Goal: Task Accomplishment & Management: Use online tool/utility

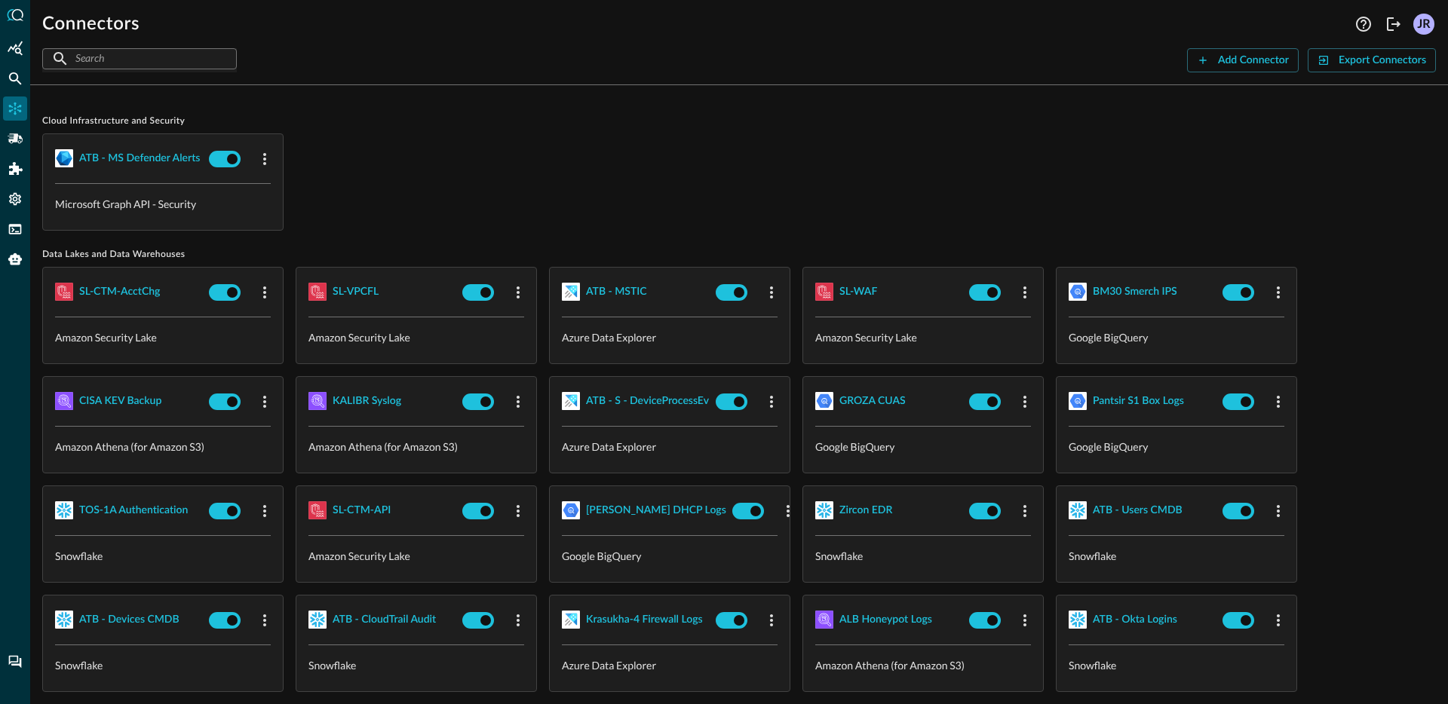
click at [440, 195] on div "ATB - MS Defender Alerts Microsoft Graph API - Security" at bounding box center [739, 181] width 1394 height 97
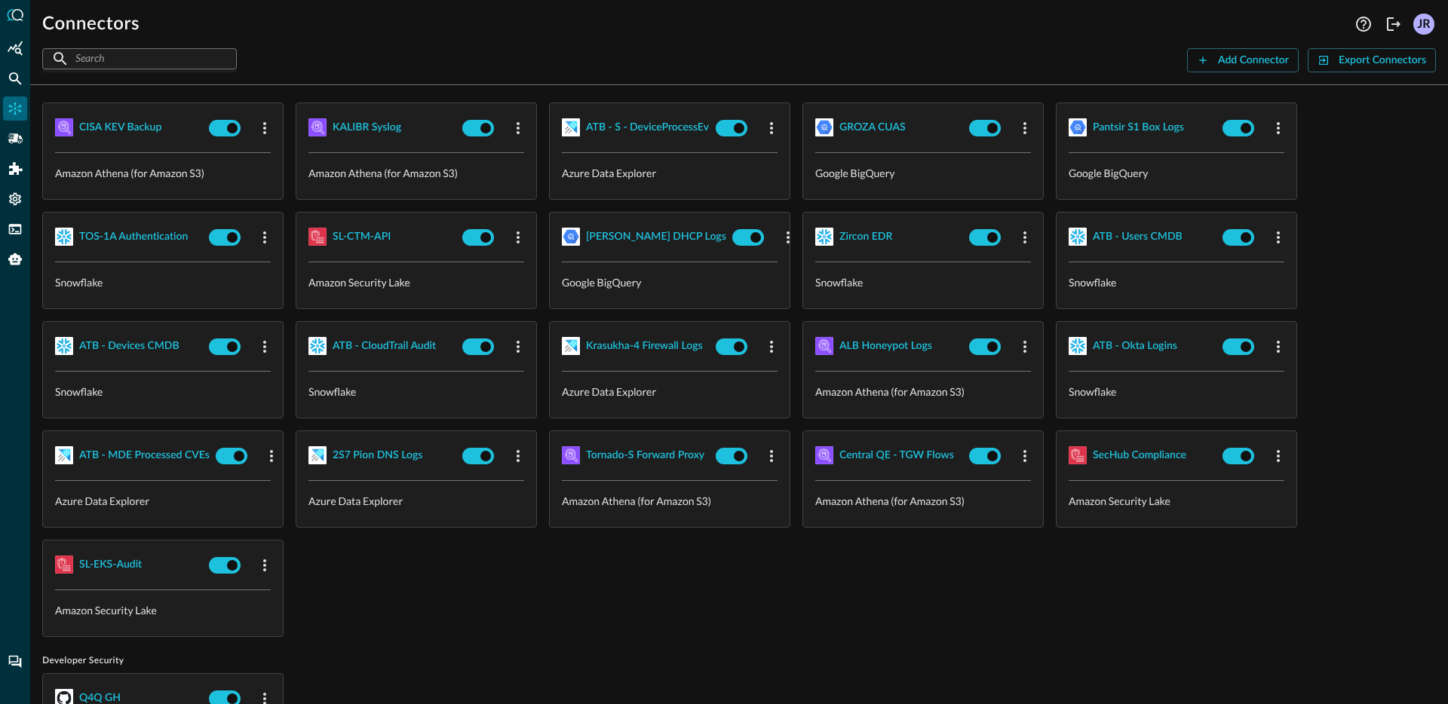
scroll to position [399, 0]
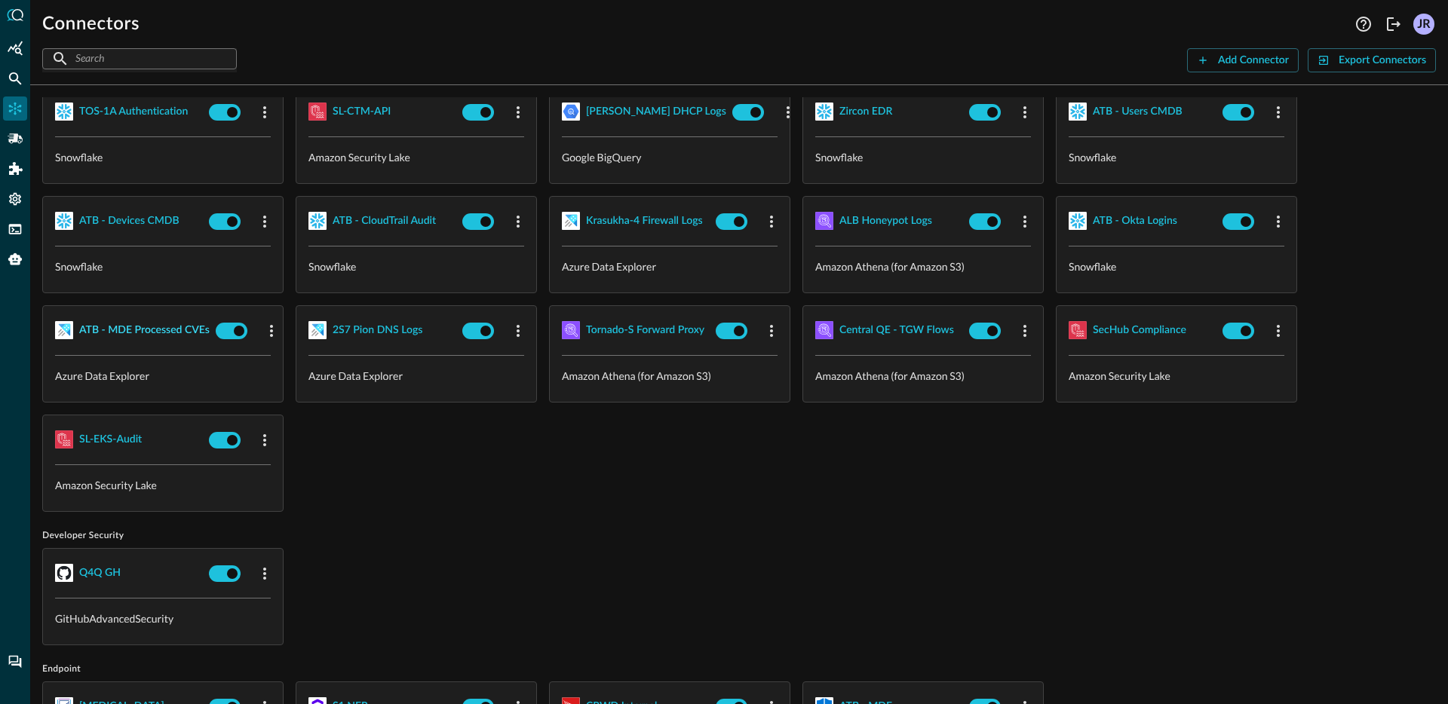
click at [173, 334] on div "ATB - MDE Processed CVEs" at bounding box center [144, 330] width 130 height 19
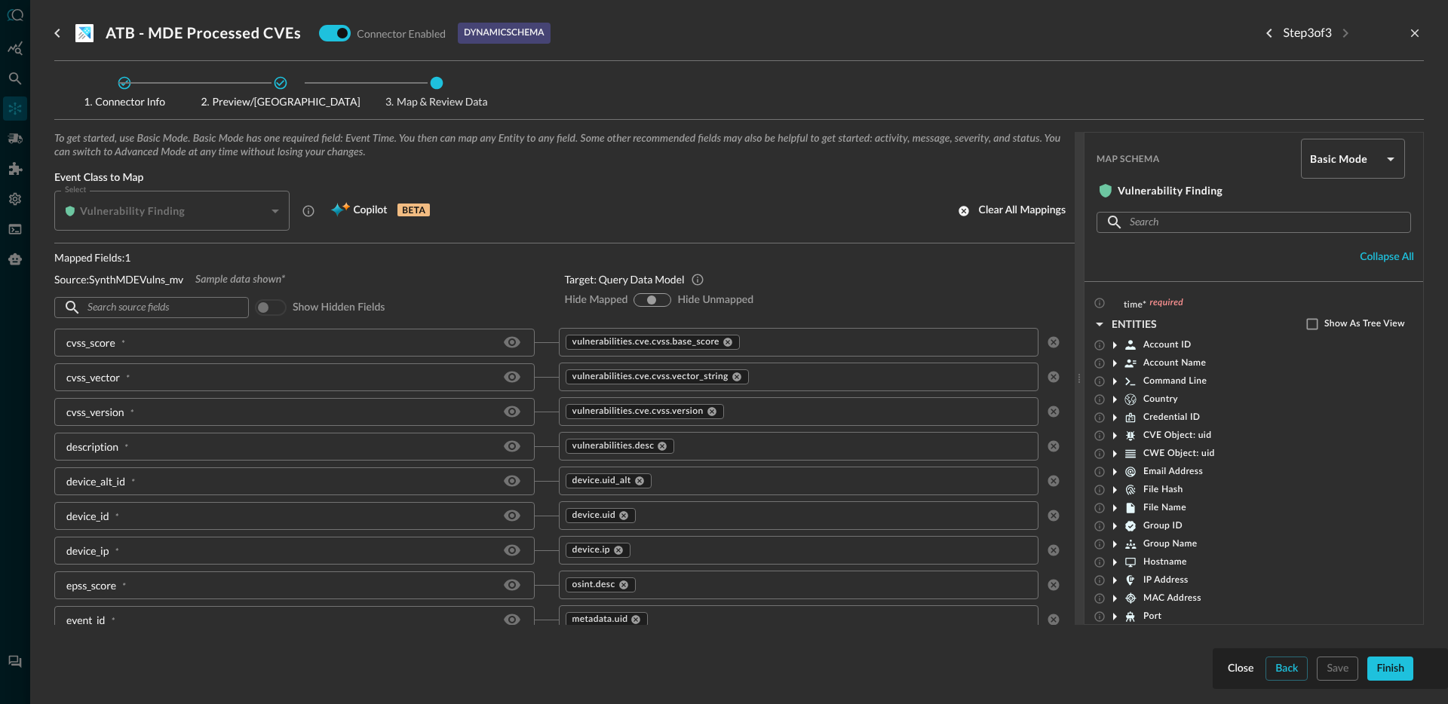
click at [1418, 22] on div "Step 3 of 3" at bounding box center [1340, 33] width 167 height 30
click at [1417, 25] on button "close-drawer" at bounding box center [1415, 33] width 18 height 18
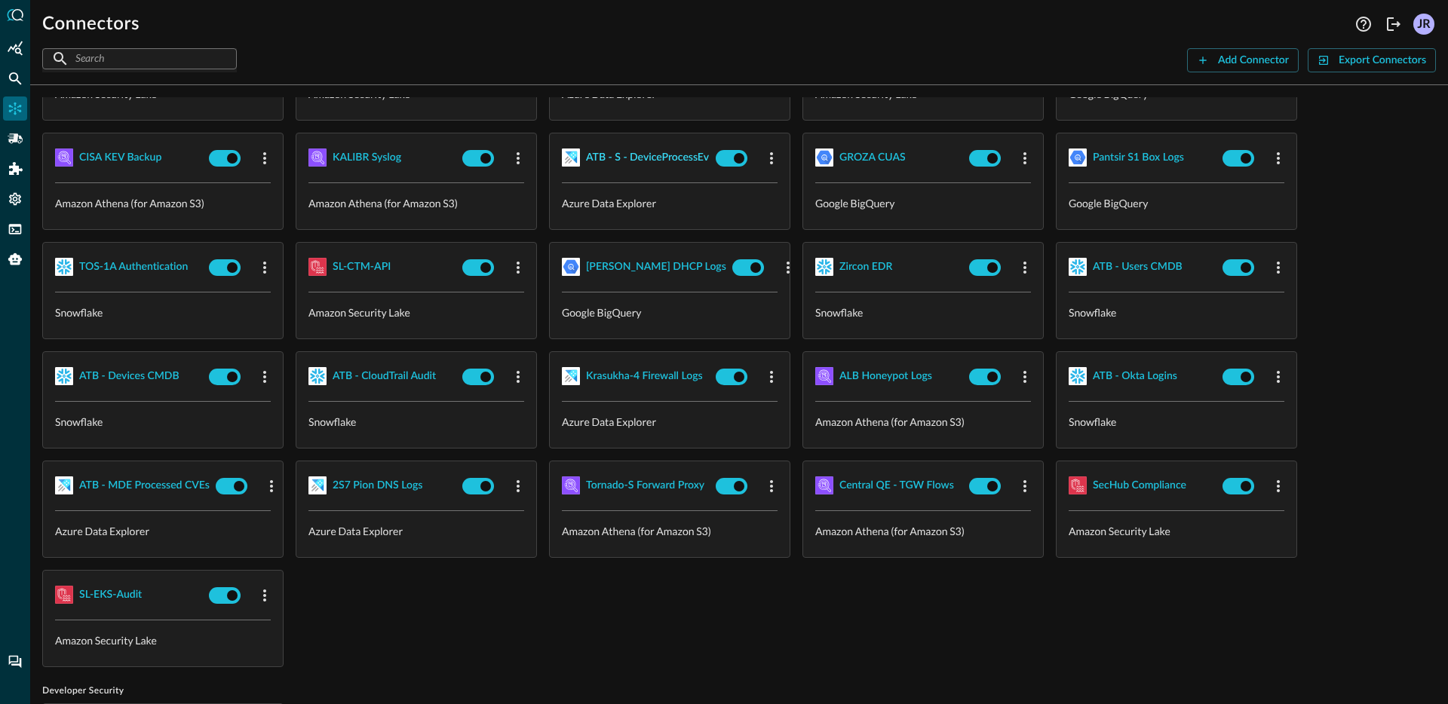
scroll to position [243, 0]
click at [645, 161] on div "ATB - S - DeviceProcessEv" at bounding box center [647, 158] width 123 height 19
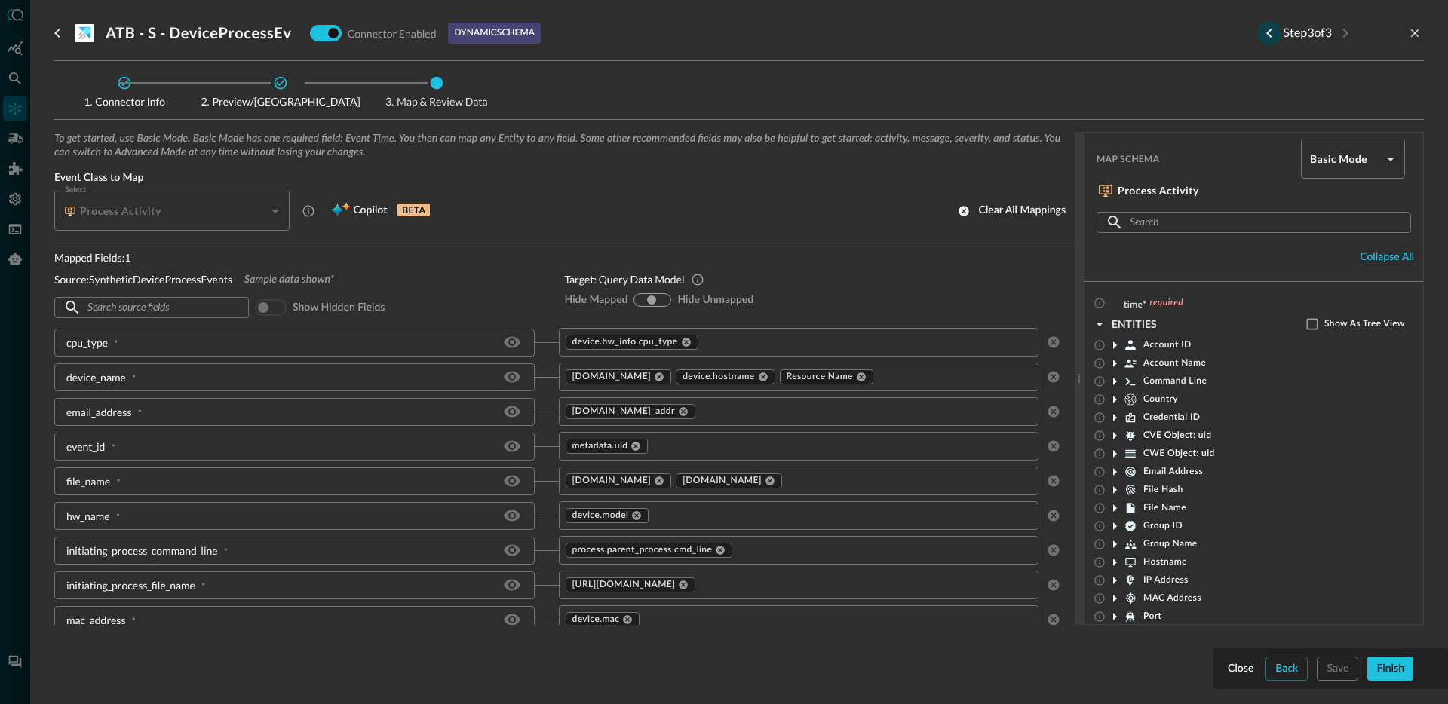
click at [1260, 31] on icon "Previous step" at bounding box center [1269, 33] width 18 height 18
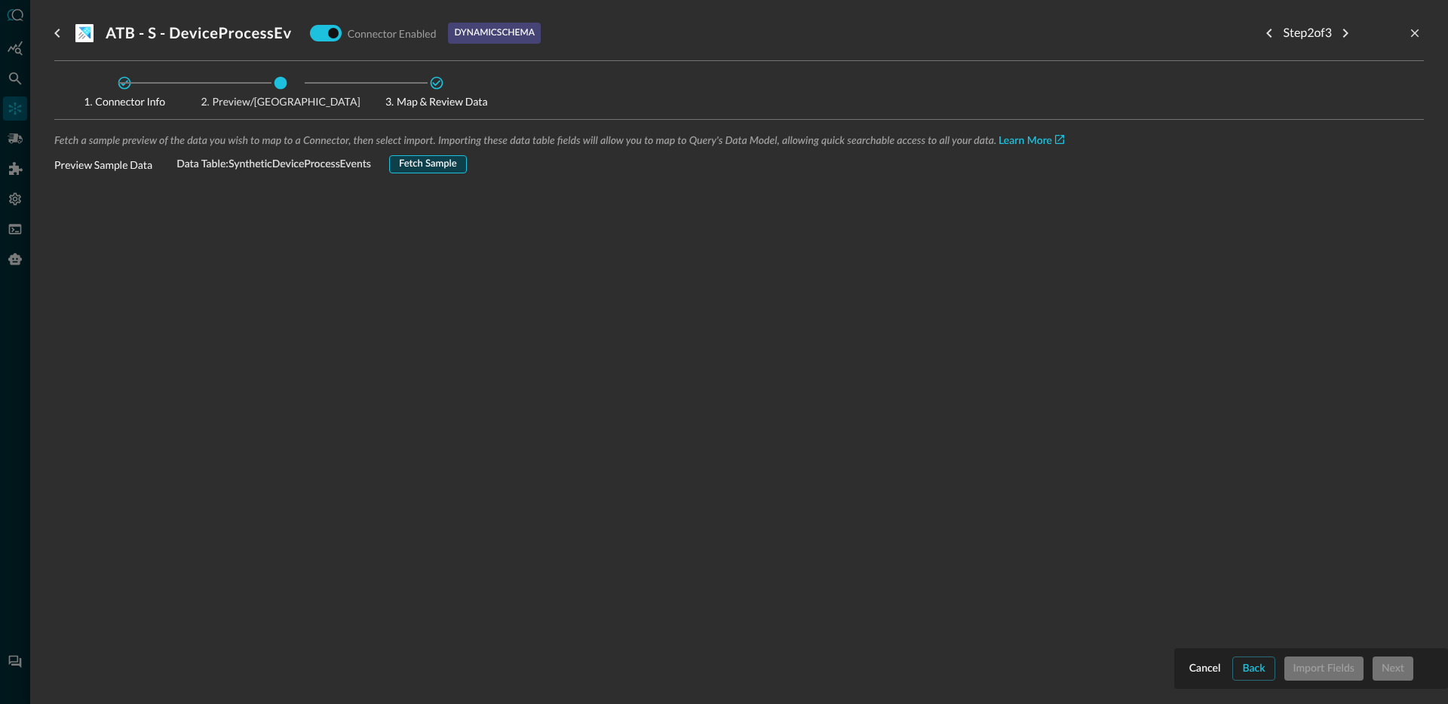
click at [455, 167] on div "Fetch Sample" at bounding box center [428, 164] width 58 height 17
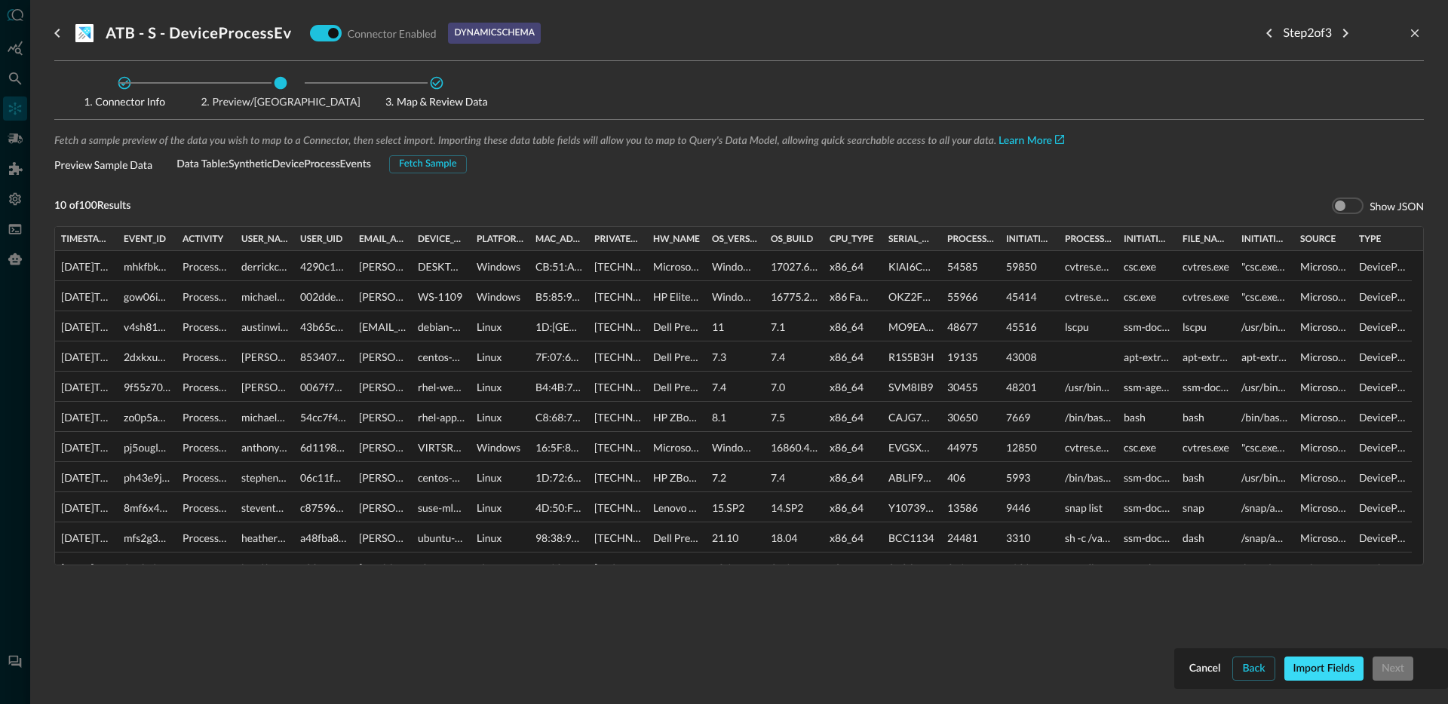
click at [1333, 665] on div "Import Fields" at bounding box center [1323, 669] width 61 height 19
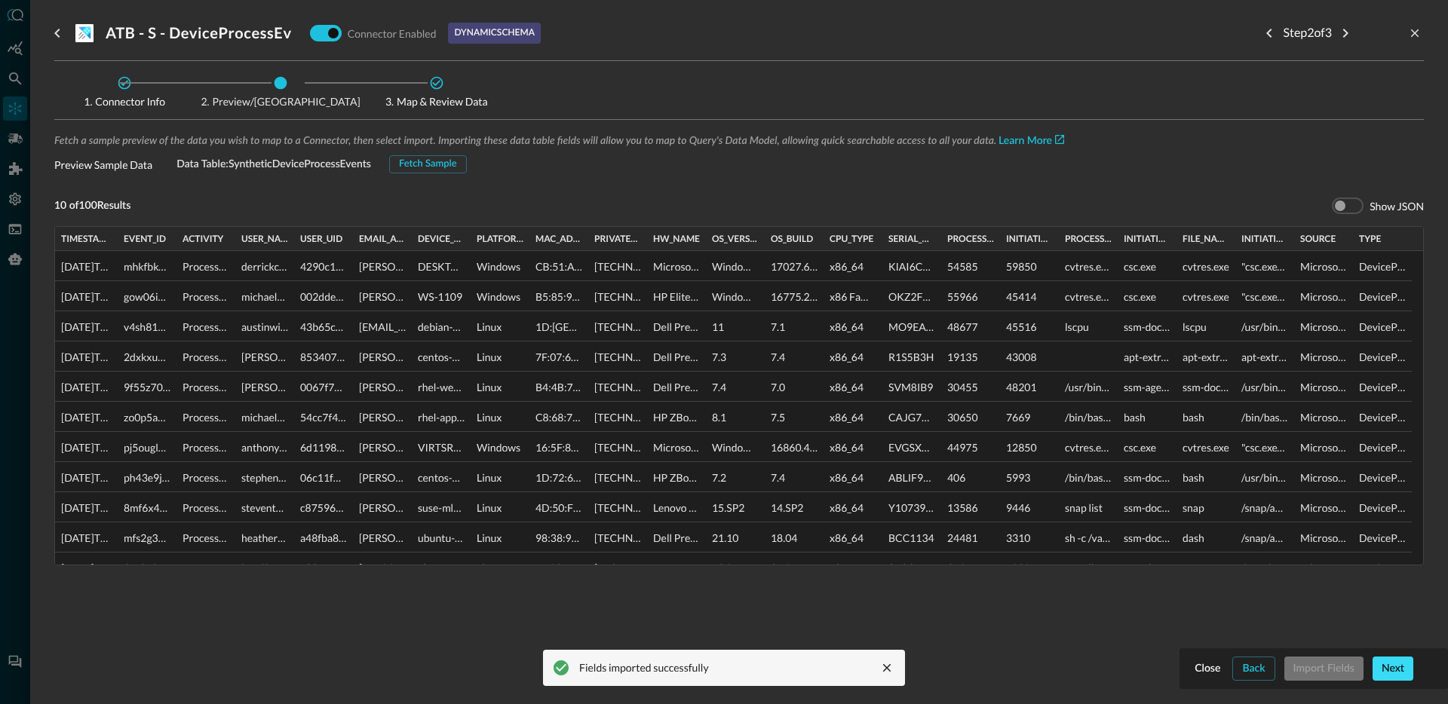
click at [1400, 670] on div "Next" at bounding box center [1392, 669] width 23 height 19
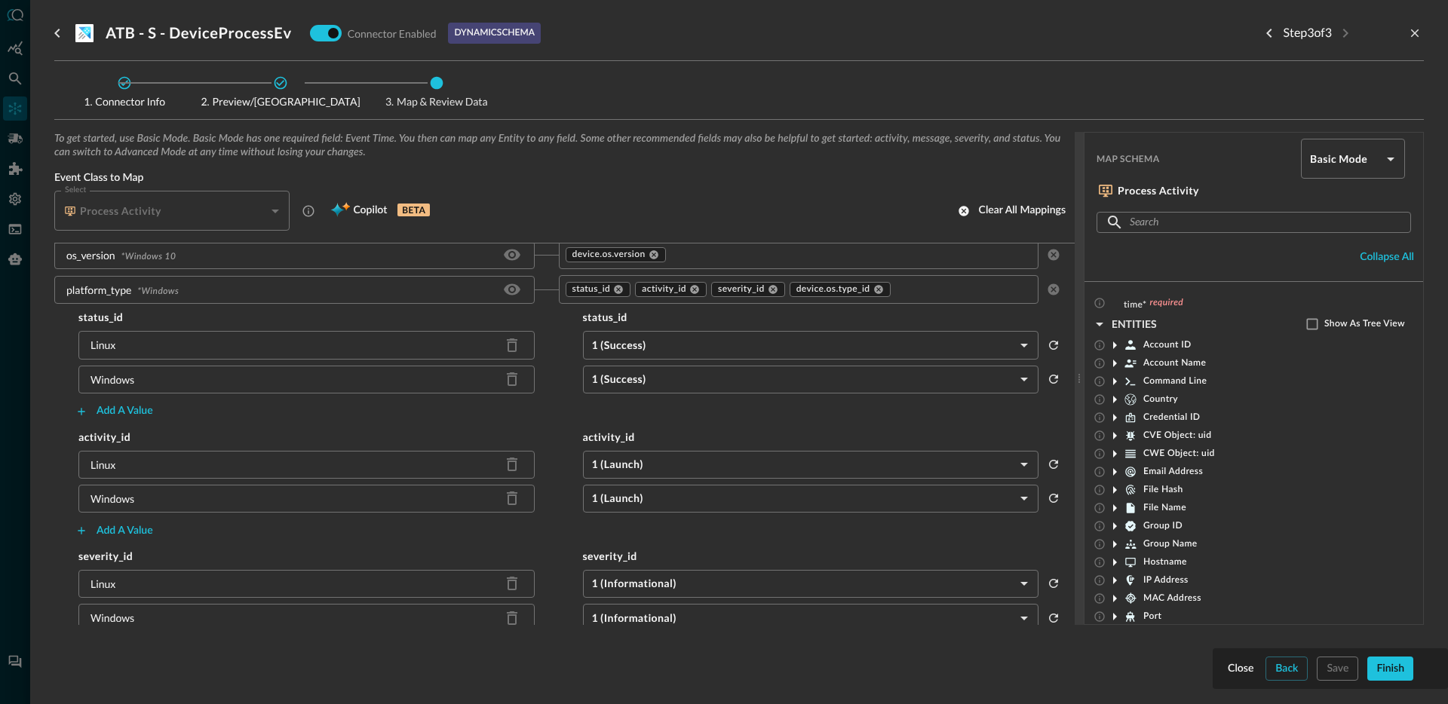
scroll to position [489, 0]
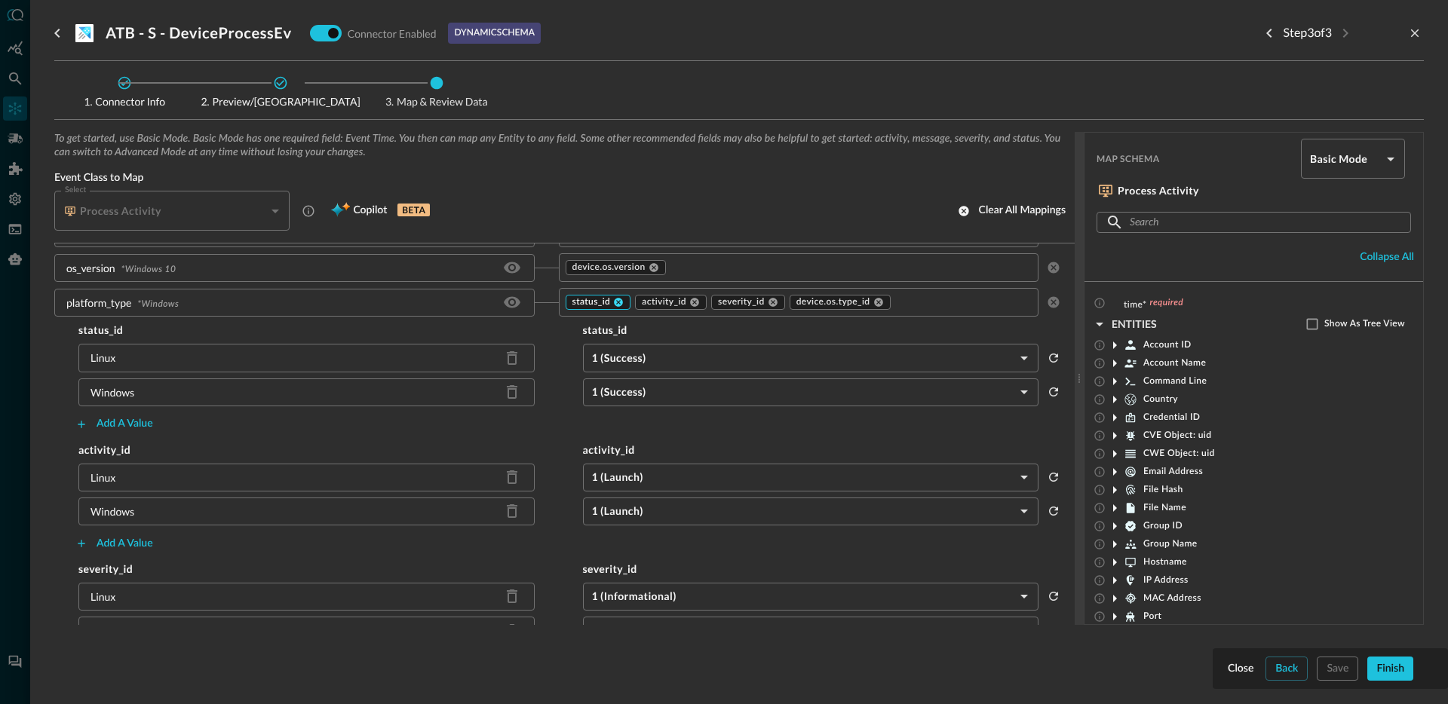
click at [615, 303] on icon at bounding box center [618, 303] width 9 height 9
click at [619, 303] on icon at bounding box center [624, 302] width 11 height 11
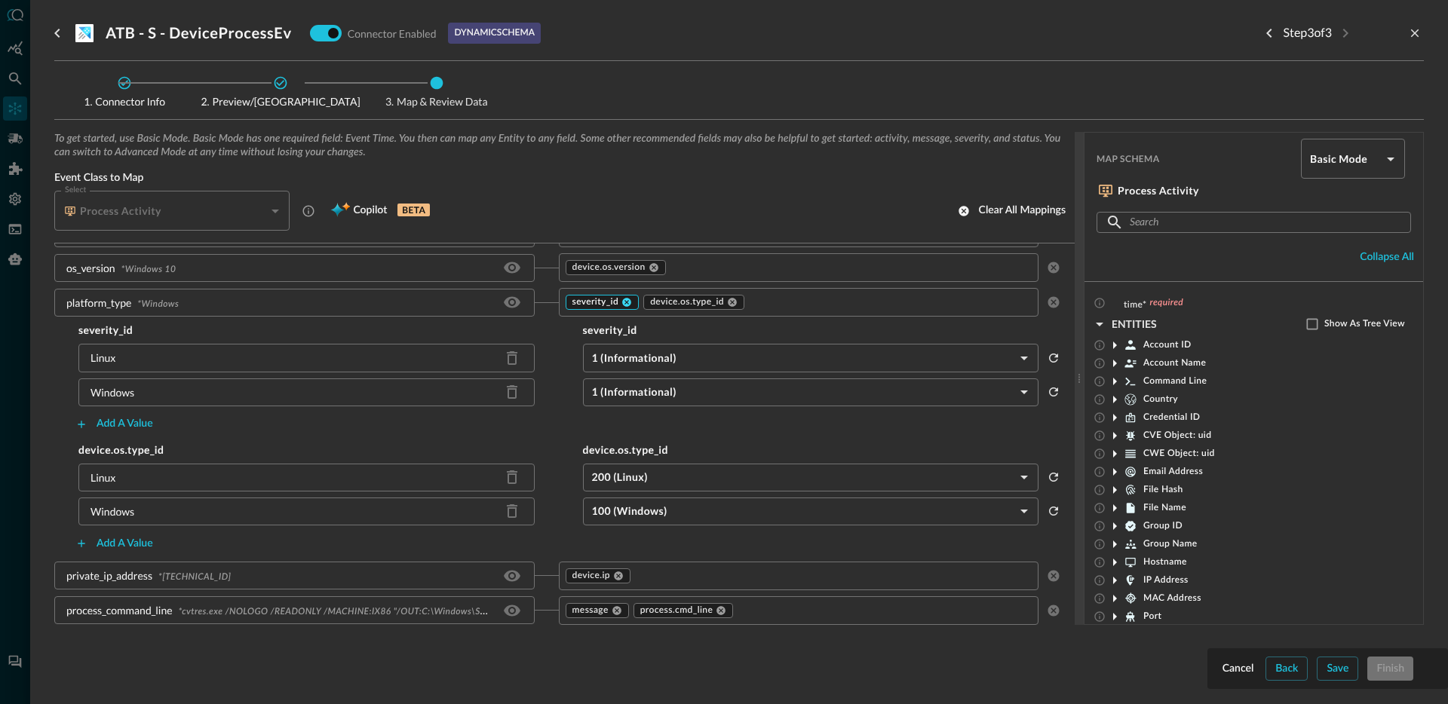
click at [622, 303] on icon at bounding box center [626, 303] width 9 height 9
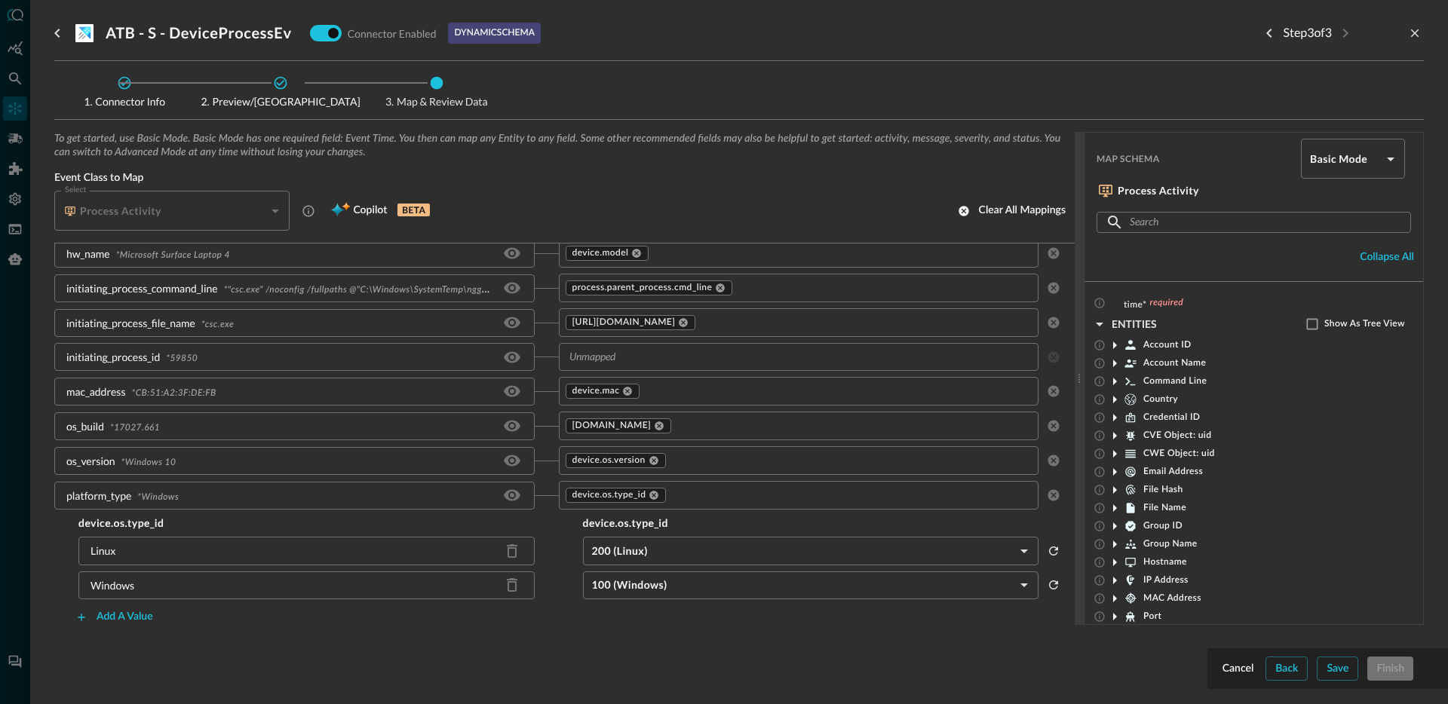
scroll to position [0, 0]
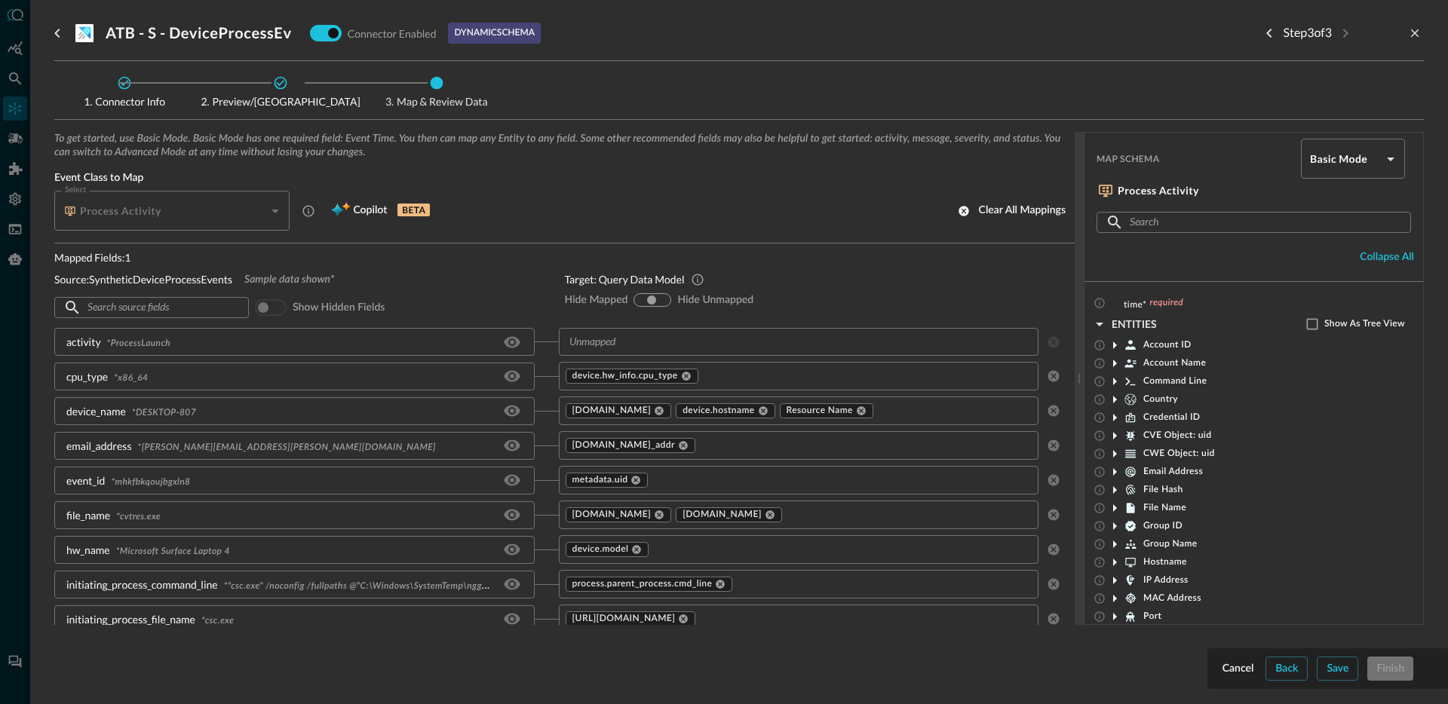
click at [613, 345] on input "text" at bounding box center [786, 342] width 446 height 19
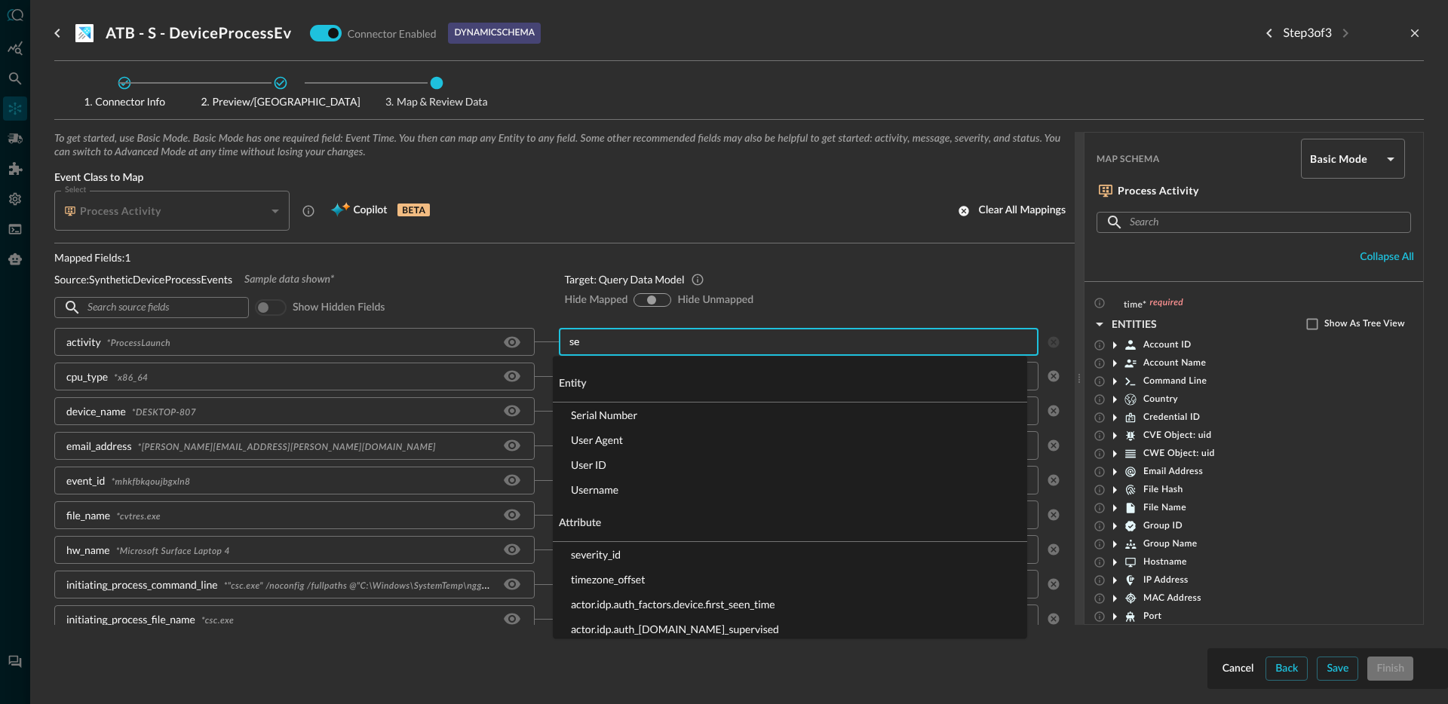
type input "sev"
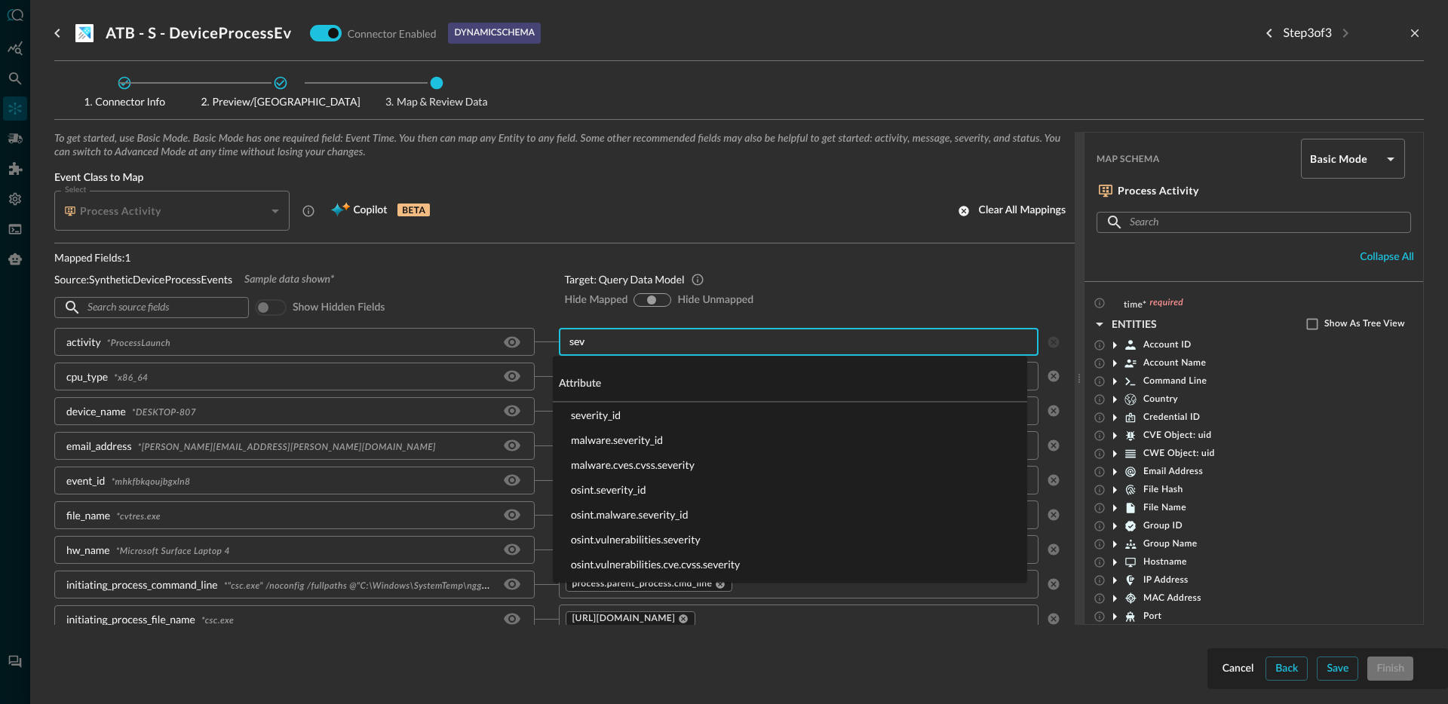
click at [655, 421] on li "severity_id" at bounding box center [790, 415] width 474 height 25
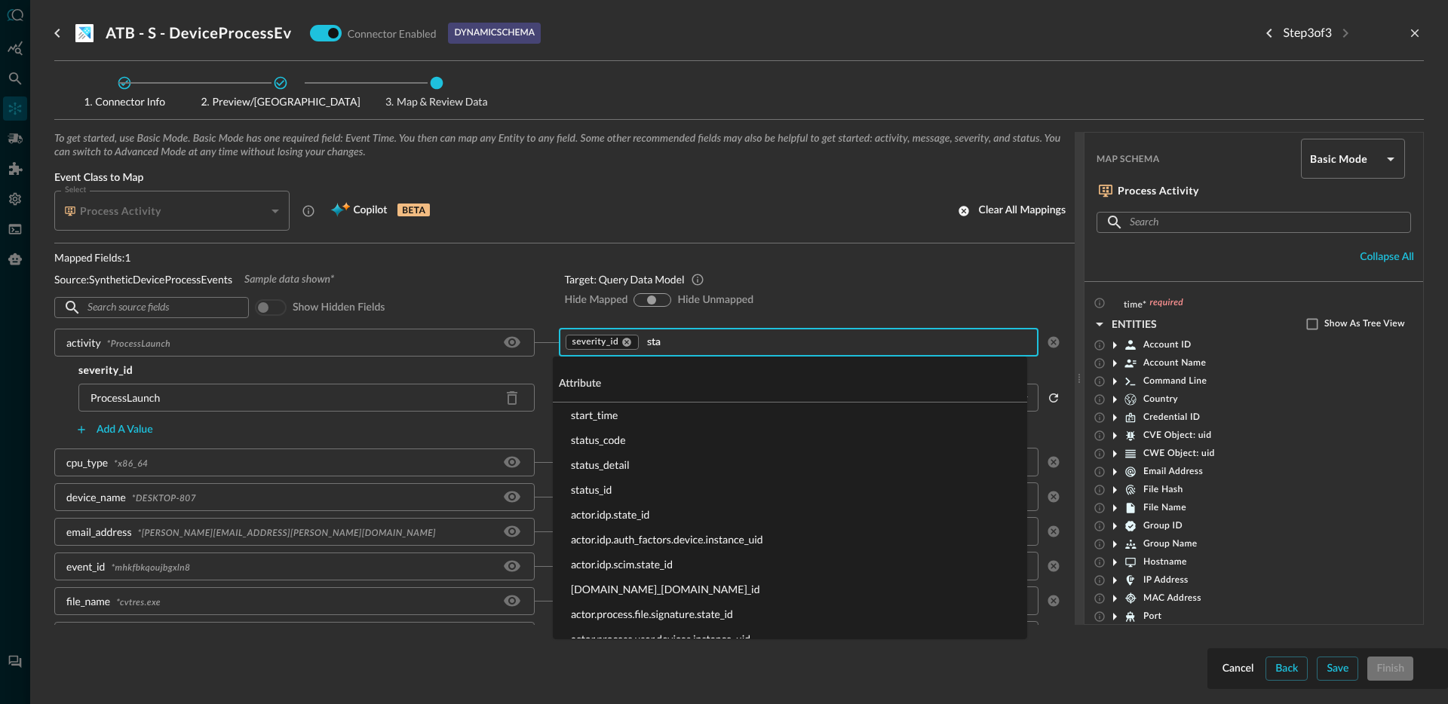
type input "stat"
click at [607, 465] on li "status_id" at bounding box center [790, 464] width 474 height 25
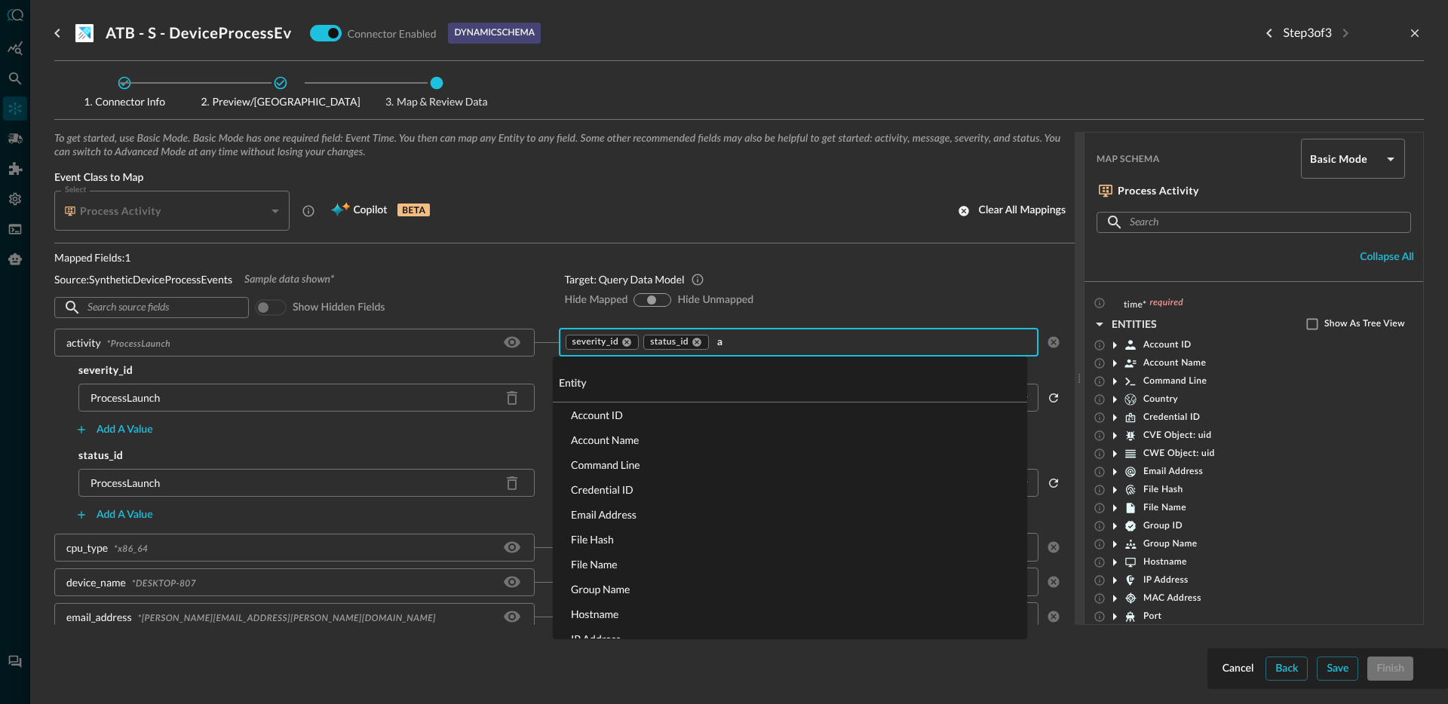
type input "ac"
click at [598, 551] on li "activity_id" at bounding box center [790, 554] width 474 height 25
type input "ty"
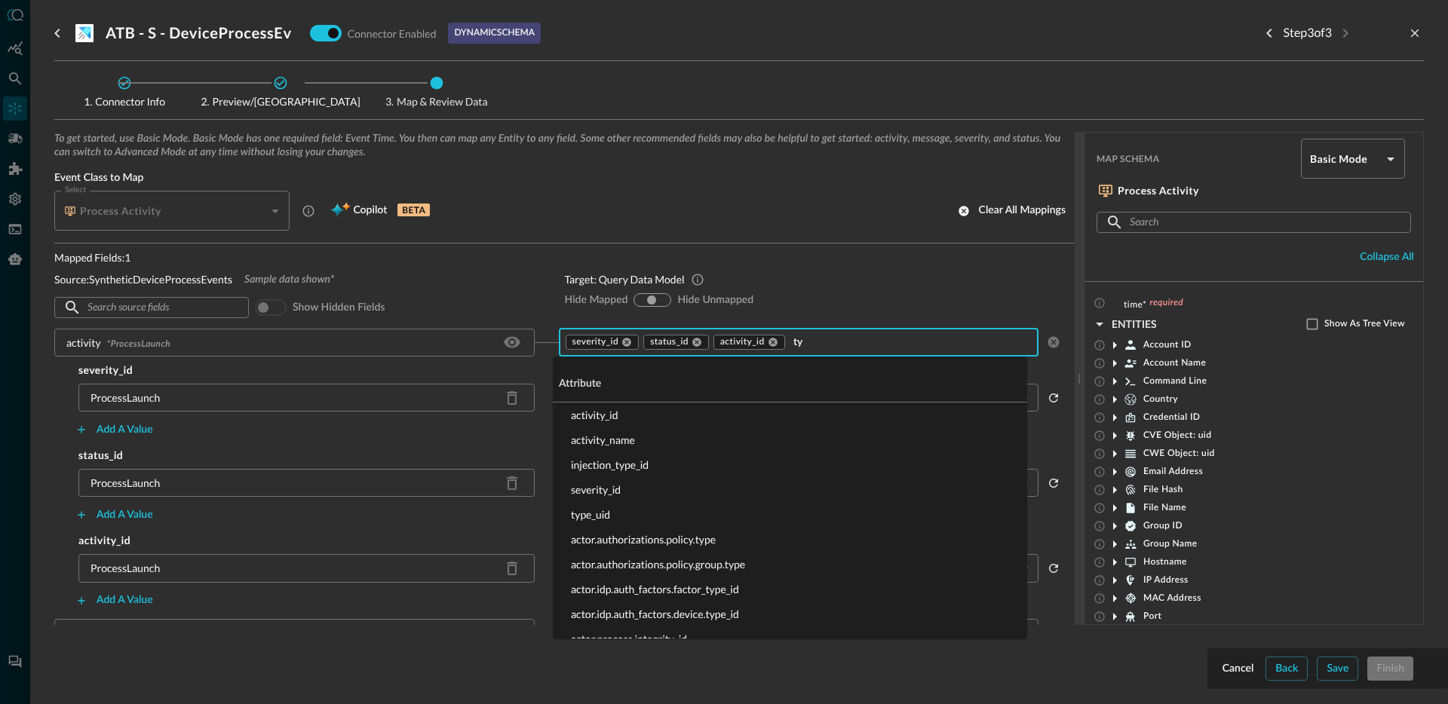
click at [621, 517] on li "type_uid" at bounding box center [790, 514] width 474 height 25
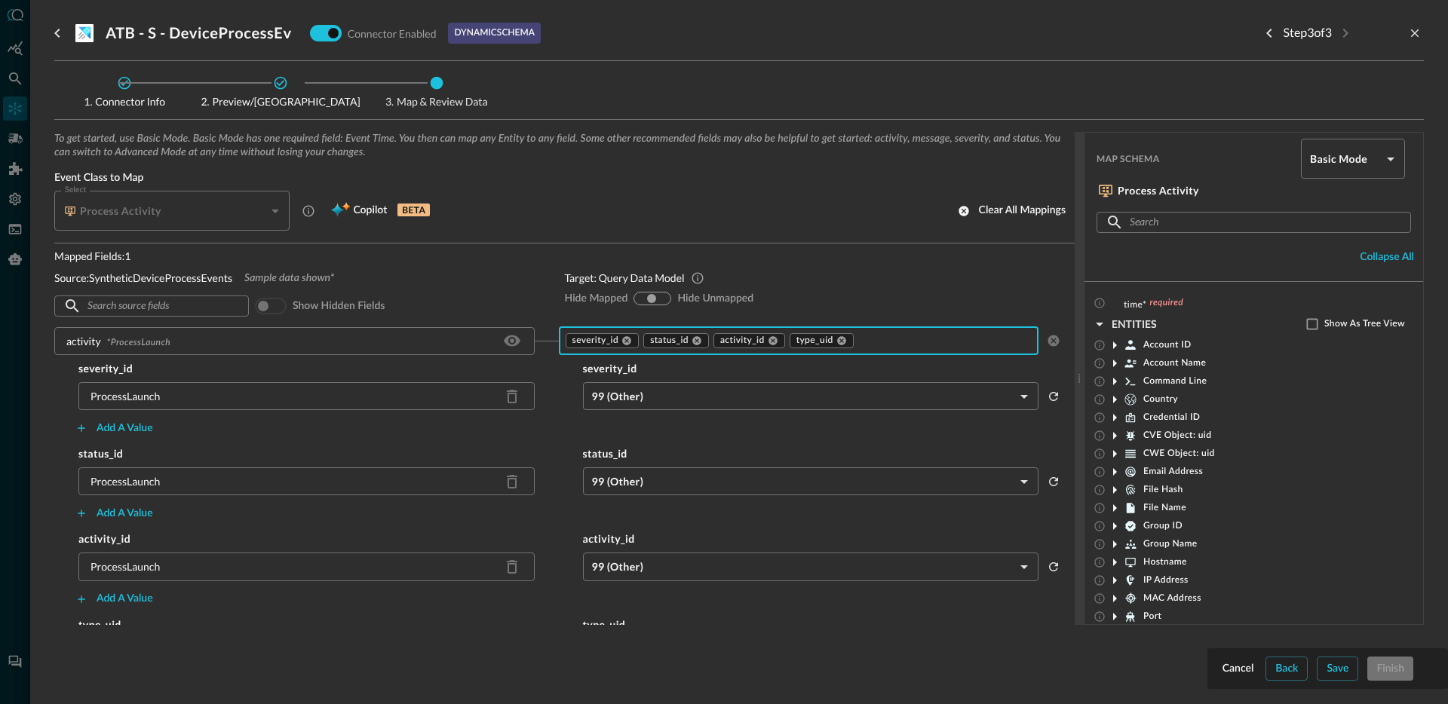
scroll to position [3, 0]
click at [654, 391] on body "Connectors Help Logout JR ​ ​ Add Connector Export Connectors Cloud Infrastruct…" at bounding box center [724, 352] width 1448 height 704
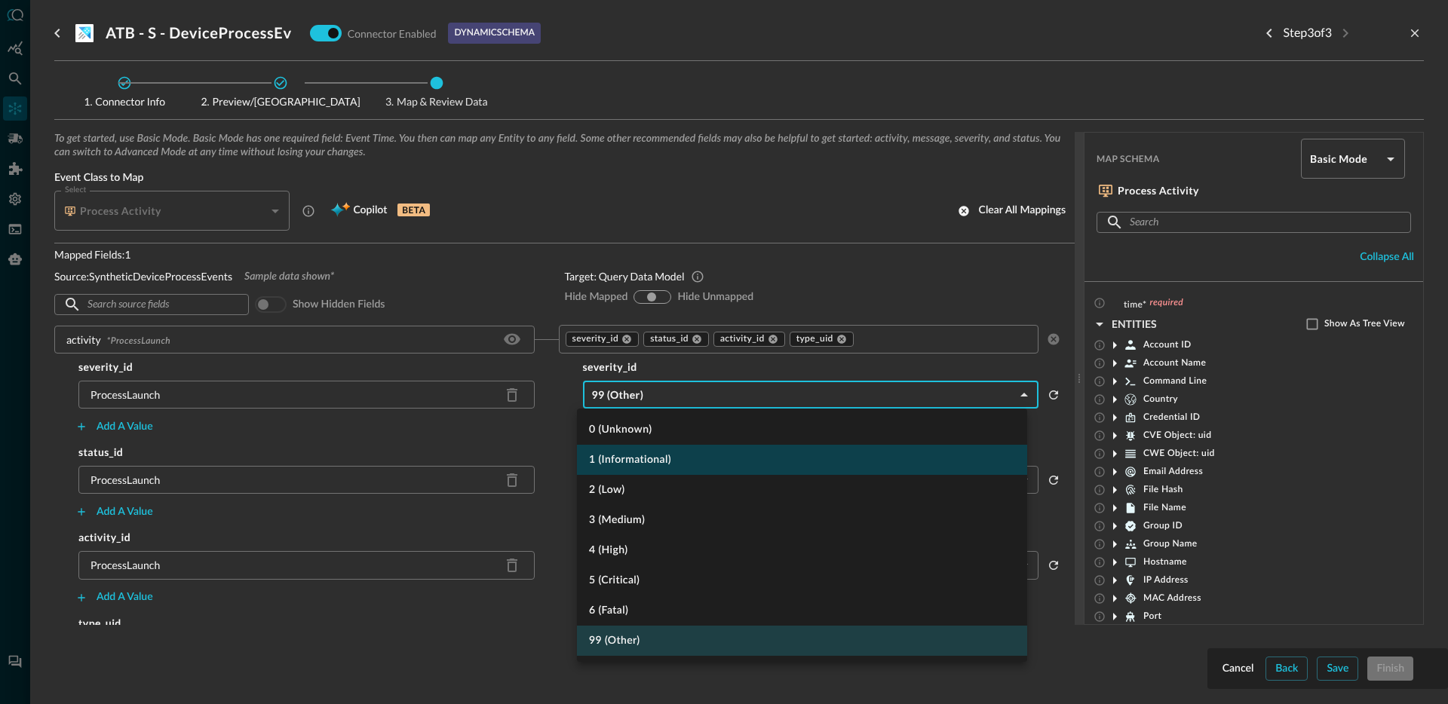
click at [645, 455] on li "1 (Informational)" at bounding box center [802, 460] width 450 height 30
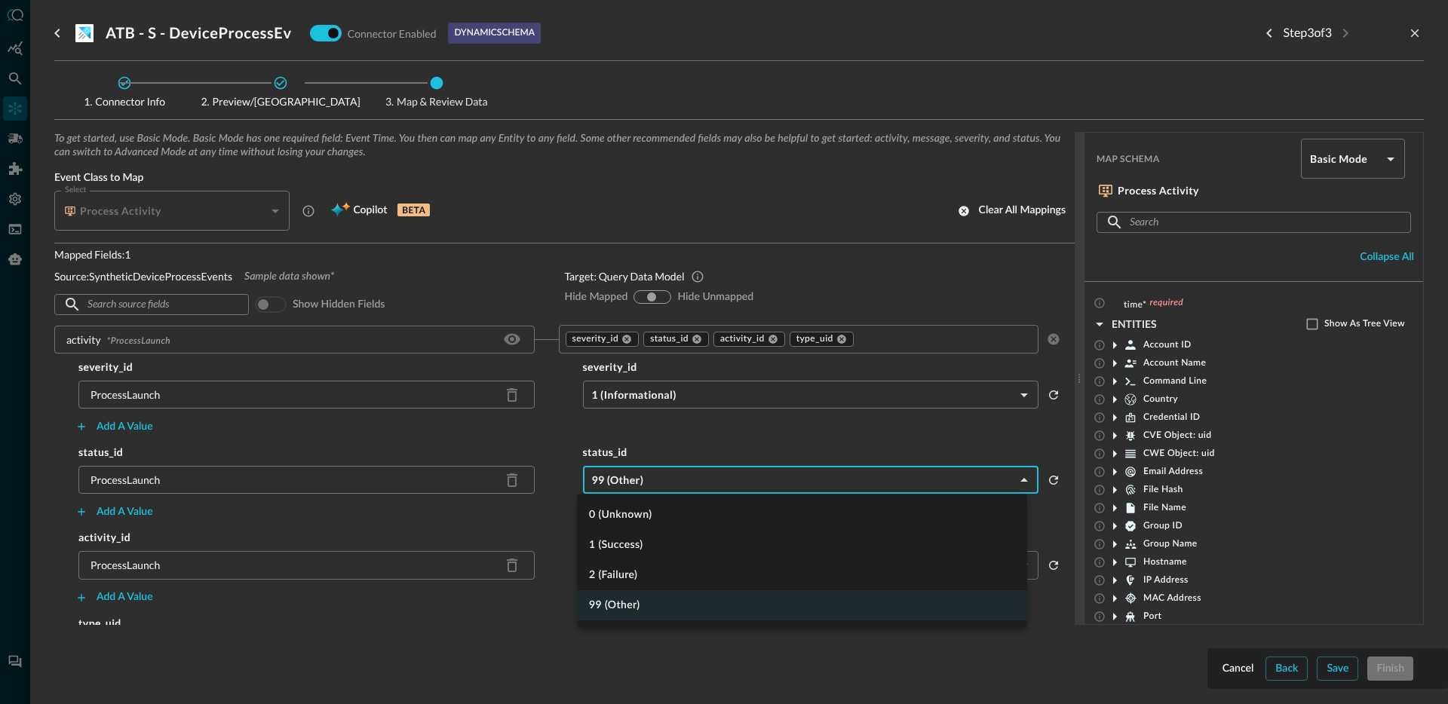
click at [660, 480] on body "Connectors Help Logout JR ​ ​ Add Connector Export Connectors Cloud Infrastruct…" at bounding box center [724, 352] width 1448 height 704
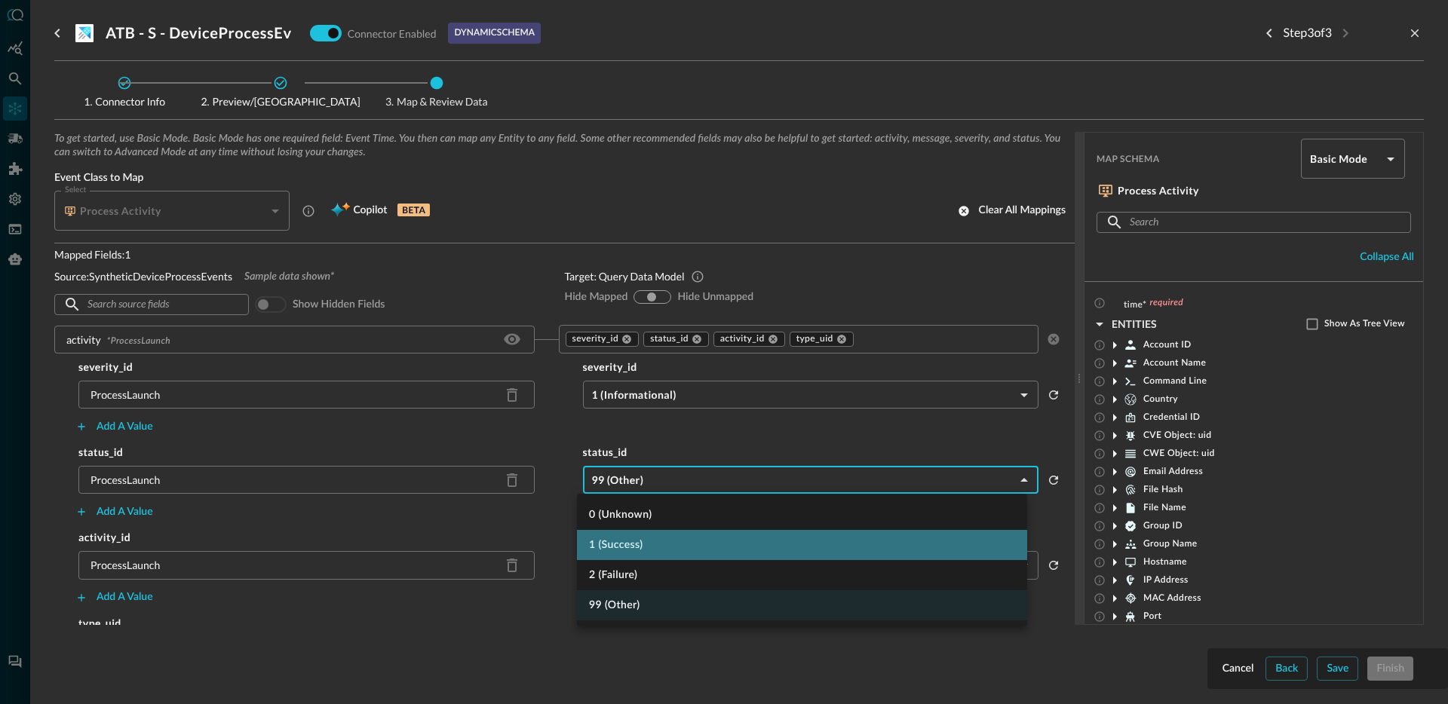
click at [682, 545] on li "1 (Success)" at bounding box center [802, 545] width 450 height 30
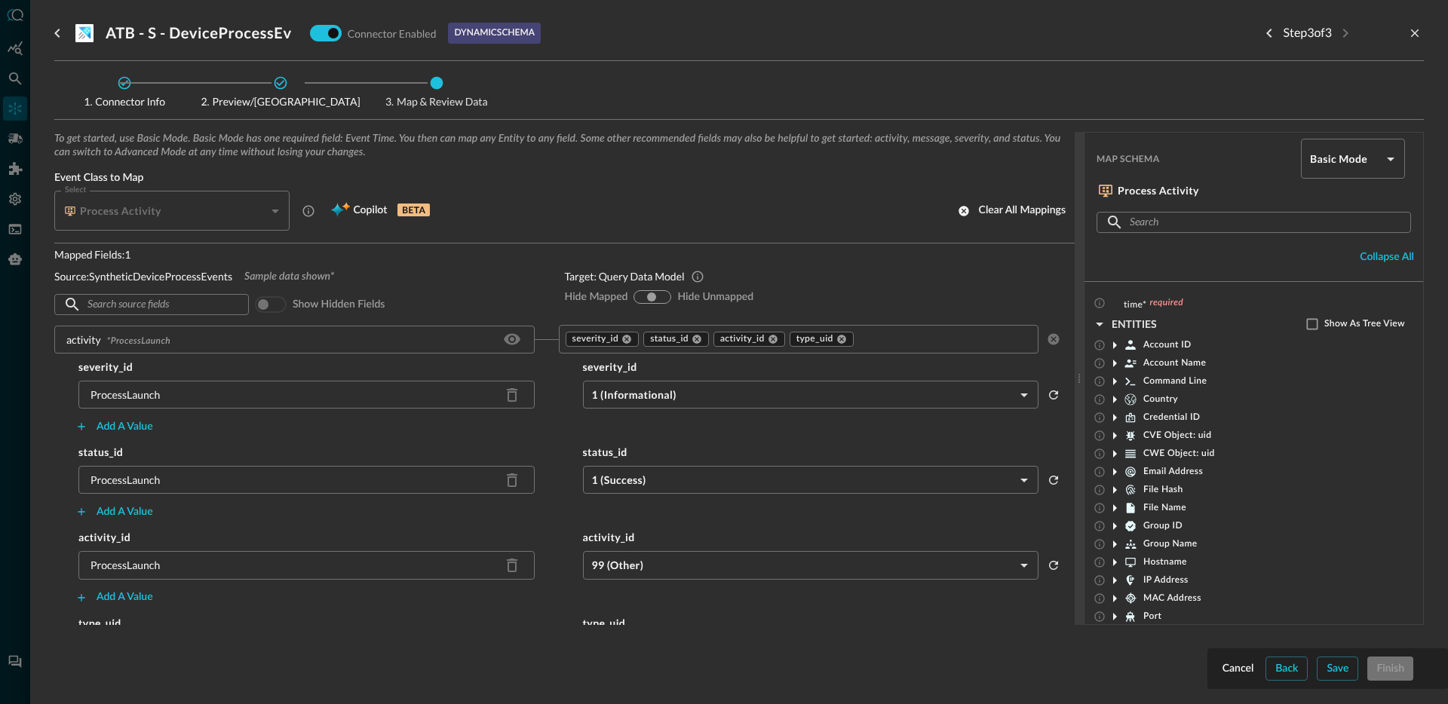
click at [657, 563] on body "Connectors Help Logout JR ​ ​ Add Connector Export Connectors Cloud Infrastruct…" at bounding box center [724, 352] width 1448 height 704
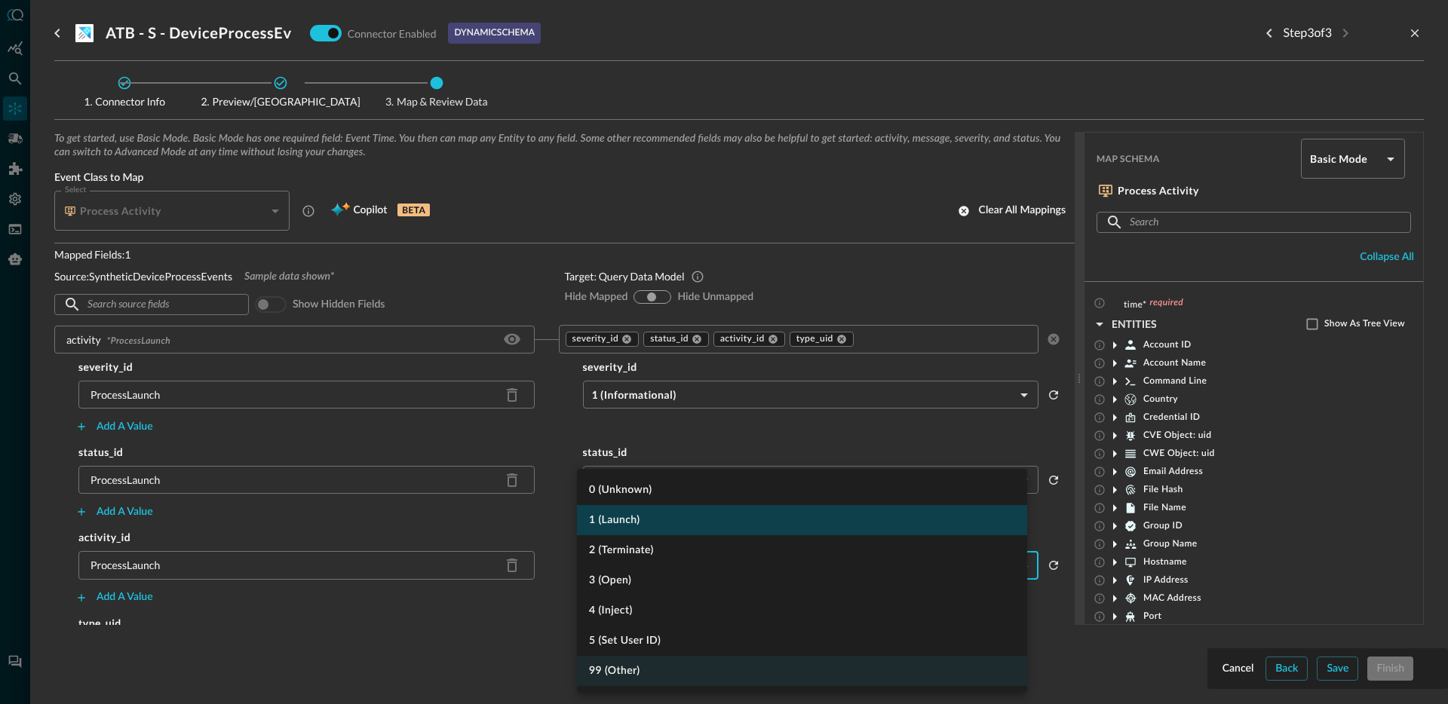
click at [668, 509] on li "1 (Launch)" at bounding box center [802, 520] width 450 height 30
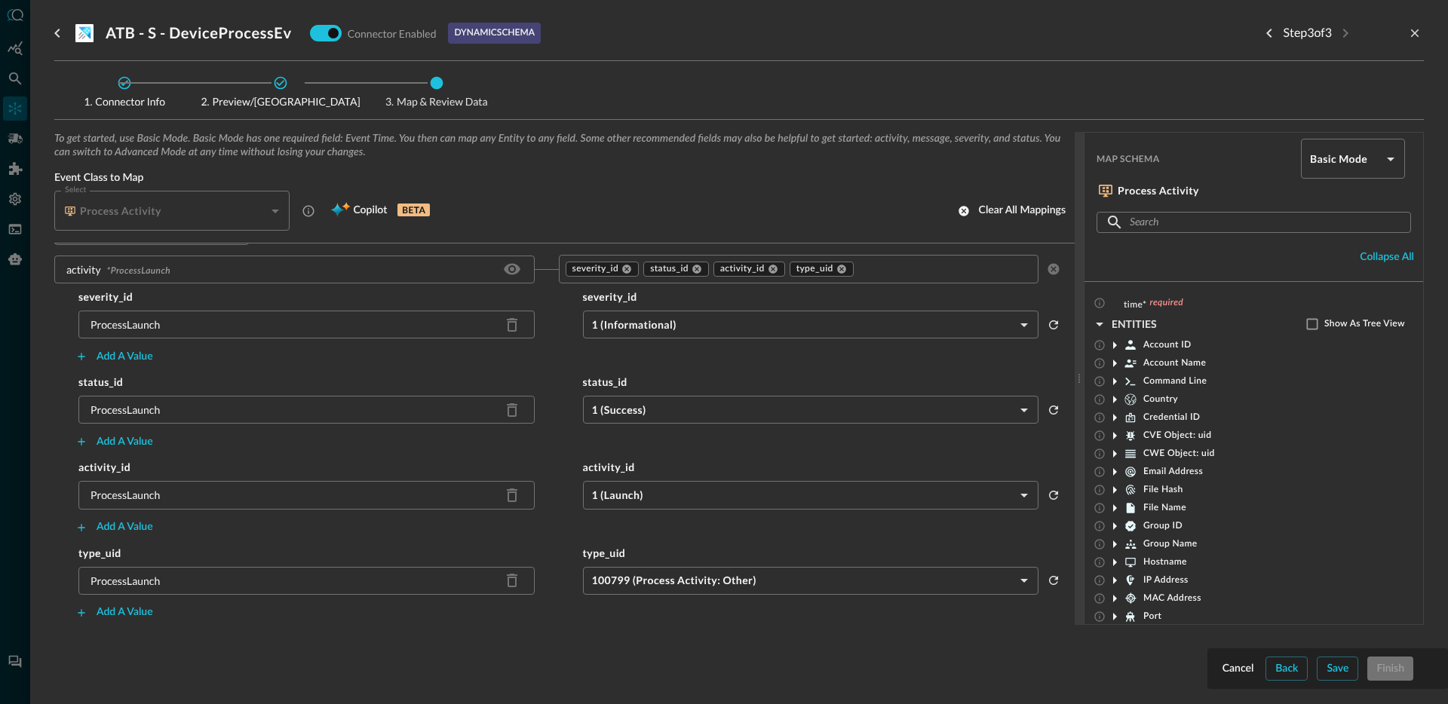
scroll to position [91, 0]
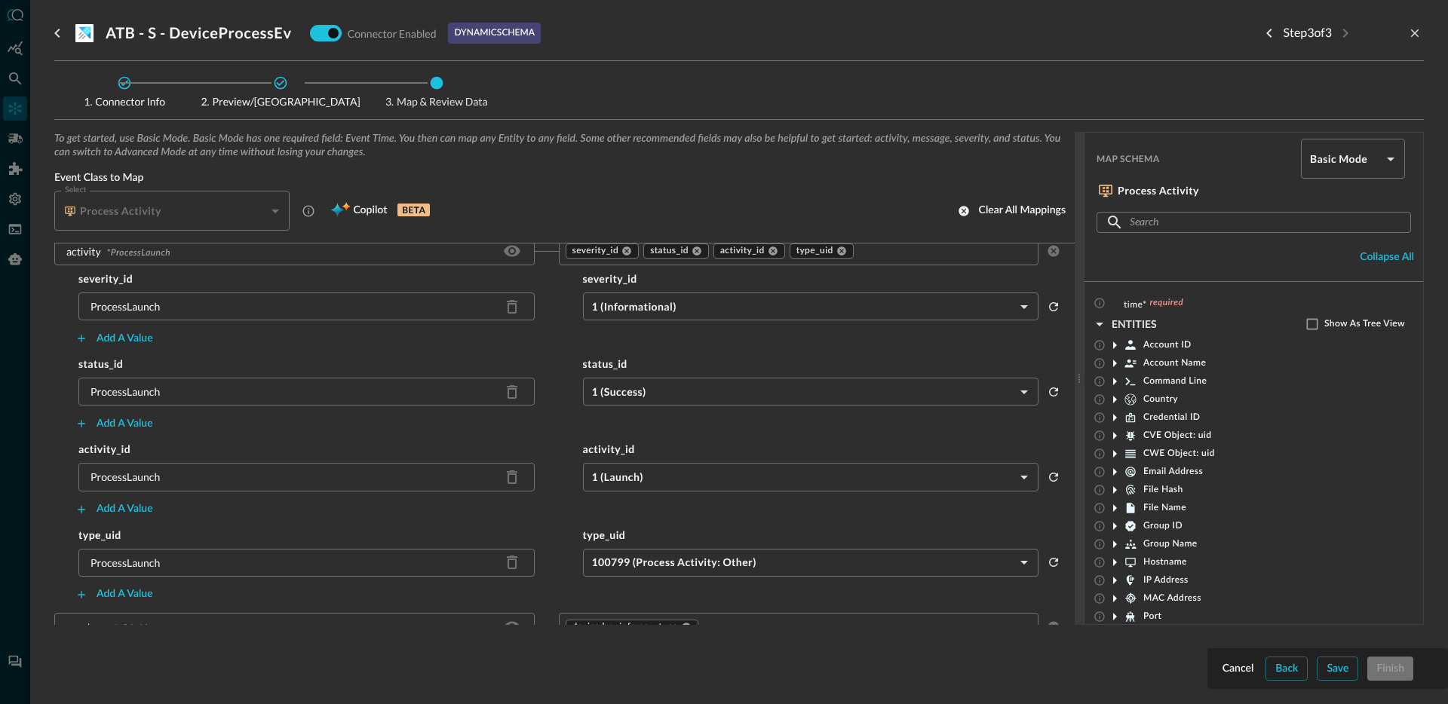
click at [648, 559] on body "Connectors Help Logout JR ​ ​ Add Connector Export Connectors Cloud Infrastruct…" at bounding box center [724, 352] width 1448 height 704
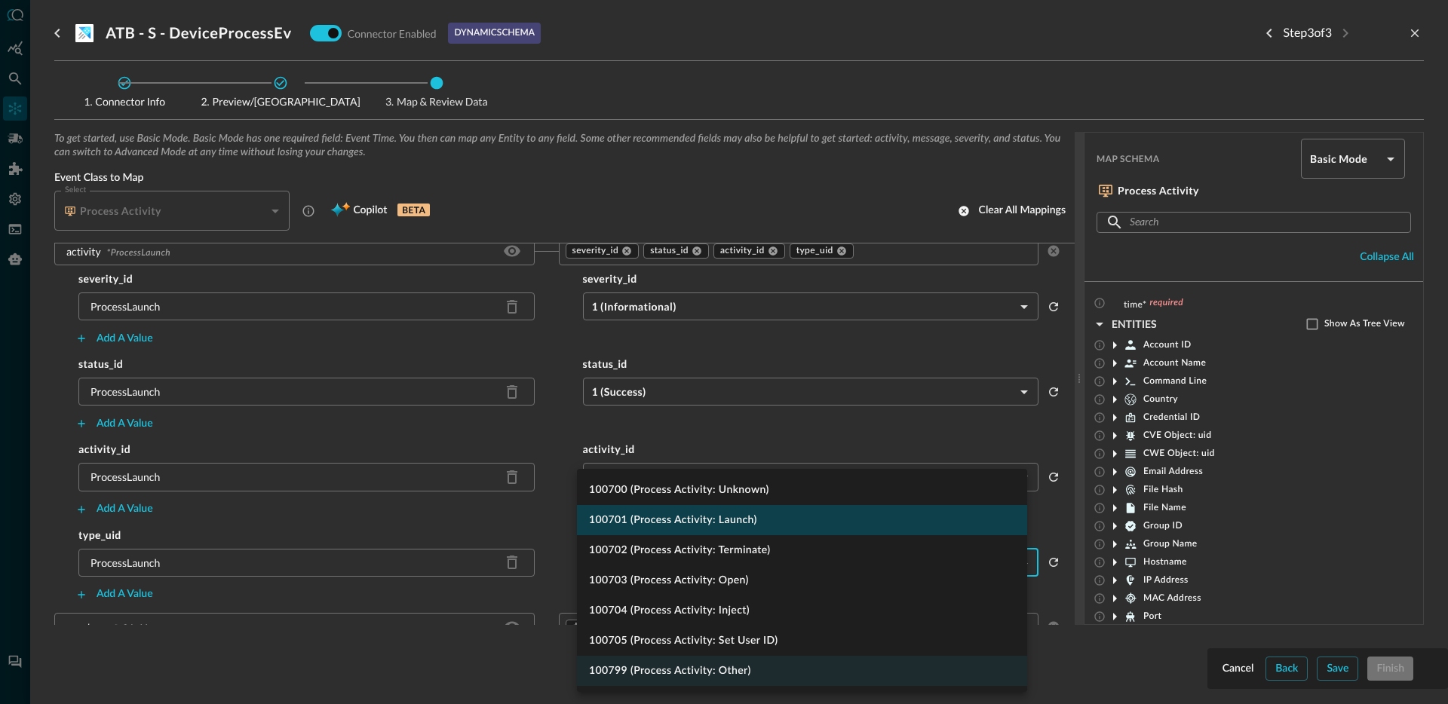
click at [676, 525] on li "100701 (Process Activity: Launch)" at bounding box center [802, 520] width 450 height 30
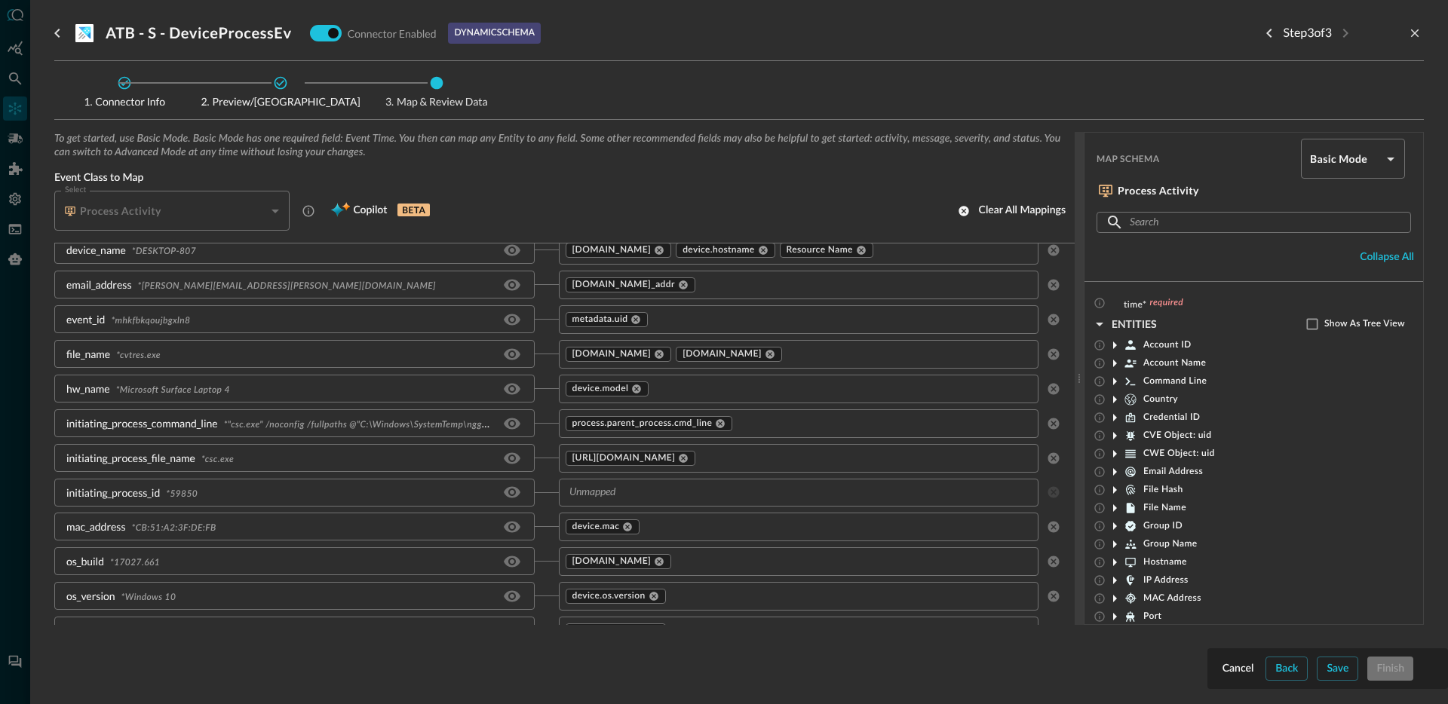
scroll to position [578, 0]
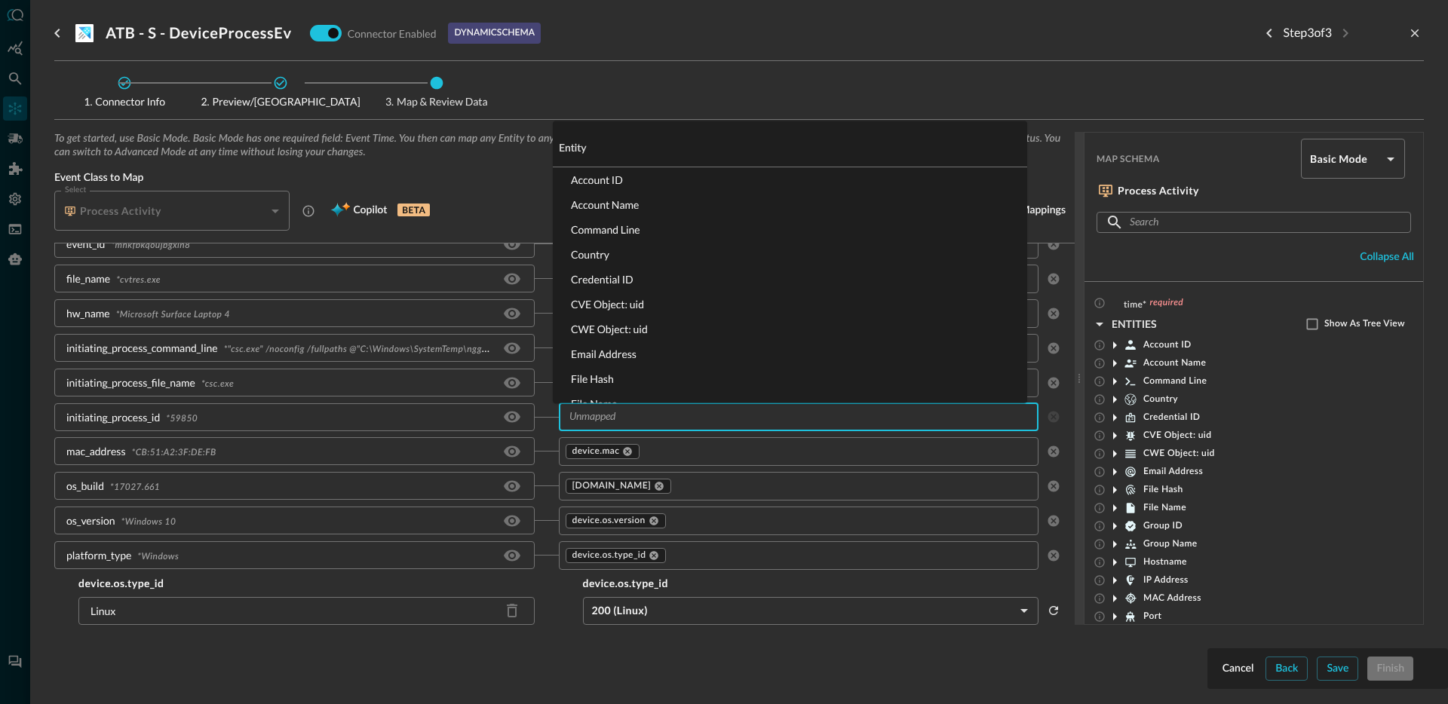
click at [596, 419] on input "text" at bounding box center [786, 417] width 446 height 19
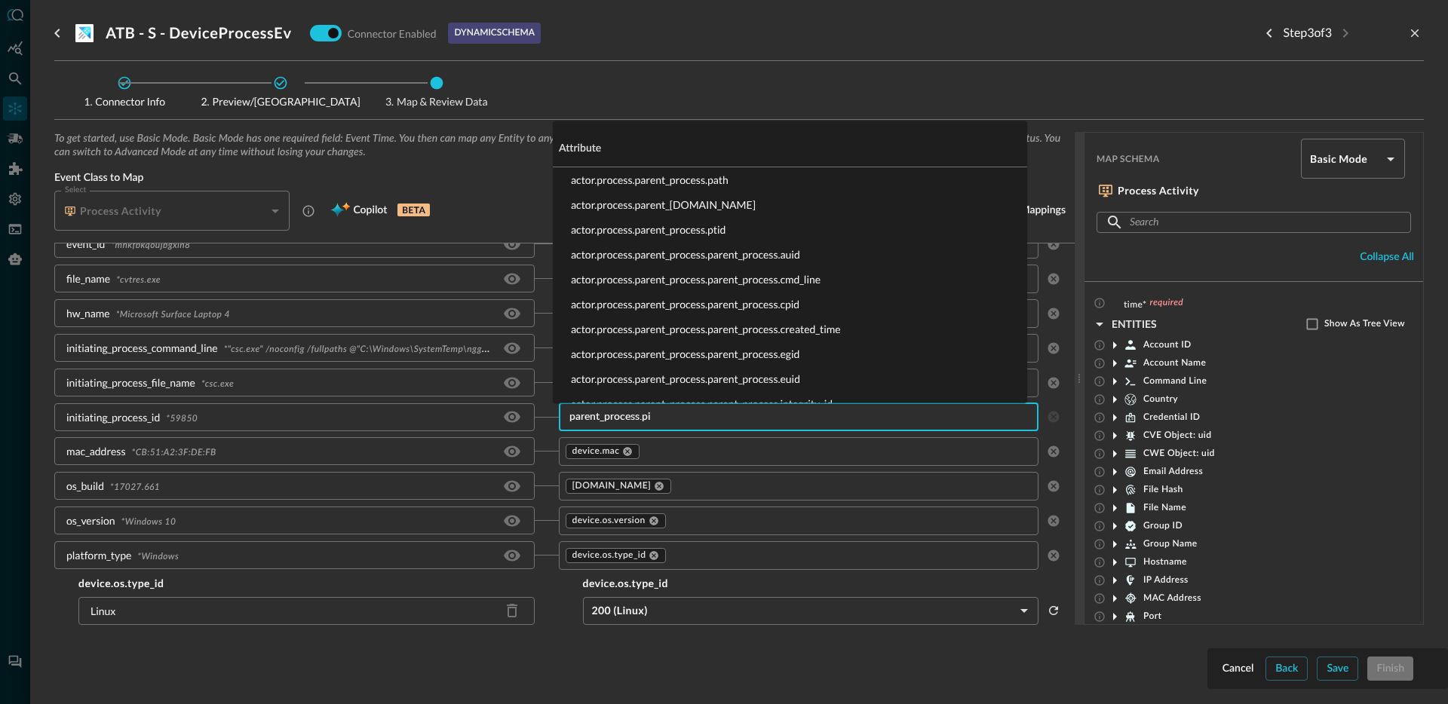
type input "parent_process.pid"
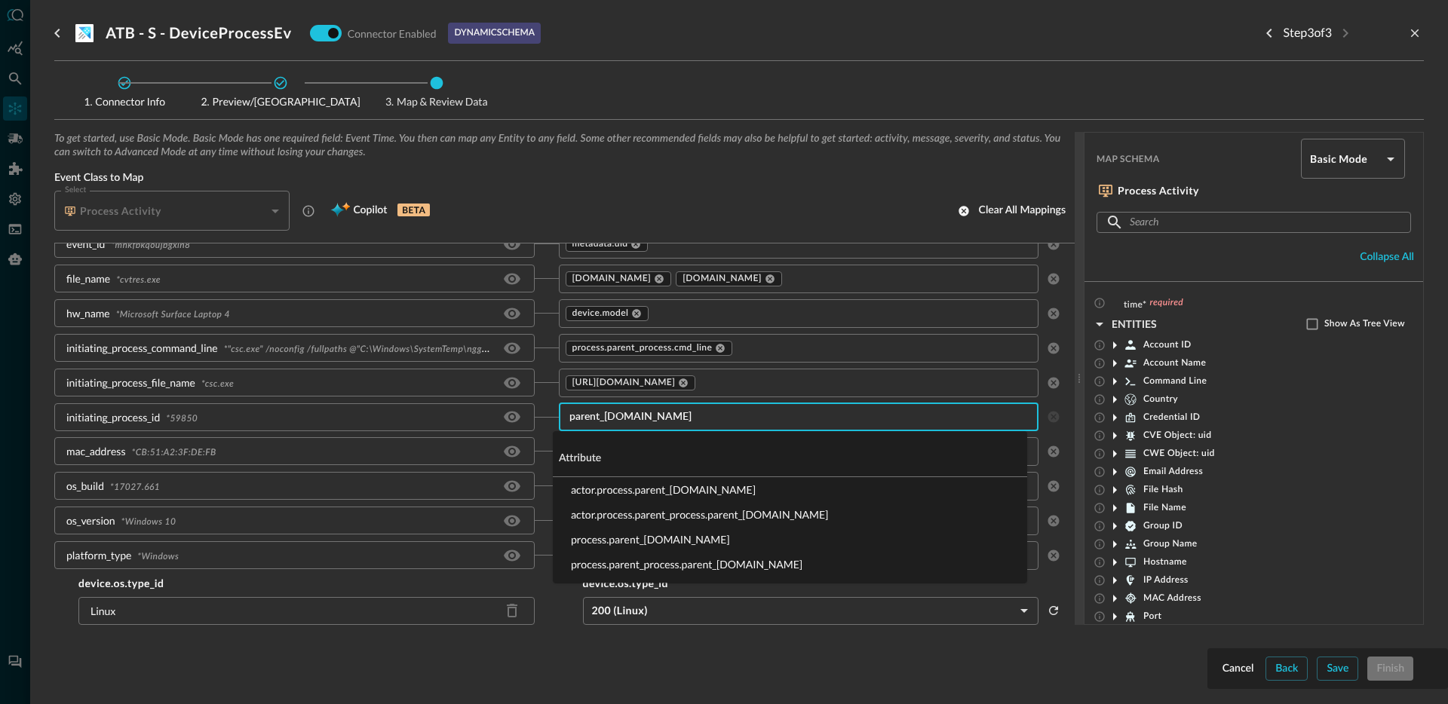
click at [630, 541] on li "process.parent_process.pid" at bounding box center [790, 539] width 474 height 25
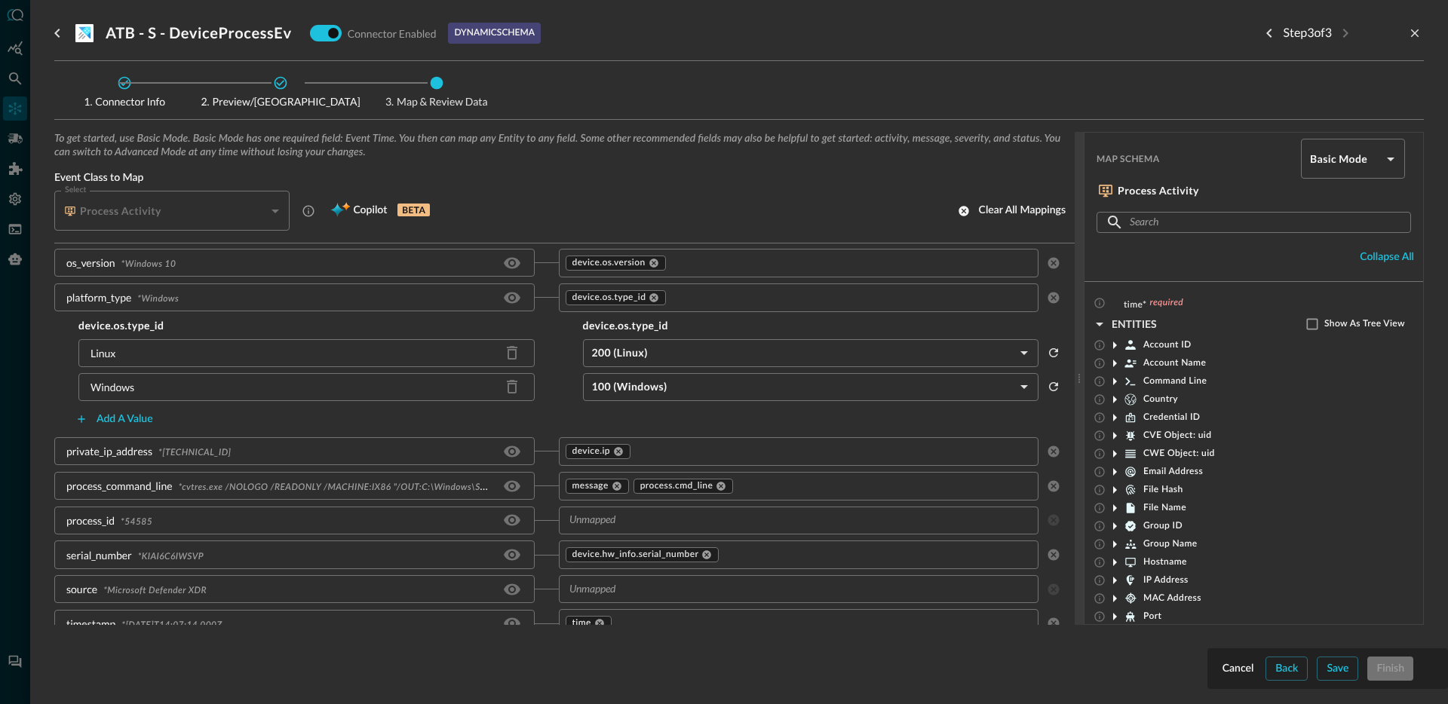
scroll to position [861, 0]
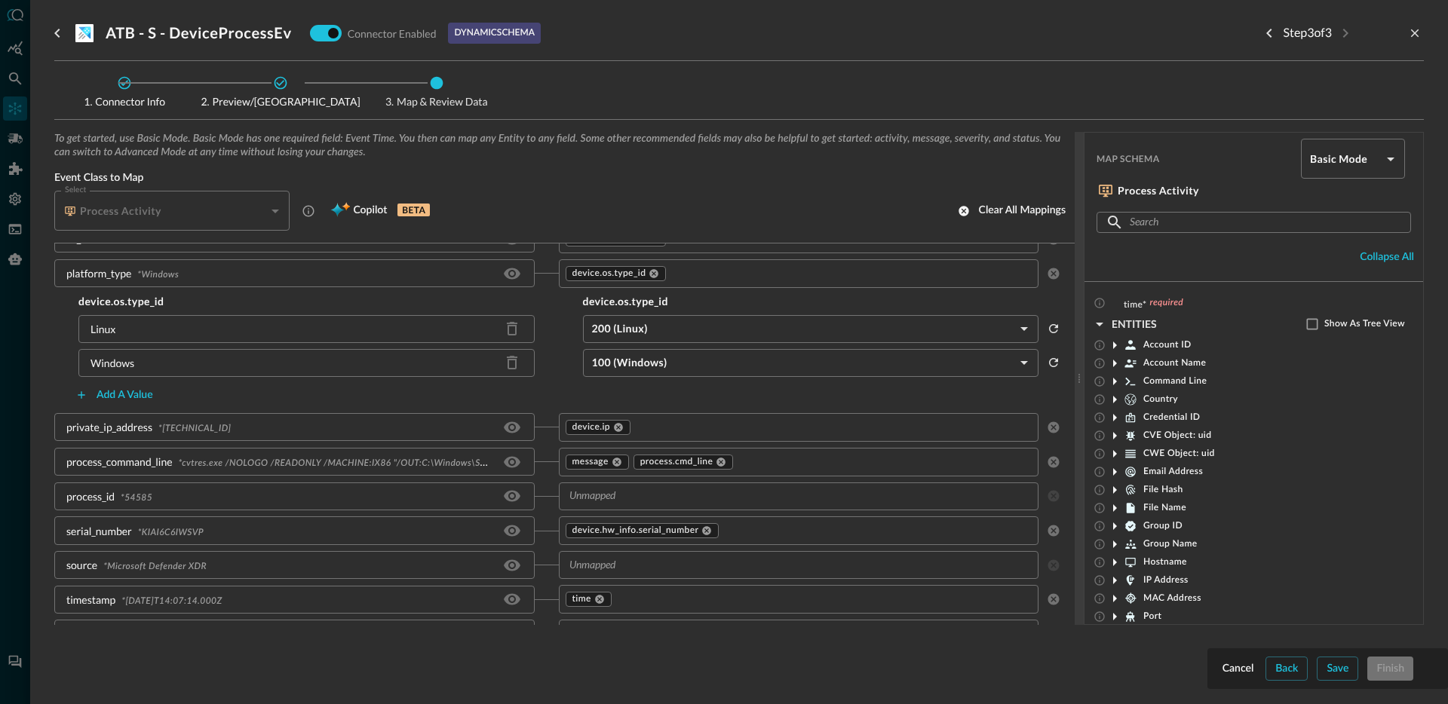
click at [612, 504] on input "text" at bounding box center [786, 496] width 446 height 19
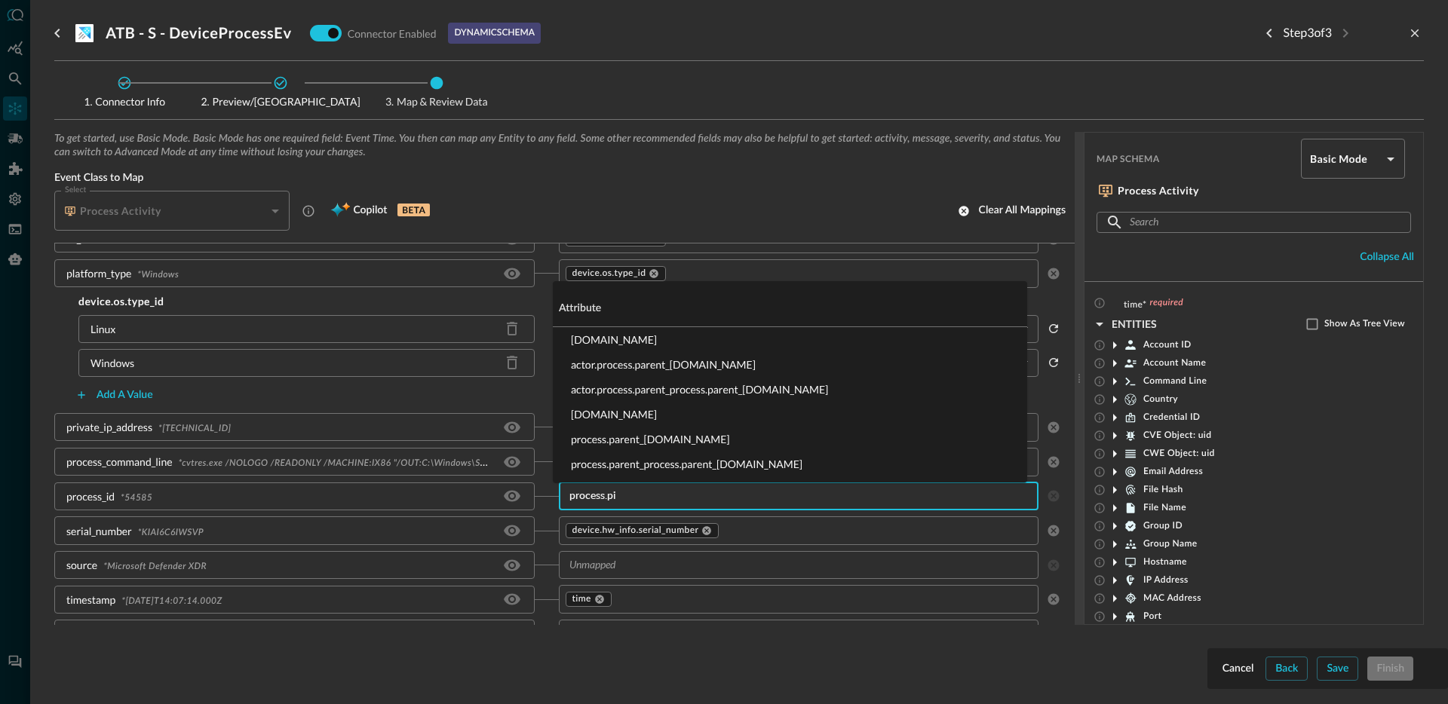
type input "process.pid"
click at [611, 417] on li "process.pid" at bounding box center [790, 414] width 474 height 25
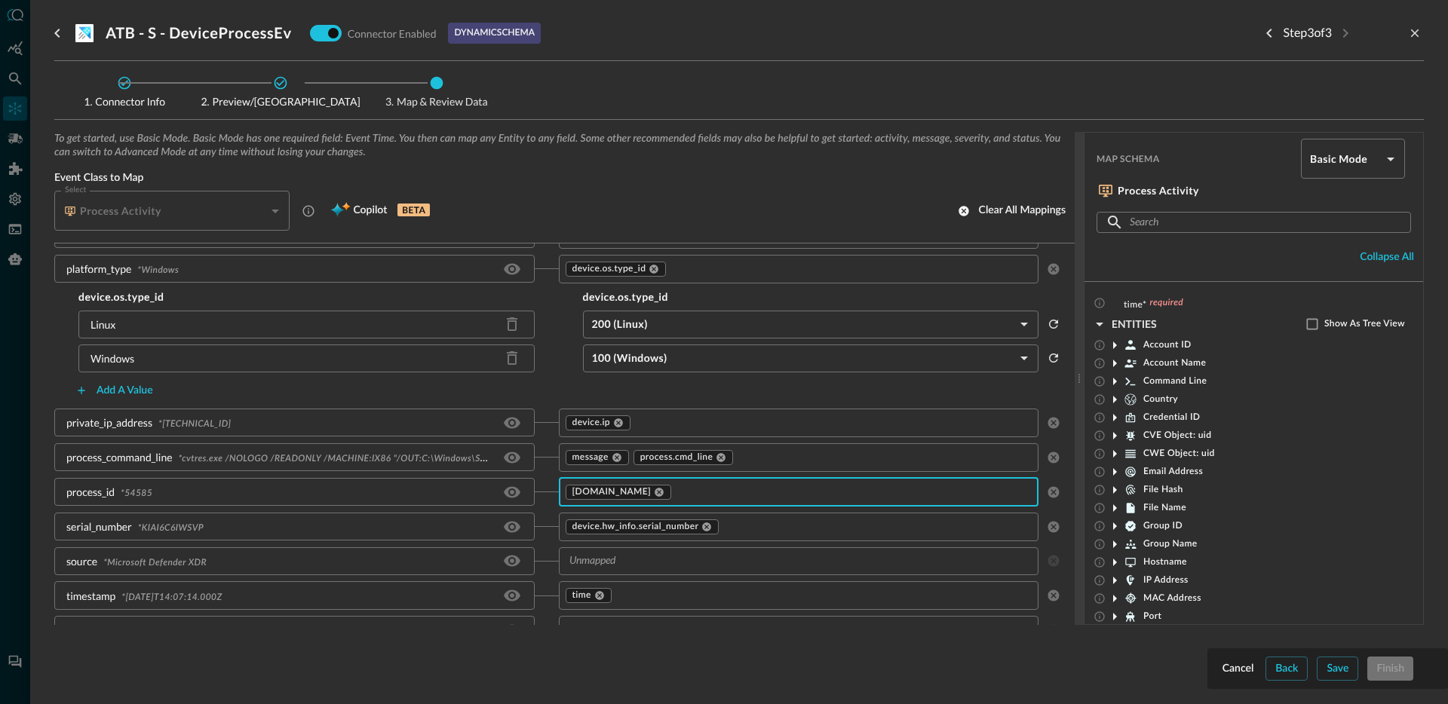
scroll to position [886, 0]
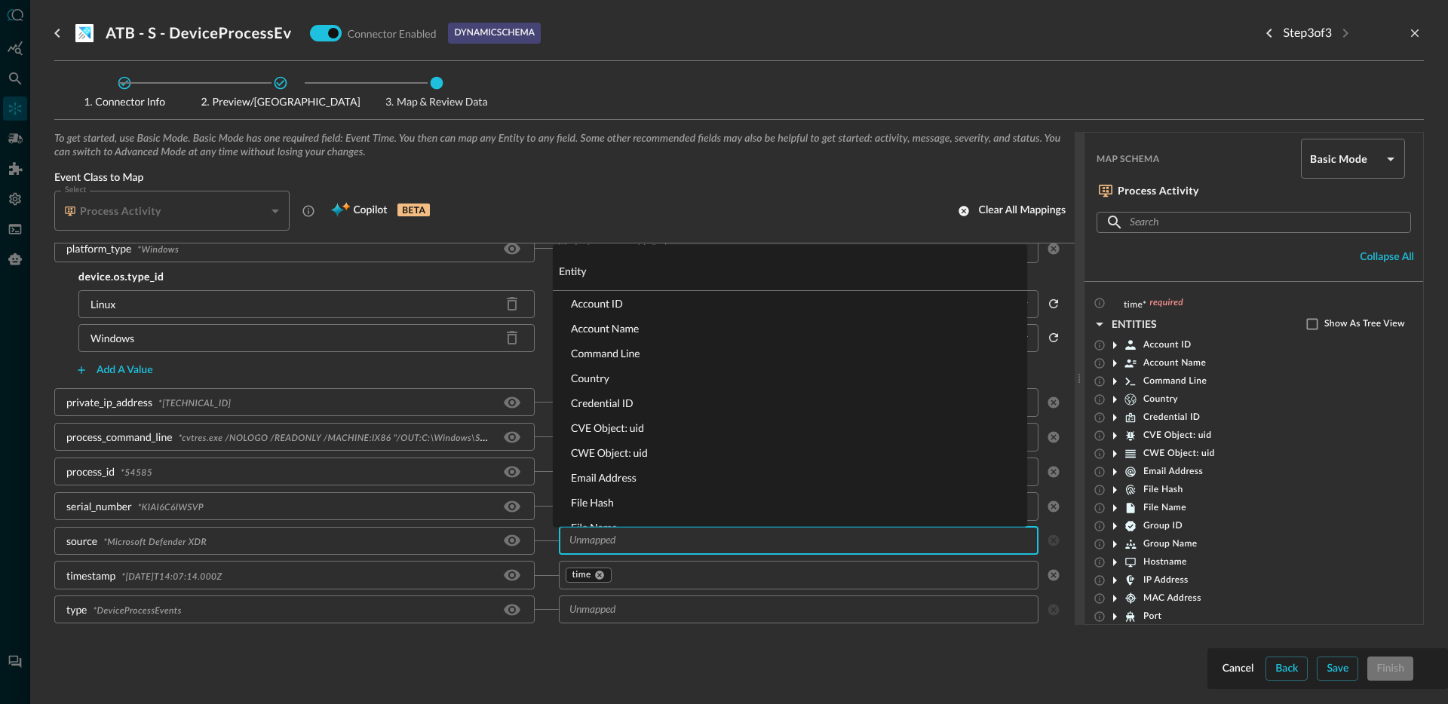
click at [612, 537] on input "text" at bounding box center [786, 541] width 446 height 19
type input "product.name"
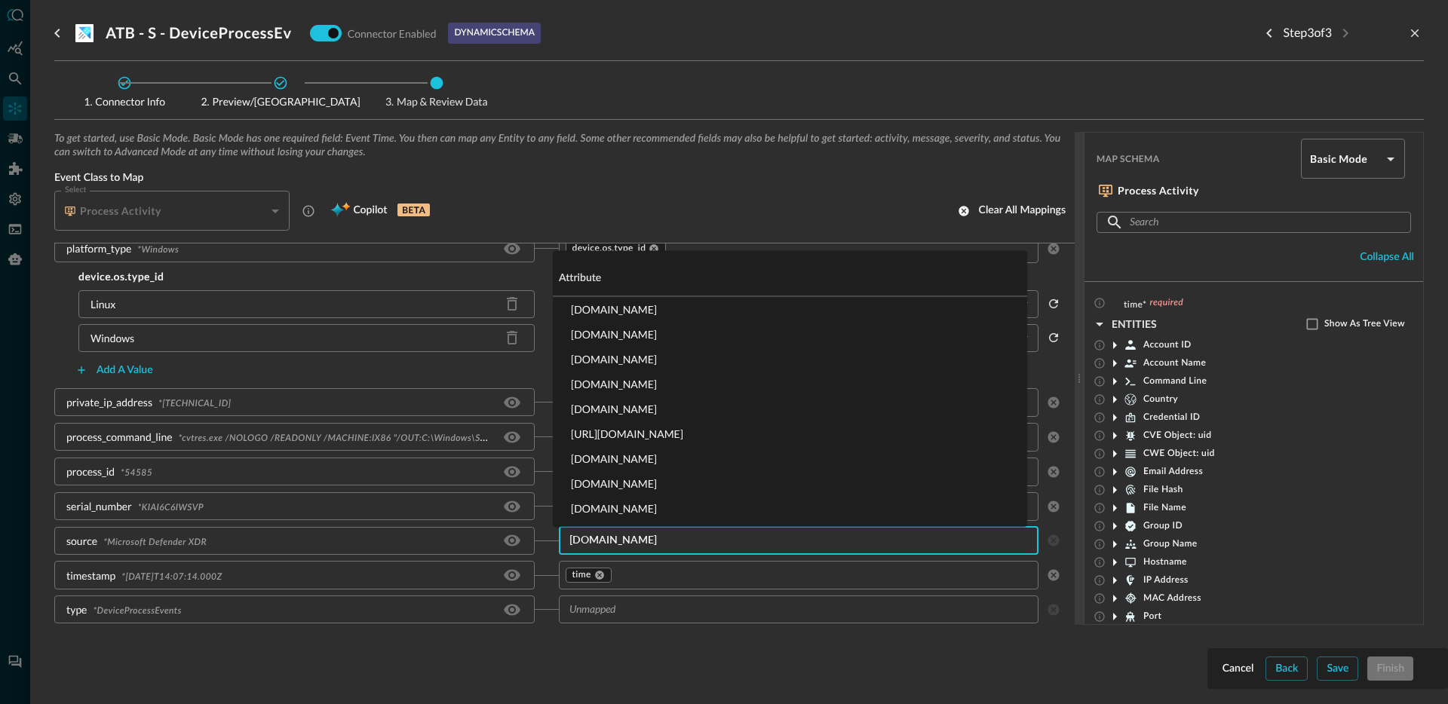
click at [647, 410] on li "metadata.product.name" at bounding box center [790, 409] width 474 height 25
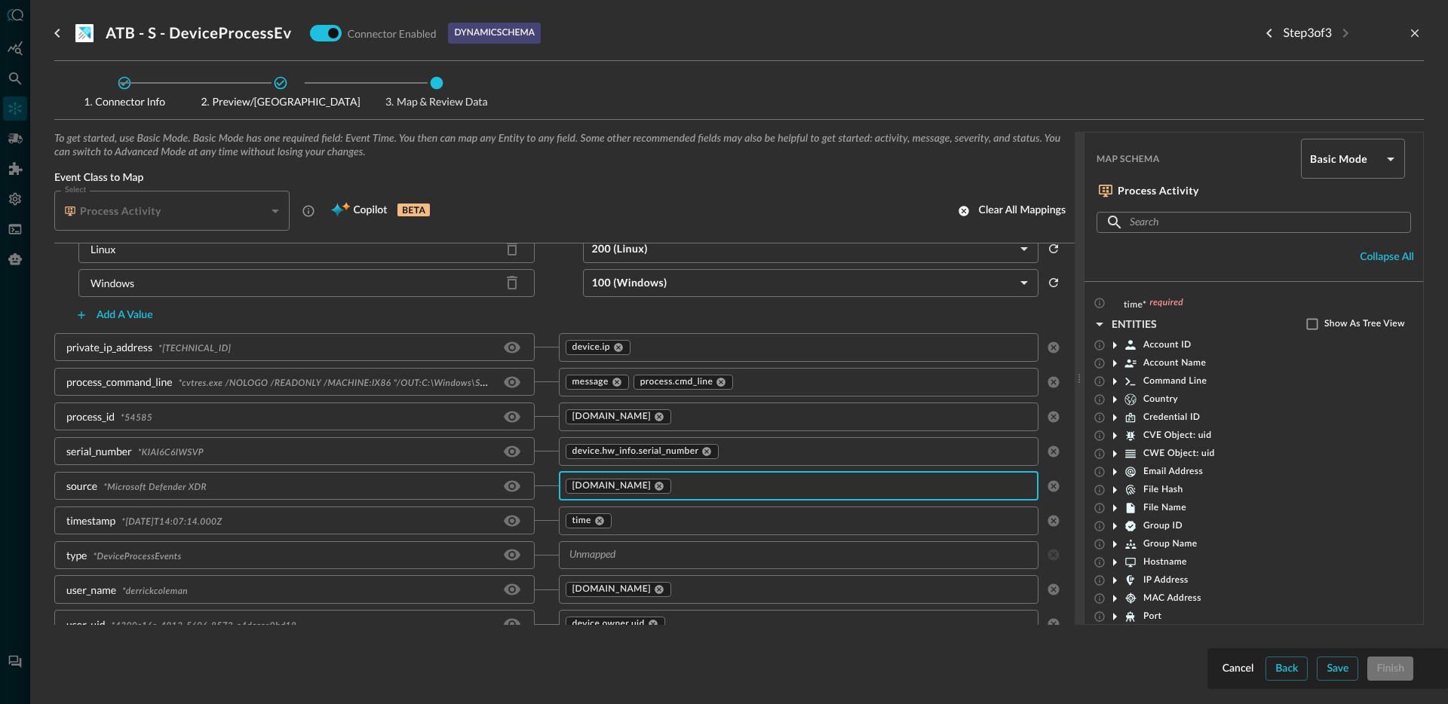
scroll to position [955, 0]
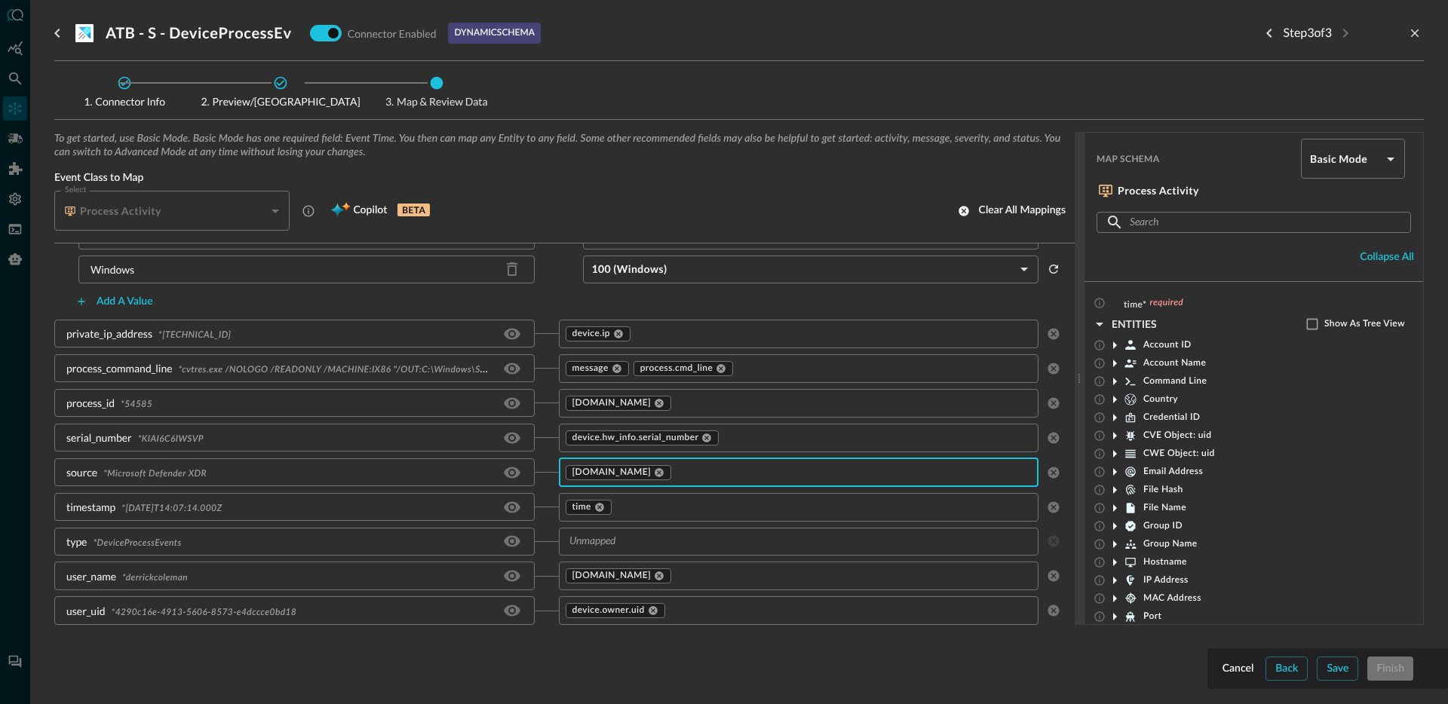
click at [635, 538] on input "text" at bounding box center [786, 541] width 446 height 19
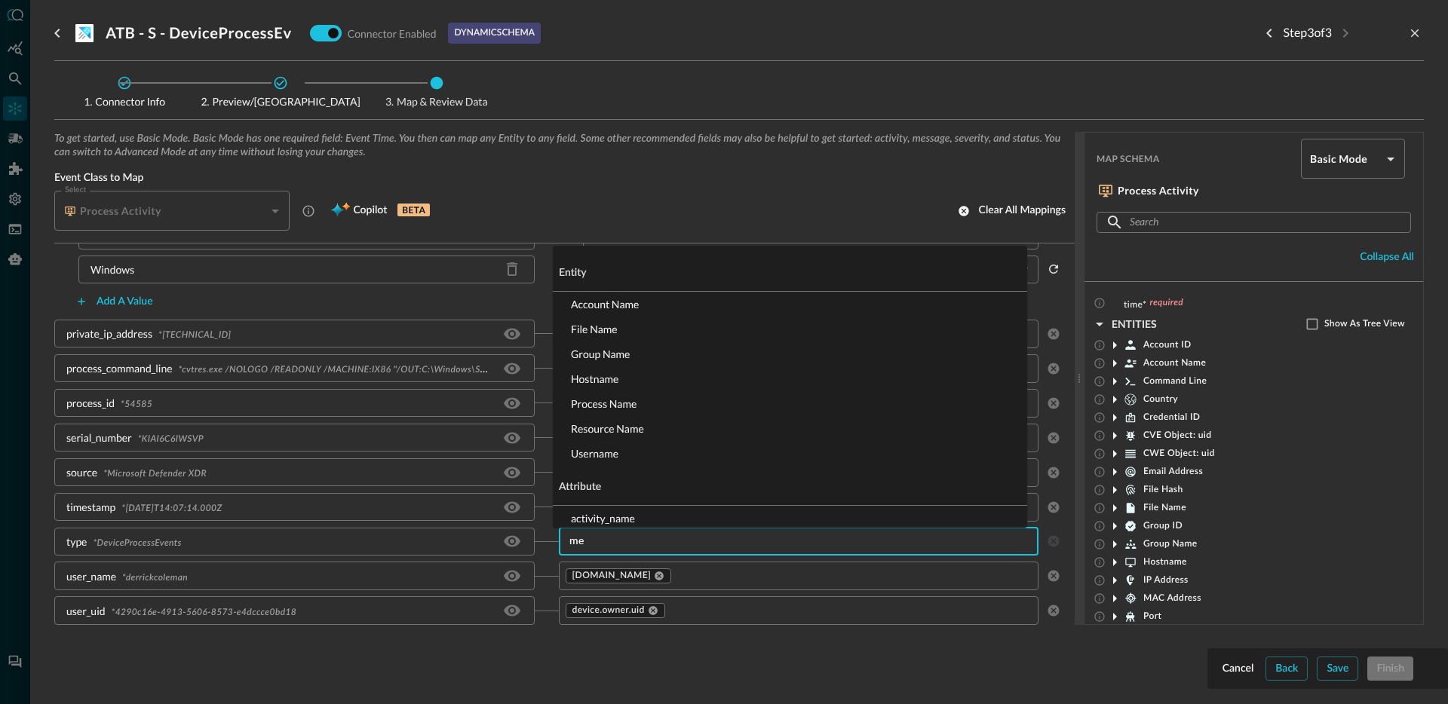
type input "m"
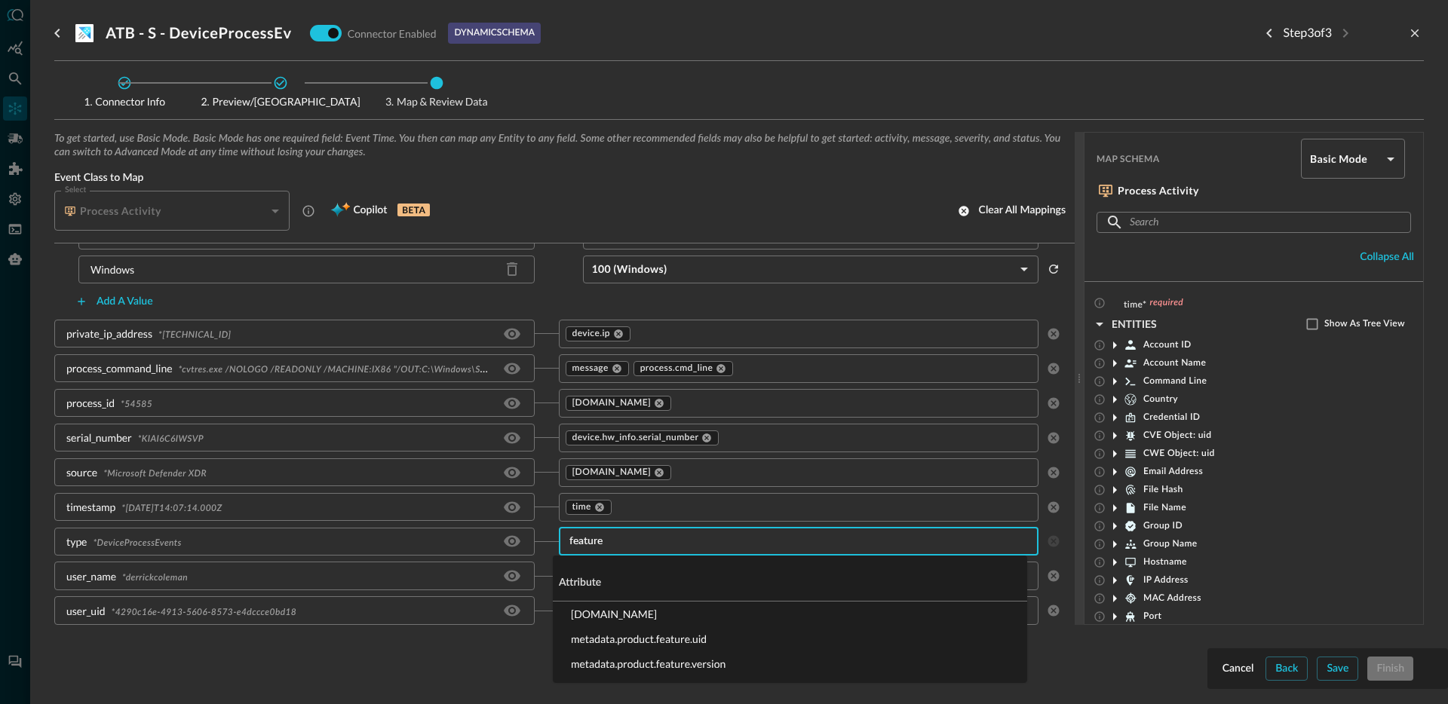
type input "feature."
click at [694, 621] on li "metadata.product.feature.name" at bounding box center [790, 614] width 474 height 25
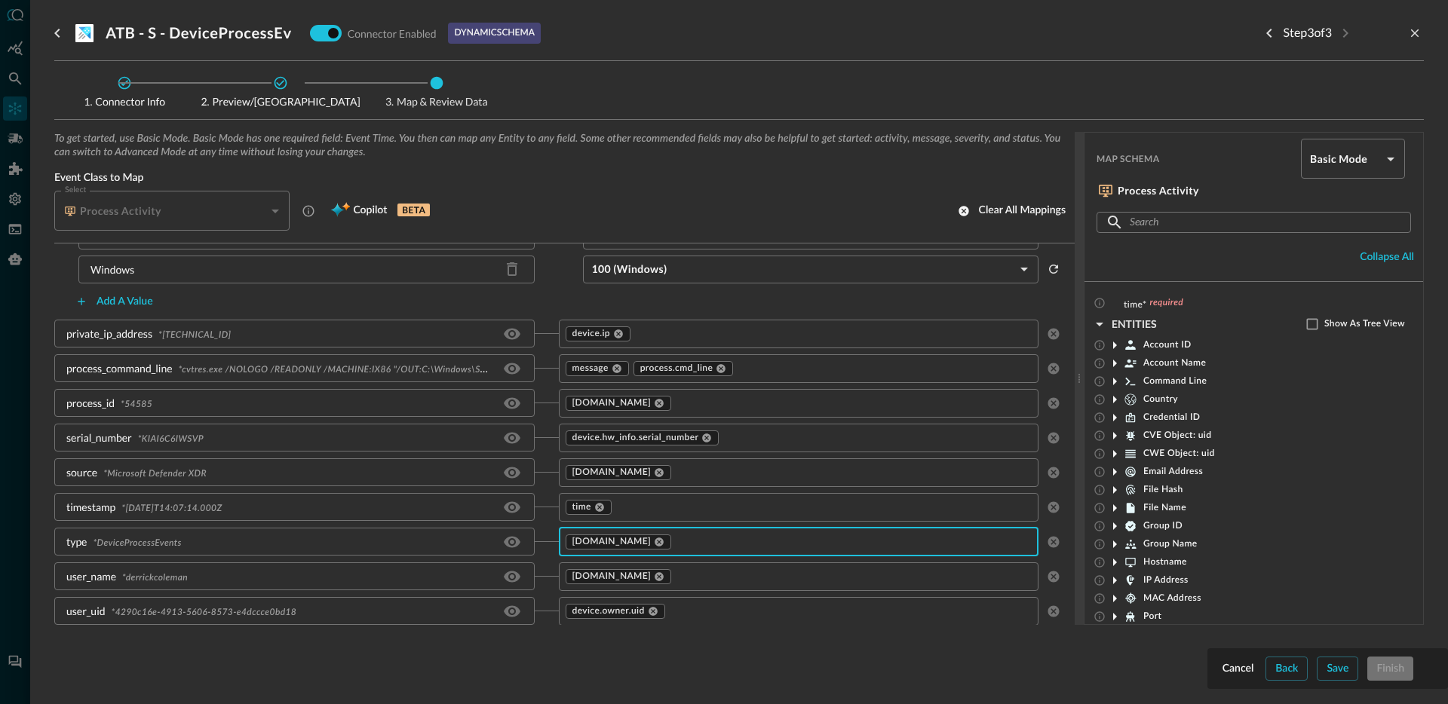
scroll to position [955, 0]
click at [658, 578] on icon at bounding box center [659, 576] width 9 height 9
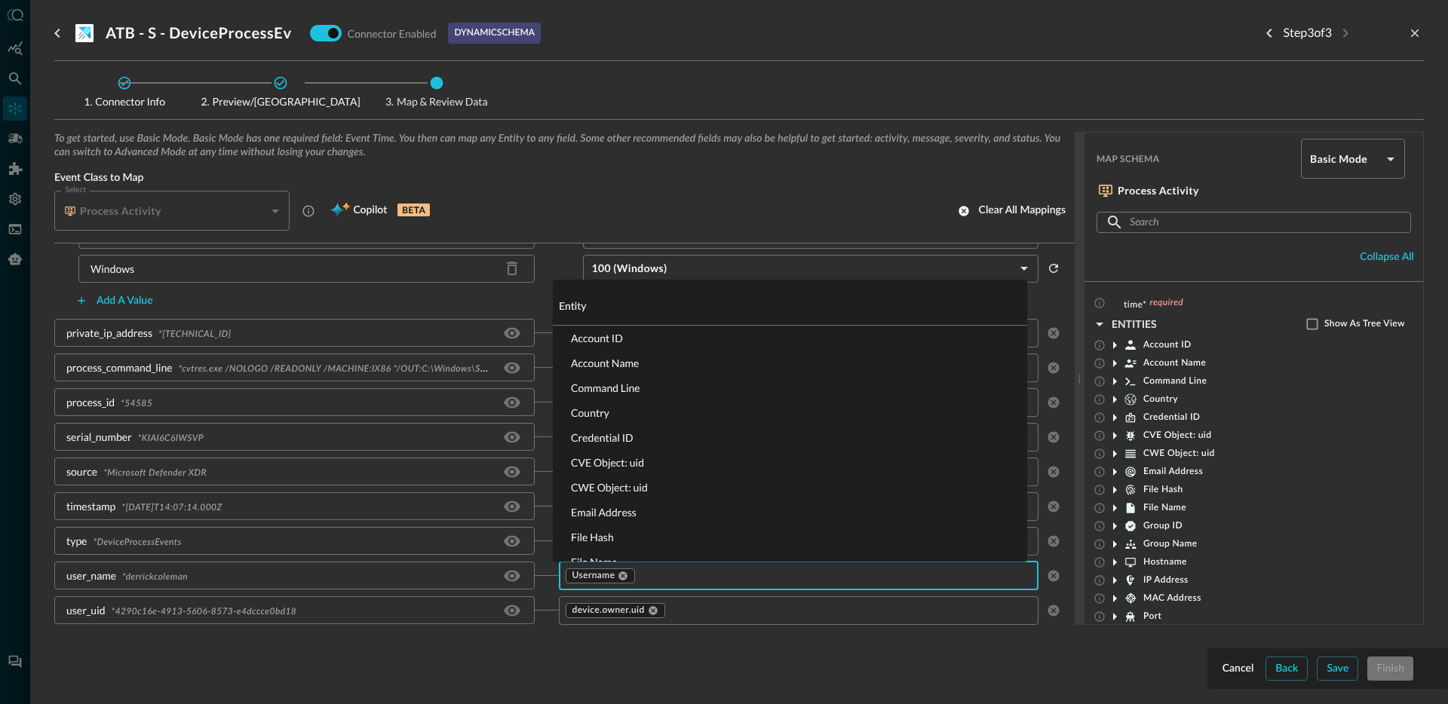
click at [643, 579] on input "text" at bounding box center [823, 575] width 372 height 19
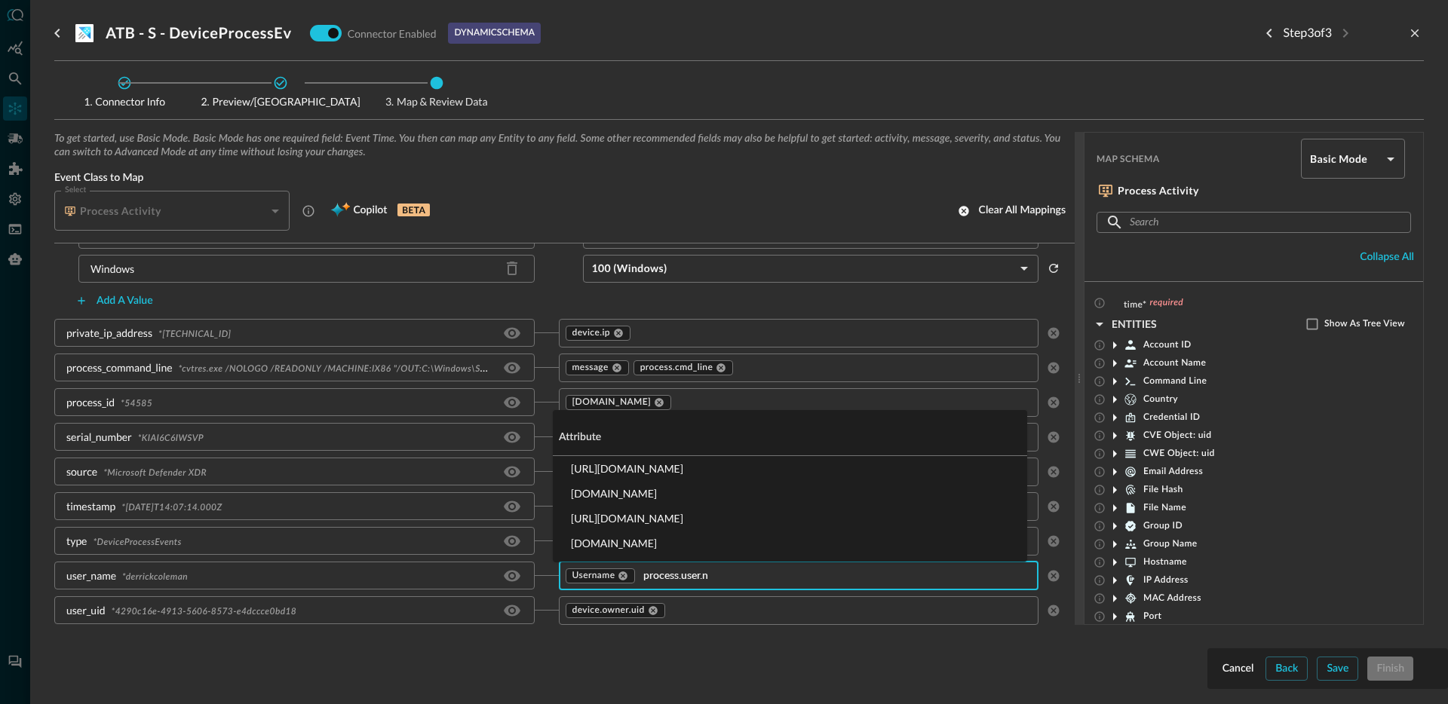
type input "process.user.na"
click at [640, 549] on li "process.user.name" at bounding box center [790, 543] width 474 height 25
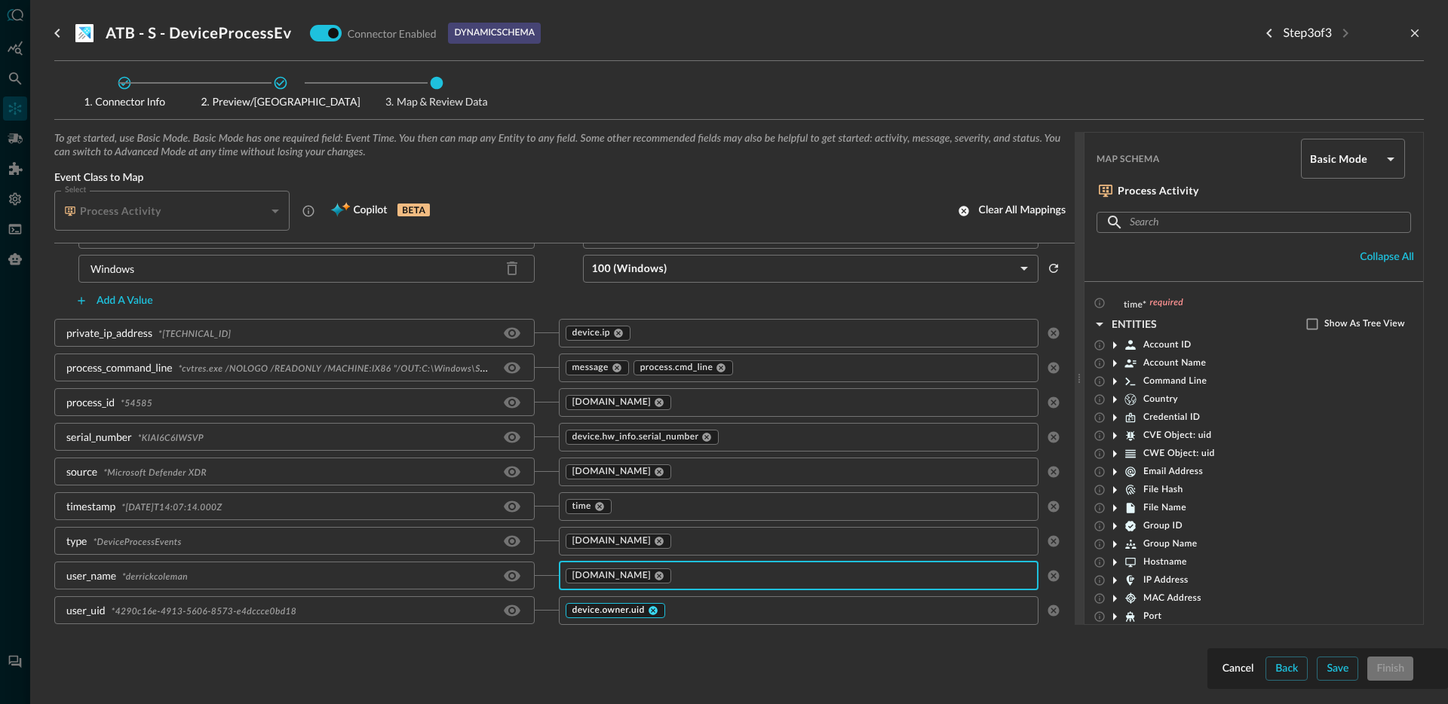
click at [650, 615] on icon at bounding box center [653, 611] width 11 height 11
click at [663, 612] on input "text" at bounding box center [818, 610] width 382 height 19
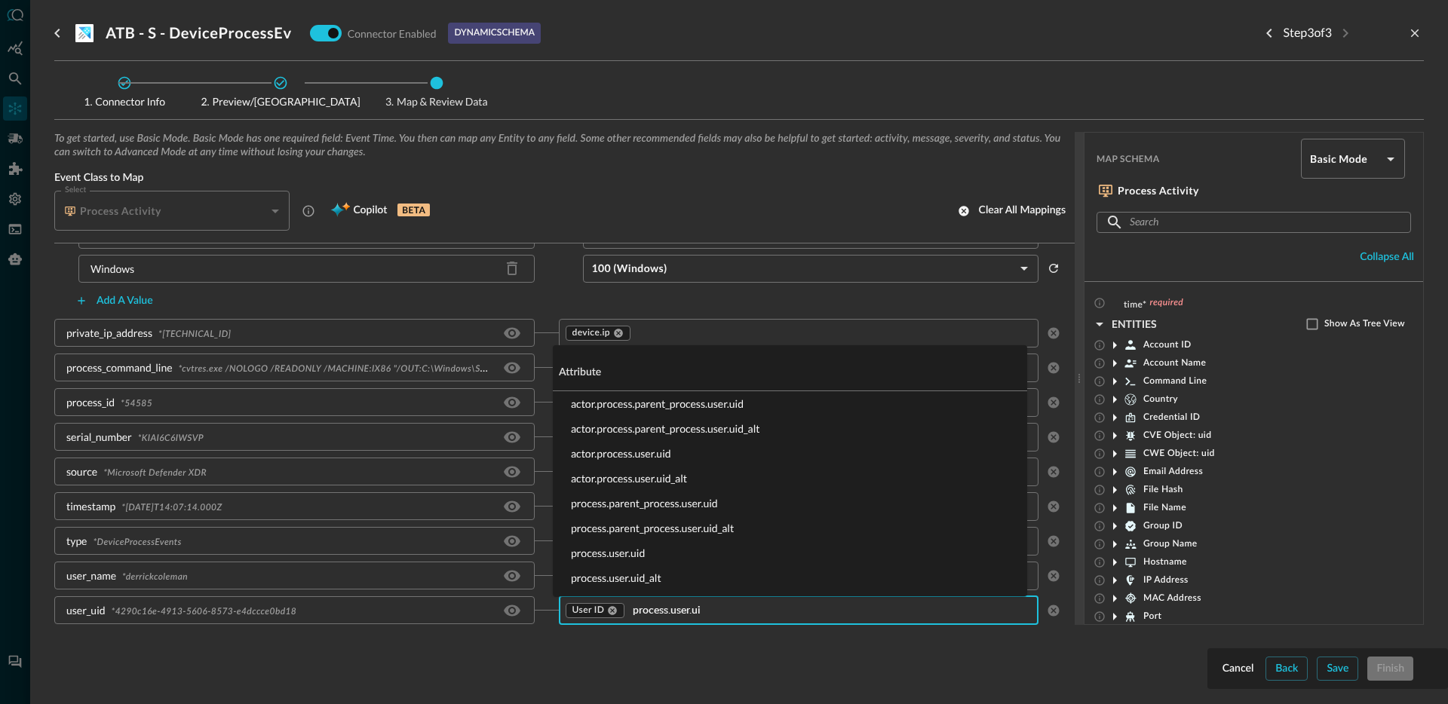
type input "process.user.uid"
click at [608, 560] on li "process.user.uid" at bounding box center [790, 553] width 474 height 25
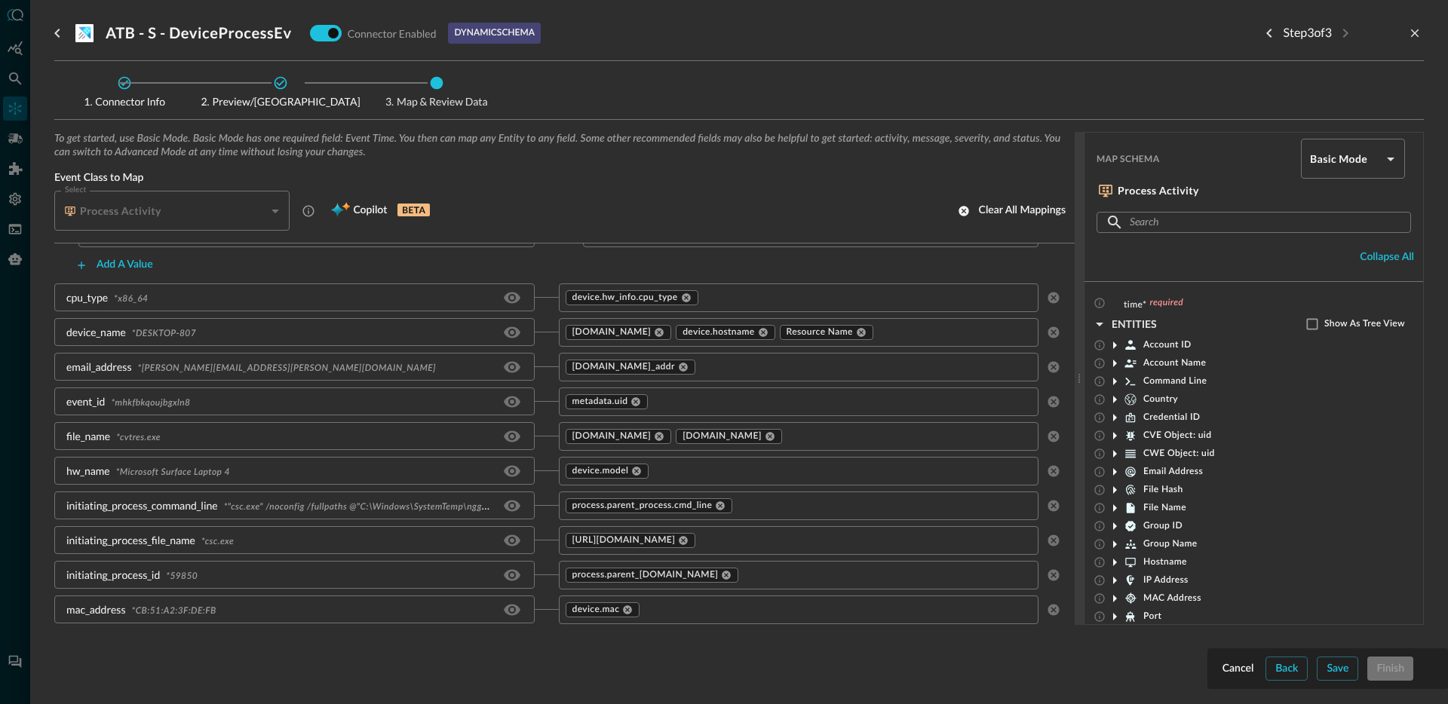
scroll to position [388, 0]
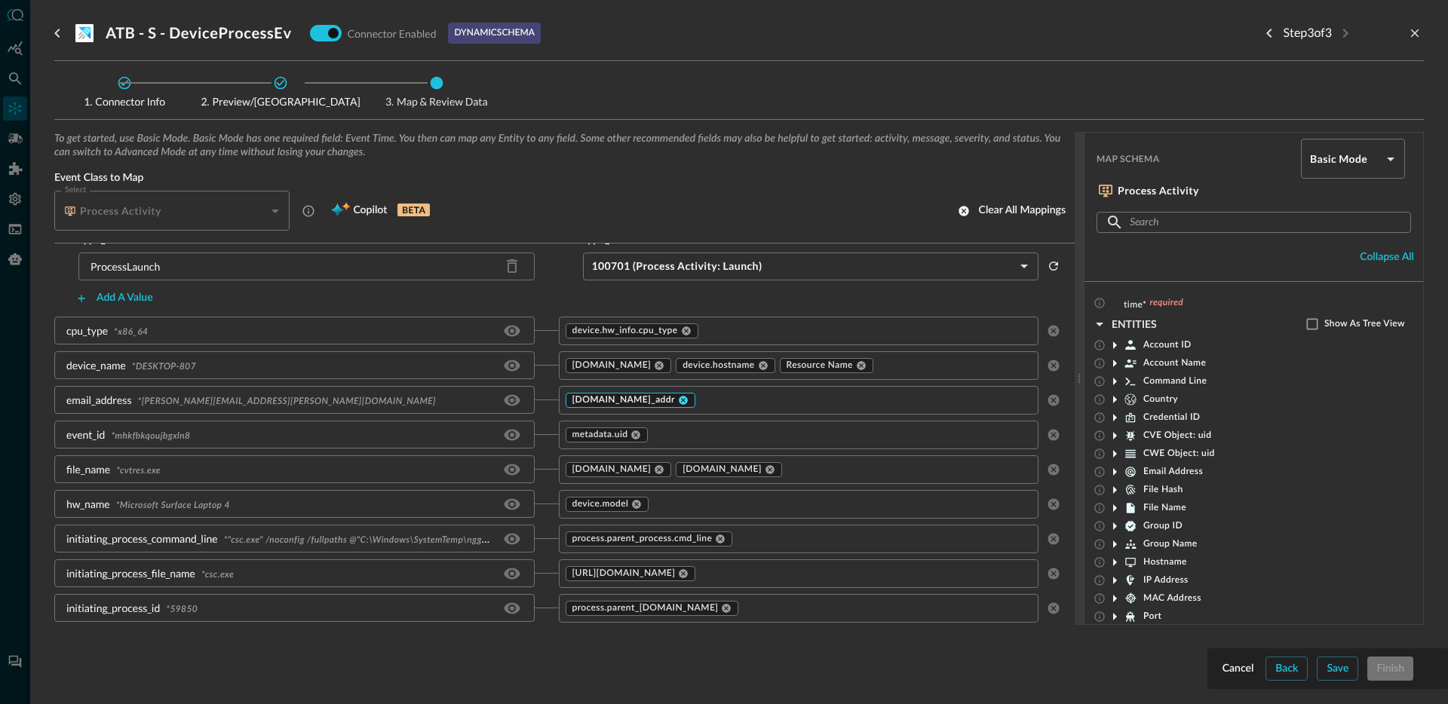
click at [682, 400] on icon at bounding box center [683, 400] width 9 height 9
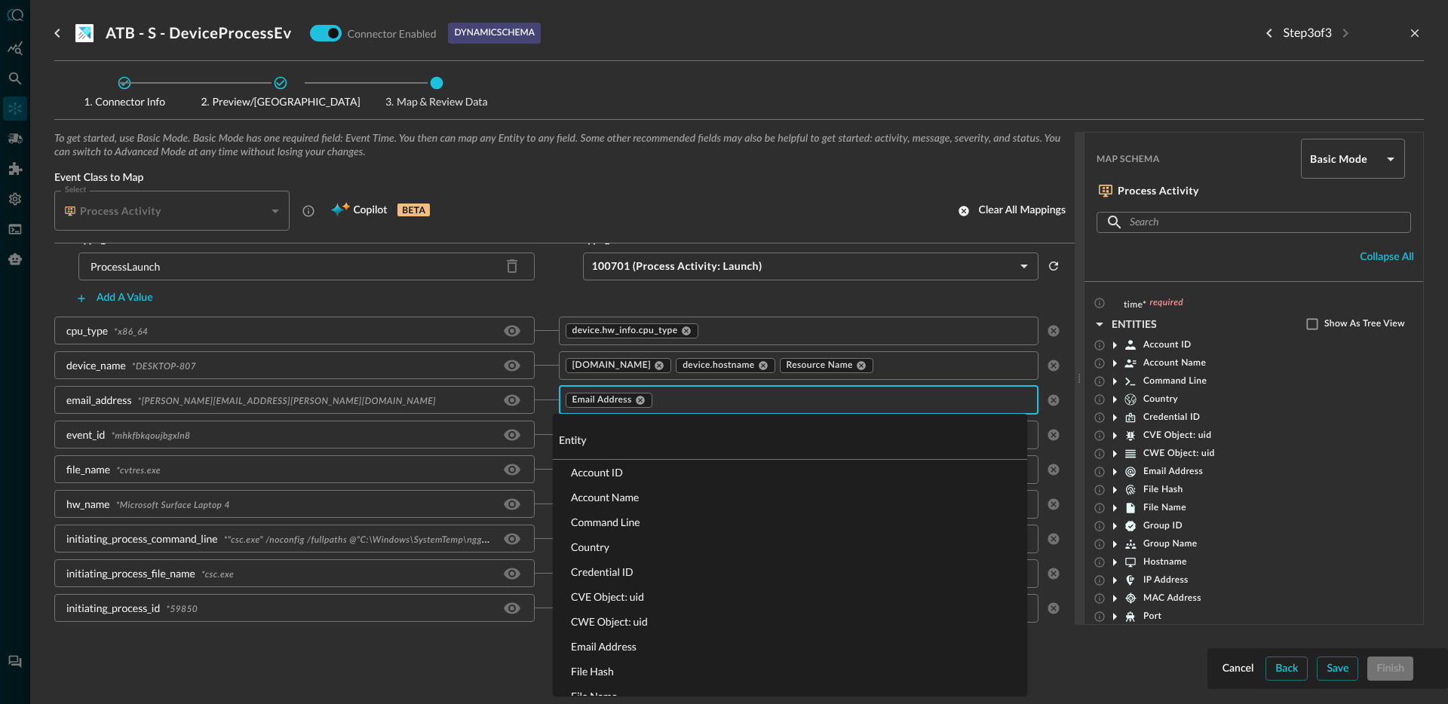
click at [674, 405] on input "text" at bounding box center [832, 400] width 354 height 19
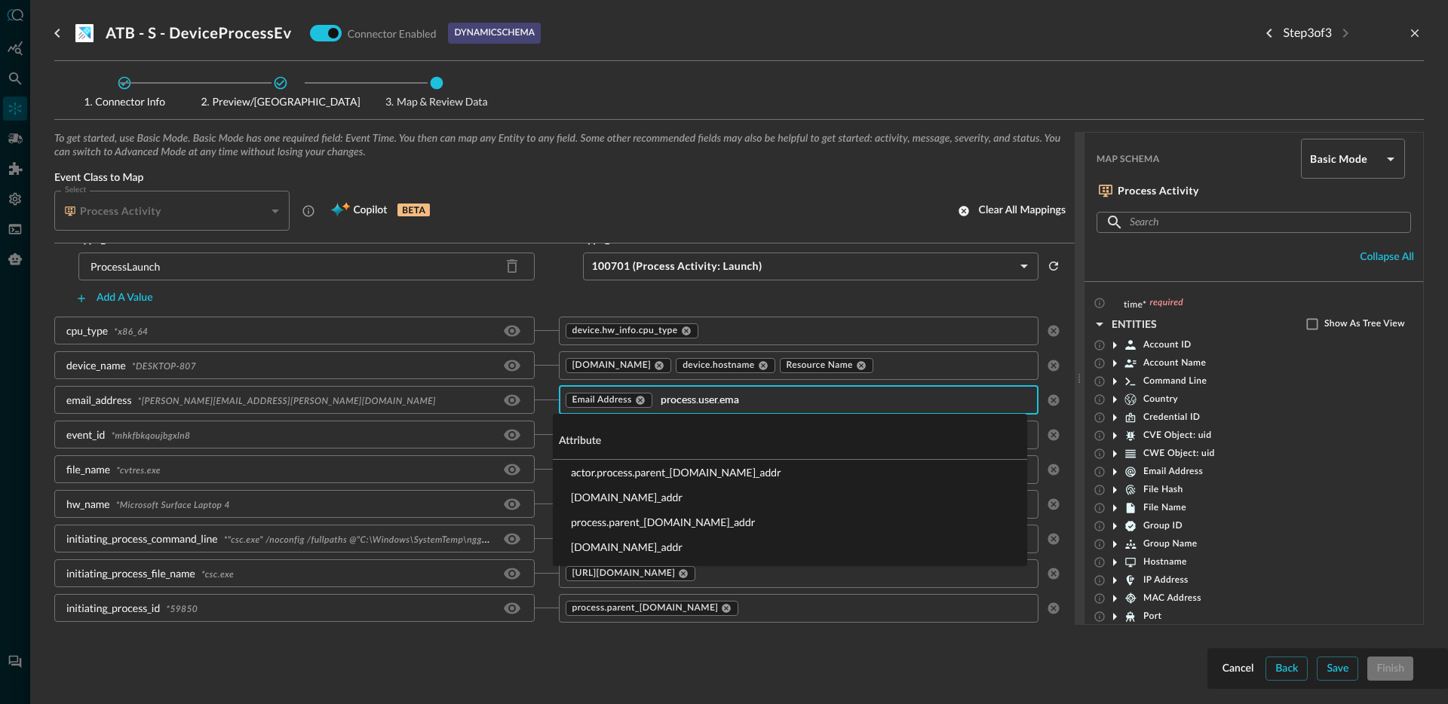
type input "process.user.emai"
click at [616, 550] on li "process.user.email_addr" at bounding box center [790, 547] width 474 height 25
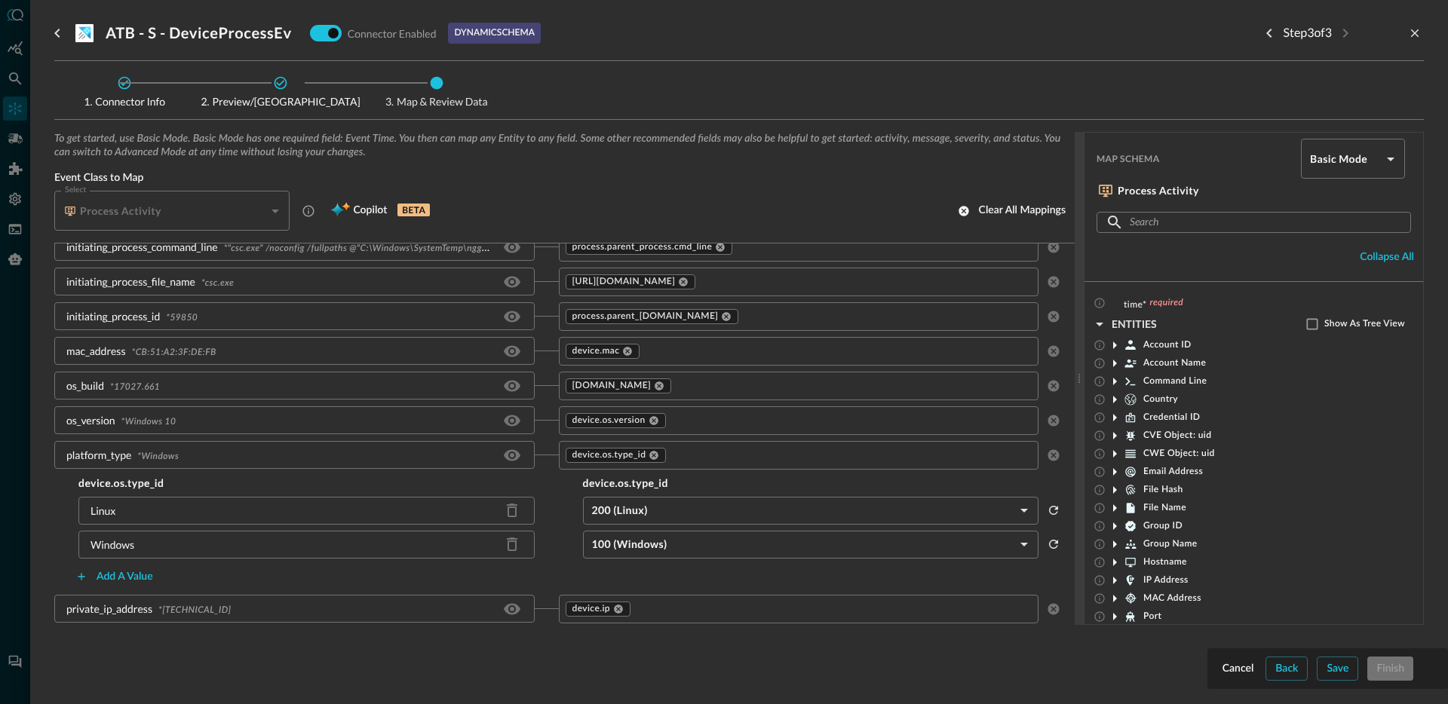
scroll to position [685, 0]
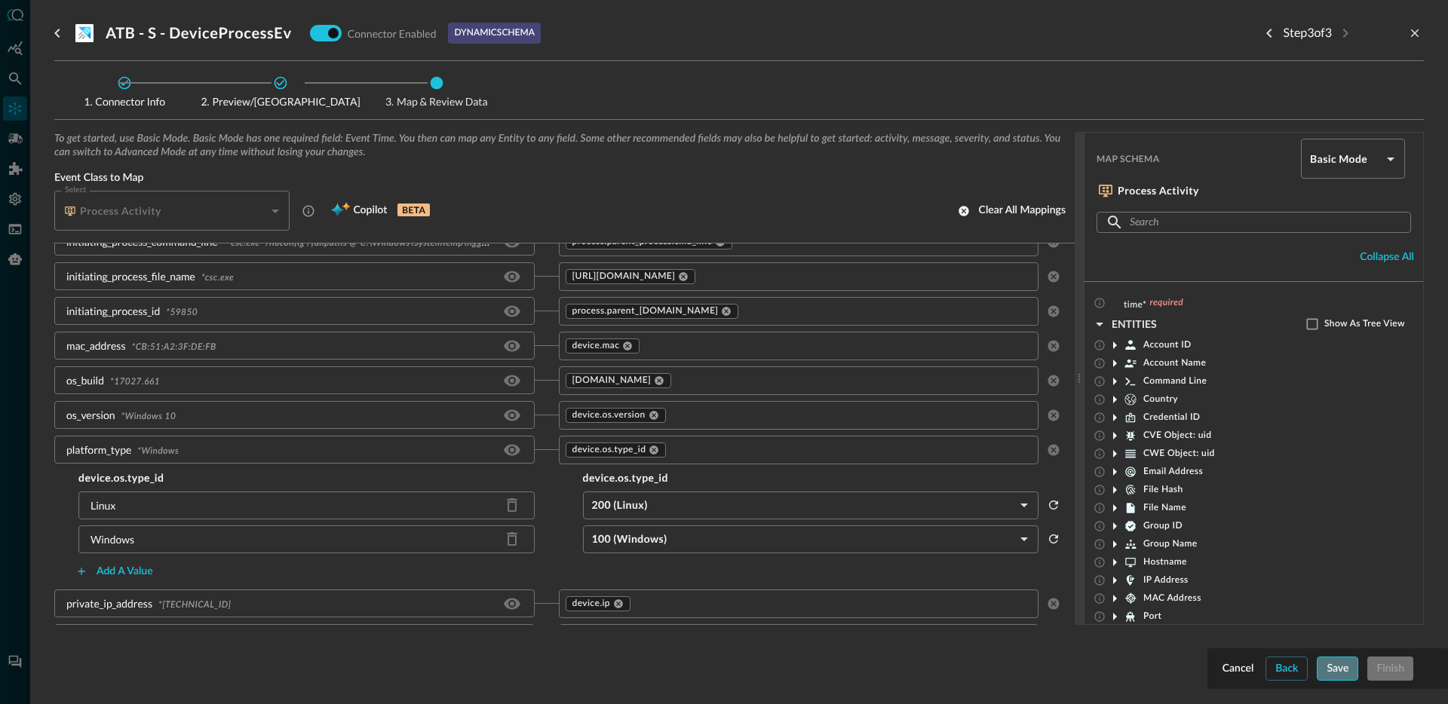
click at [1328, 664] on div "Save" at bounding box center [1337, 669] width 22 height 19
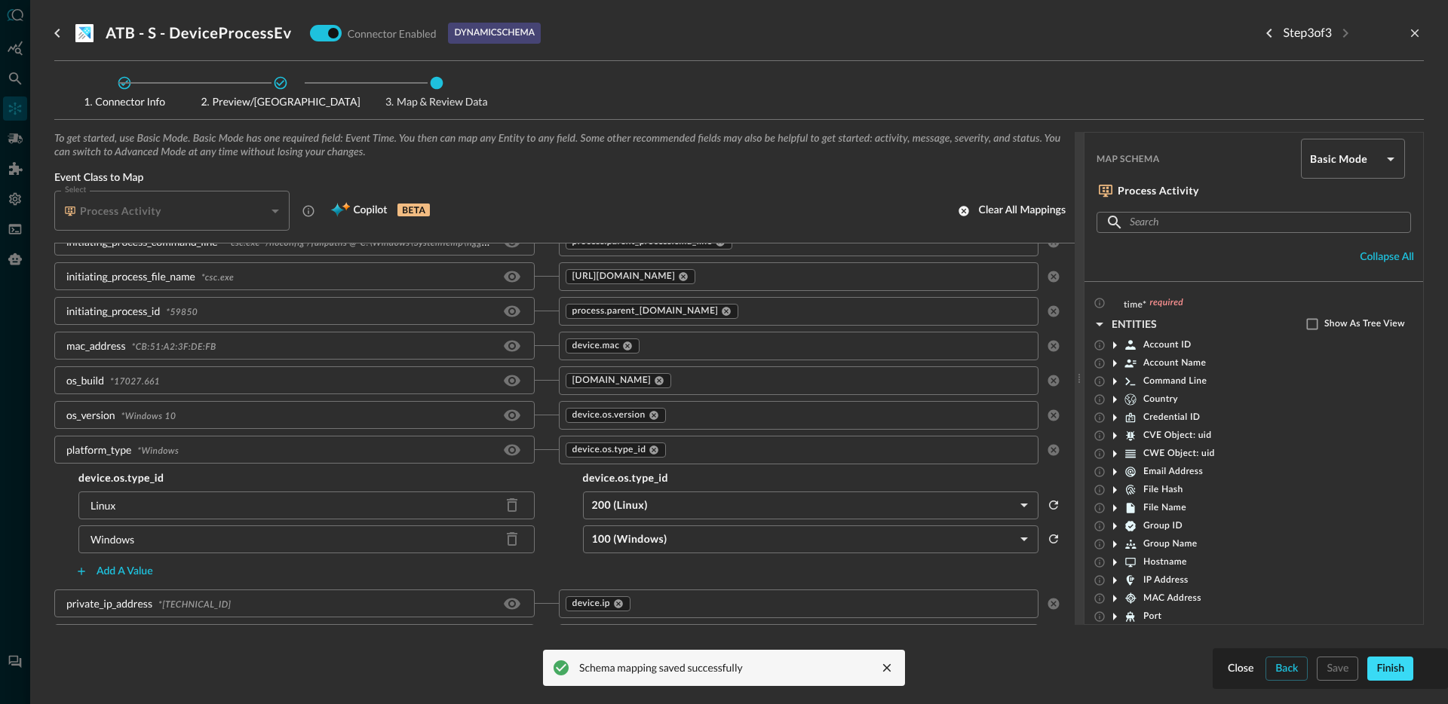
click at [1386, 670] on div "Finish" at bounding box center [1390, 669] width 28 height 19
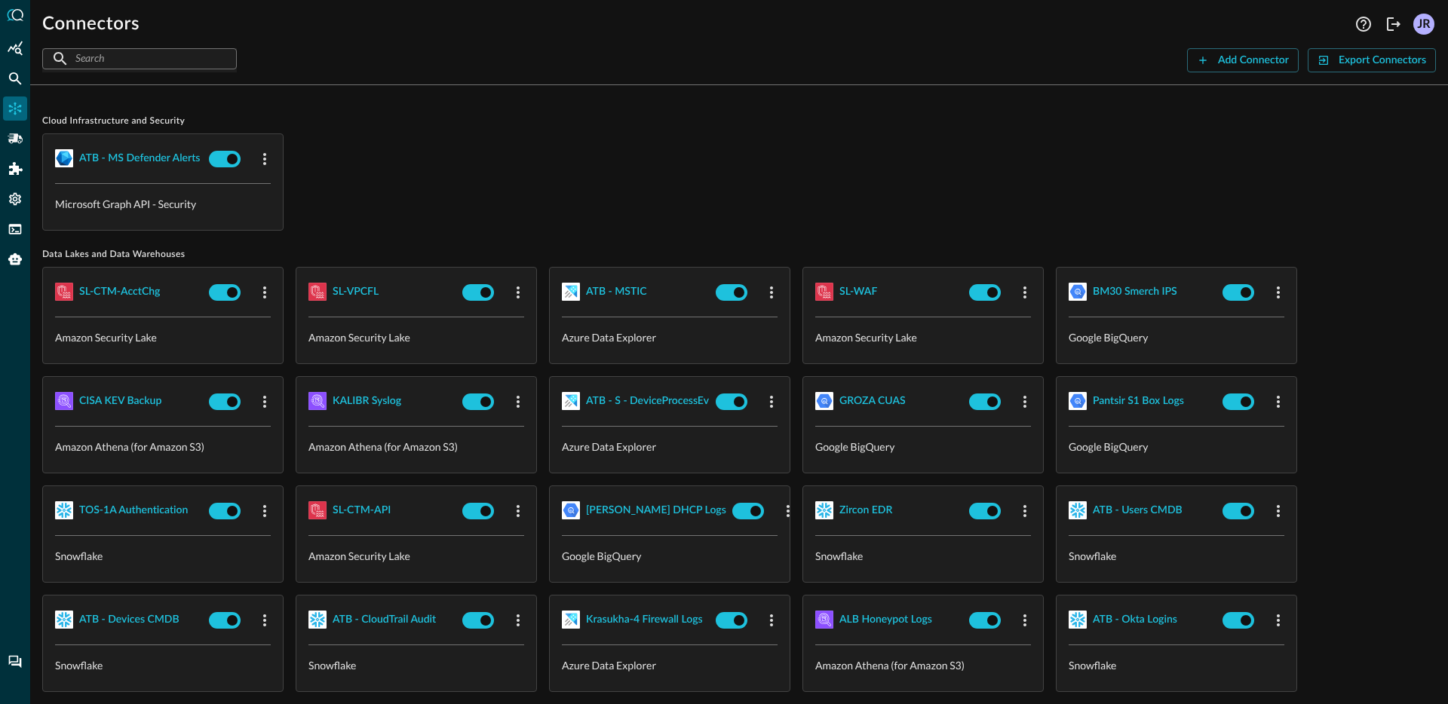
click at [10, 91] on div at bounding box center [15, 352] width 30 height 704
click at [14, 88] on div "Federated Search" at bounding box center [15, 78] width 24 height 24
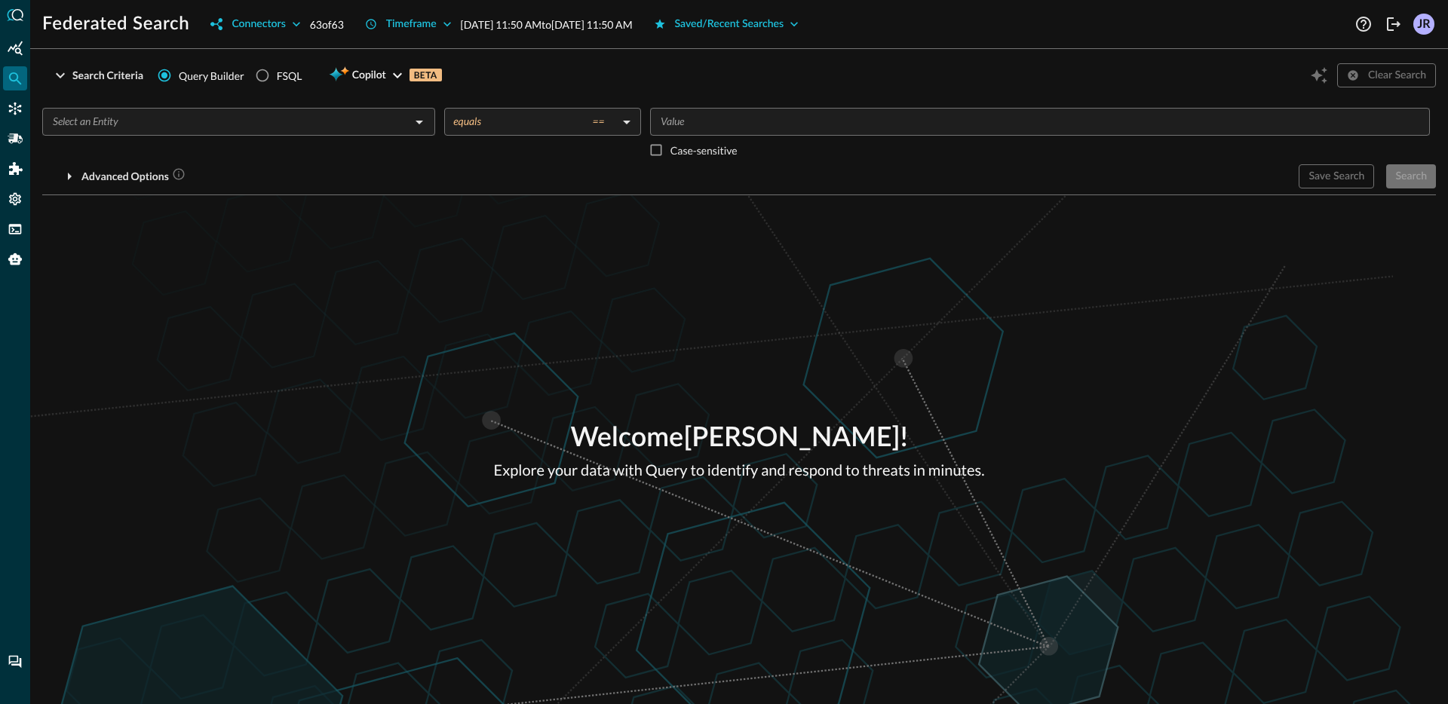
click at [234, 132] on div "​" at bounding box center [238, 122] width 393 height 28
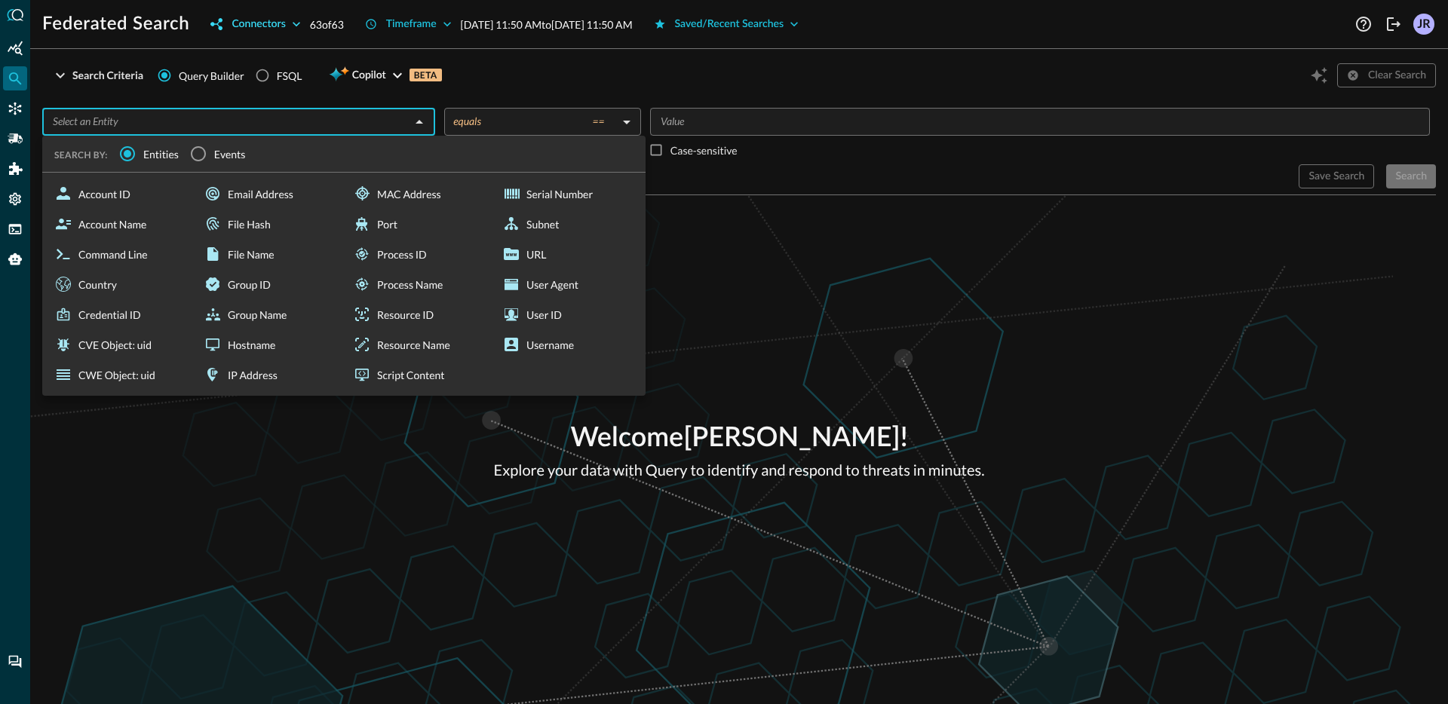
click at [263, 30] on div "Connectors" at bounding box center [259, 24] width 54 height 19
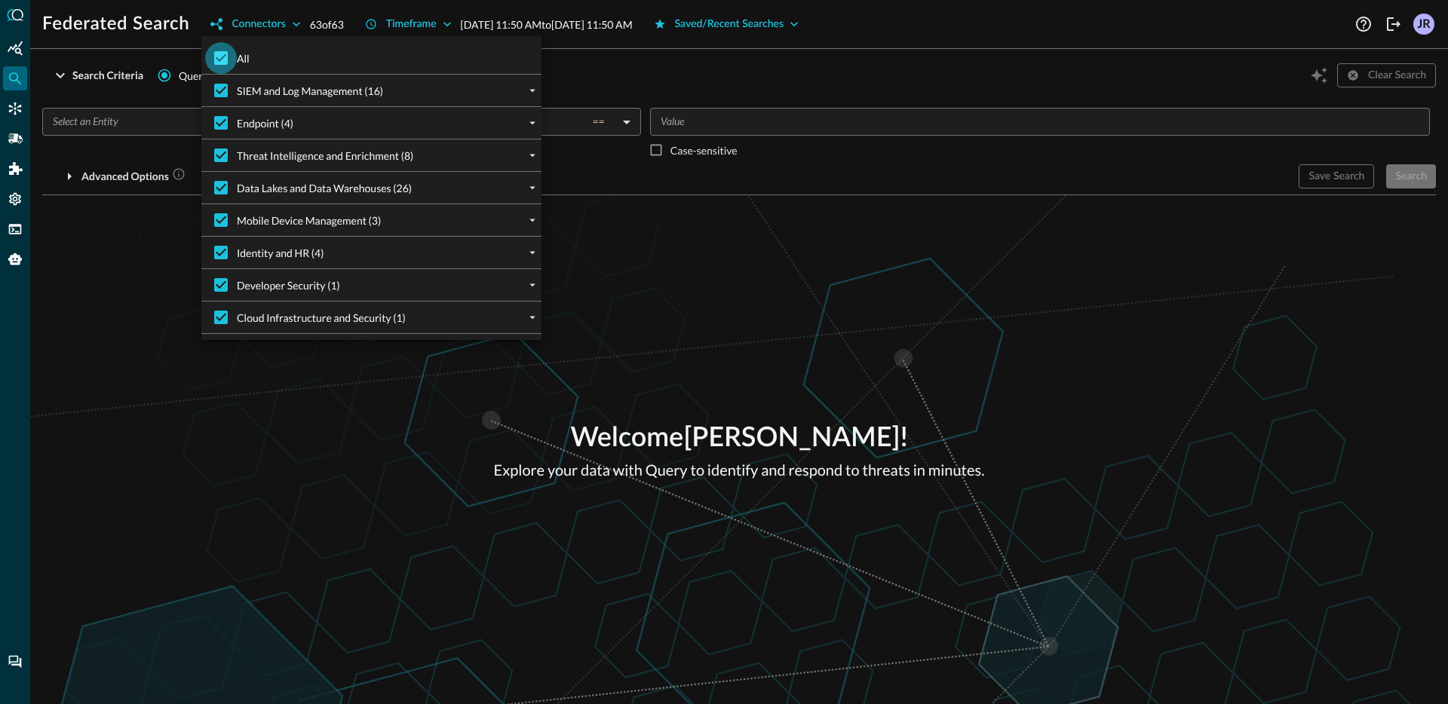
click at [225, 51] on input "All" at bounding box center [221, 58] width 32 height 32
checkbox input "false"
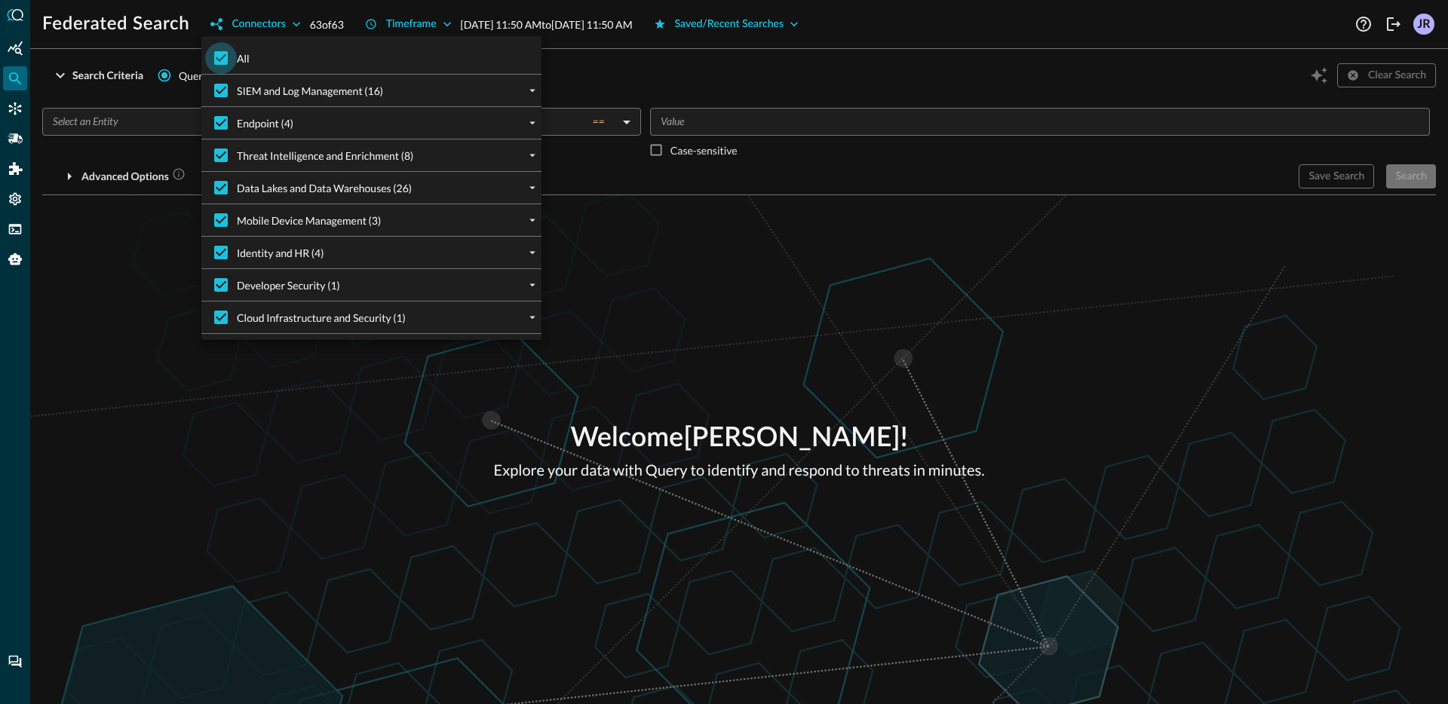
checkbox input "false"
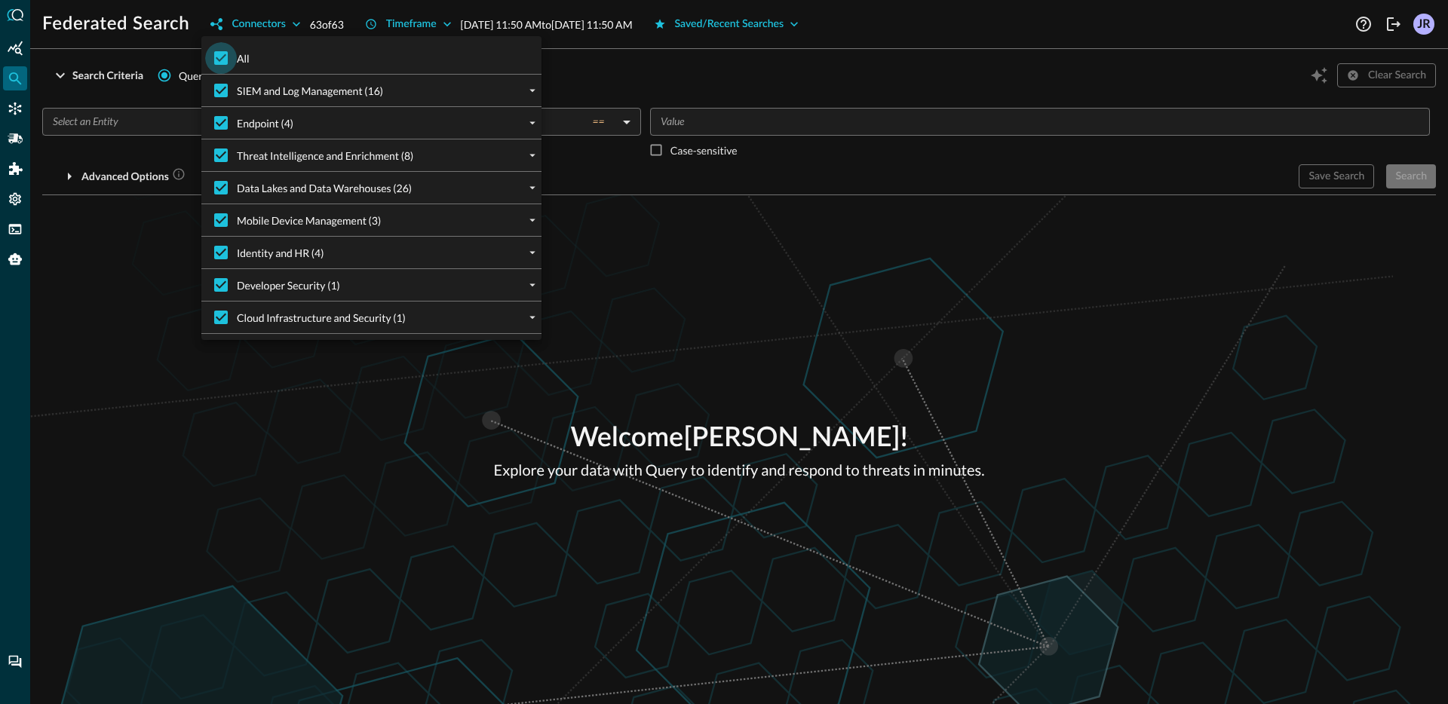
checkbox input "false"
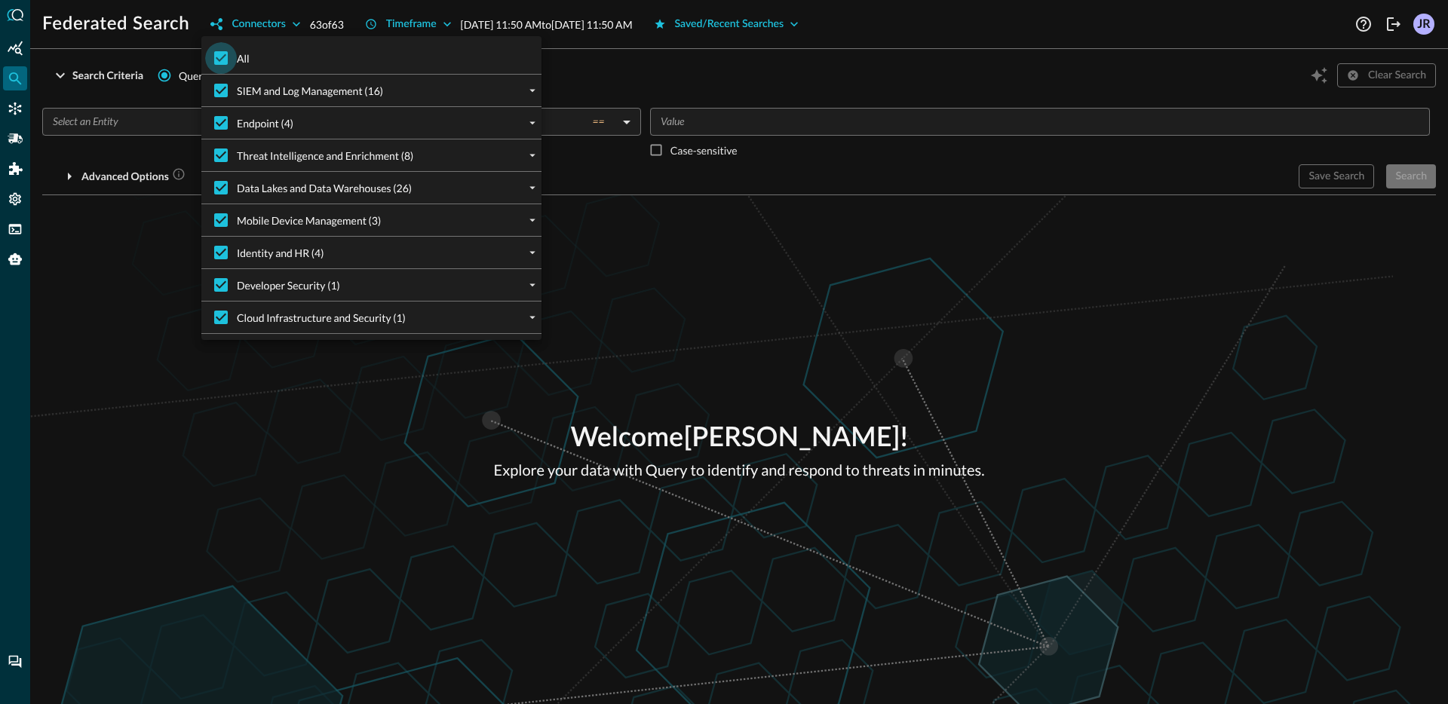
checkbox input "false"
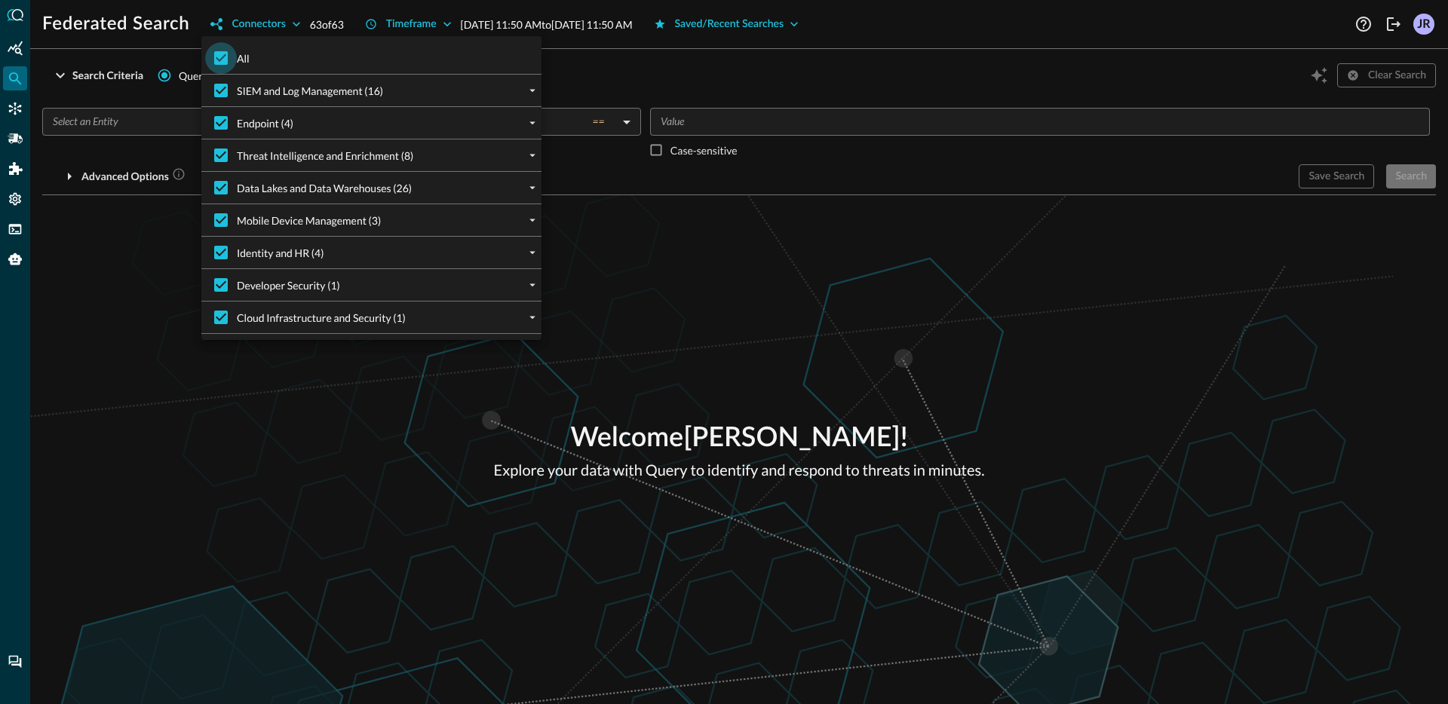
checkbox input "false"
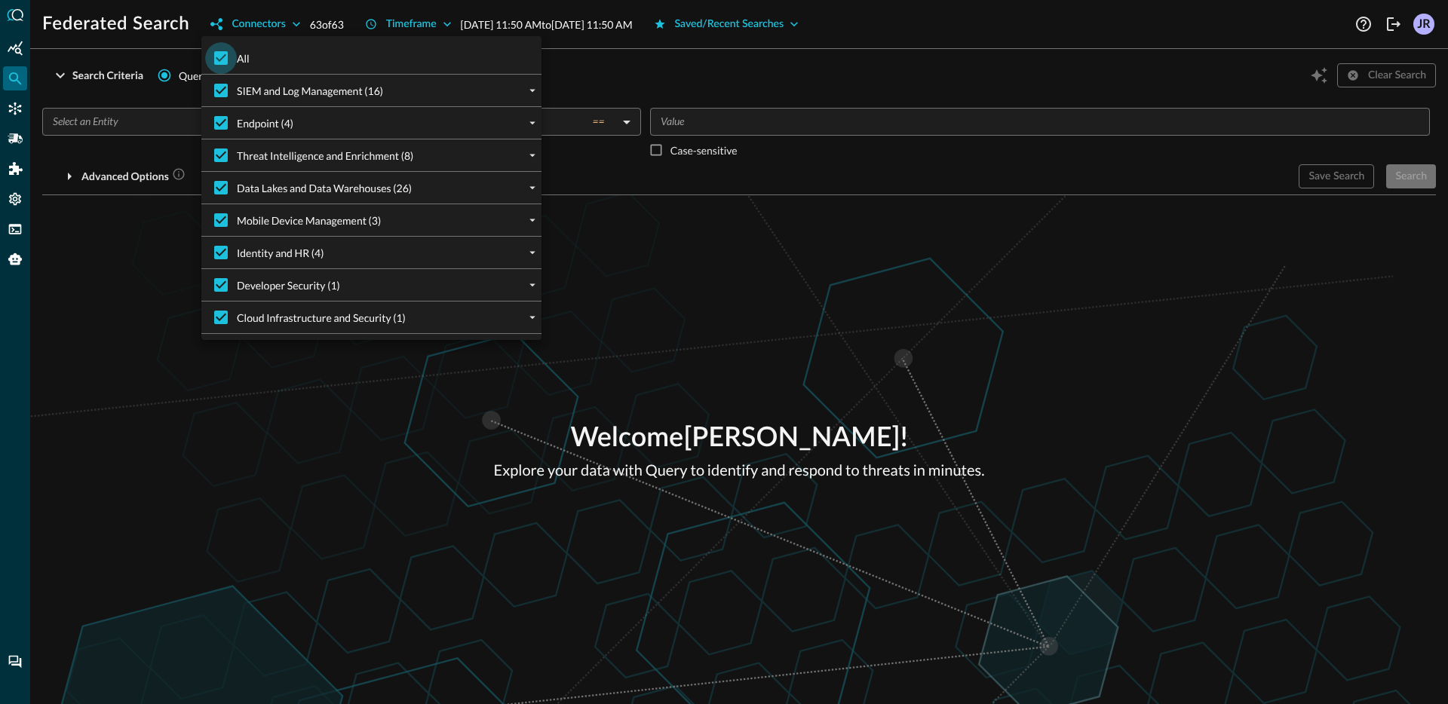
checkbox input "false"
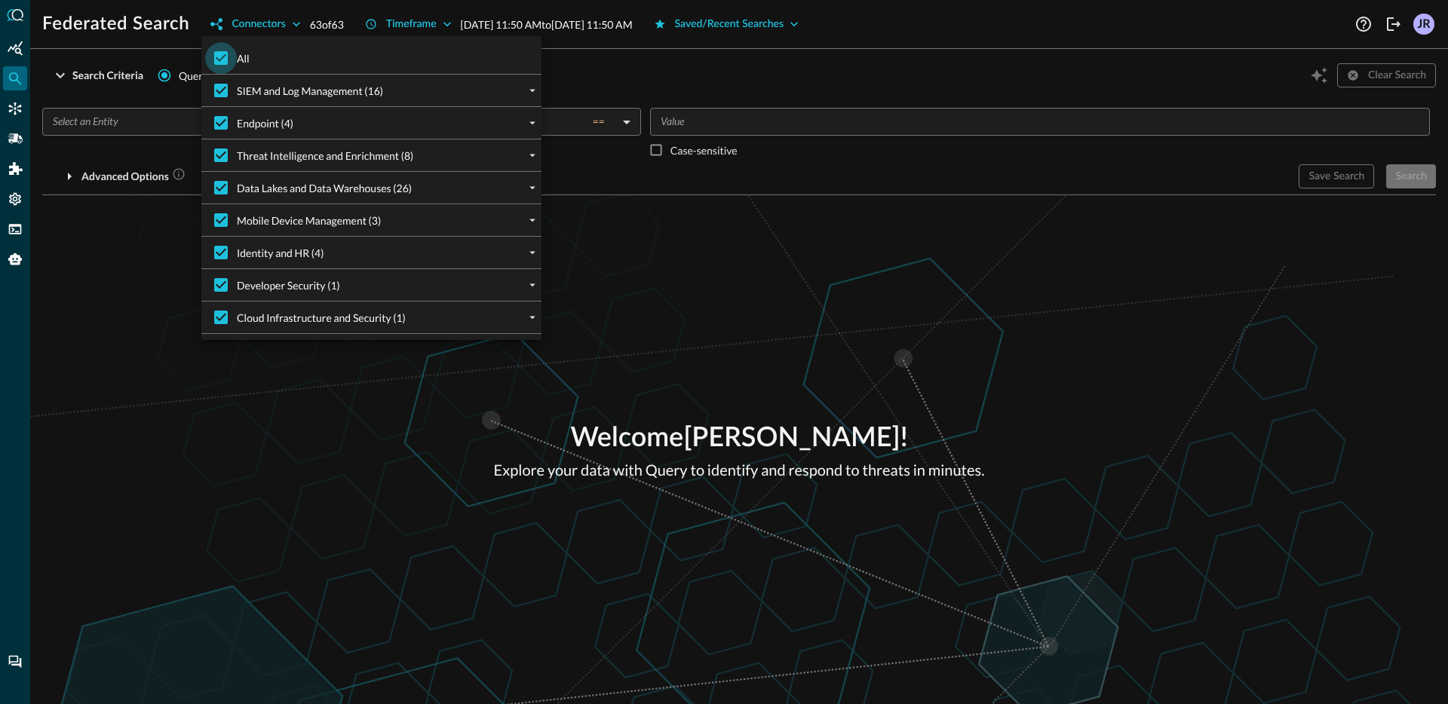
checkbox input "false"
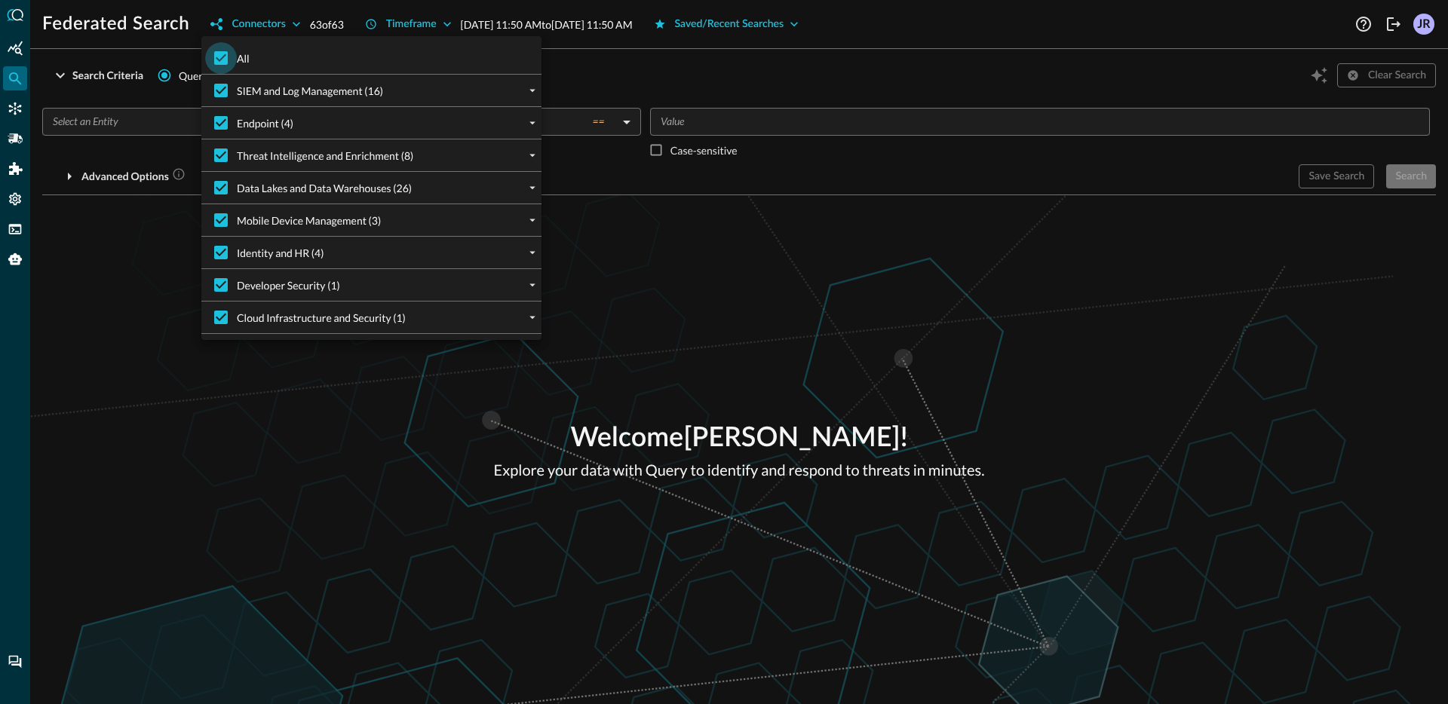
checkbox input "false"
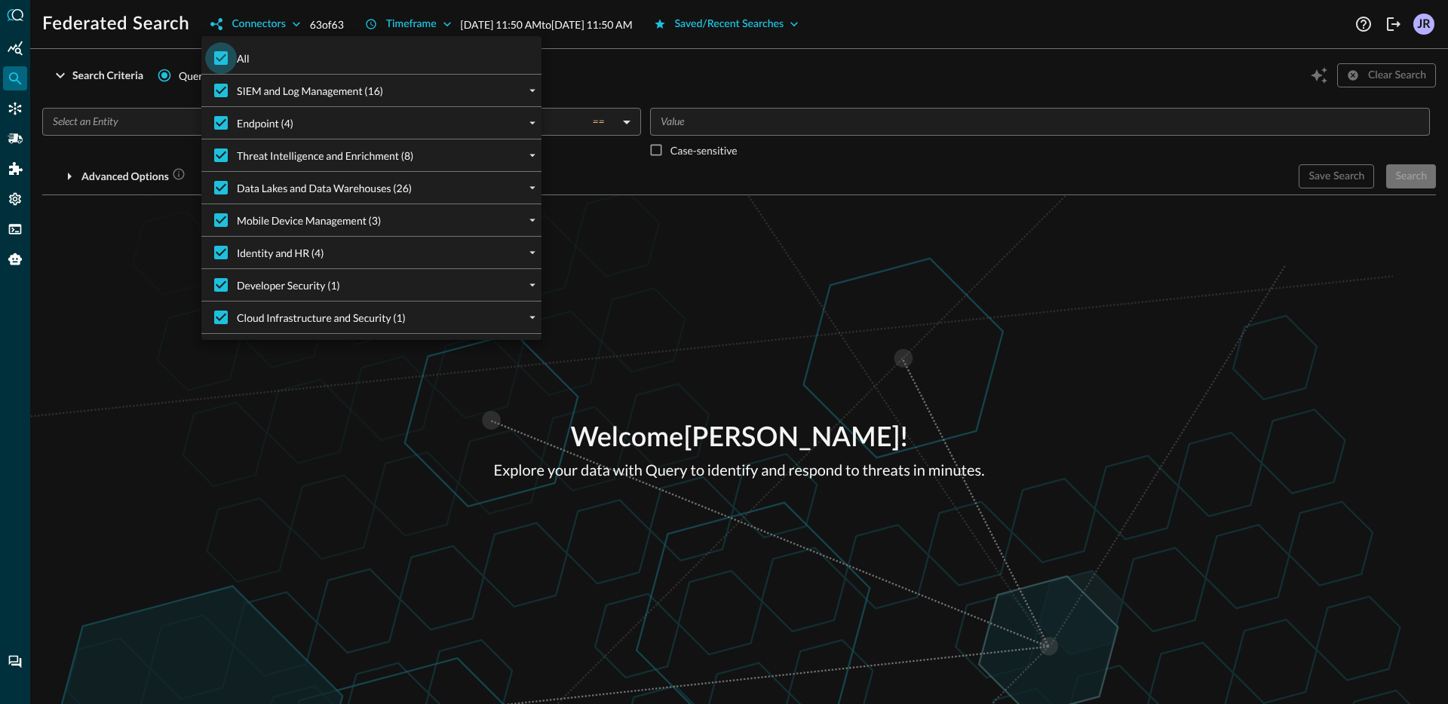
checkbox input "false"
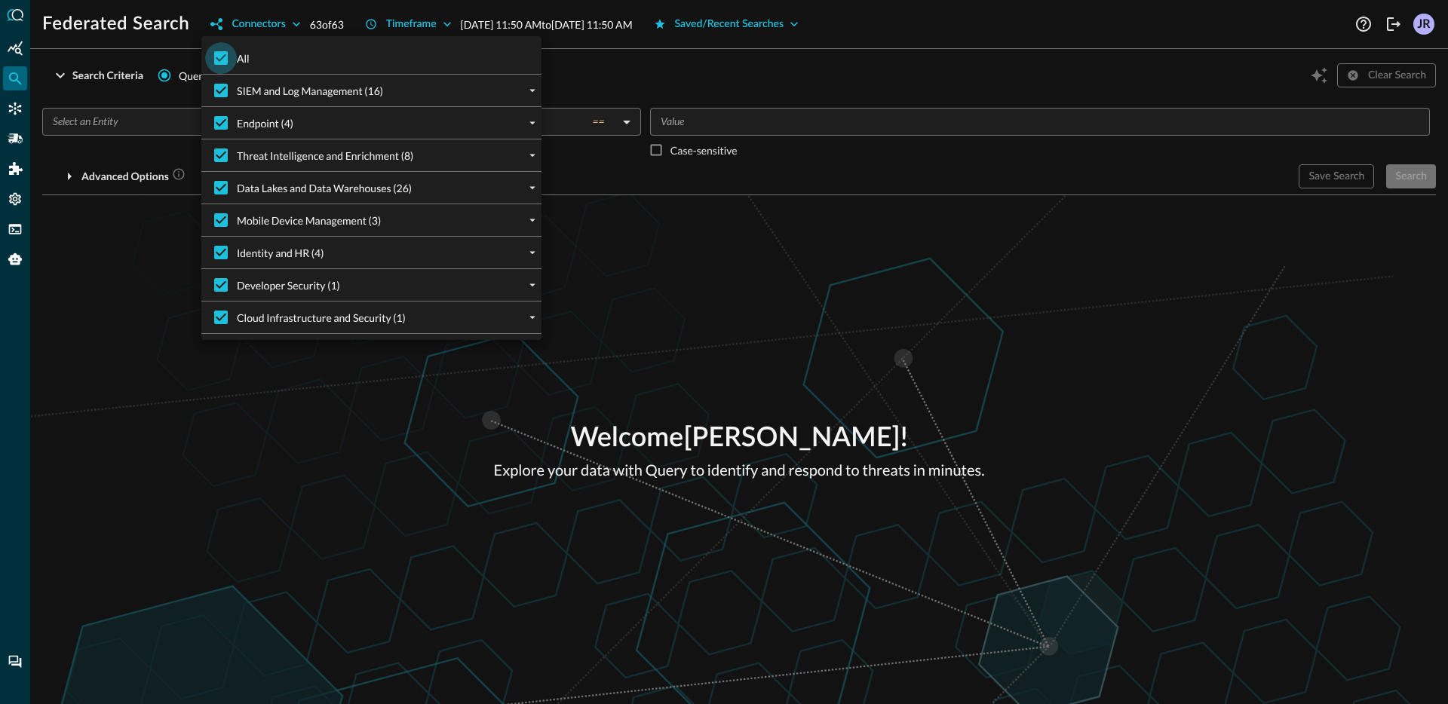
checkbox input "false"
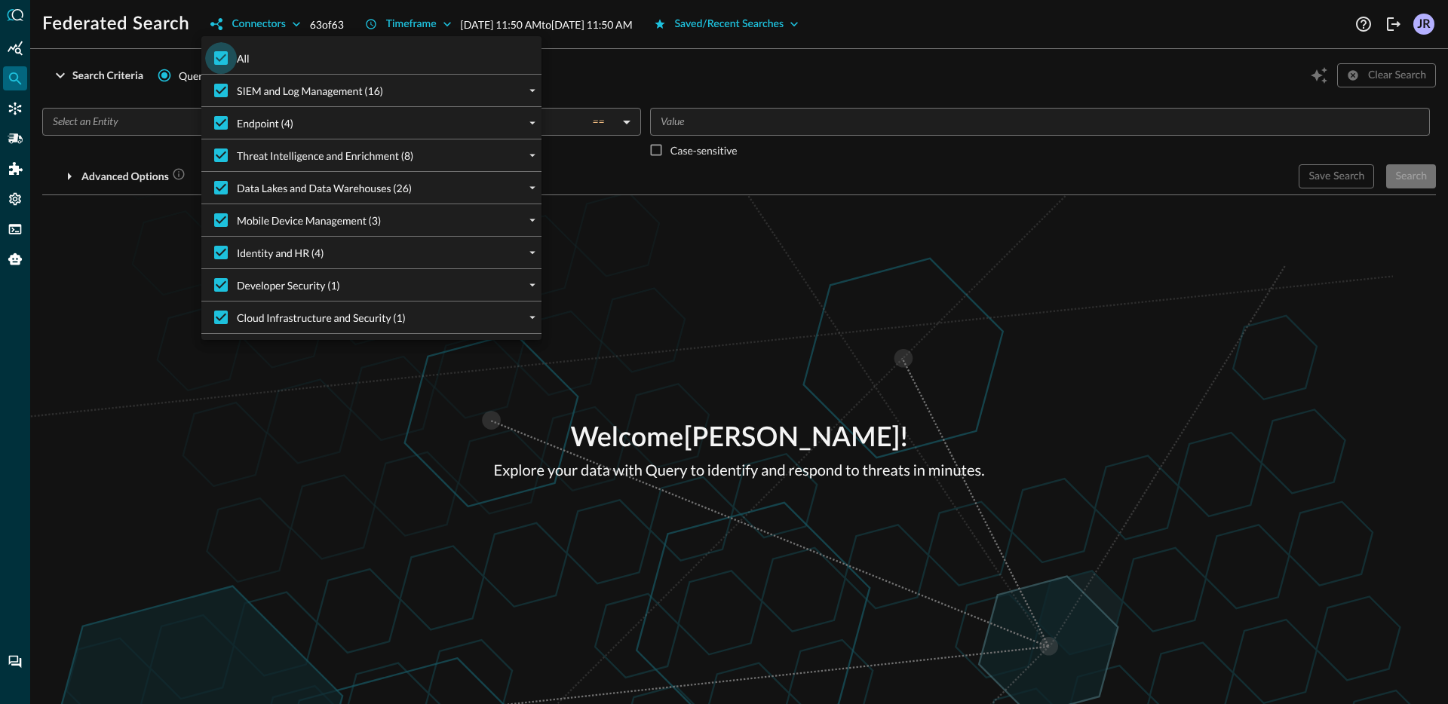
checkbox input "false"
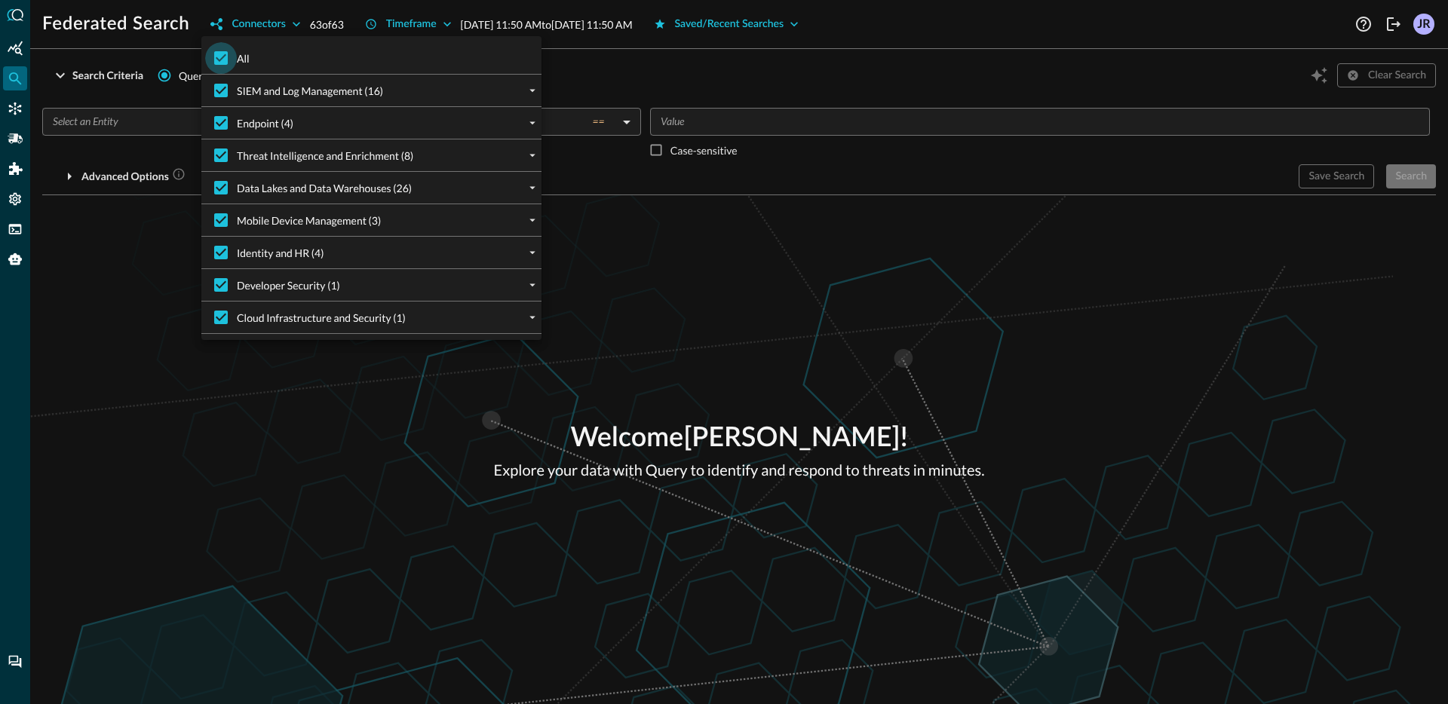
checkbox input "false"
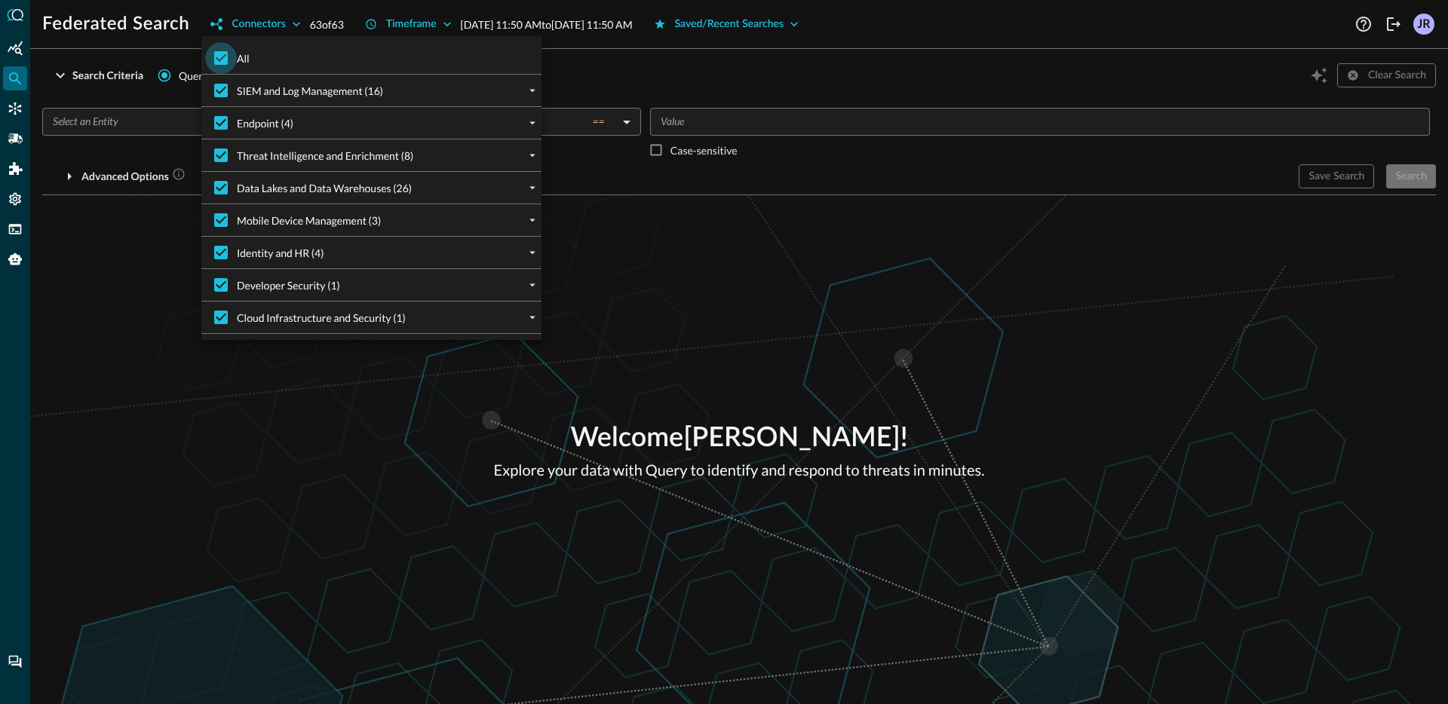
checkbox input "false"
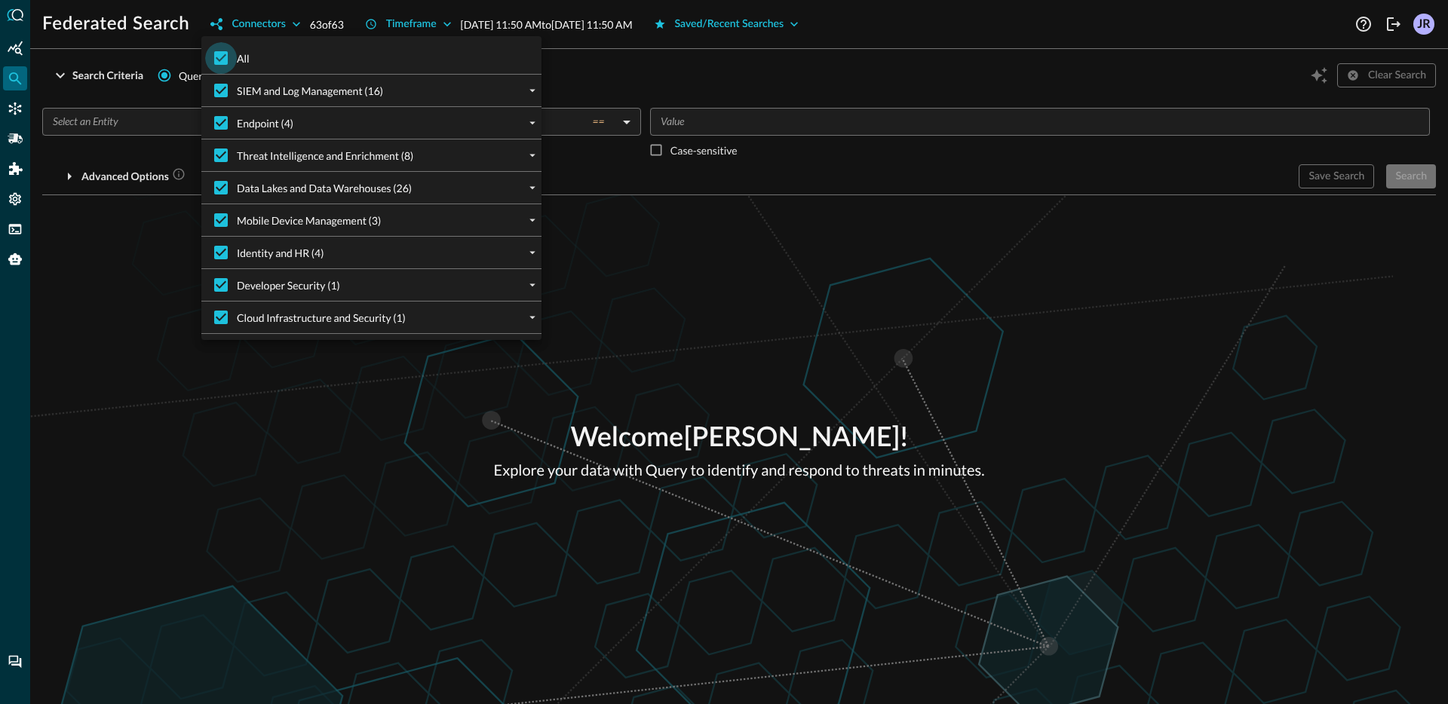
checkbox input "false"
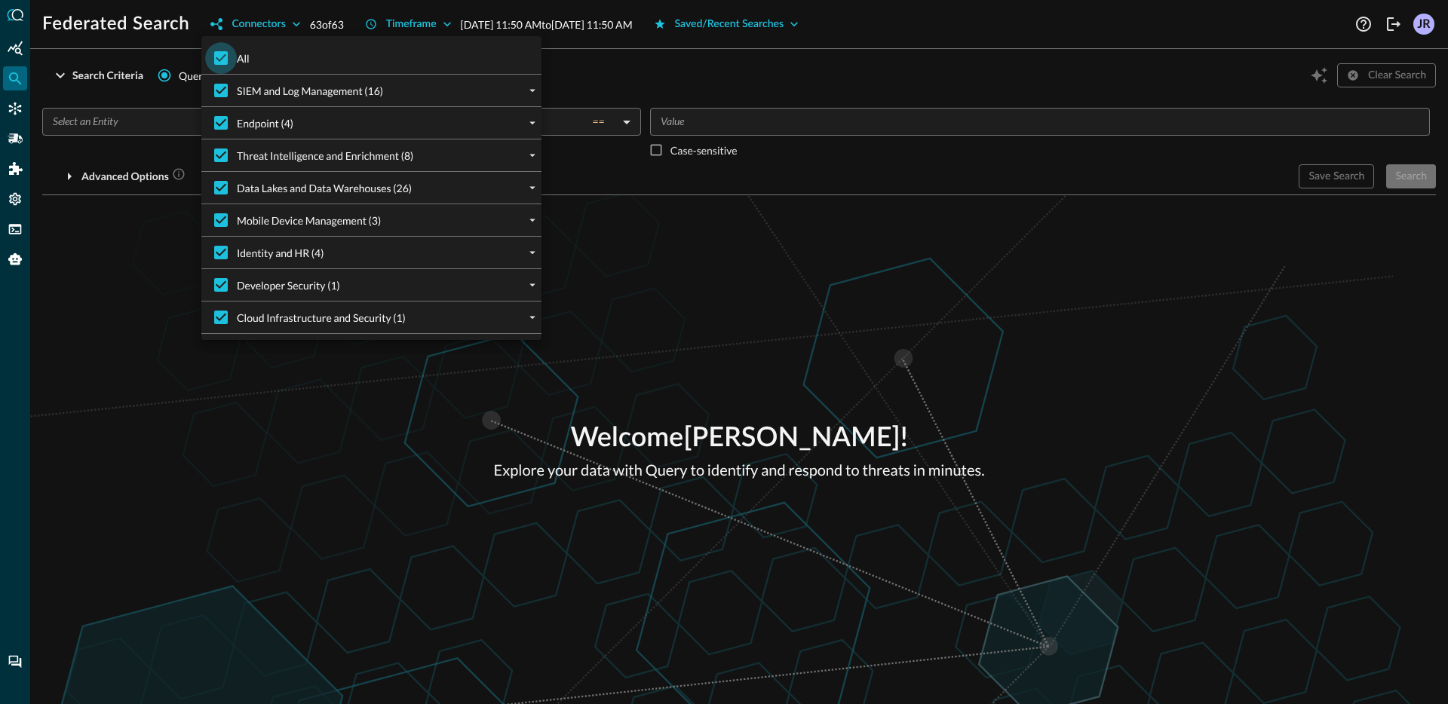
checkbox input "false"
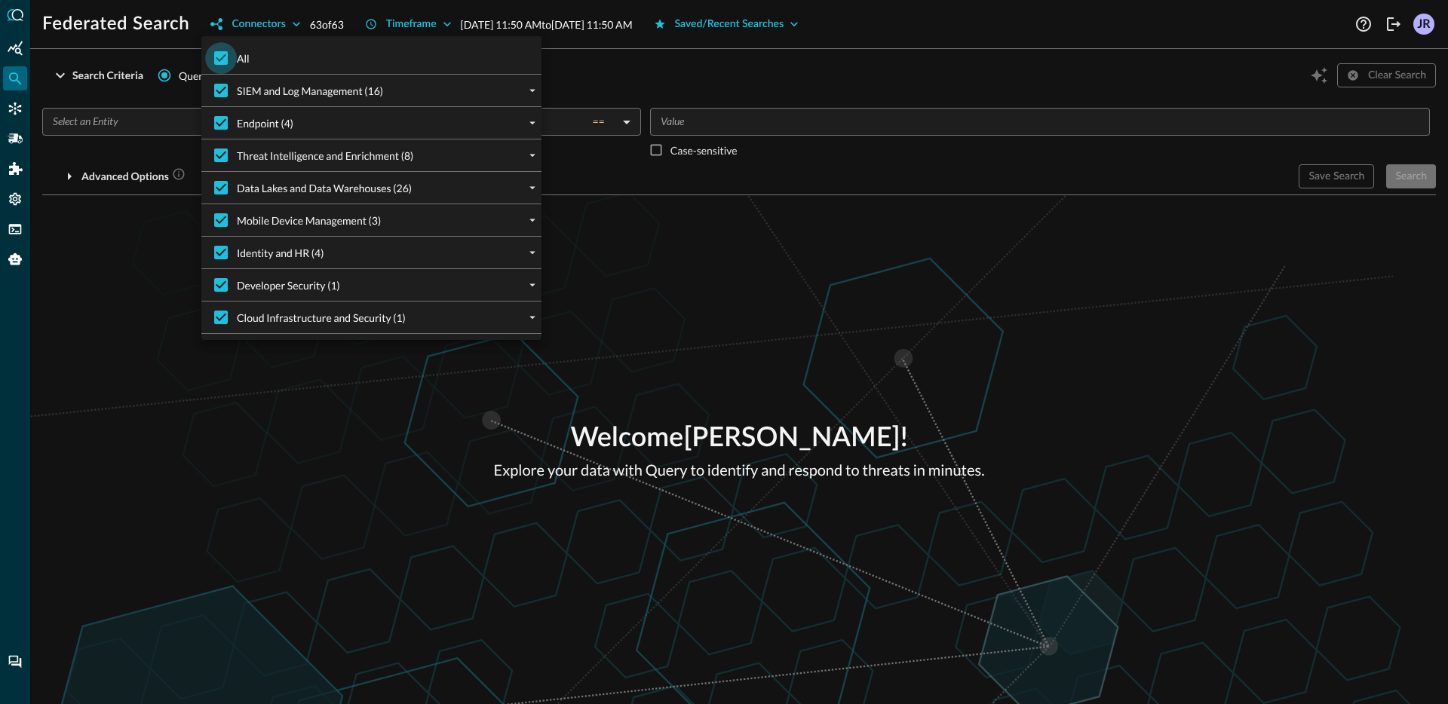
checkbox input "false"
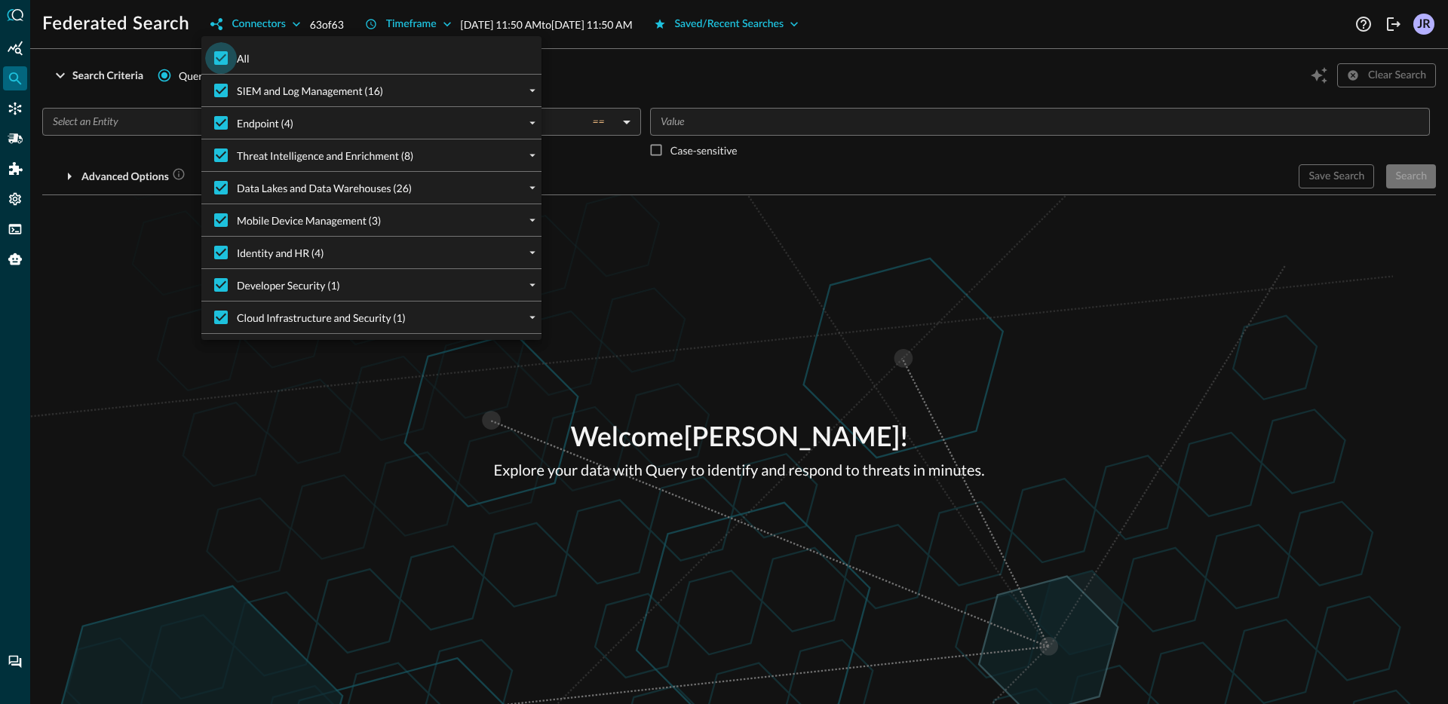
checkbox input "false"
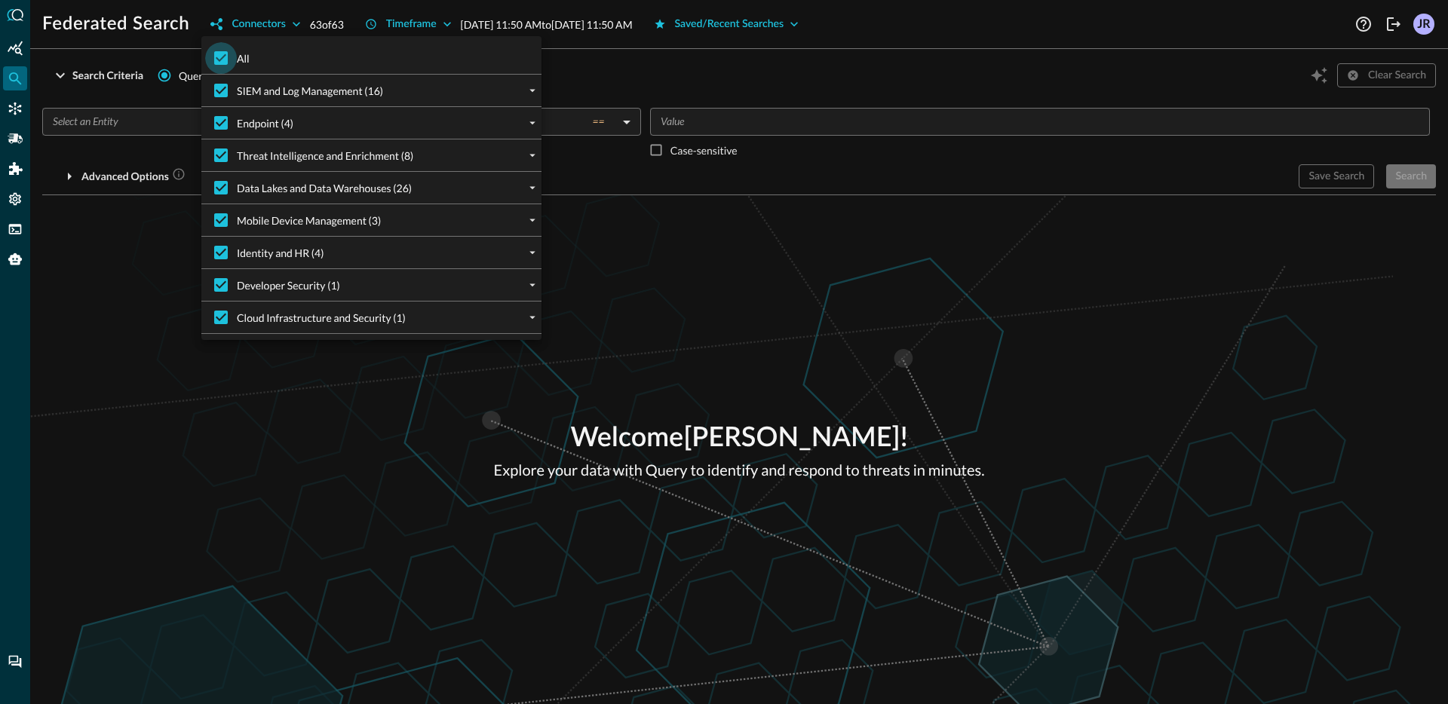
checkbox input "false"
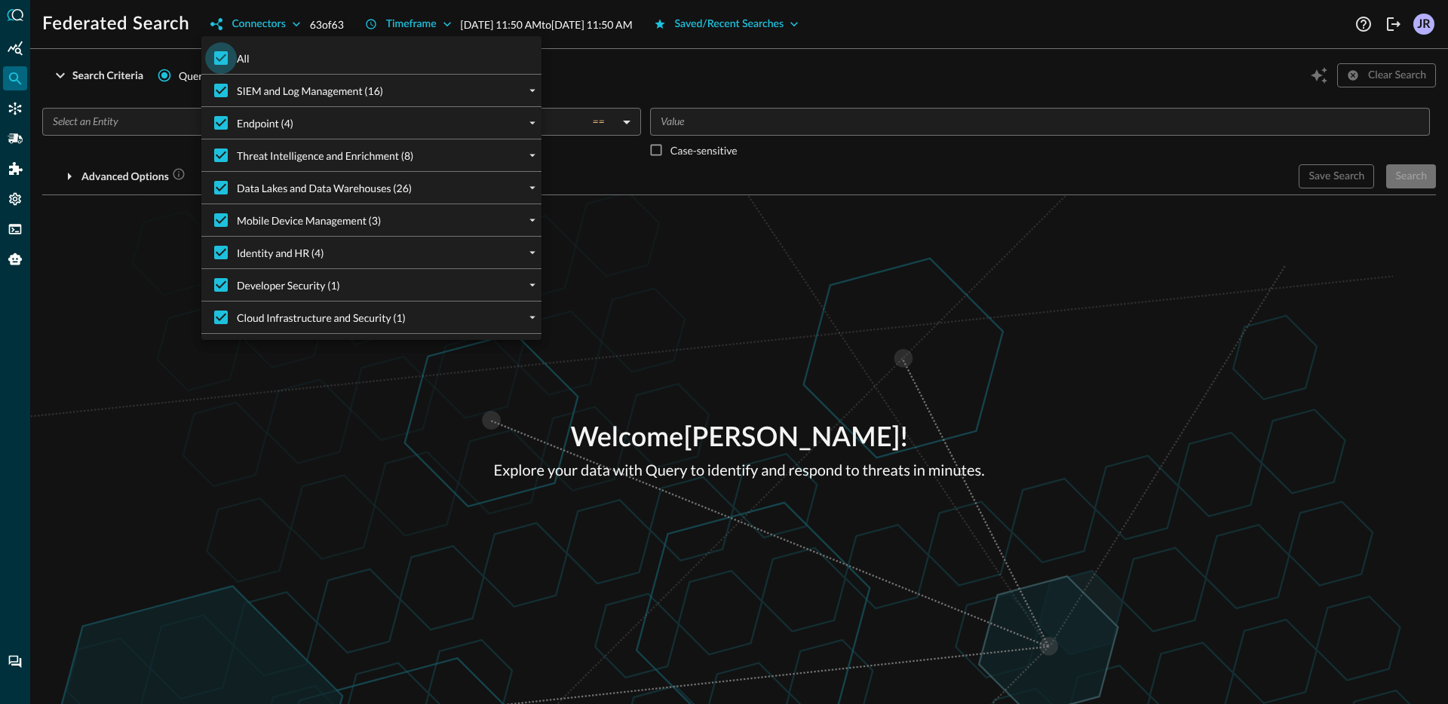
checkbox input "false"
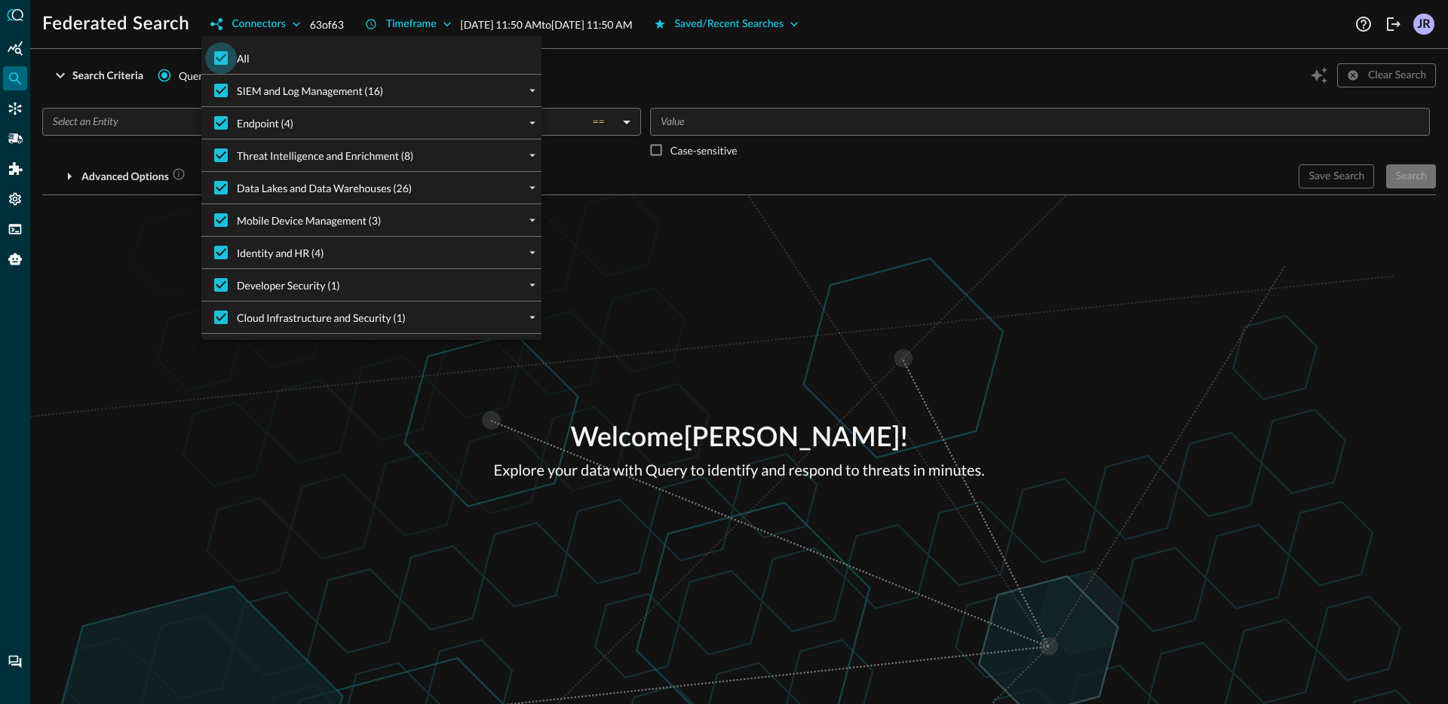
checkbox input "false"
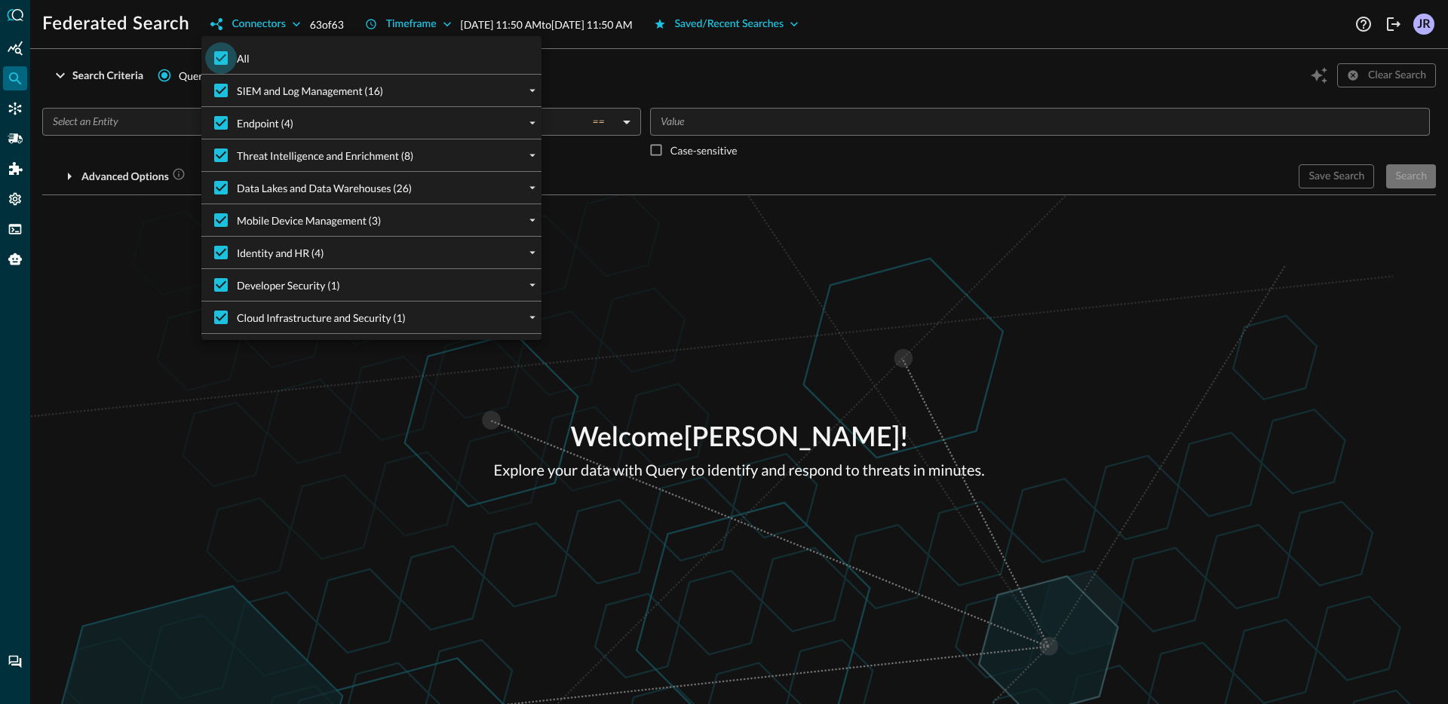
checkbox input "false"
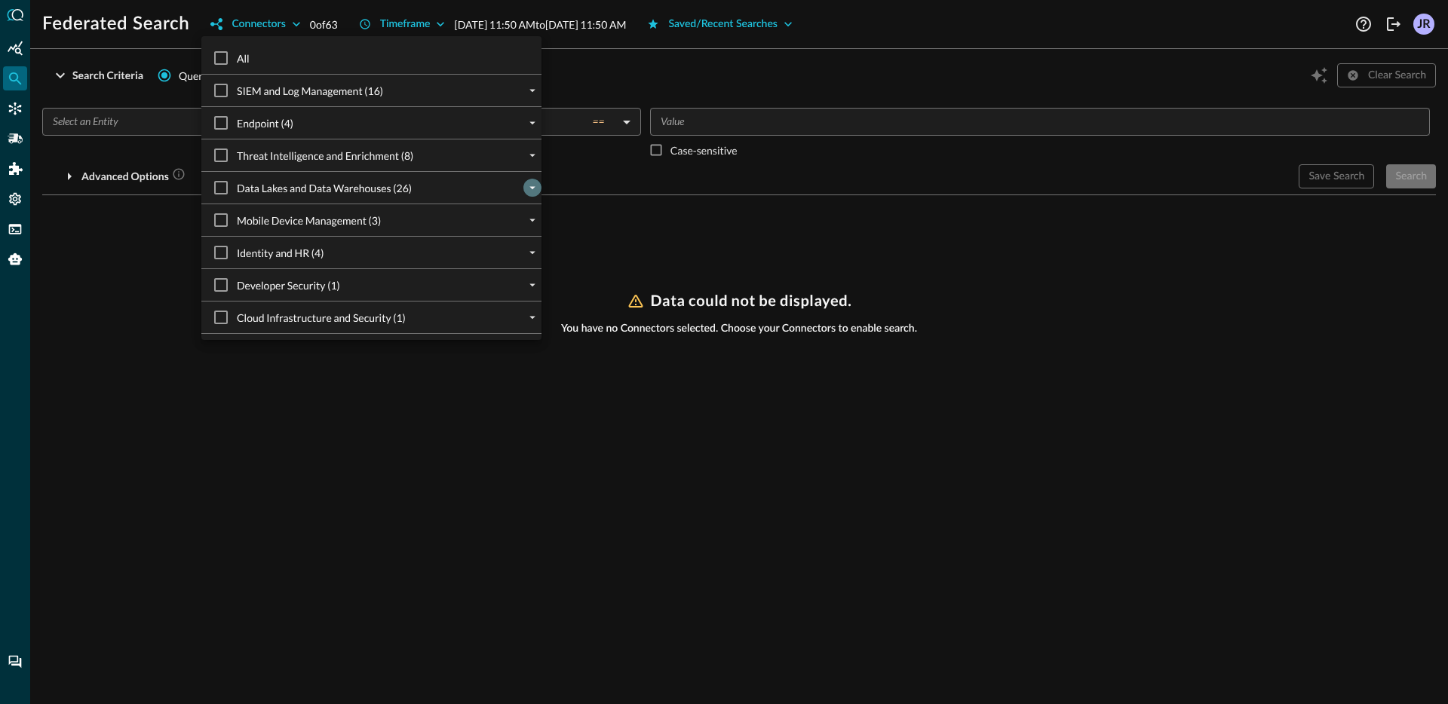
click at [530, 186] on icon "expand" at bounding box center [533, 188] width 14 height 14
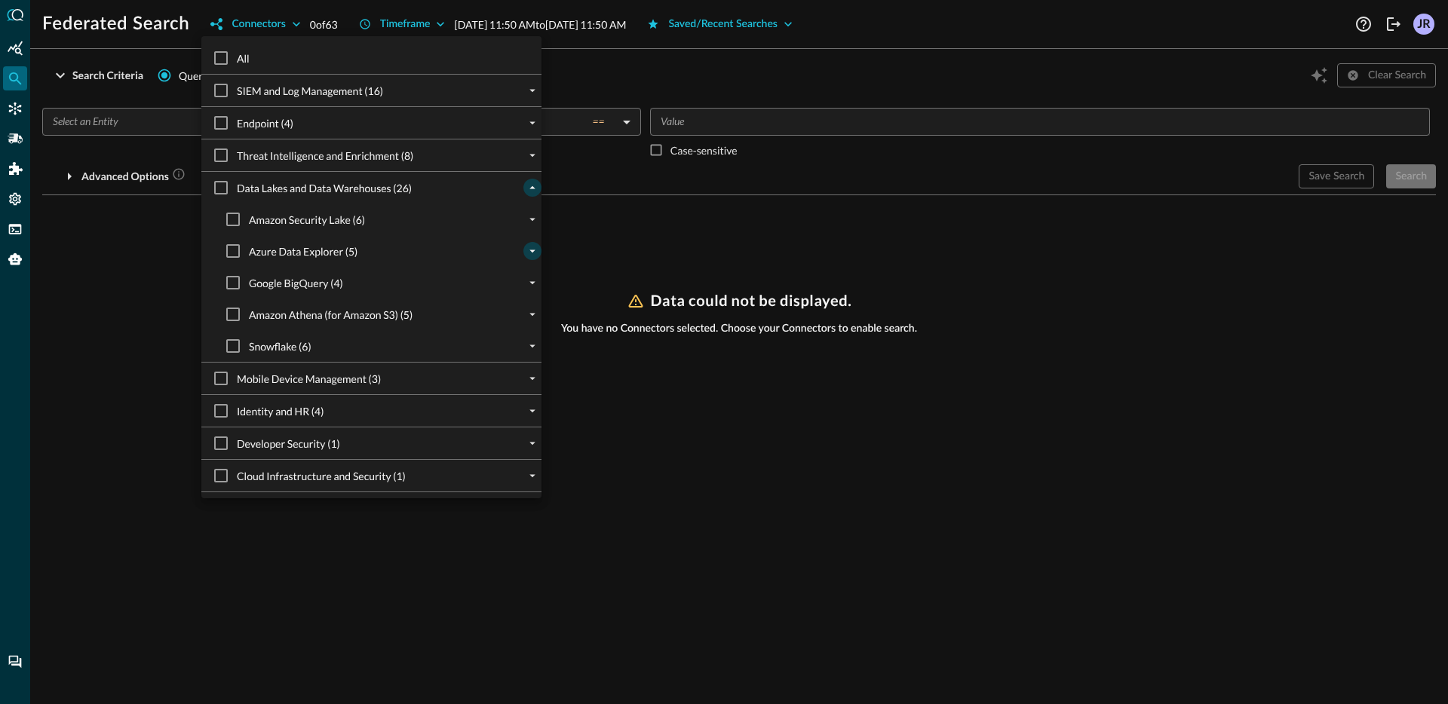
click at [527, 253] on icon "expand" at bounding box center [533, 251] width 14 height 14
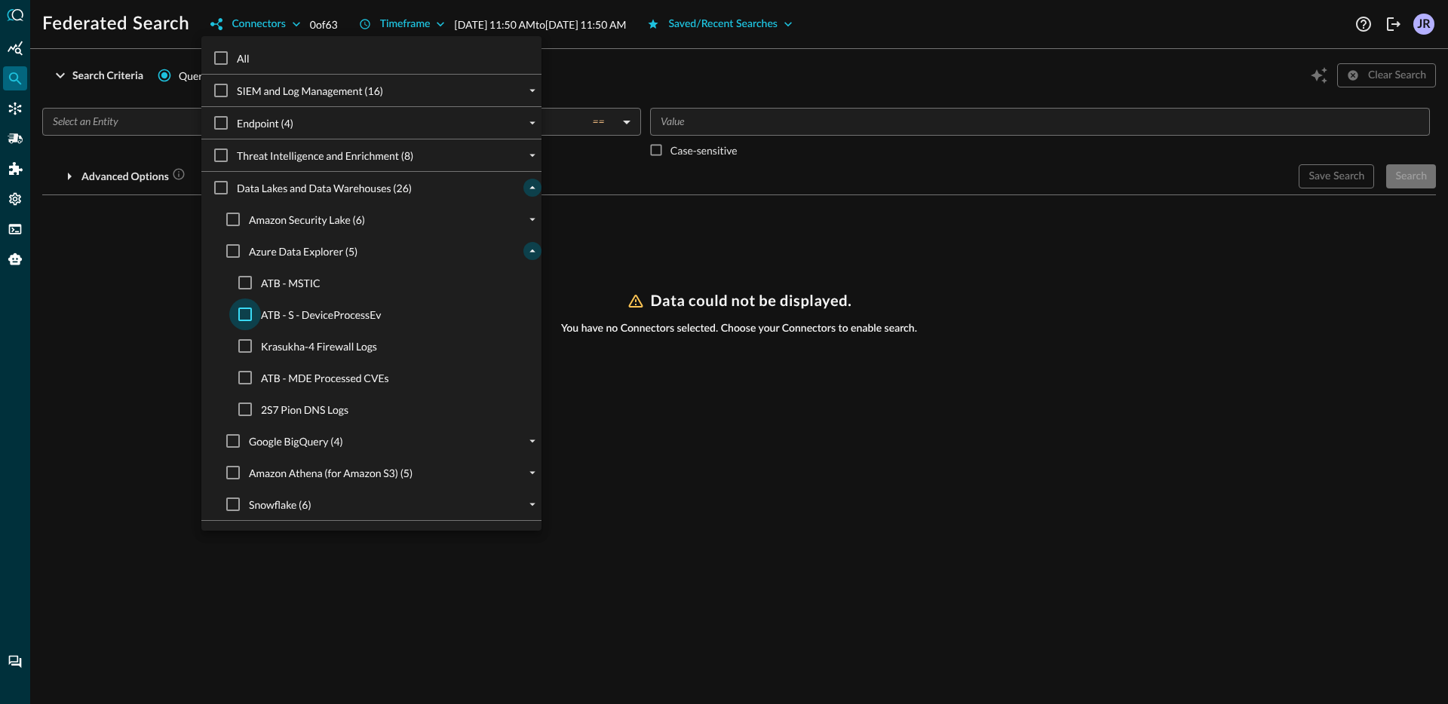
click at [238, 314] on input "ATB - S - DeviceProcessEv" at bounding box center [245, 315] width 32 height 32
checkbox input "true"
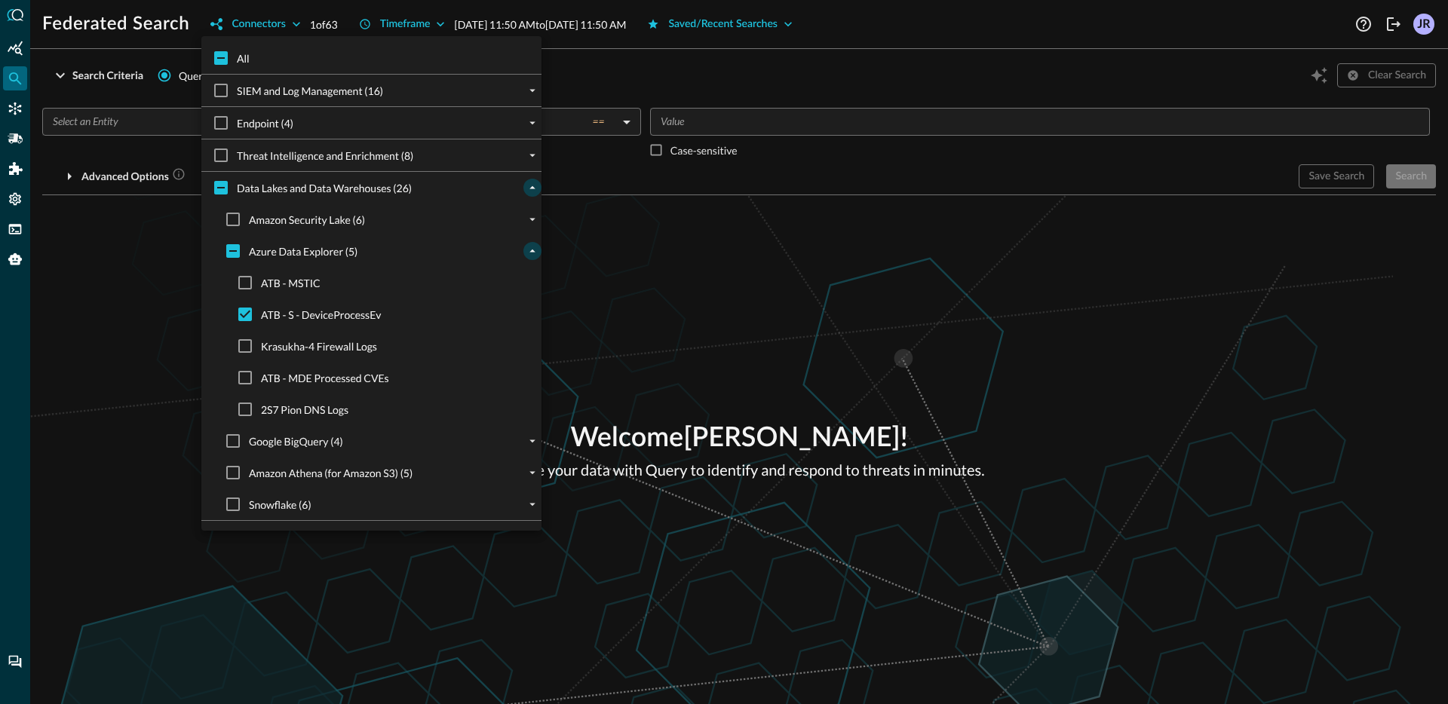
click at [155, 296] on div at bounding box center [724, 352] width 1448 height 704
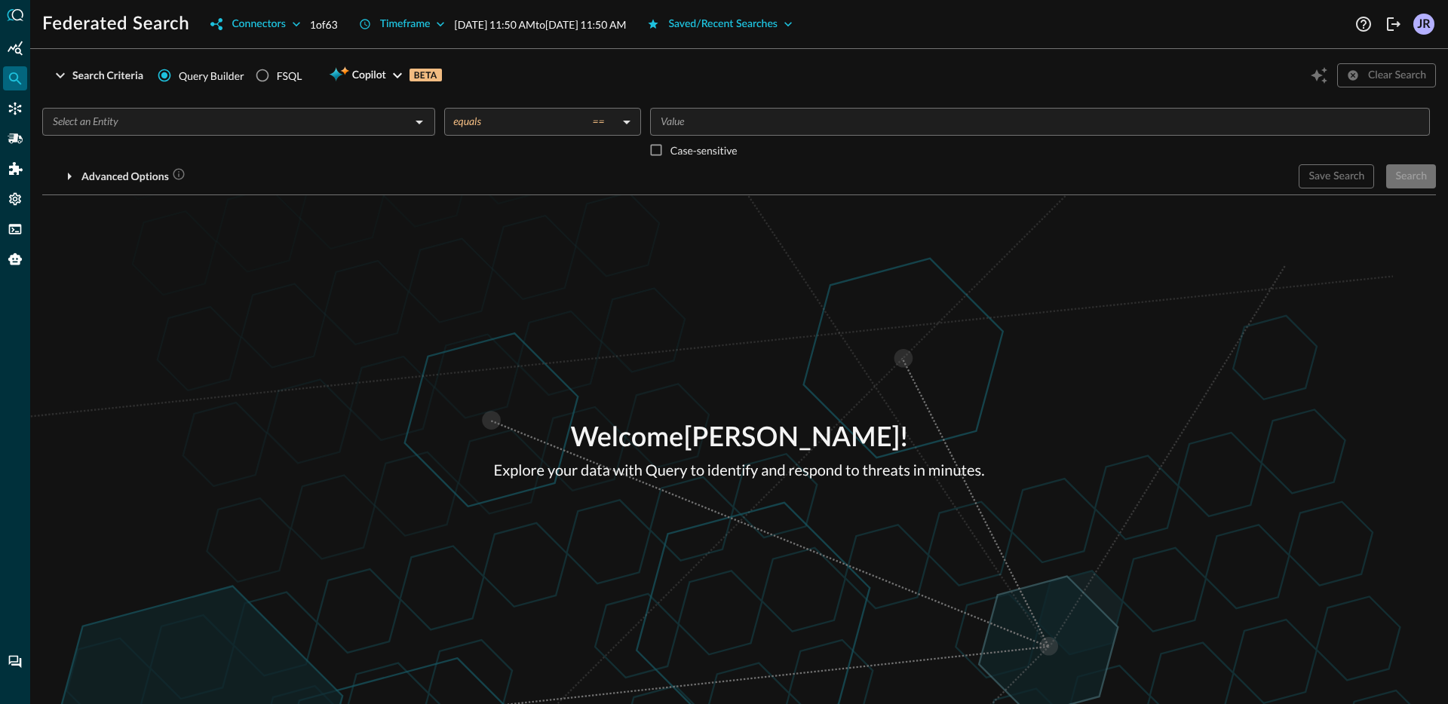
click at [130, 126] on input "text" at bounding box center [226, 121] width 359 height 19
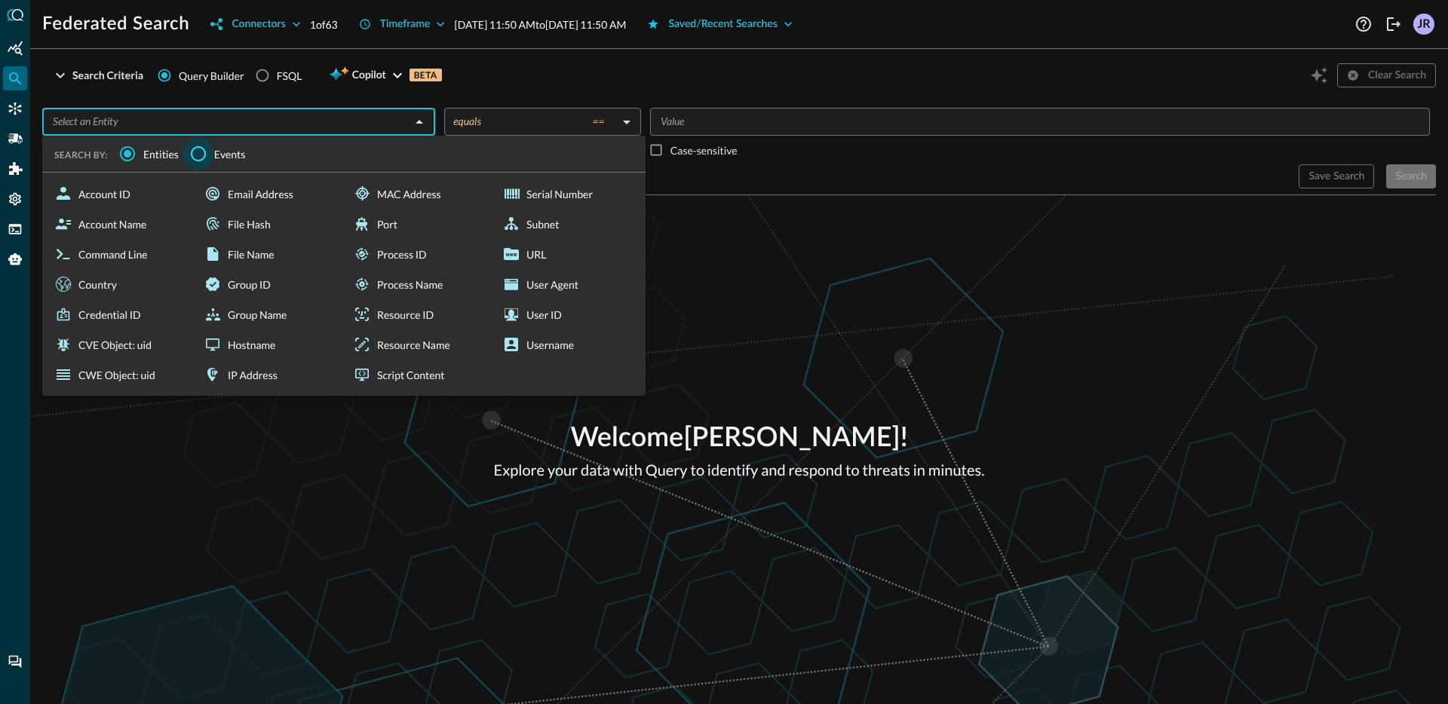
click at [198, 152] on input "Events" at bounding box center [198, 154] width 32 height 32
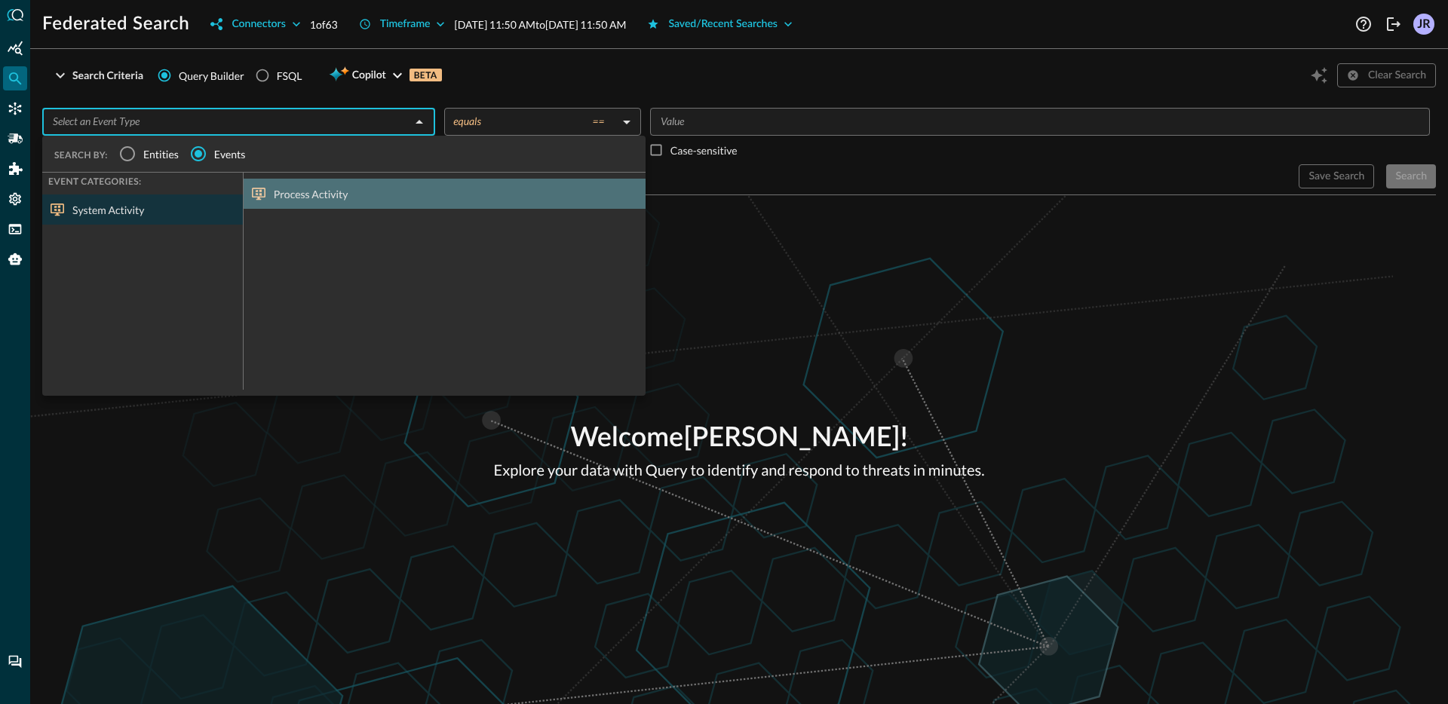
click at [345, 200] on div "Process Activity" at bounding box center [445, 194] width 402 height 30
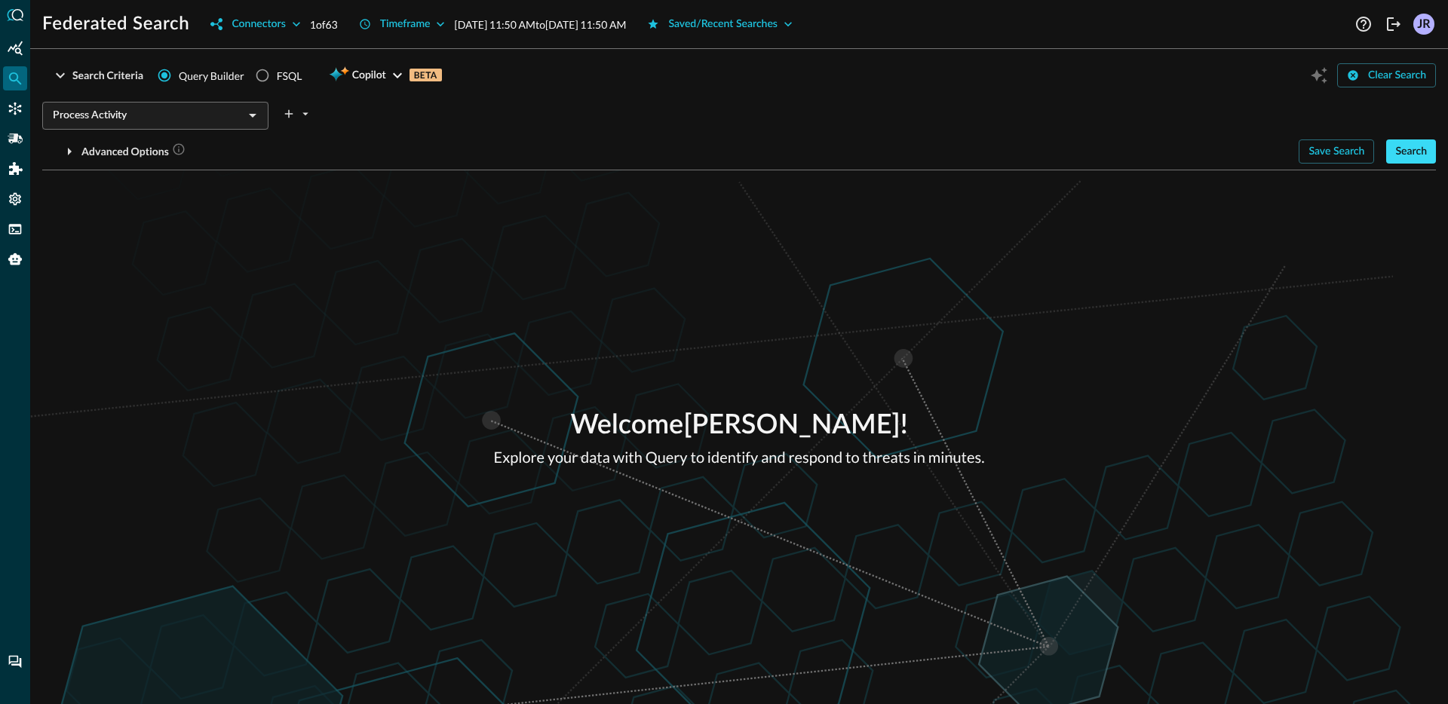
click at [1421, 156] on div "Search" at bounding box center [1411, 152] width 32 height 19
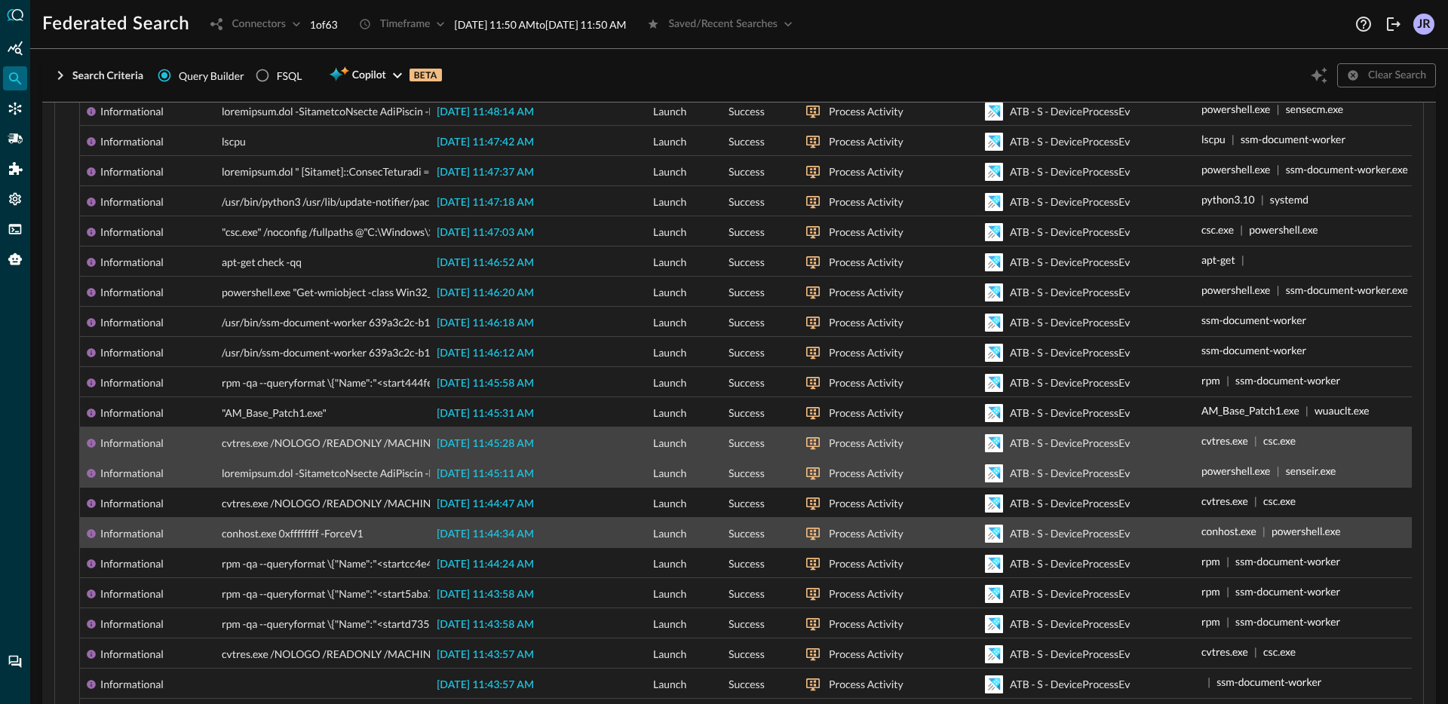
scroll to position [475, 0]
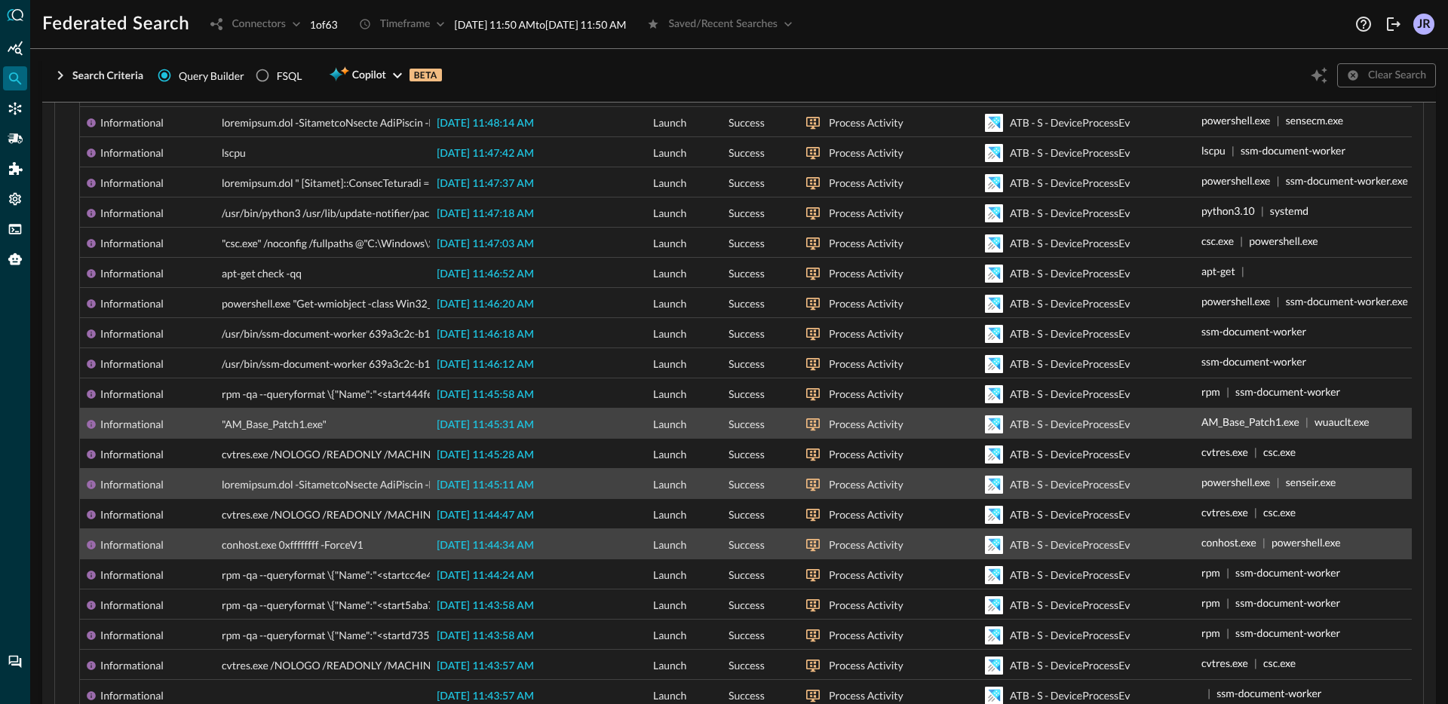
click at [507, 422] on span "2025-09-27 11:45:31 AM" at bounding box center [485, 425] width 97 height 11
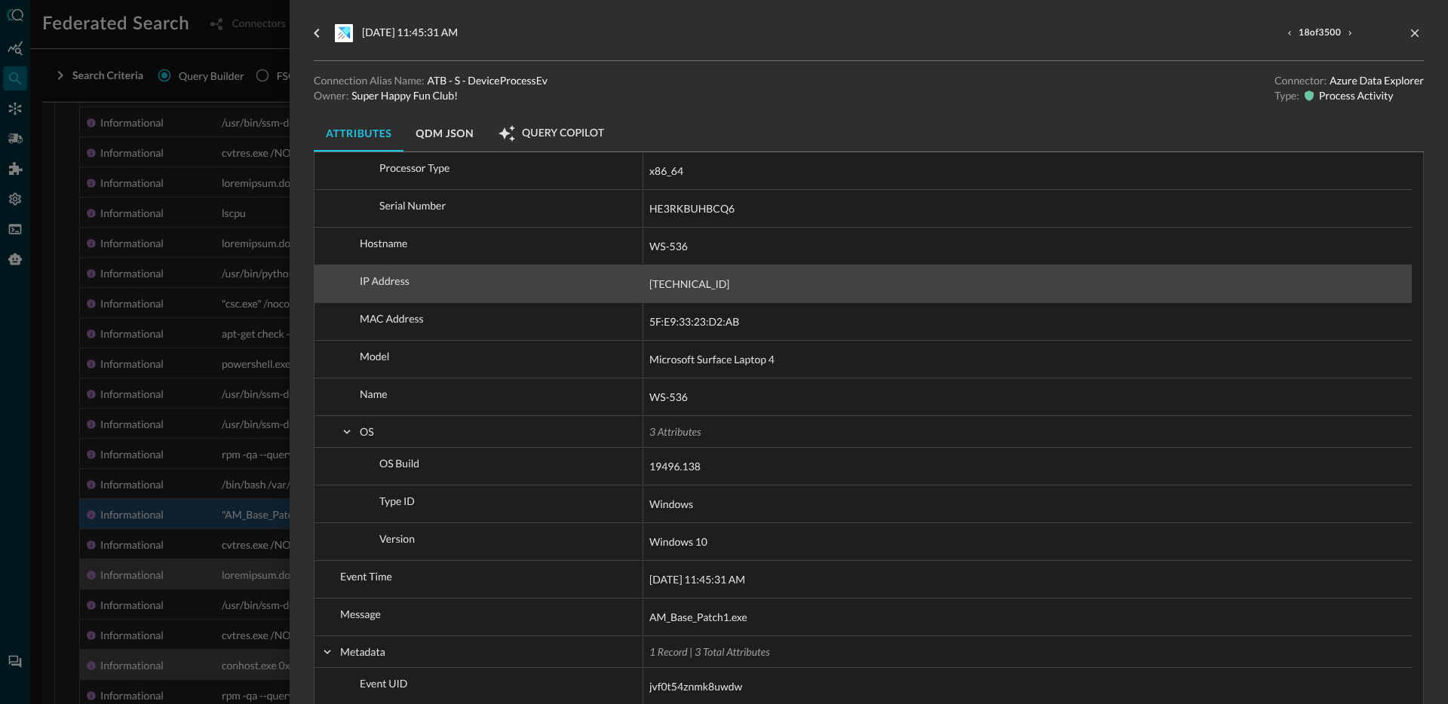
scroll to position [226, 0]
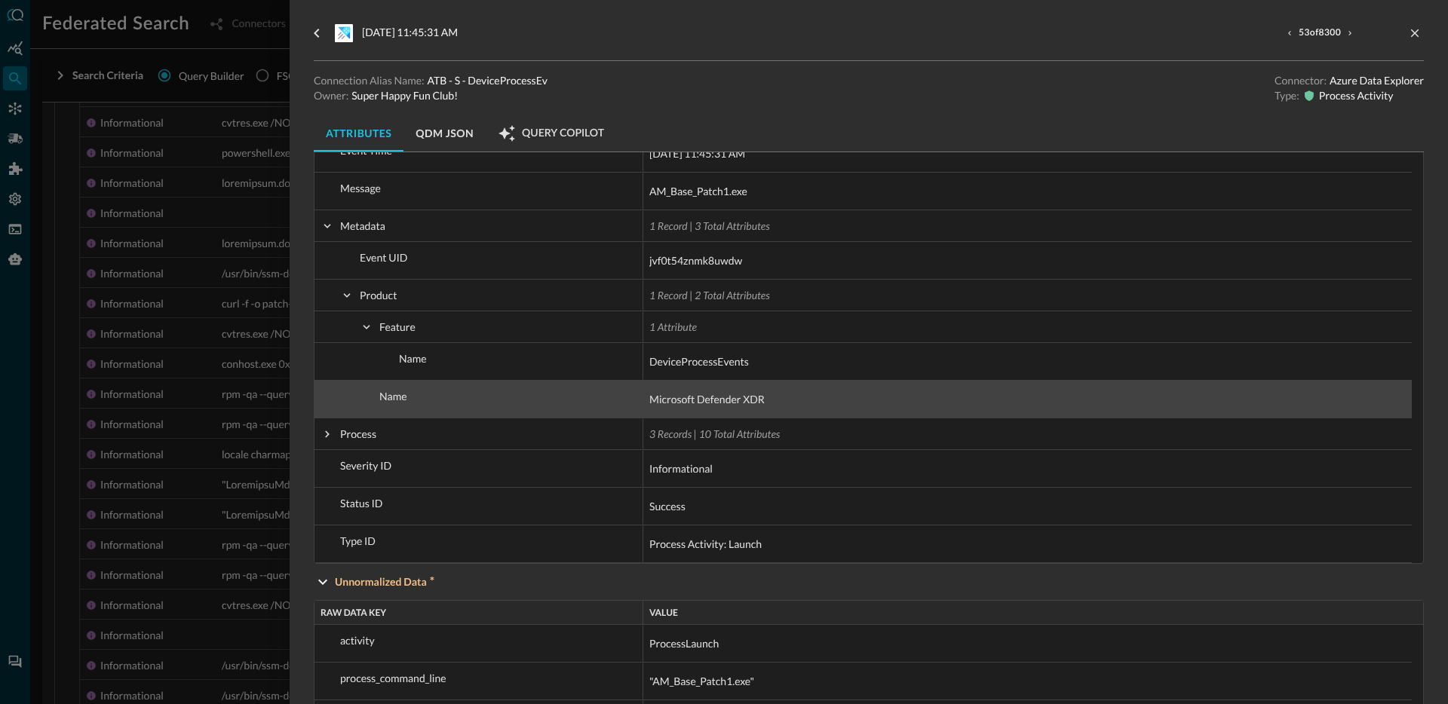
scroll to position [492, 0]
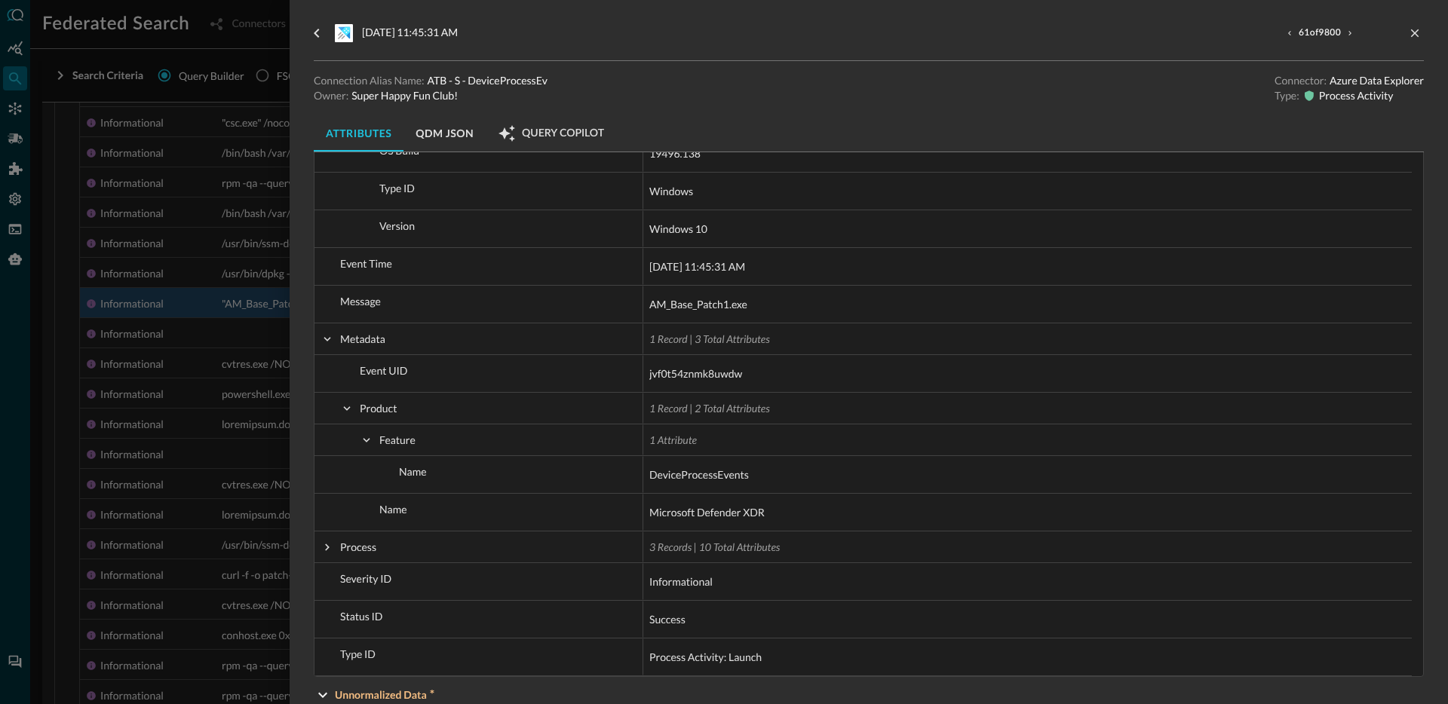
click at [270, 351] on div at bounding box center [724, 352] width 1448 height 704
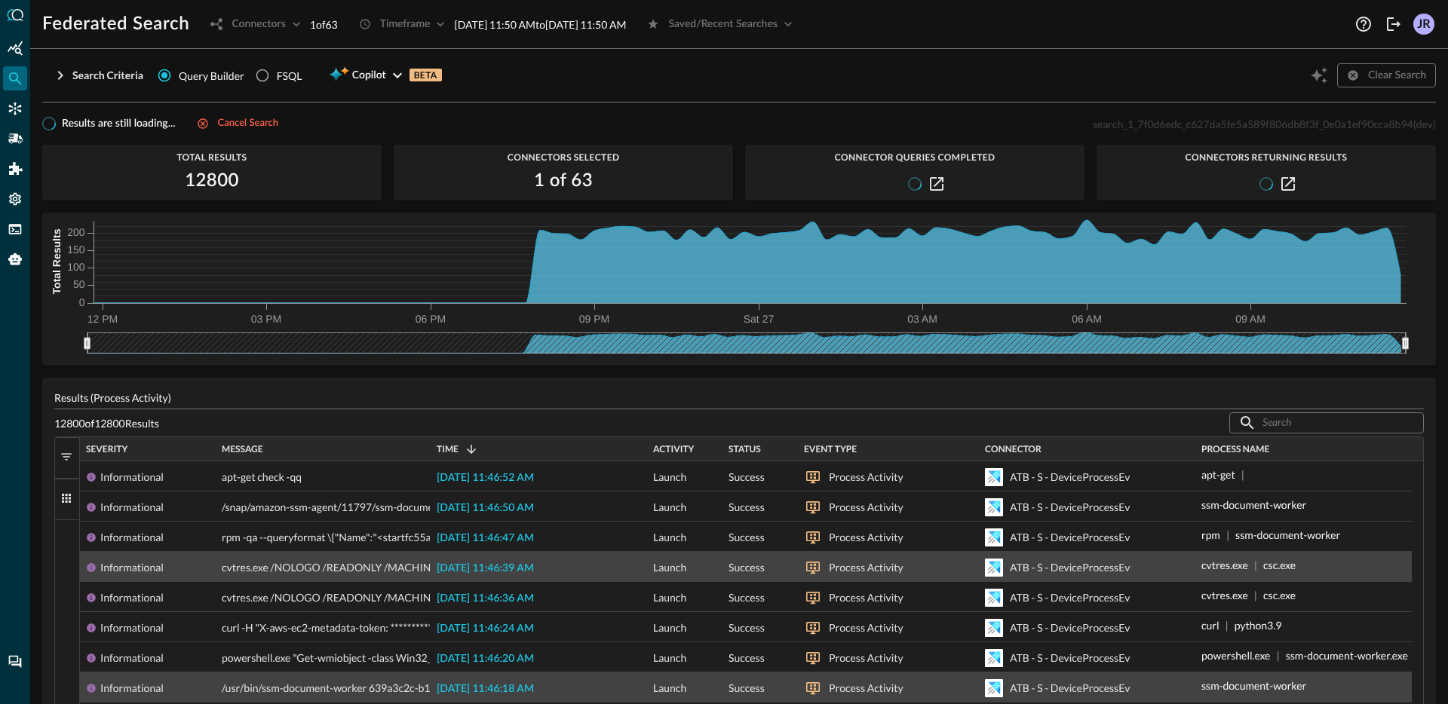
scroll to position [25, 0]
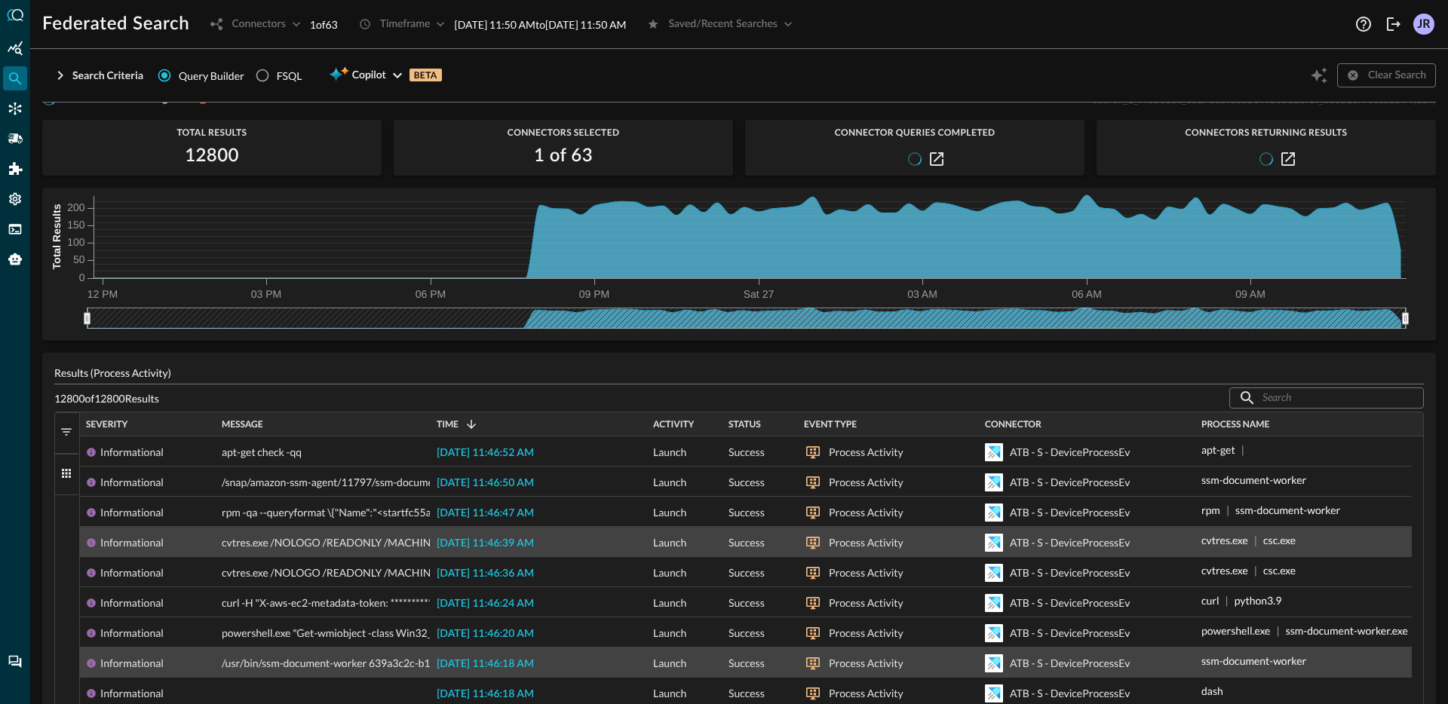
click at [511, 424] on div "Time 1" at bounding box center [539, 424] width 204 height 17
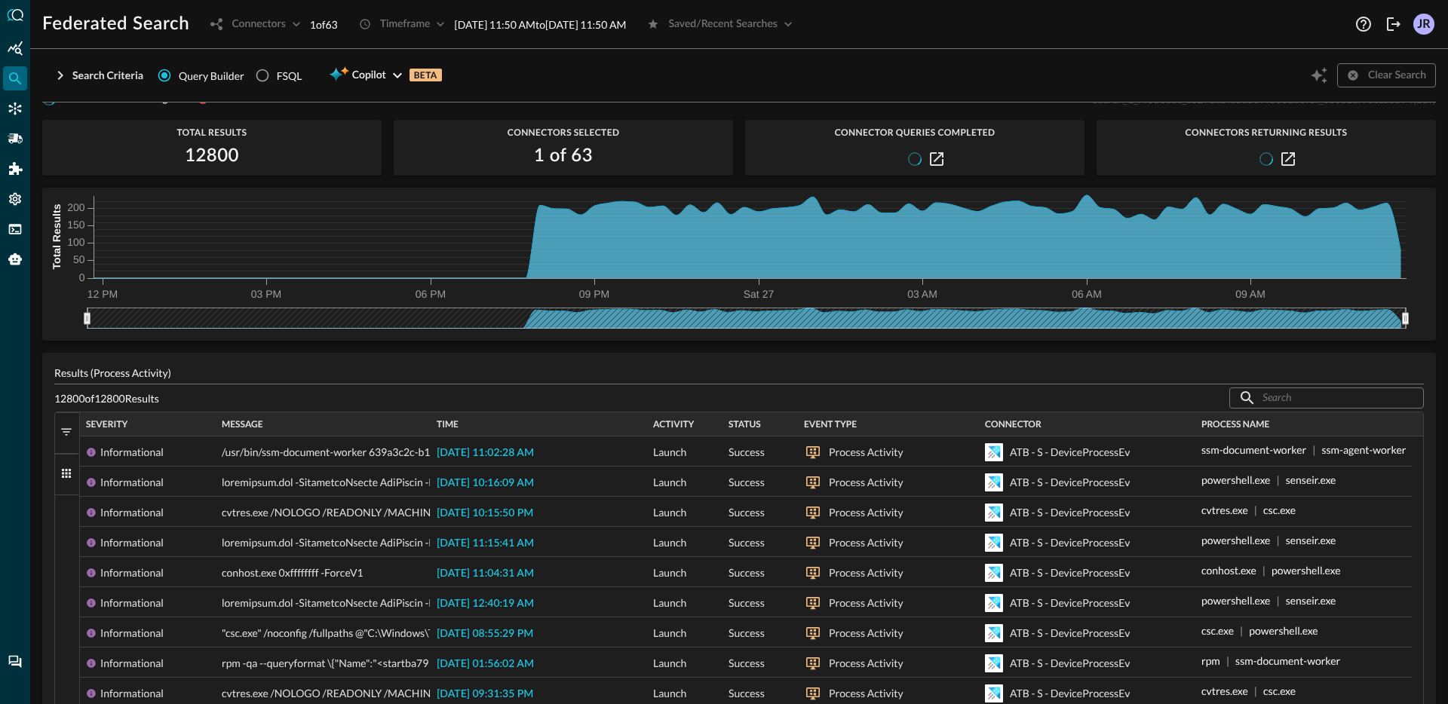
click at [511, 424] on div "Time" at bounding box center [539, 424] width 204 height 17
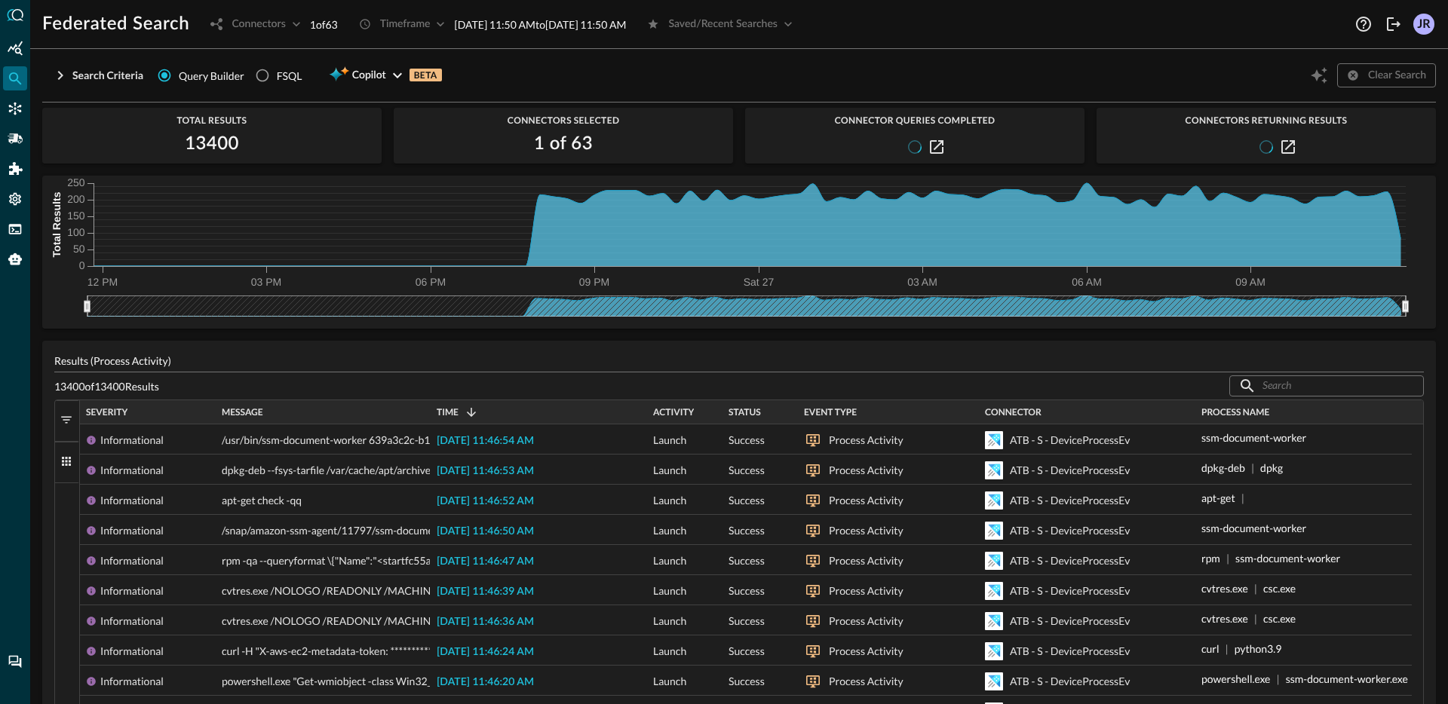
scroll to position [38, 0]
click at [546, 407] on div "Time 1" at bounding box center [539, 411] width 204 height 17
click at [546, 407] on div "Time" at bounding box center [539, 411] width 204 height 17
click at [546, 407] on div "Time 1" at bounding box center [539, 411] width 204 height 17
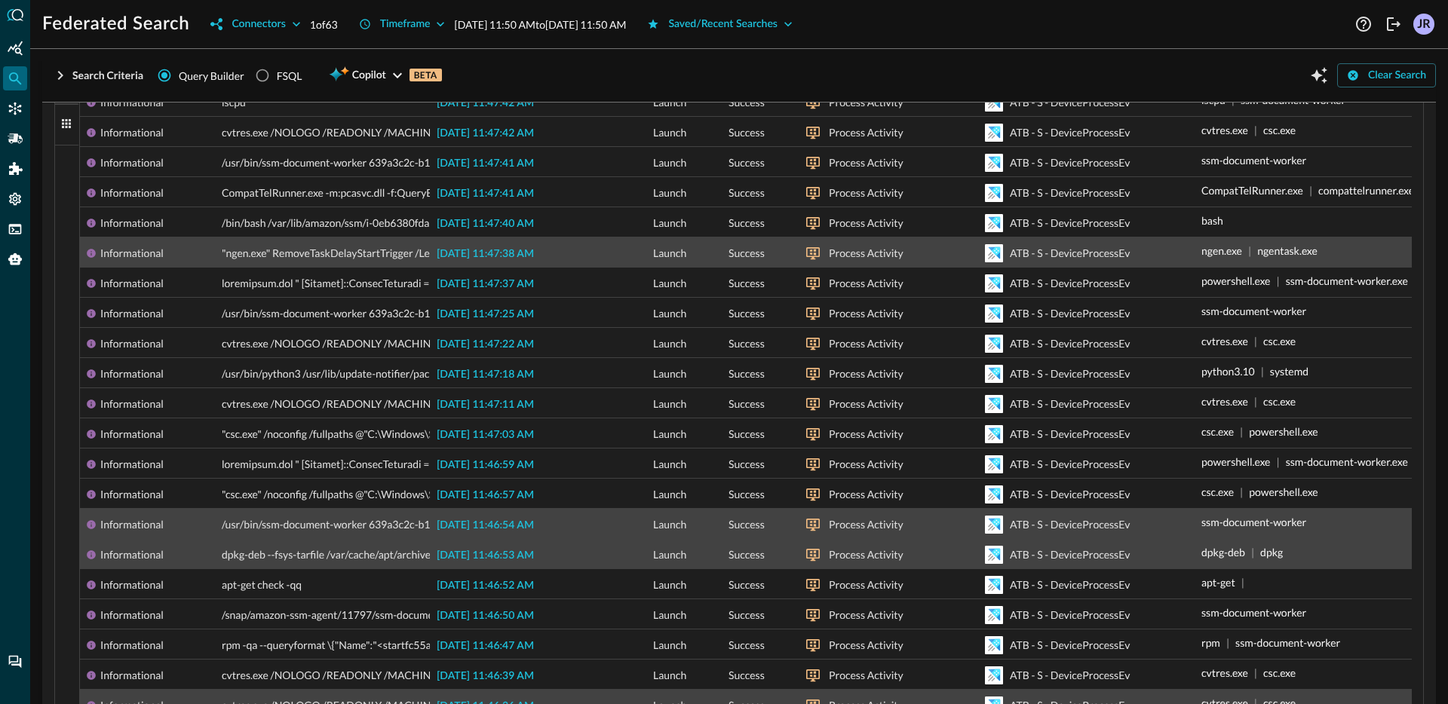
scroll to position [424, 0]
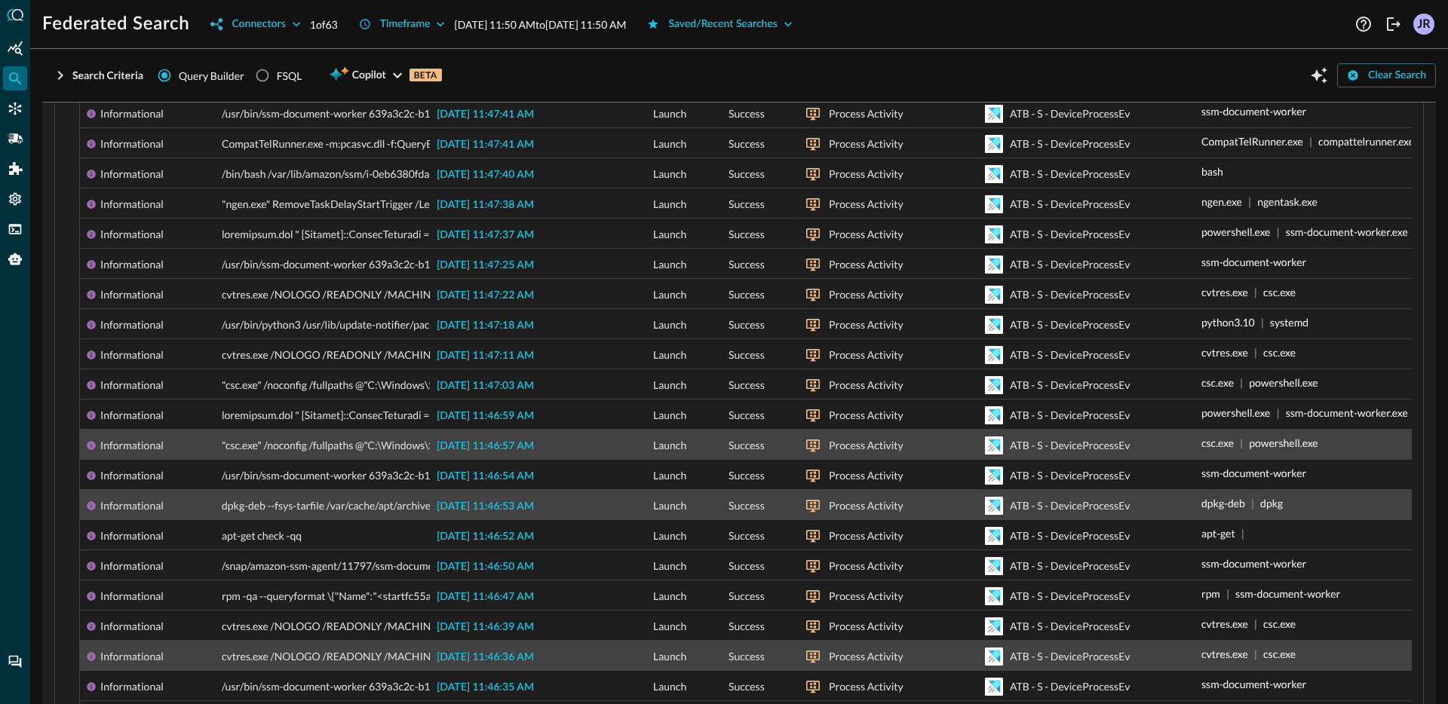
click at [510, 446] on span "2025-09-27 11:46:57 AM" at bounding box center [485, 446] width 97 height 11
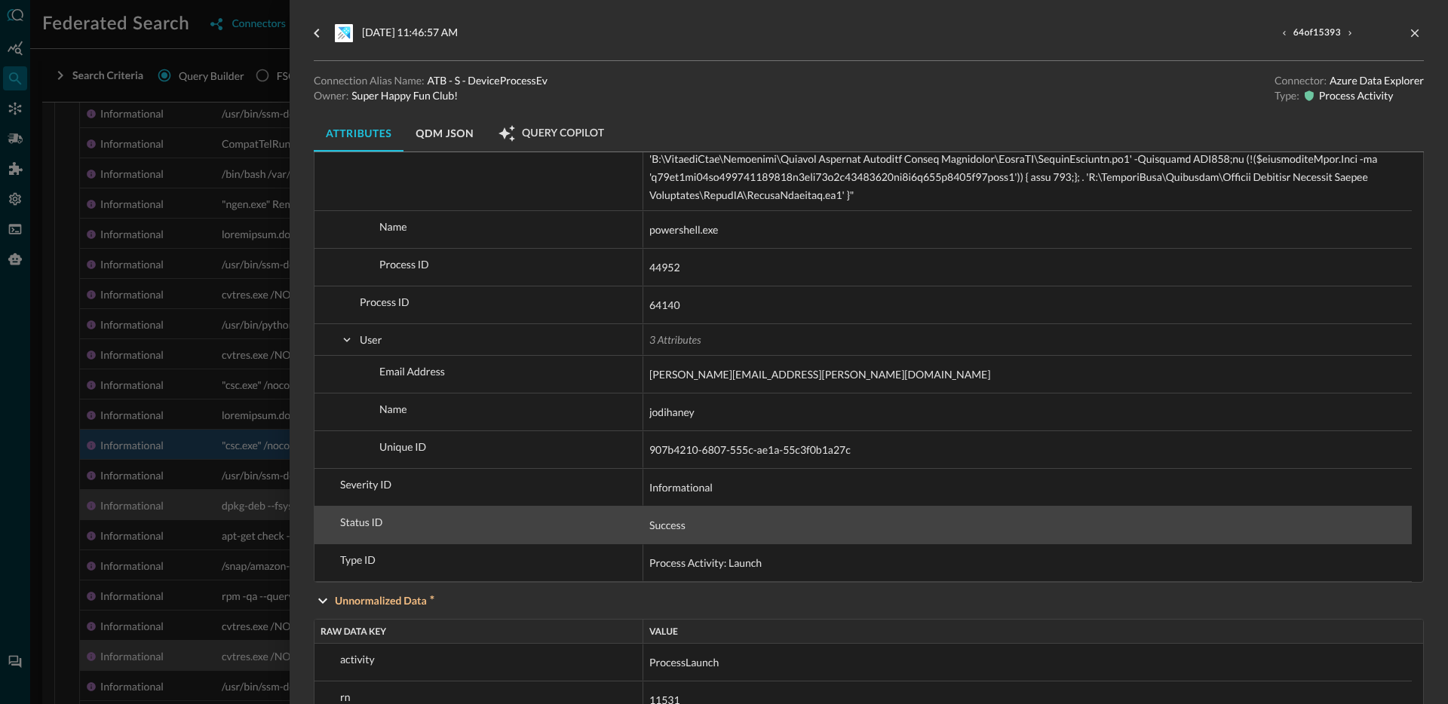
scroll to position [1724, 0]
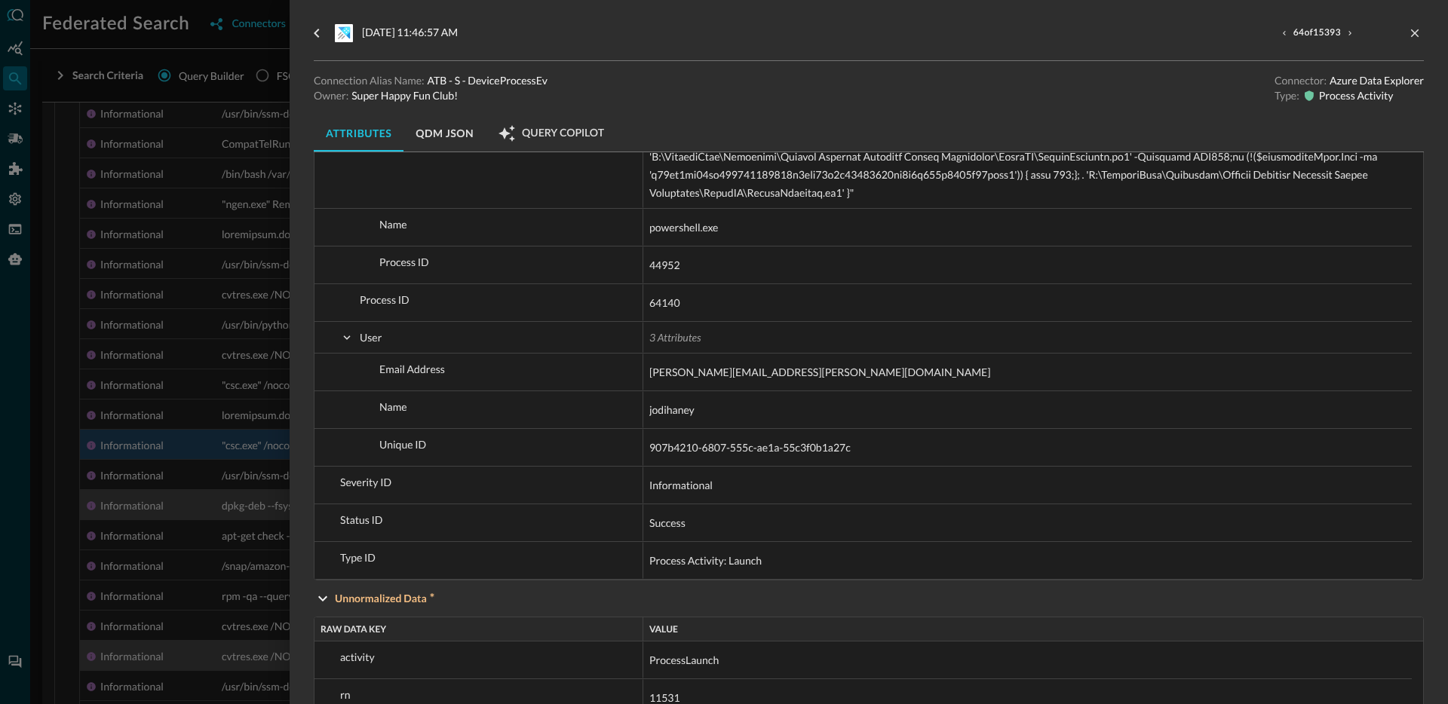
click at [161, 504] on div at bounding box center [724, 352] width 1448 height 704
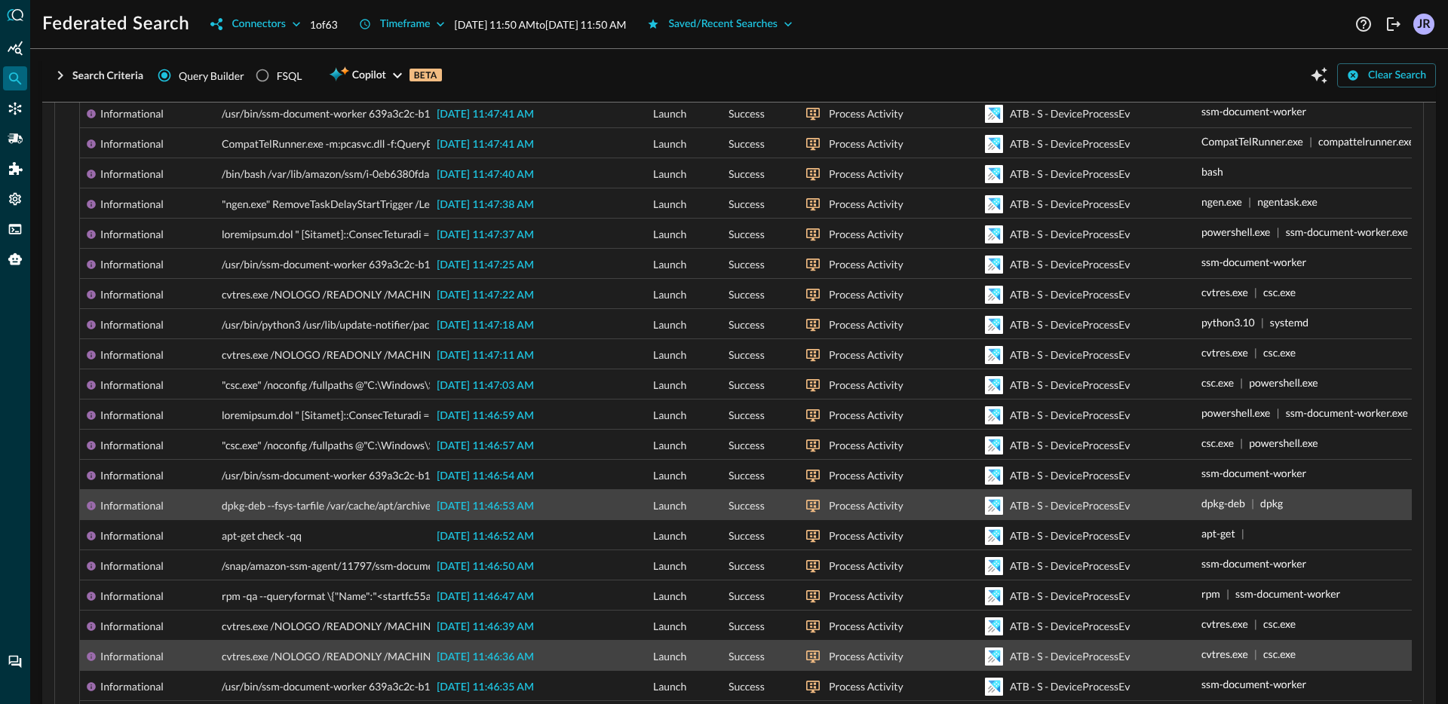
click at [488, 514] on div "2025-09-27 11:46:53 AM" at bounding box center [539, 504] width 216 height 29
click at [489, 509] on span "2025-09-27 11:46:53 AM" at bounding box center [485, 506] width 97 height 11
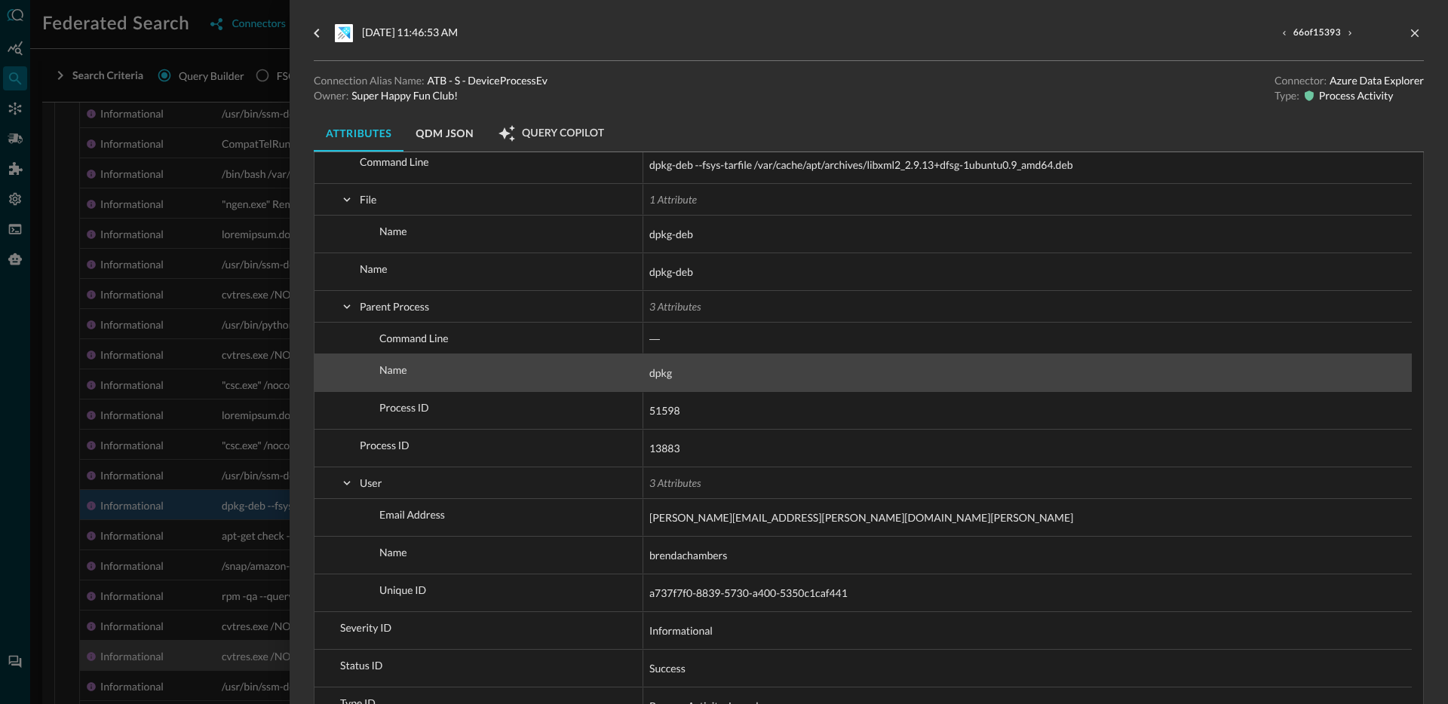
scroll to position [915, 0]
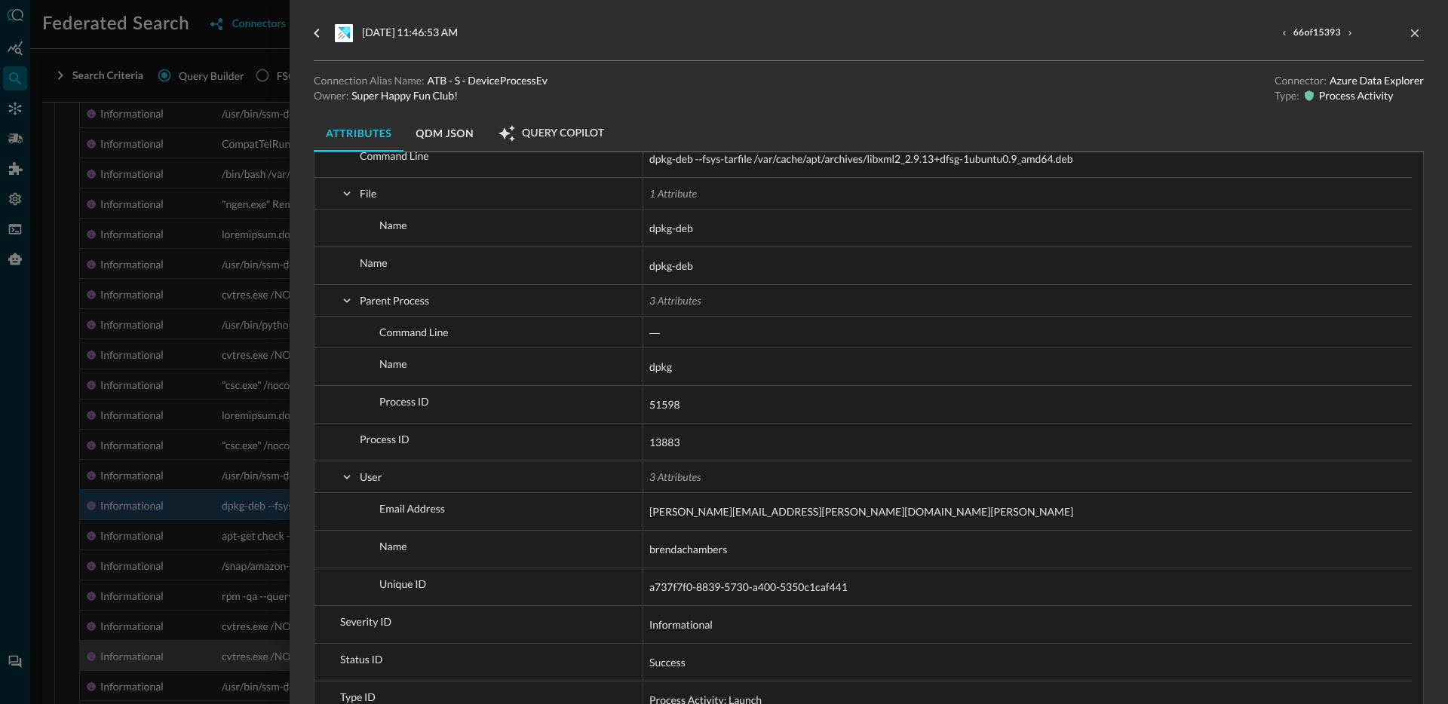
click at [137, 455] on div at bounding box center [724, 352] width 1448 height 704
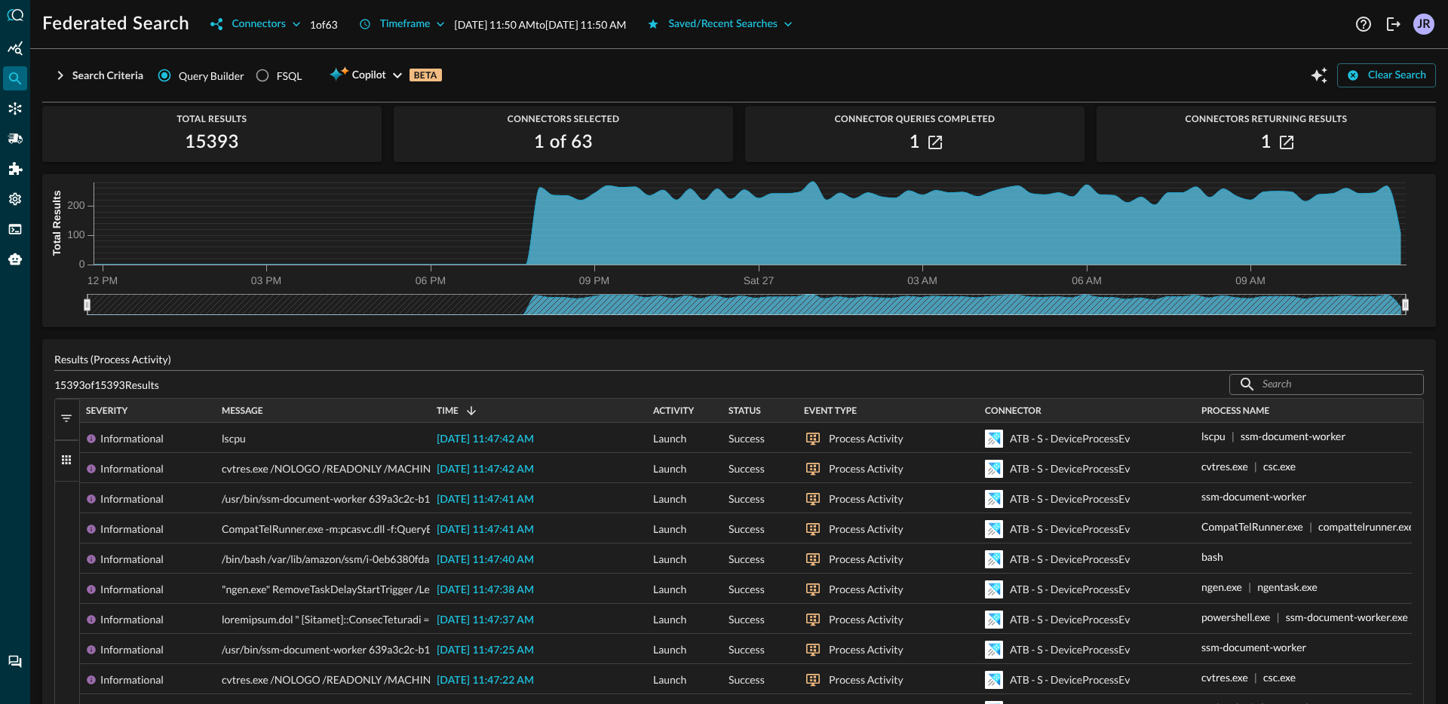
scroll to position [121, 0]
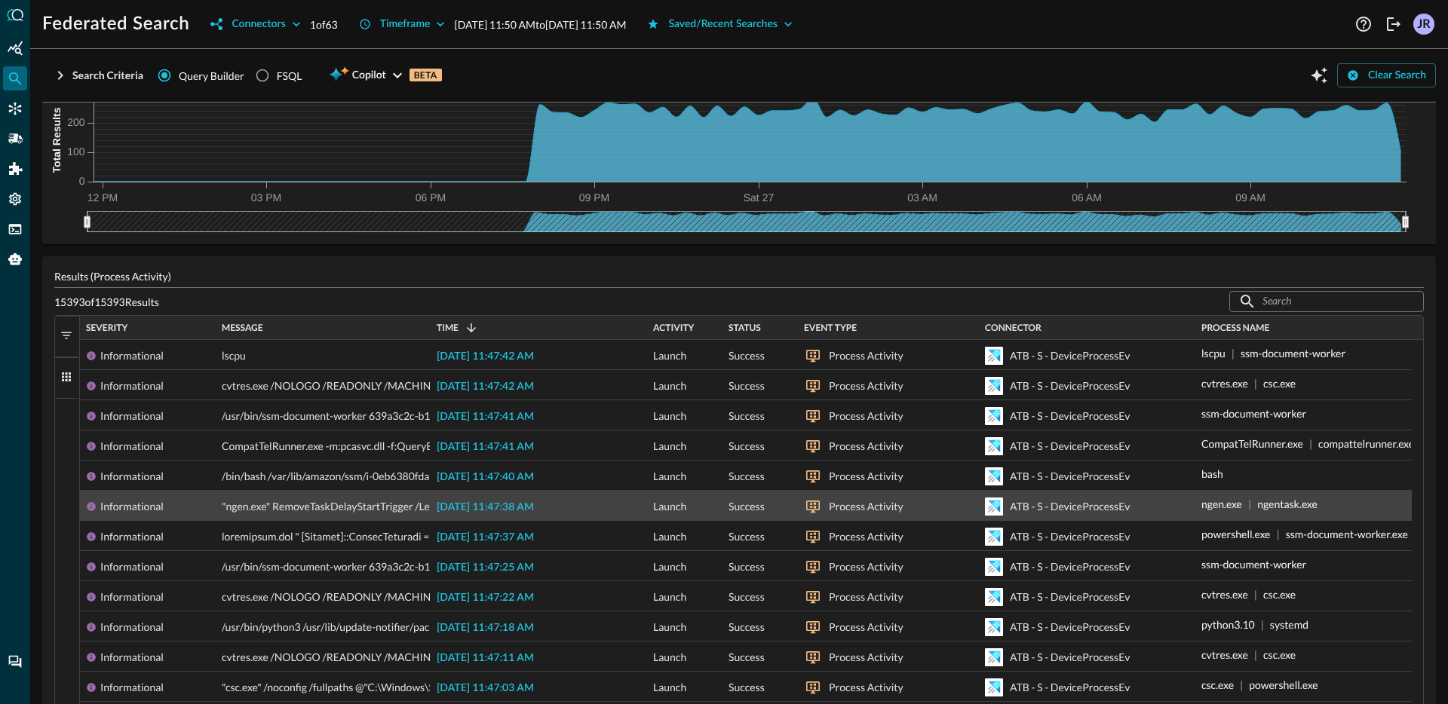
click at [506, 509] on span "2025-09-27 11:47:38 AM" at bounding box center [485, 507] width 97 height 11
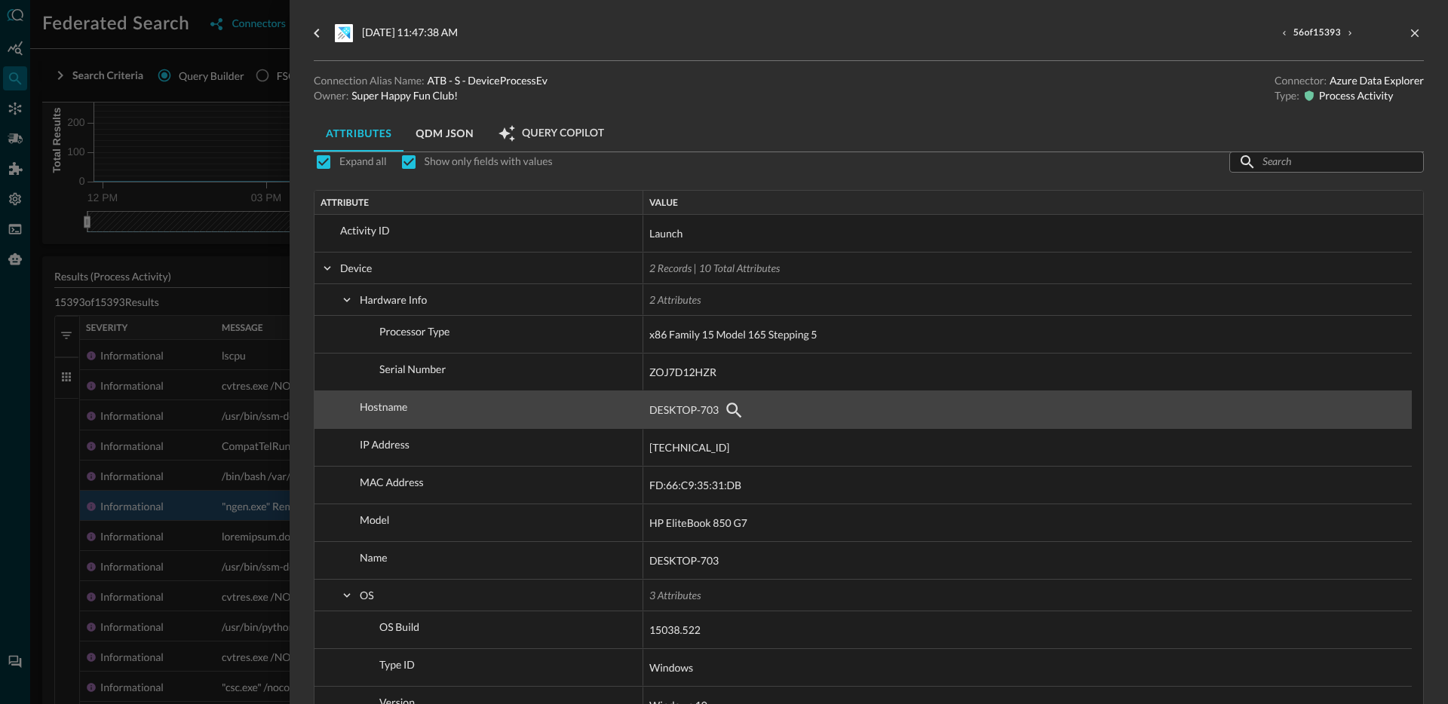
scroll to position [13, 0]
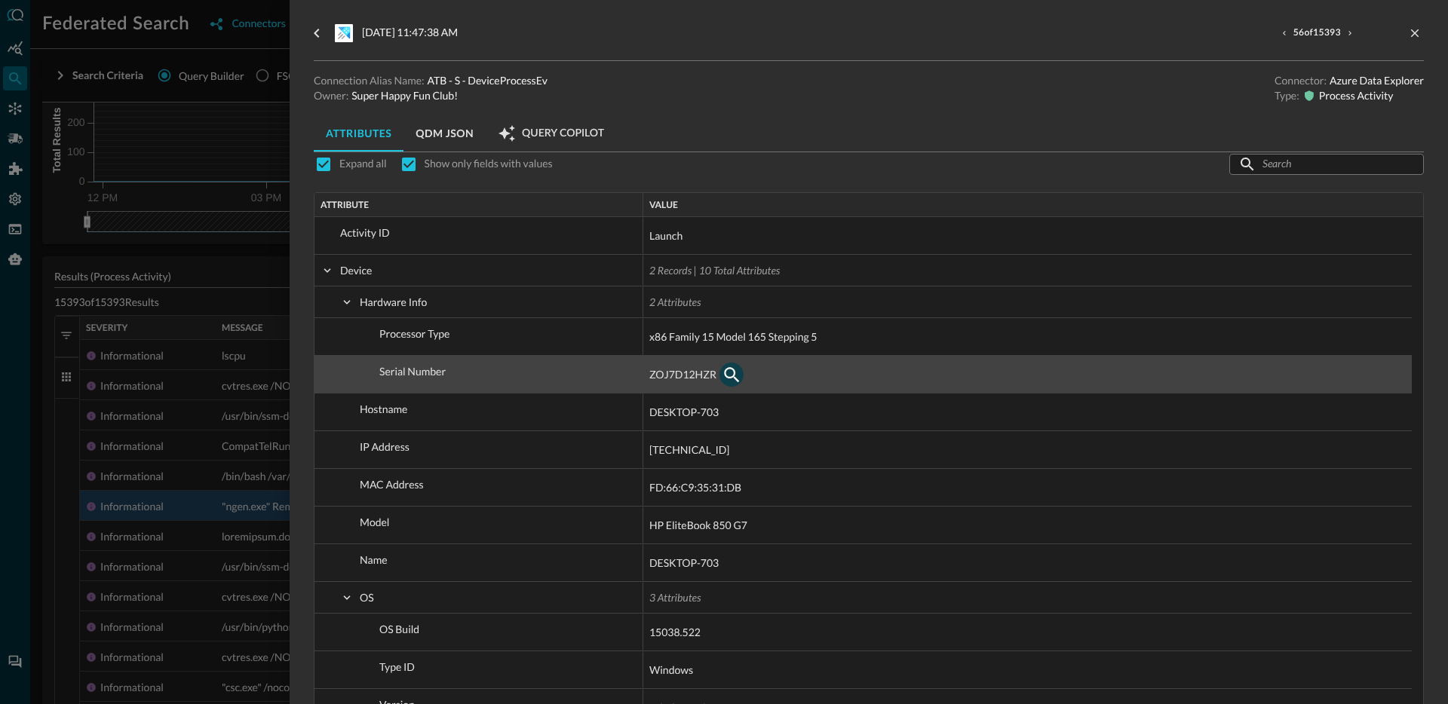
click at [726, 373] on icon "button" at bounding box center [731, 375] width 18 height 18
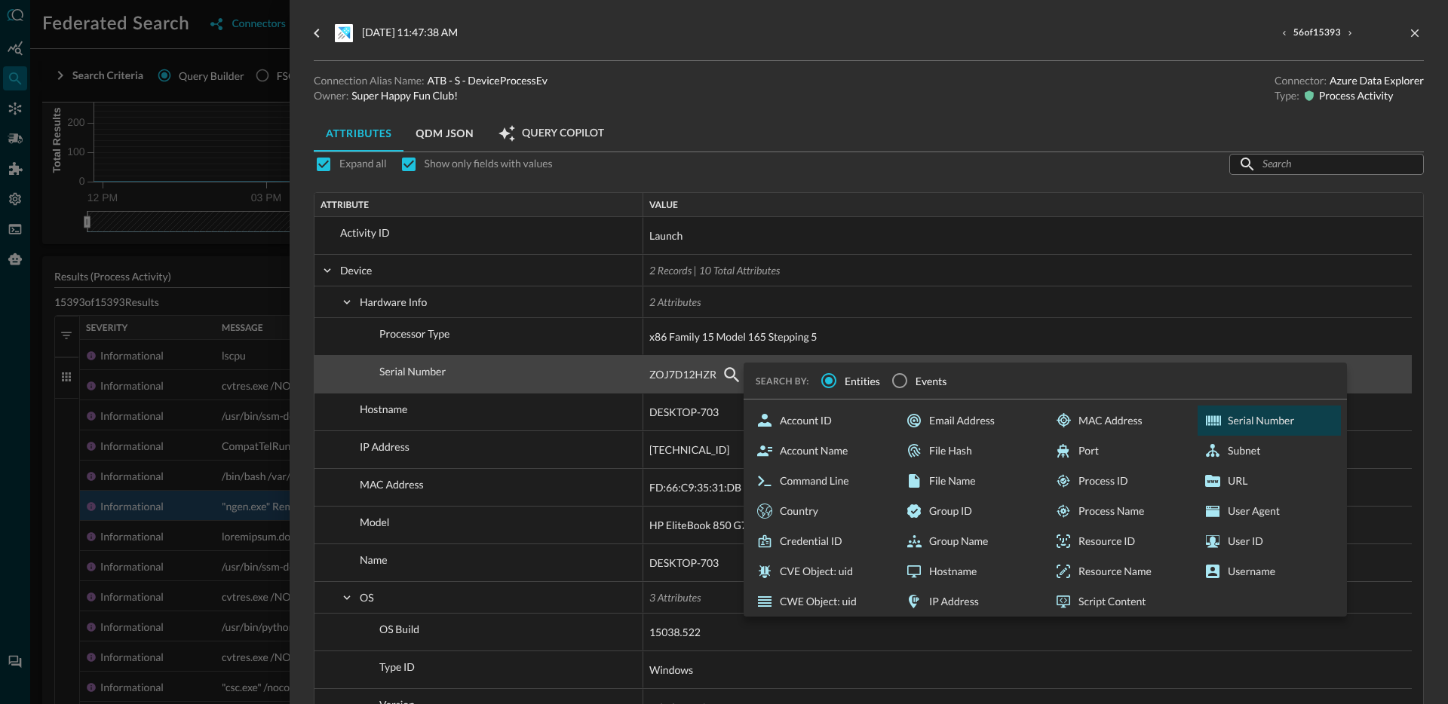
click at [1240, 413] on div "Serial Number" at bounding box center [1268, 421] width 143 height 30
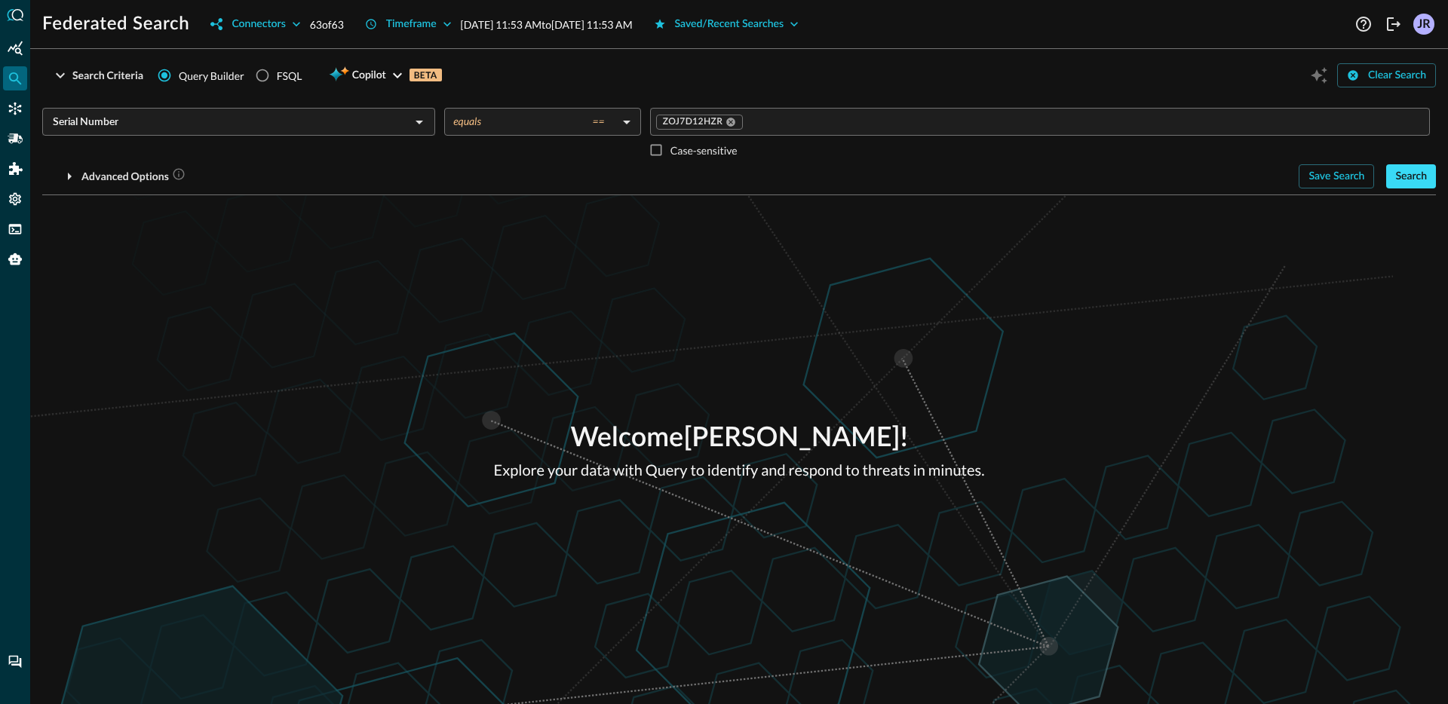
click at [1409, 184] on div "Search" at bounding box center [1411, 176] width 32 height 19
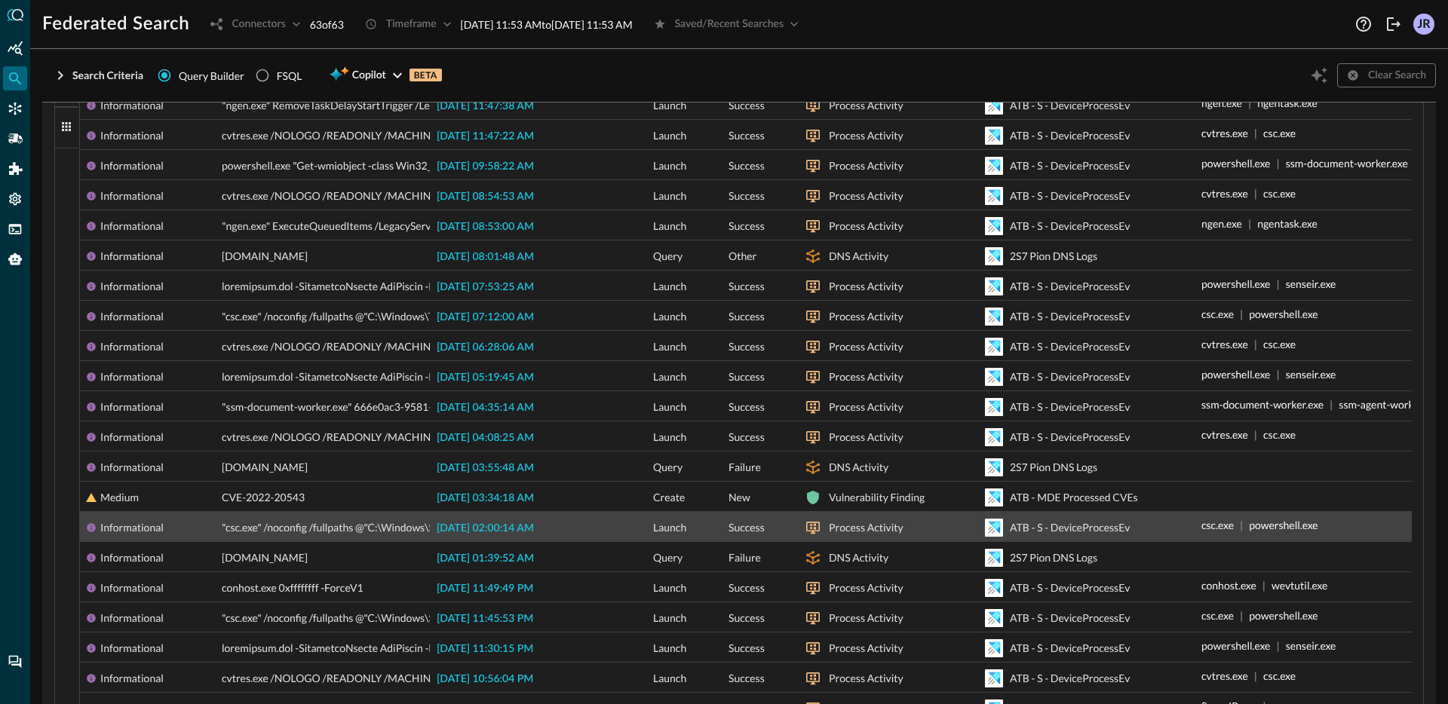
scroll to position [266, 0]
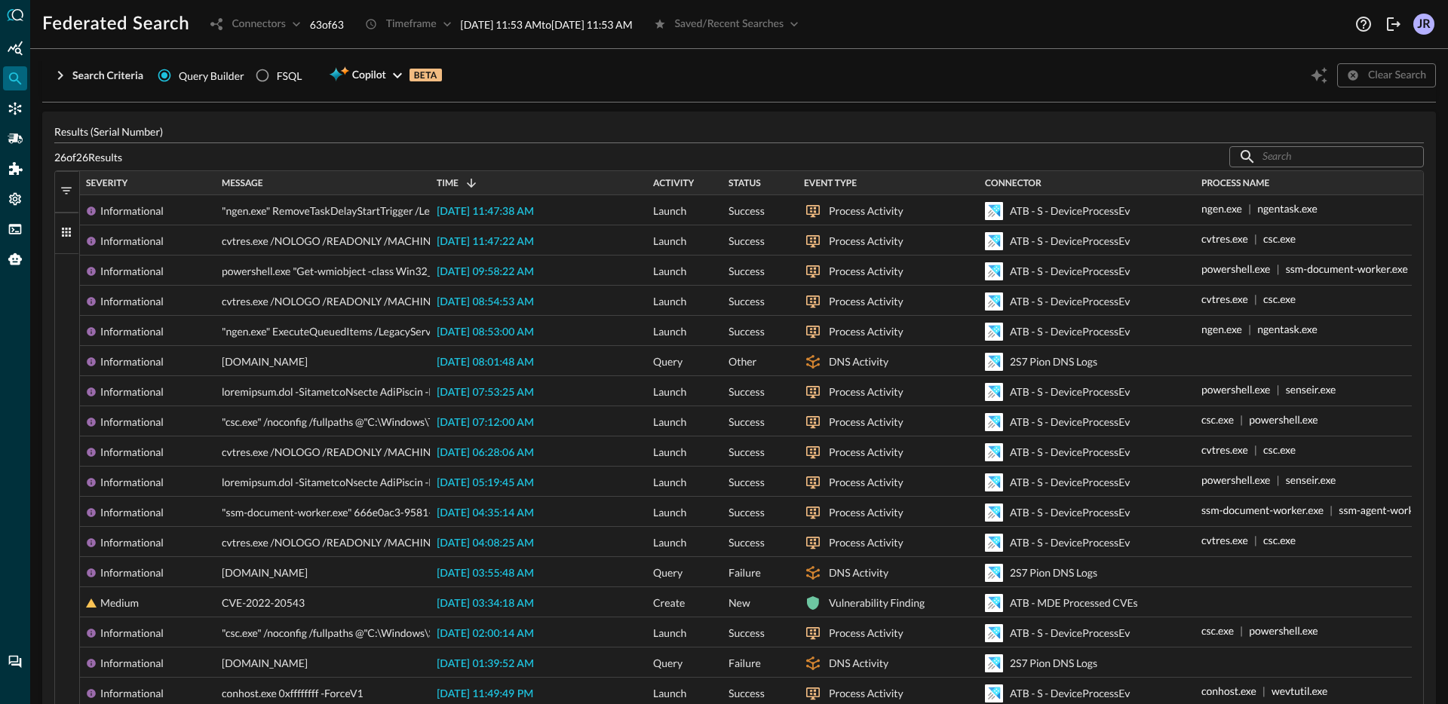
click at [166, 186] on div "Severity" at bounding box center [148, 183] width 124 height 17
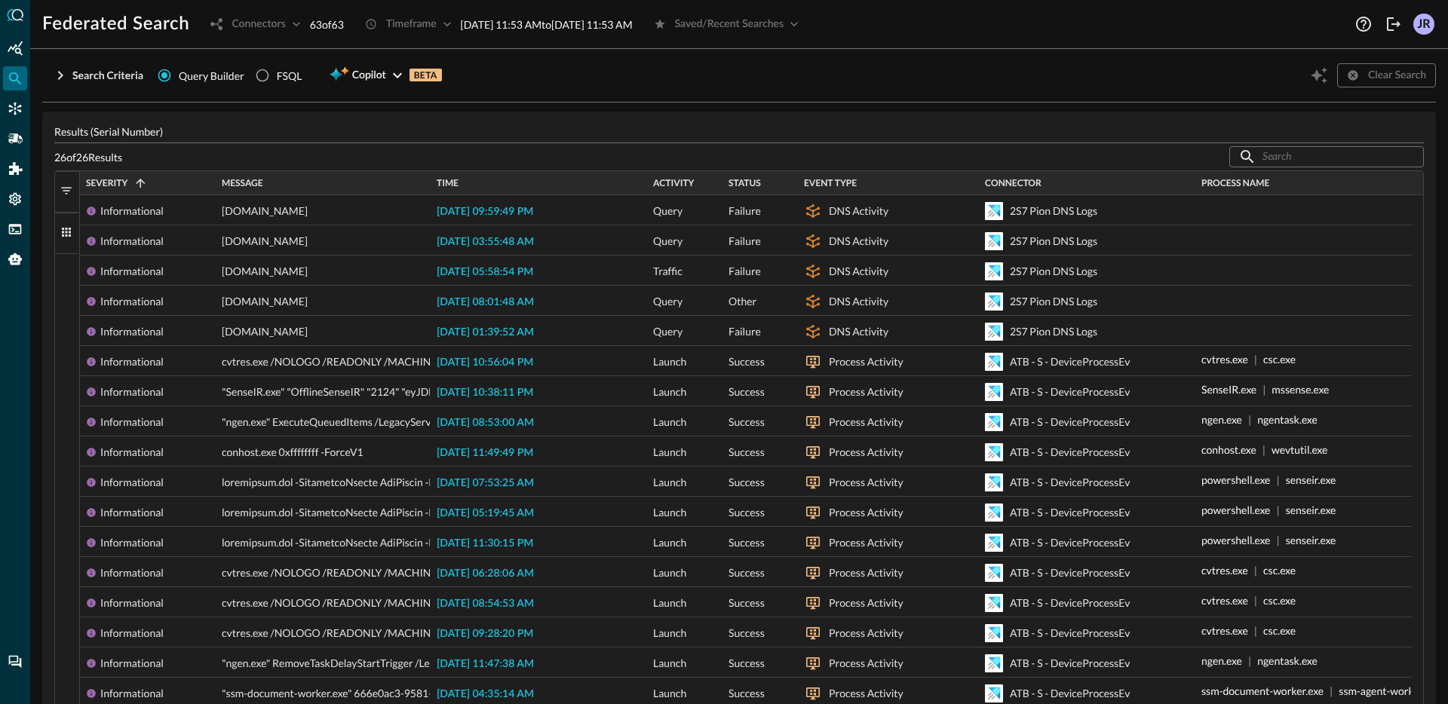
click at [166, 186] on div "Severity 1" at bounding box center [148, 183] width 124 height 17
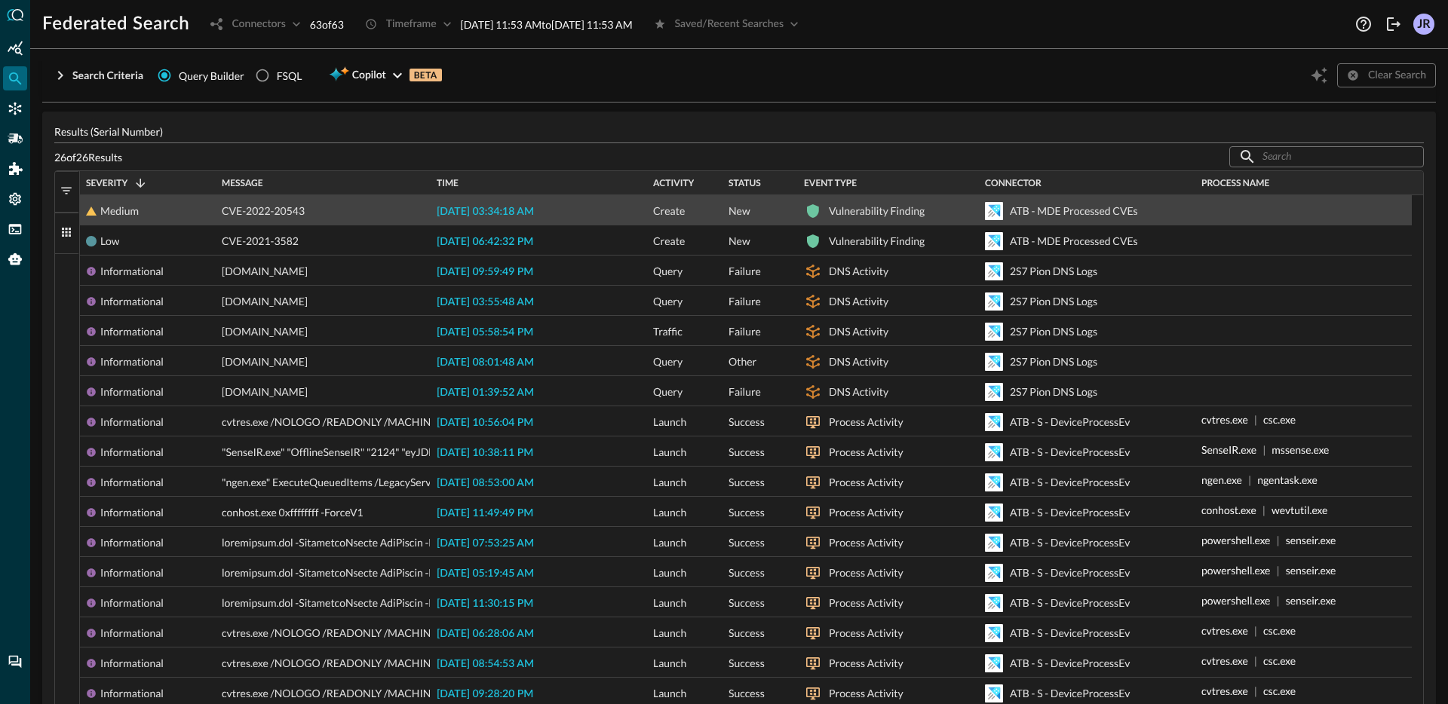
click at [496, 210] on span "2025-09-27 03:34:18 AM" at bounding box center [485, 212] width 97 height 11
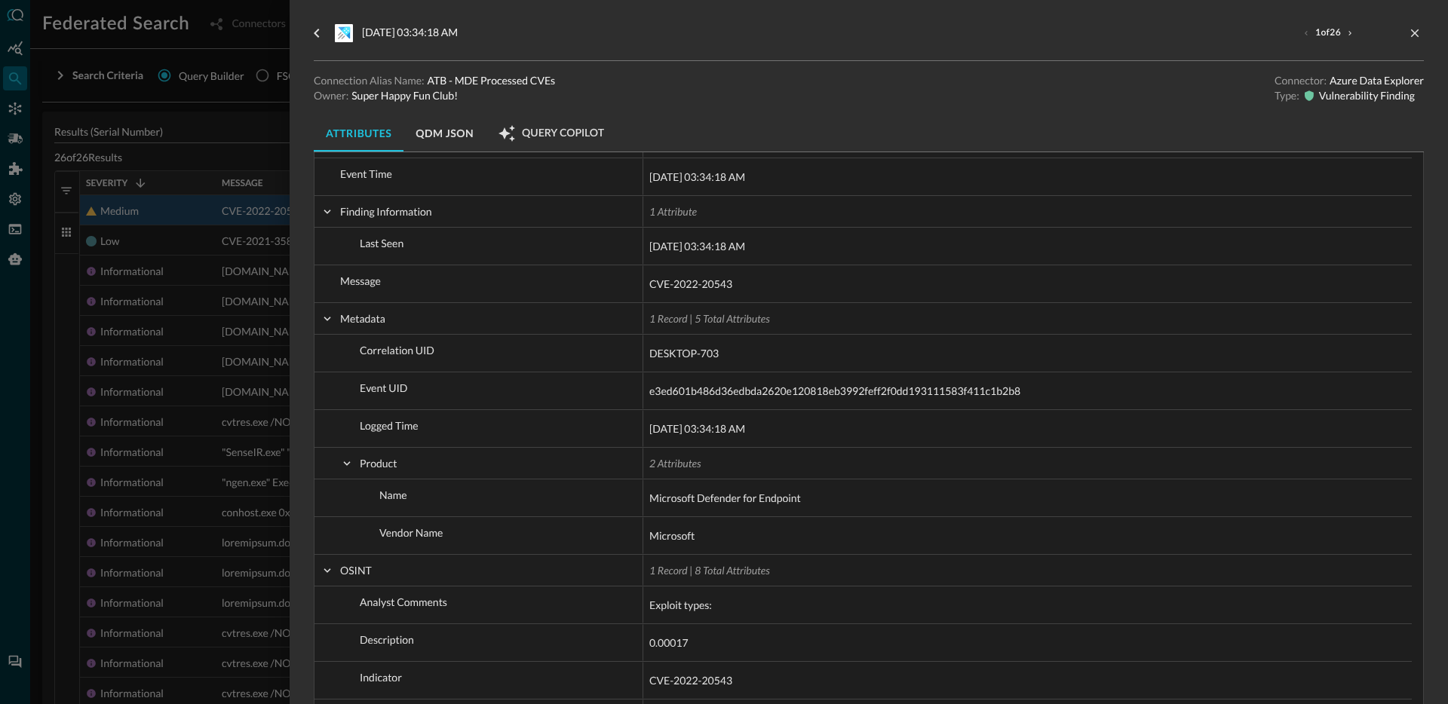
scroll to position [846, 0]
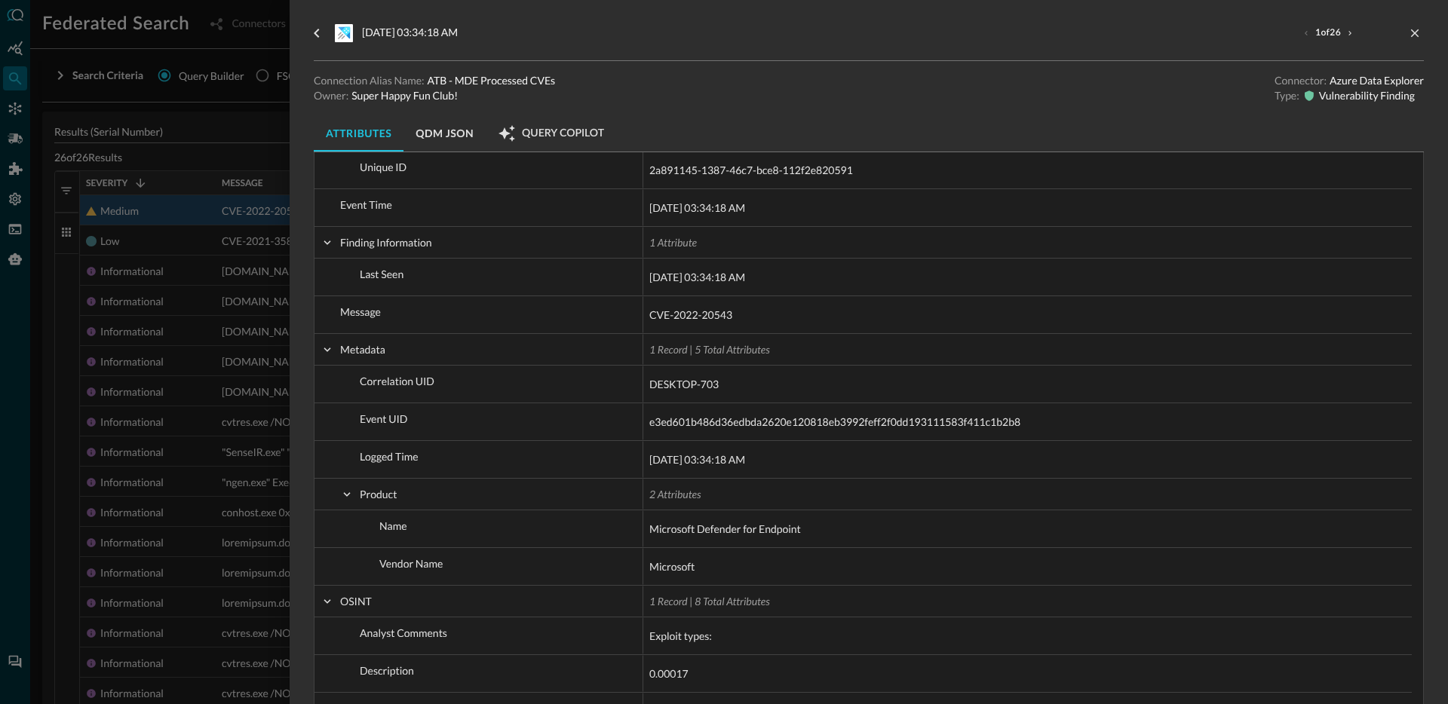
click at [149, 311] on div at bounding box center [724, 352] width 1448 height 704
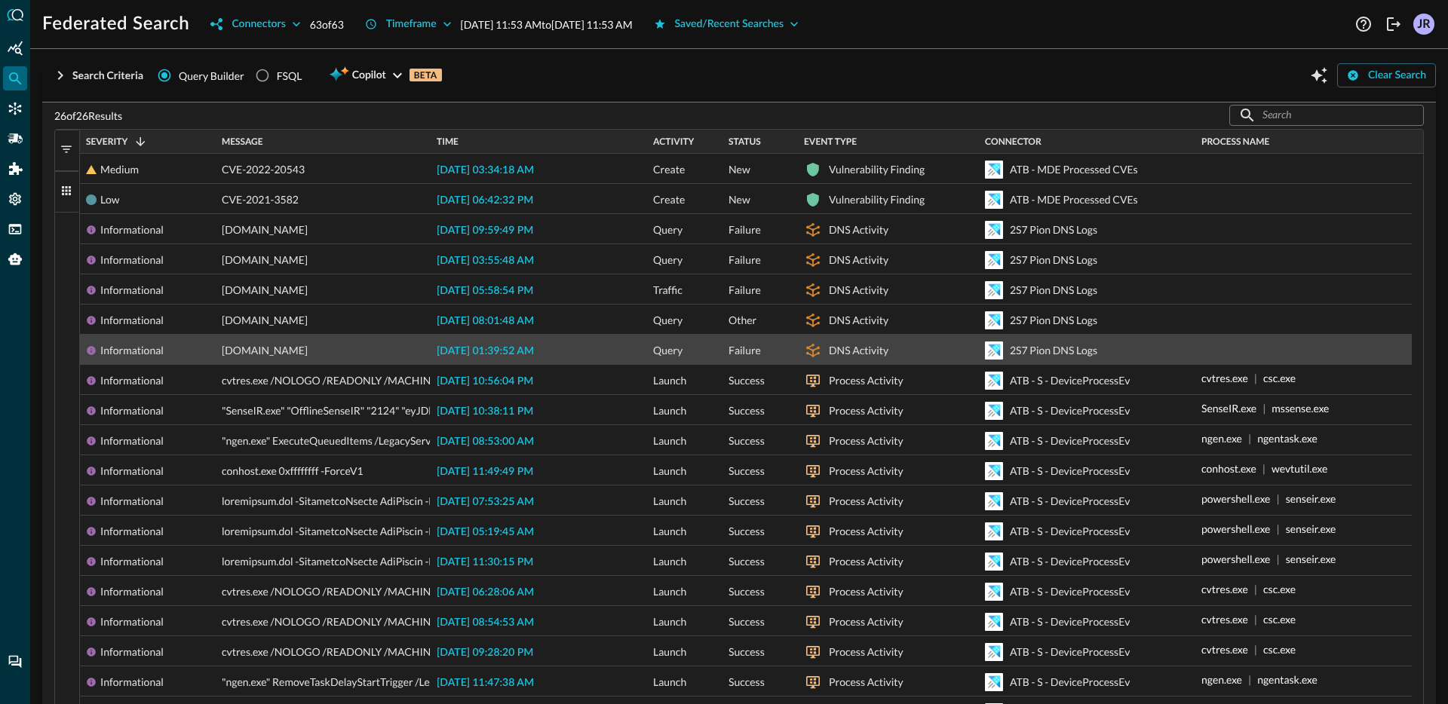
scroll to position [309, 0]
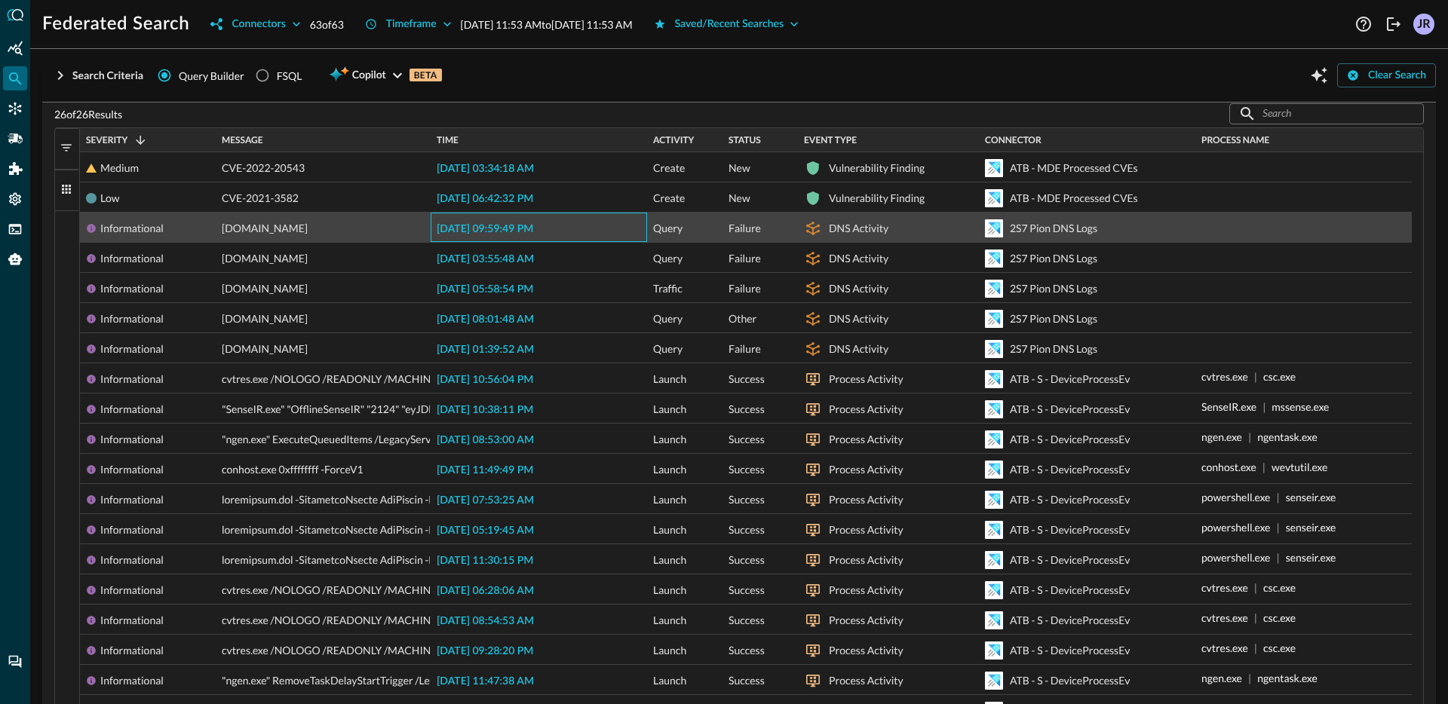
click at [504, 224] on span "2025-09-26 09:59:49 PM" at bounding box center [485, 229] width 97 height 11
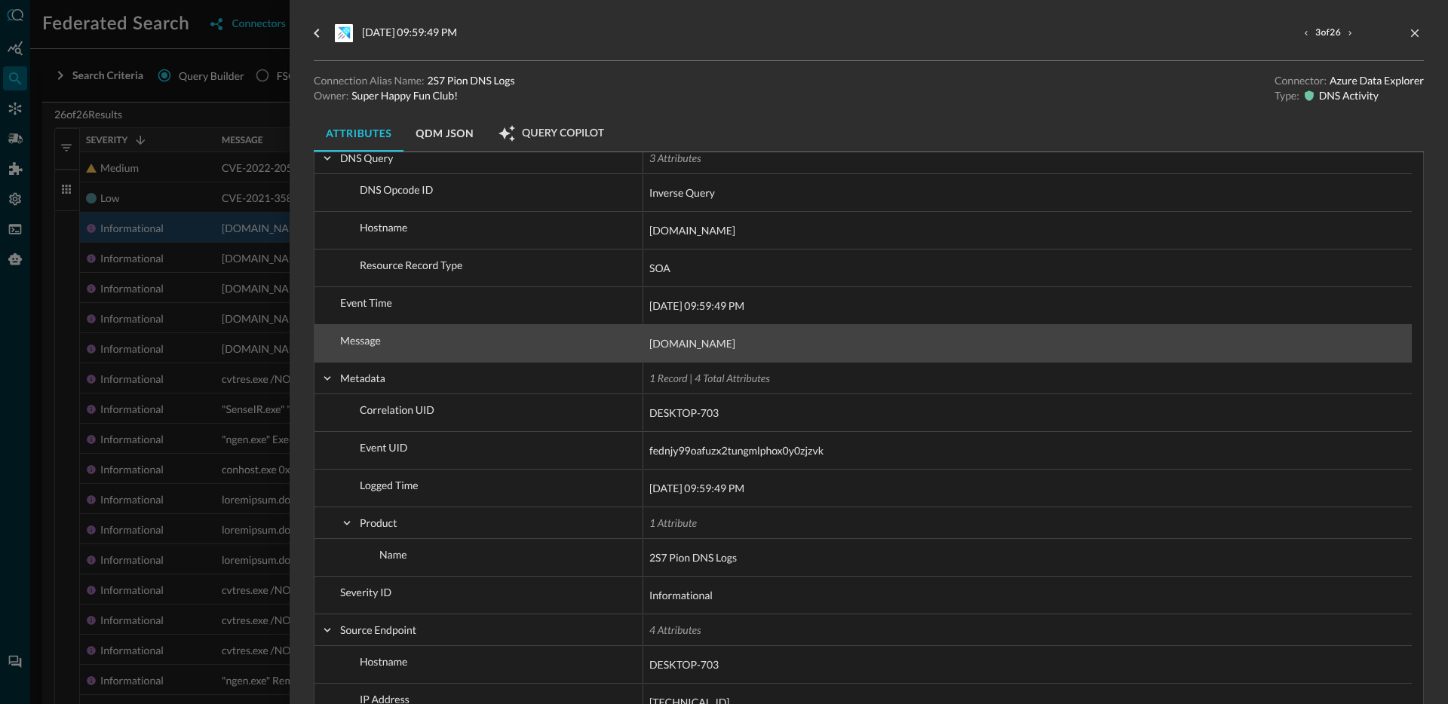
scroll to position [948, 0]
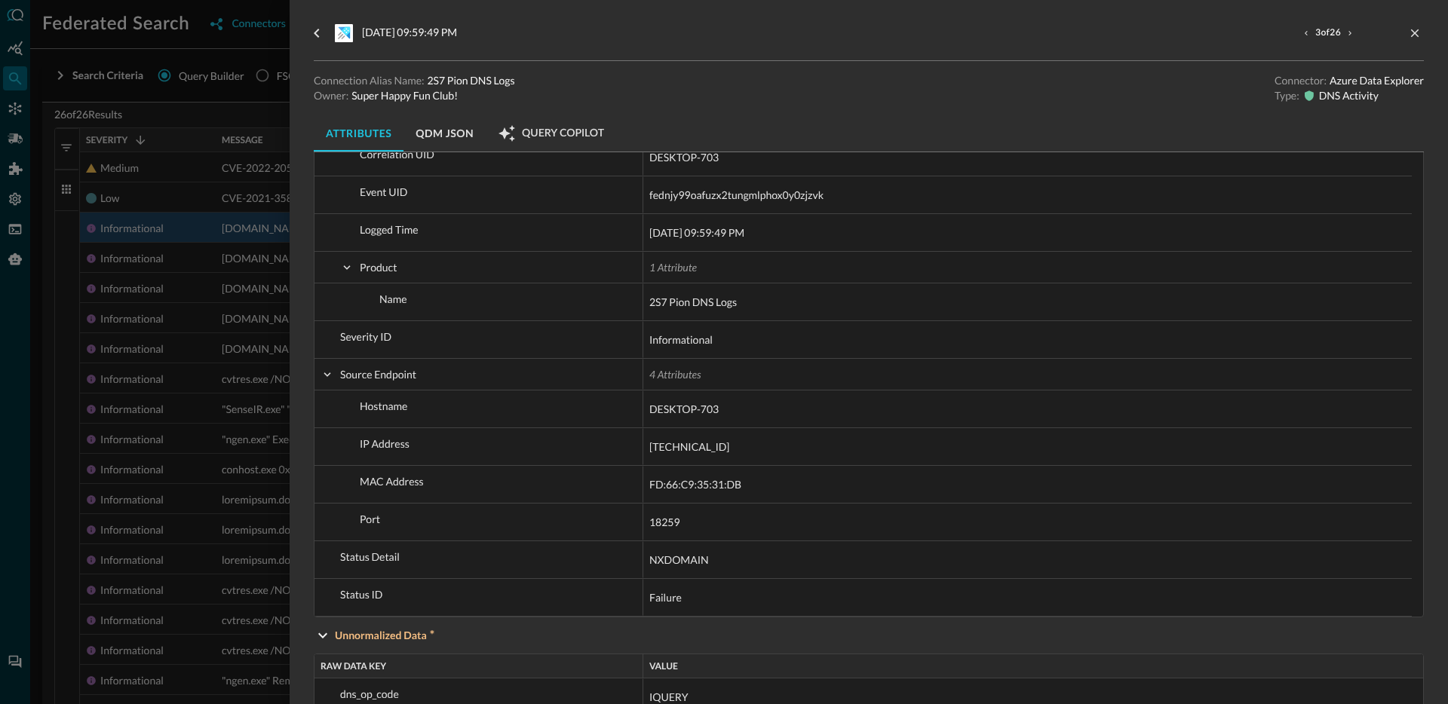
click at [176, 299] on div at bounding box center [724, 352] width 1448 height 704
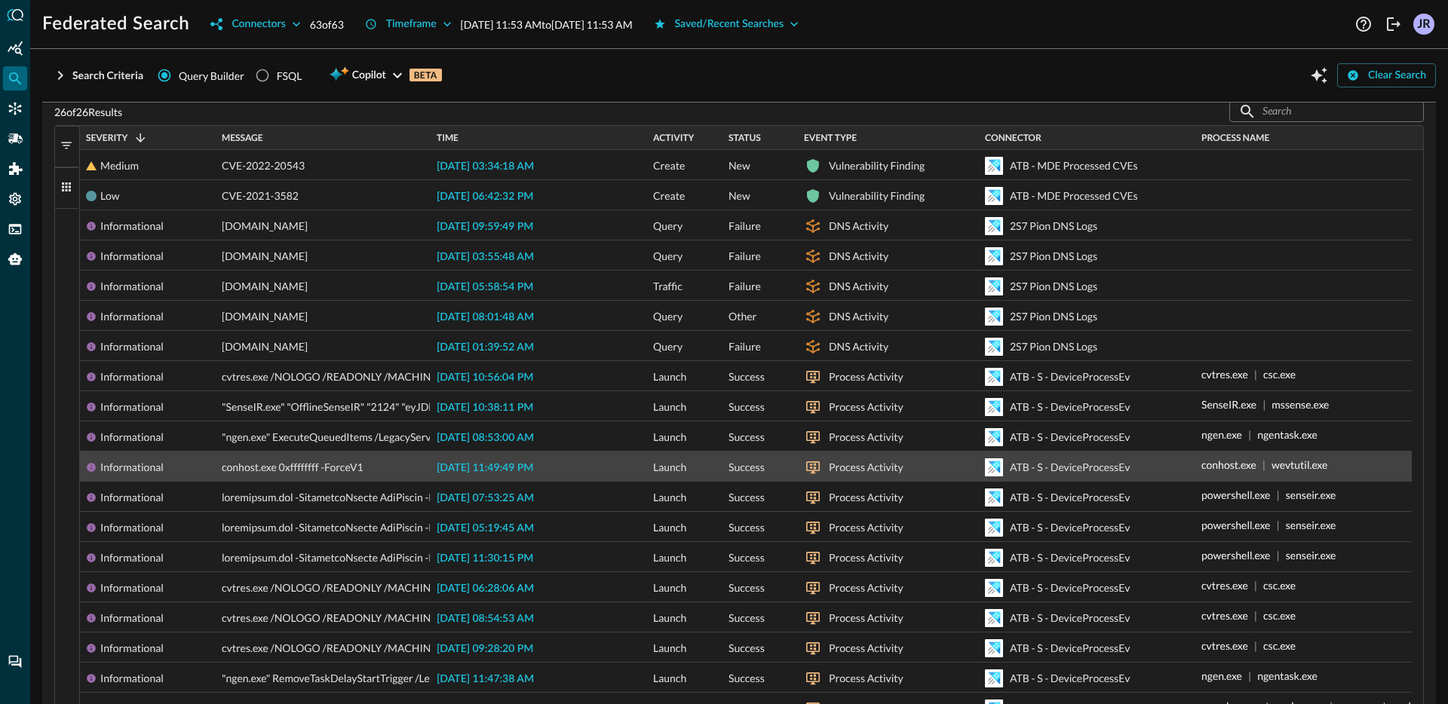
scroll to position [312, 0]
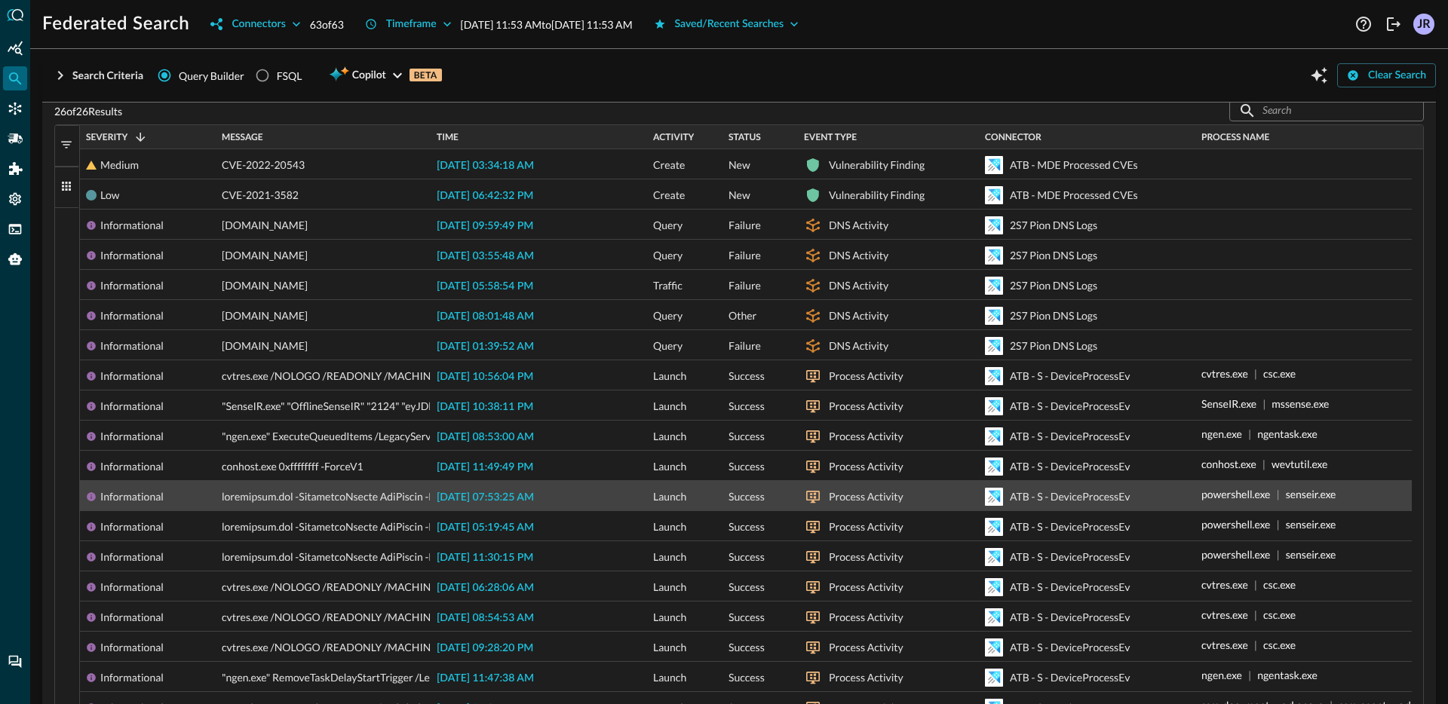
click at [498, 483] on div "2025-09-27 07:53:25 AM" at bounding box center [539, 495] width 216 height 29
click at [505, 492] on span "2025-09-27 07:53:25 AM" at bounding box center [485, 497] width 97 height 11
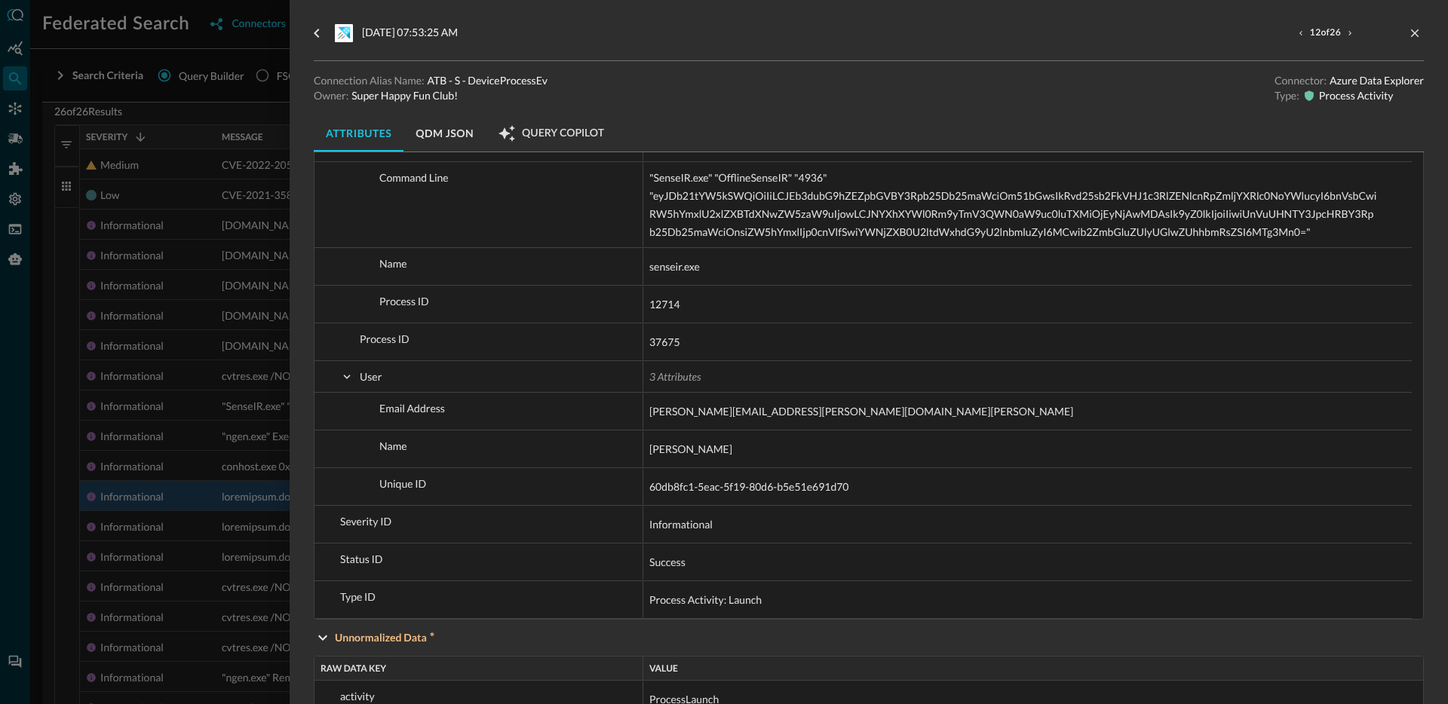
scroll to position [1421, 0]
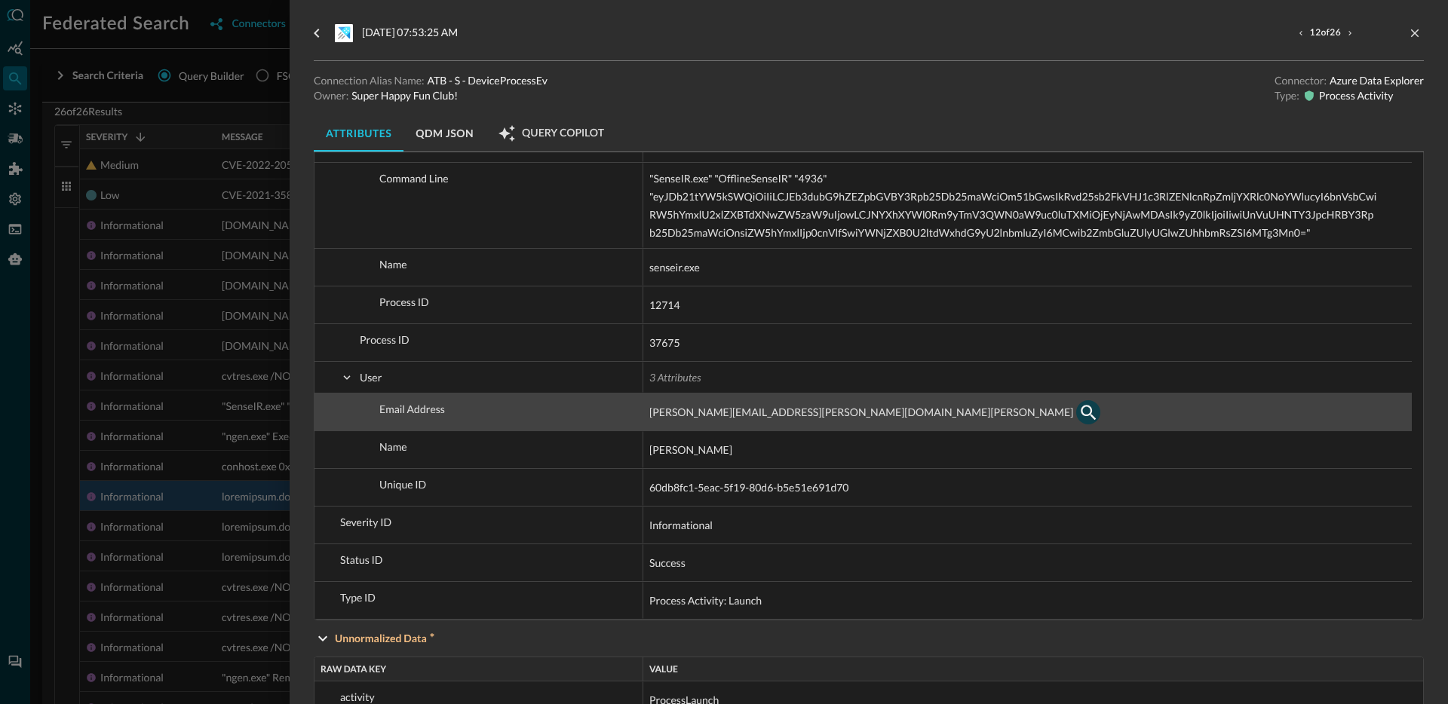
click at [1079, 415] on icon "button" at bounding box center [1088, 412] width 18 height 18
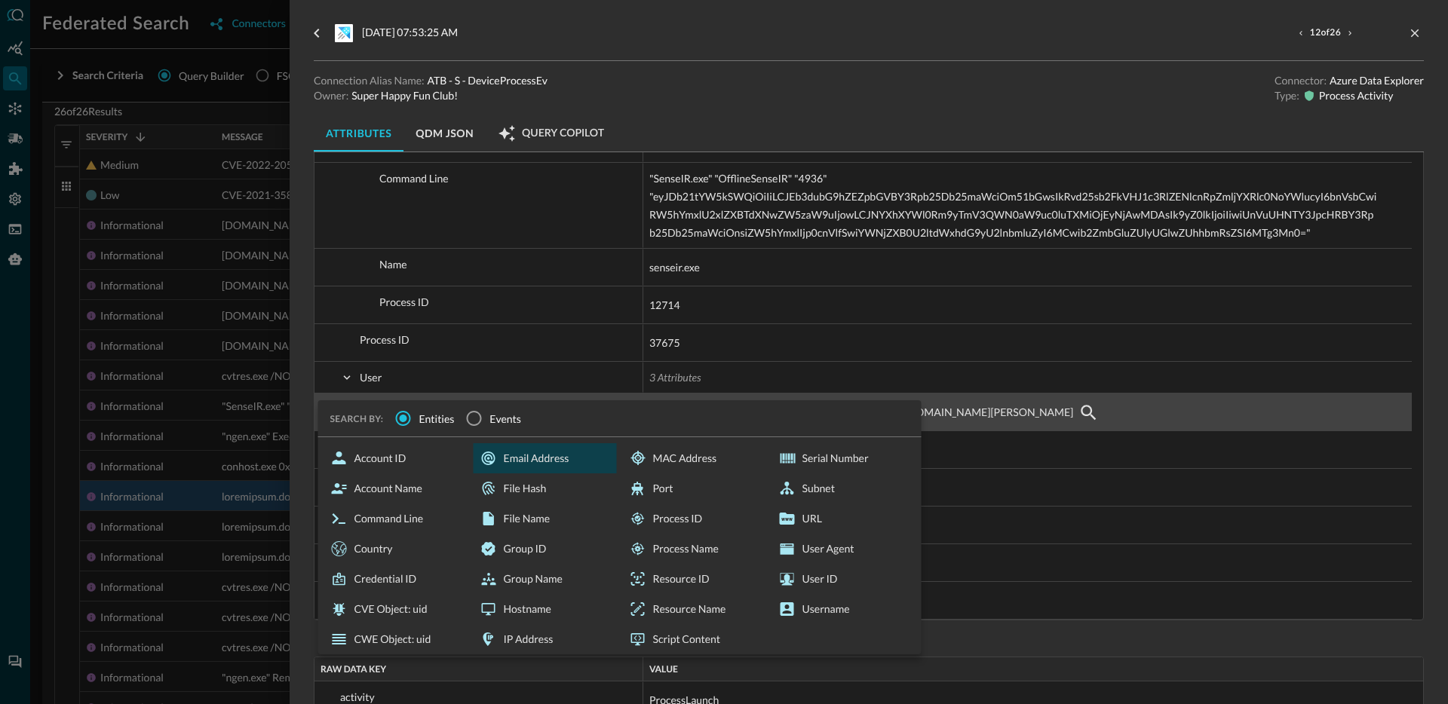
click at [546, 464] on div "Email Address" at bounding box center [545, 458] width 143 height 30
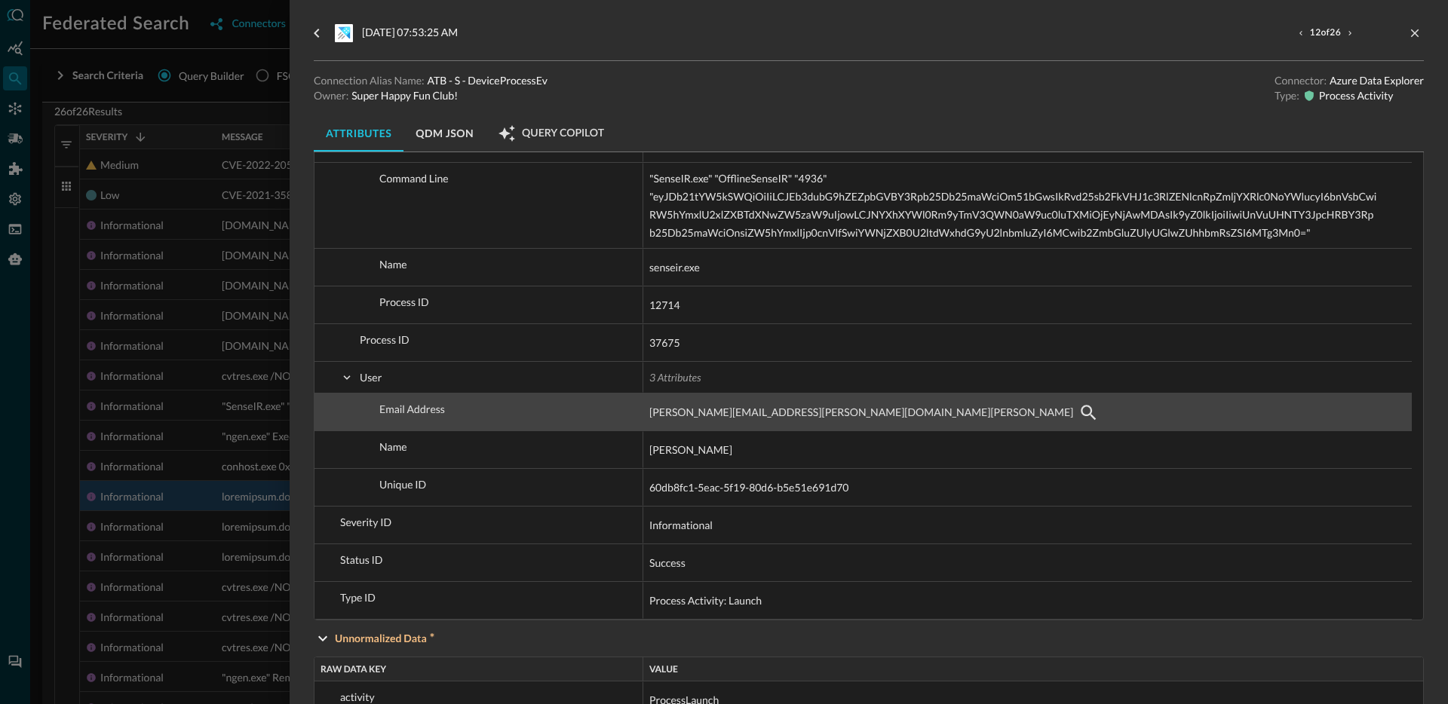
click at [172, 425] on div at bounding box center [724, 352] width 1448 height 704
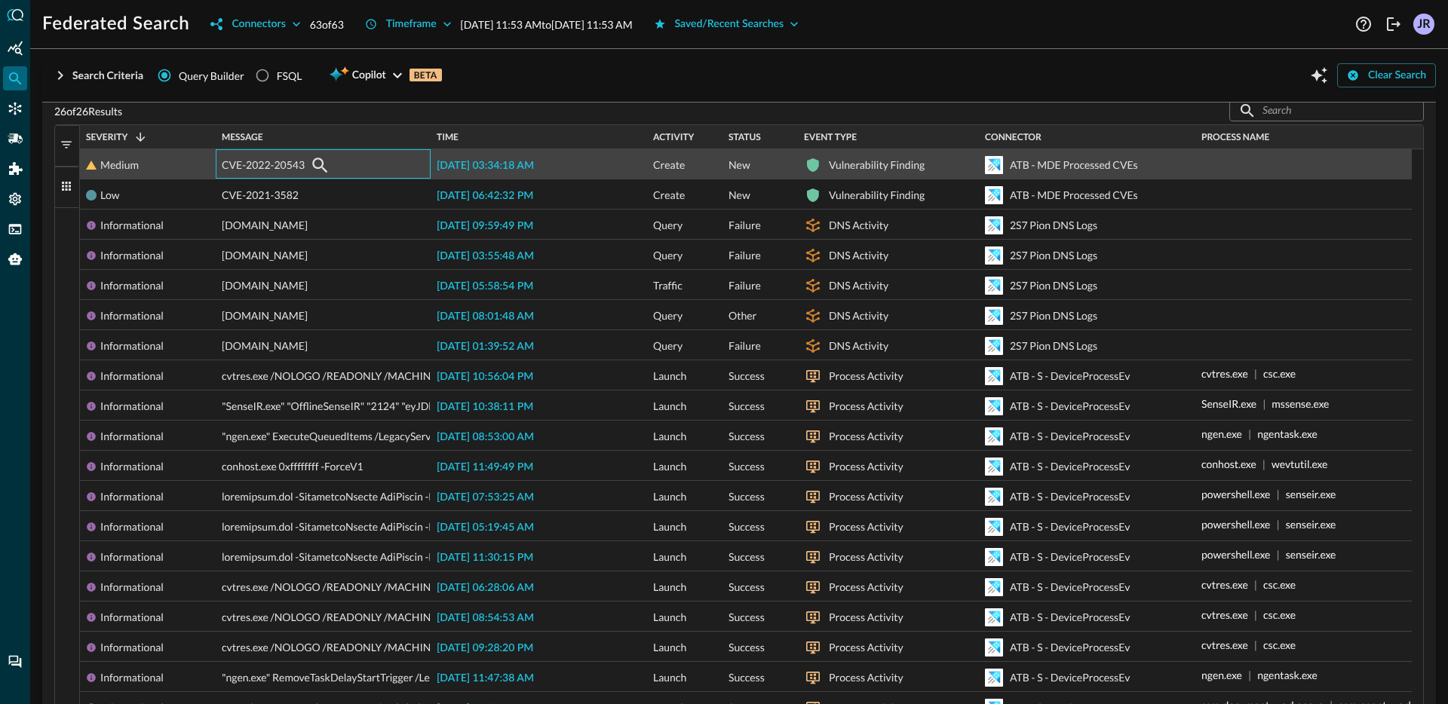
click at [283, 170] on span "CVE-2022-20543" at bounding box center [263, 165] width 83 height 30
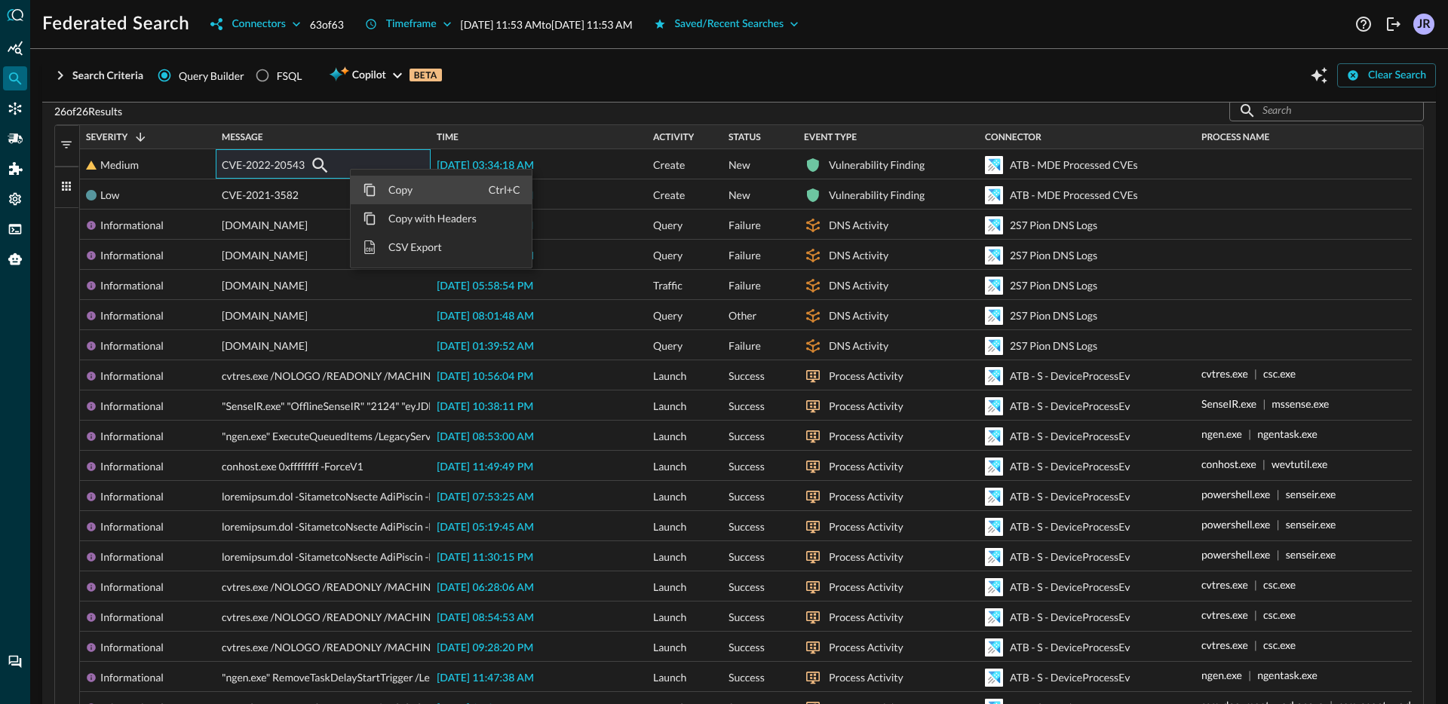
click at [397, 191] on span "Copy" at bounding box center [432, 190] width 112 height 29
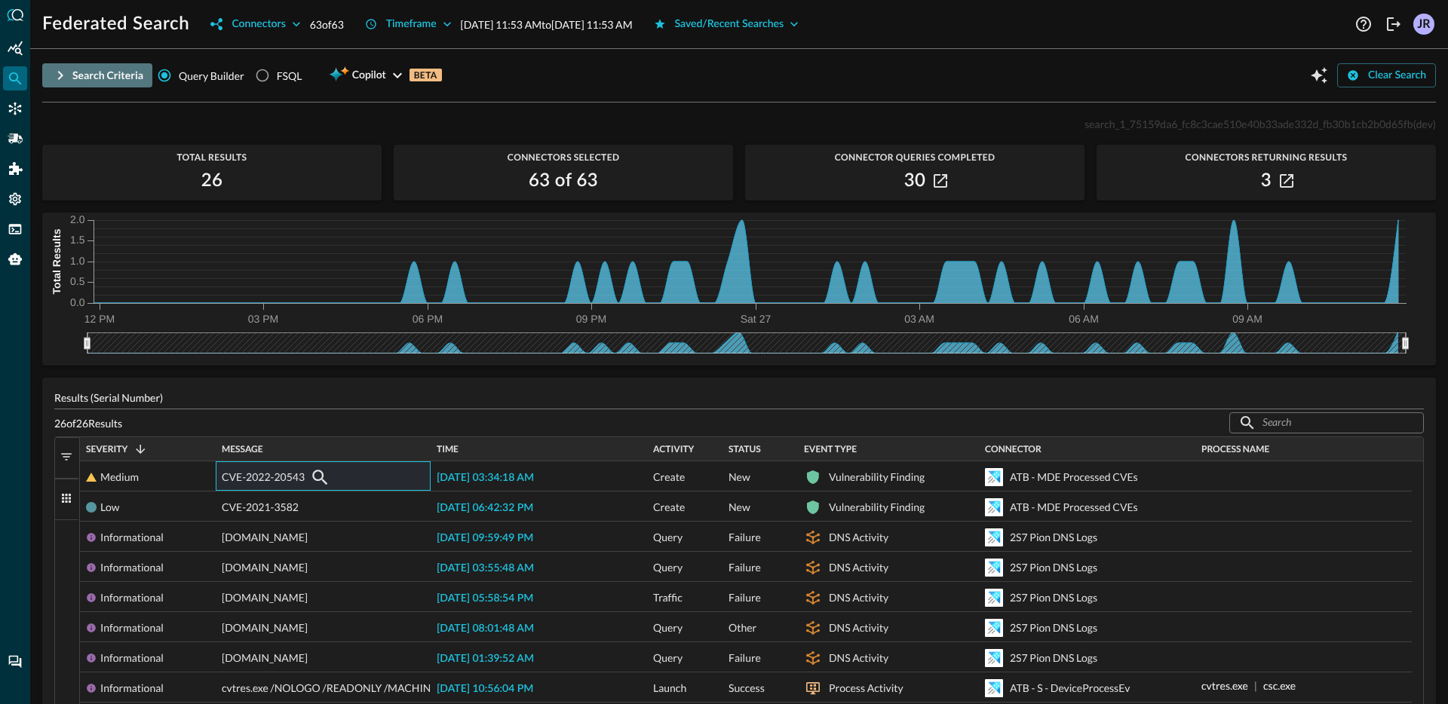
click at [81, 85] on button "Search Criteria" at bounding box center [97, 75] width 110 height 24
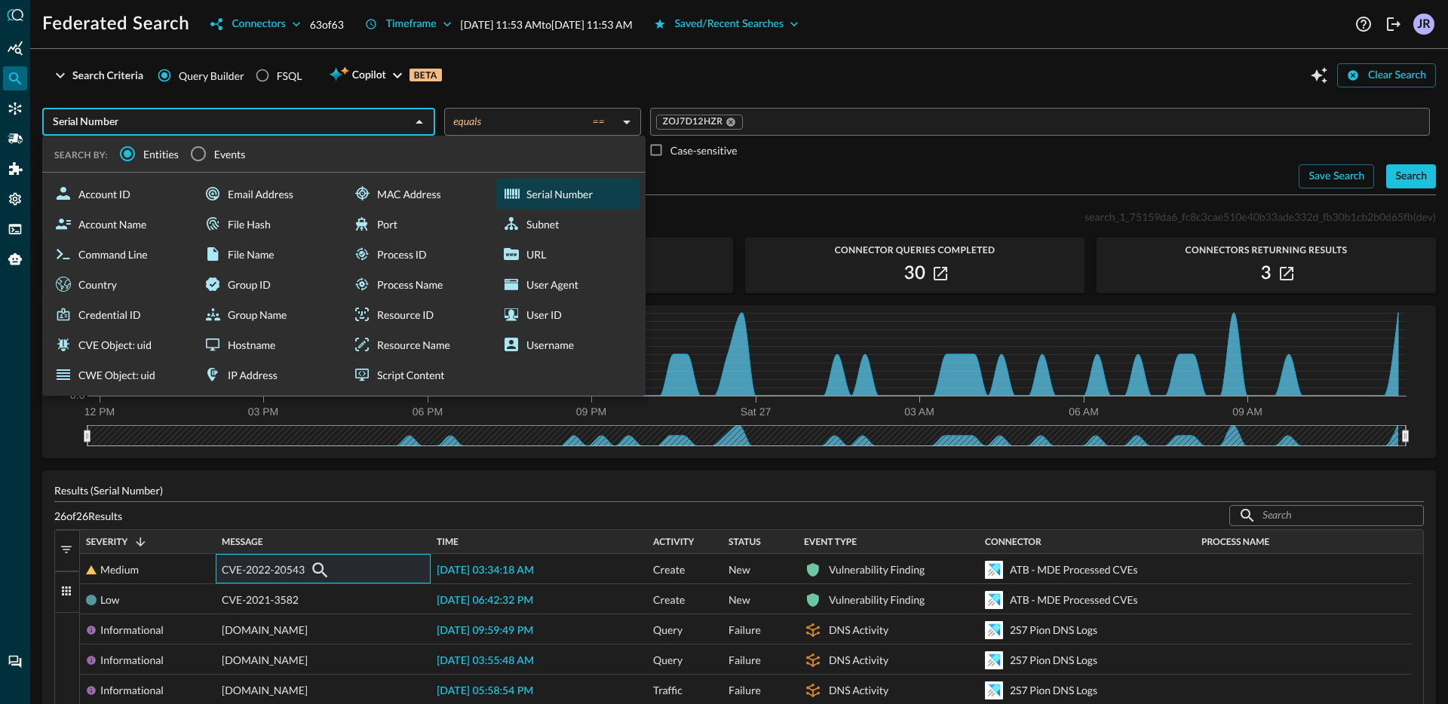
click at [121, 116] on input "Serial Number" at bounding box center [226, 121] width 359 height 19
click at [145, 353] on div "CVE Object: uid" at bounding box center [119, 345] width 143 height 30
type input "CVE Object: uid"
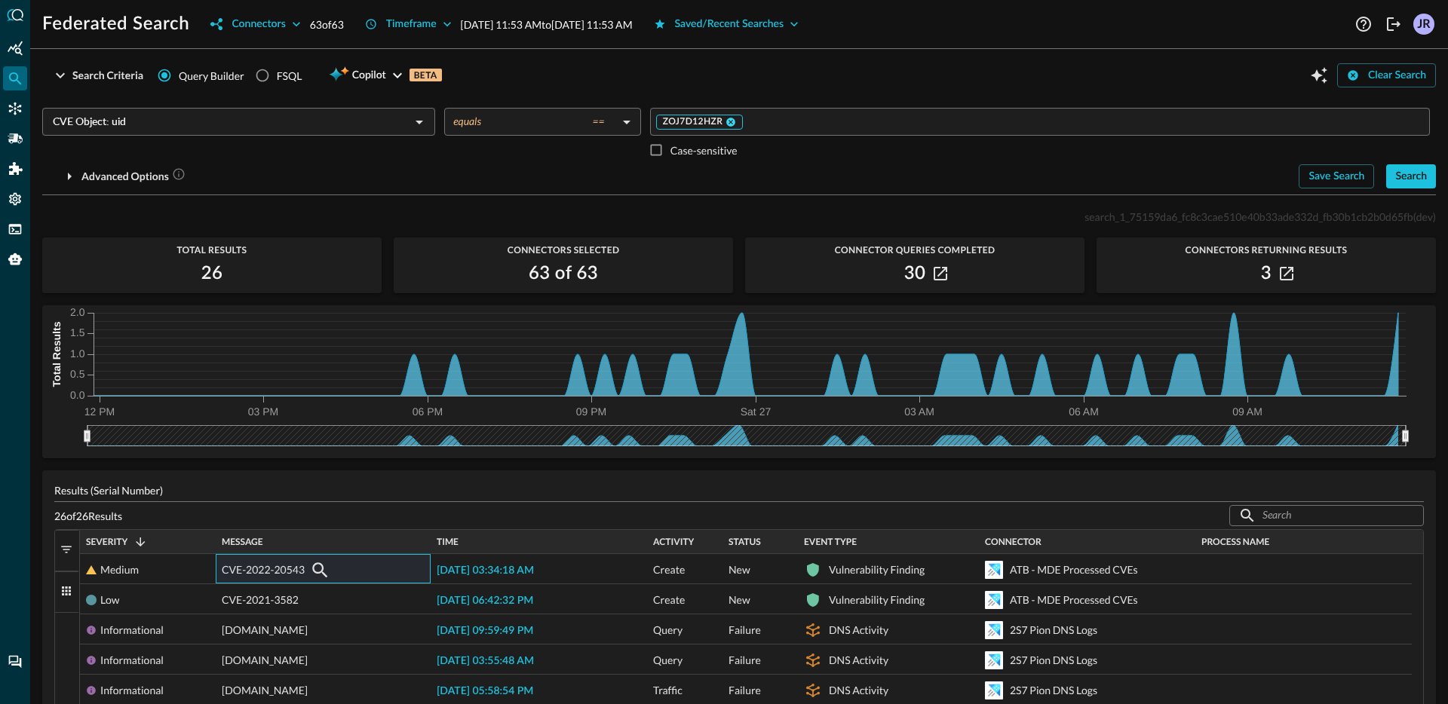
click at [727, 125] on icon at bounding box center [730, 122] width 9 height 9
click at [718, 122] on input "Value" at bounding box center [1039, 121] width 768 height 19
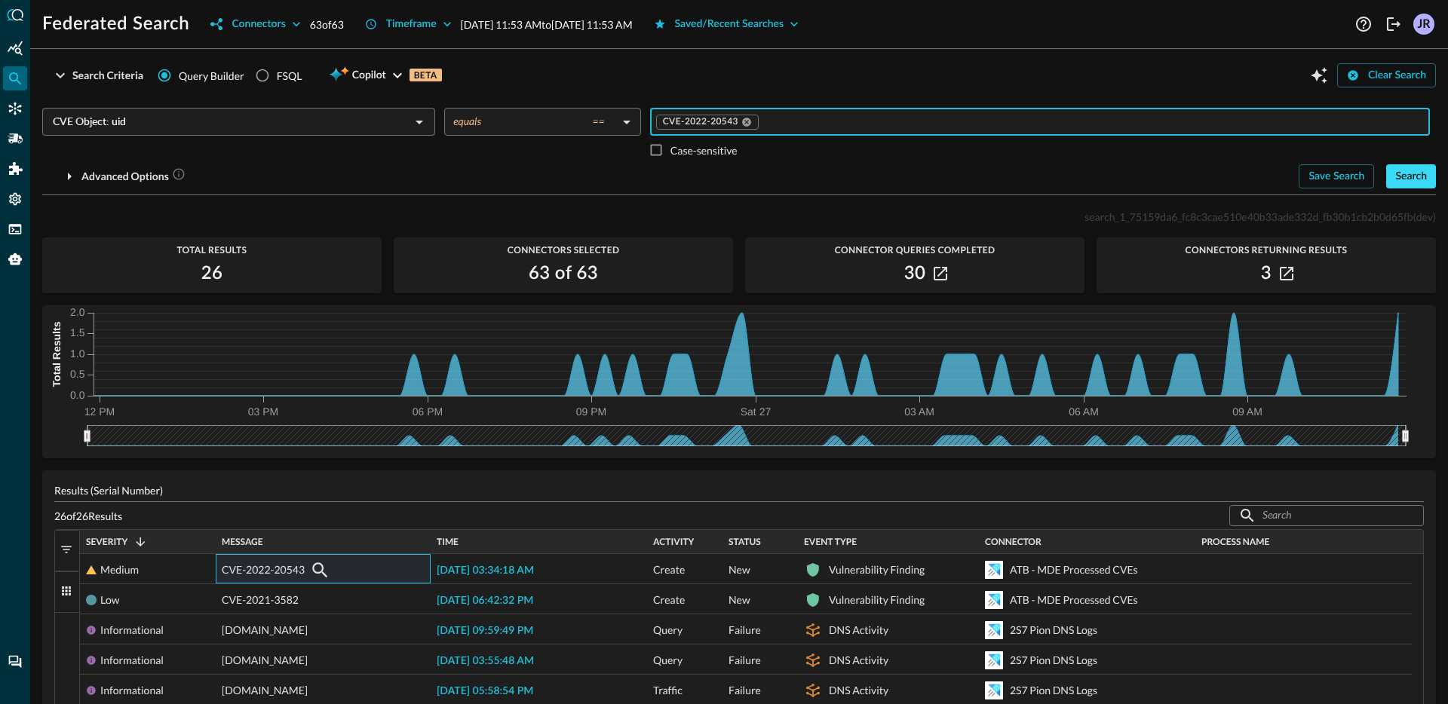
click at [1416, 181] on button "Search" at bounding box center [1411, 176] width 50 height 24
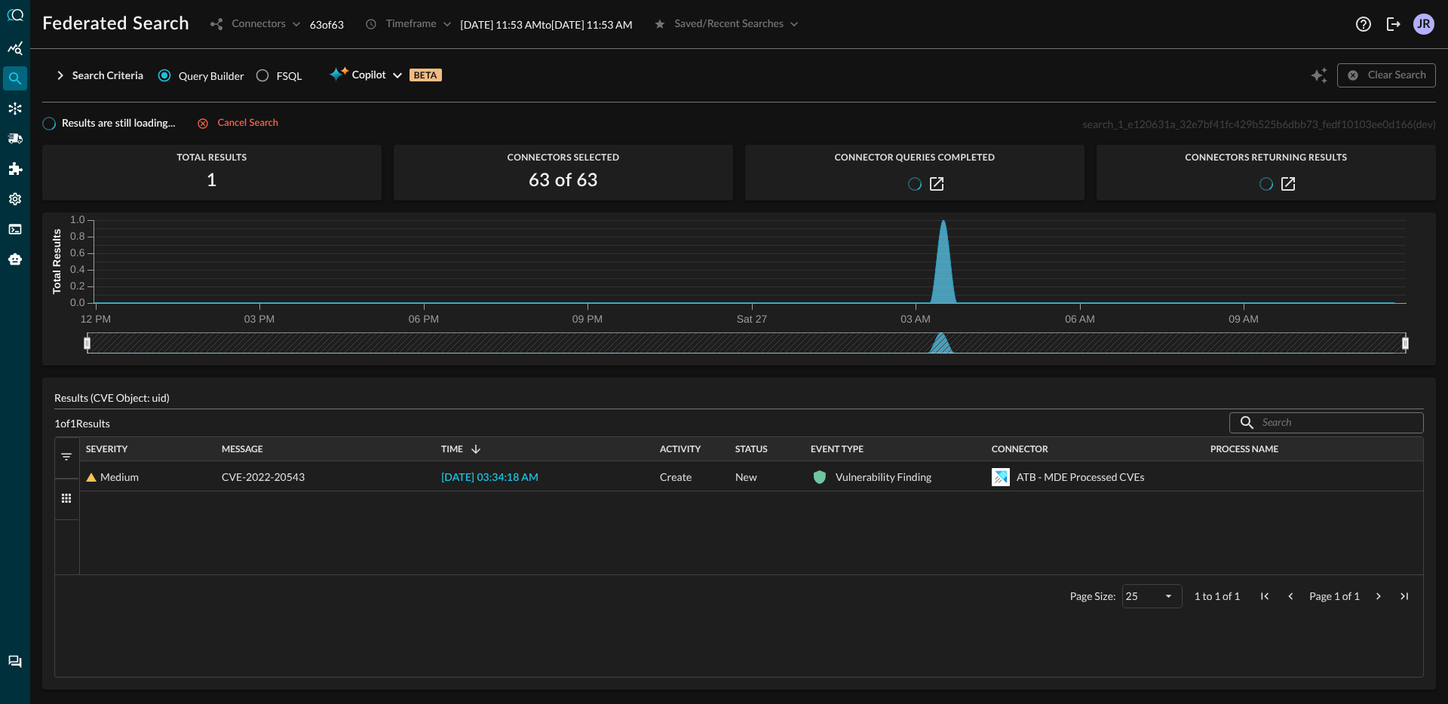
click at [946, 186] on div at bounding box center [914, 184] width 339 height 18
click at [940, 186] on icon "button" at bounding box center [937, 184] width 14 height 14
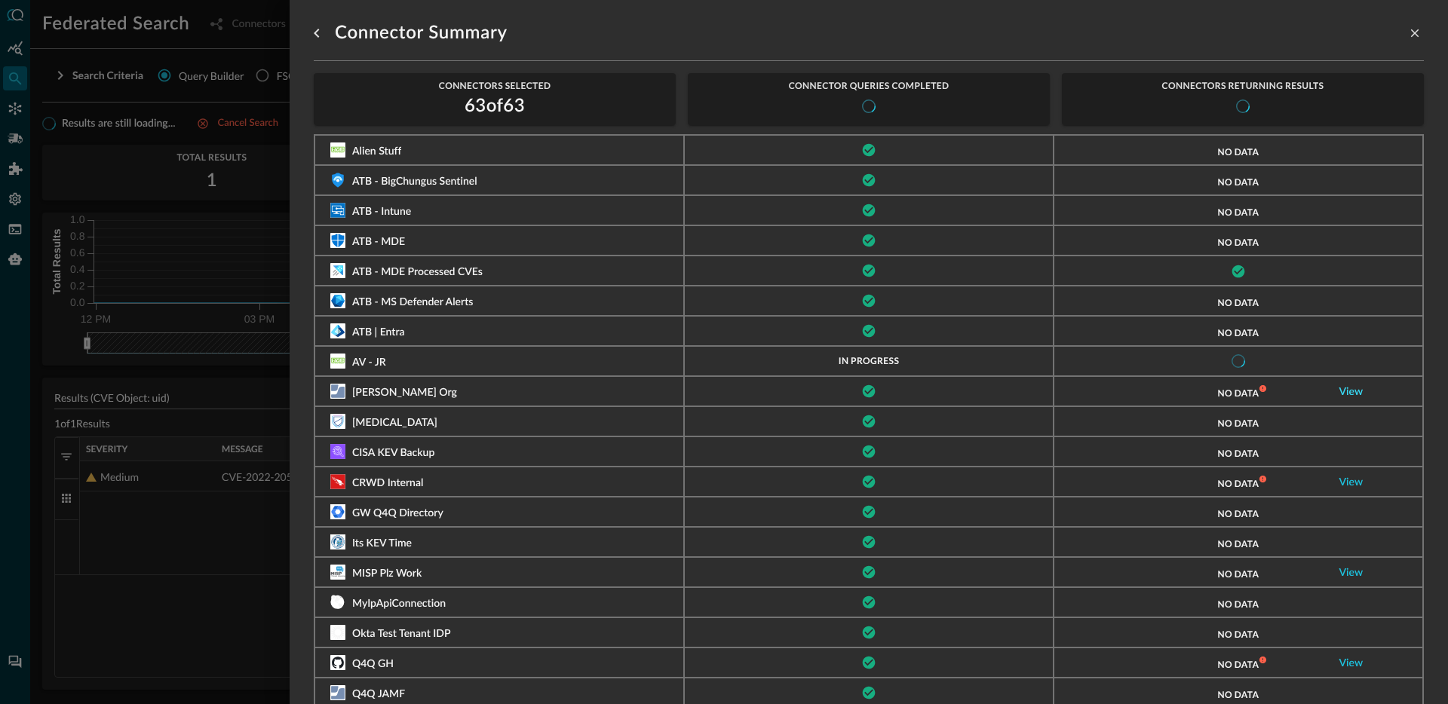
click at [1339, 394] on link "View" at bounding box center [1351, 392] width 24 height 11
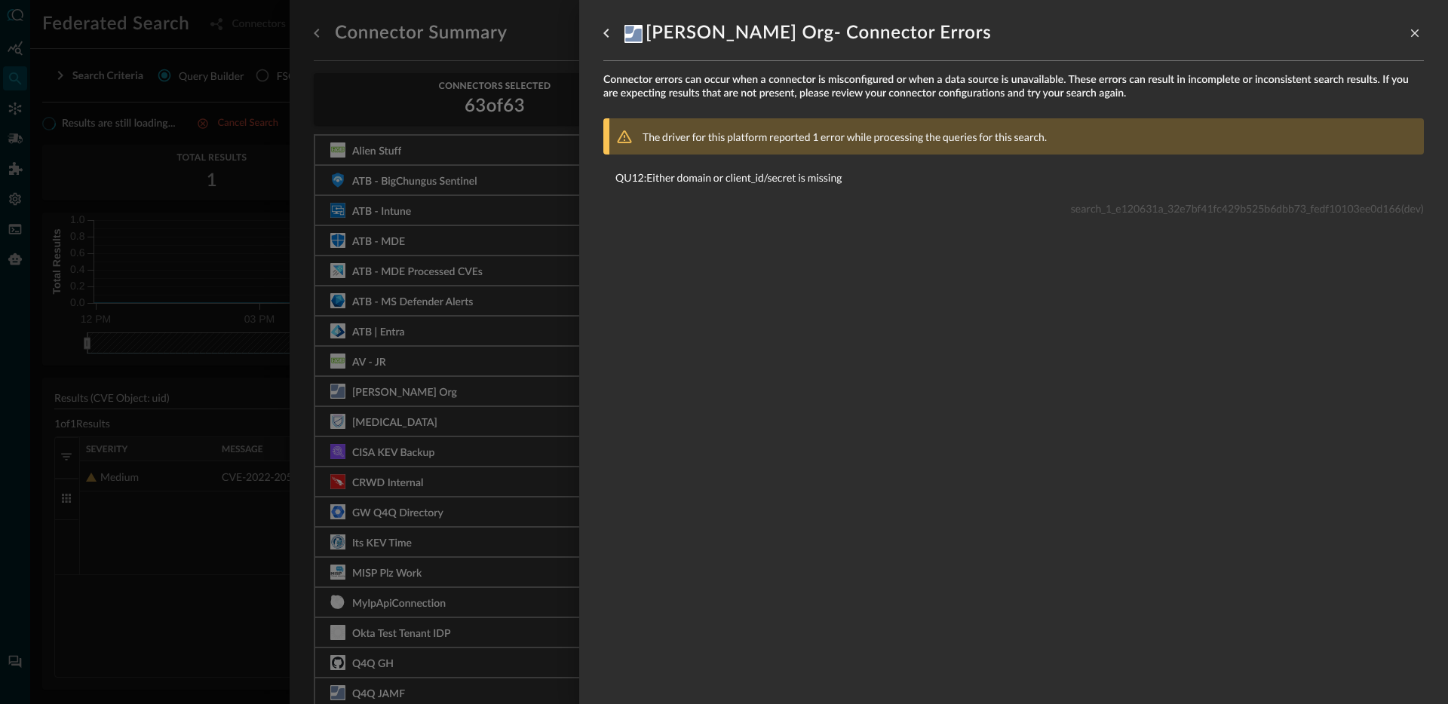
click at [505, 358] on div at bounding box center [724, 352] width 1448 height 704
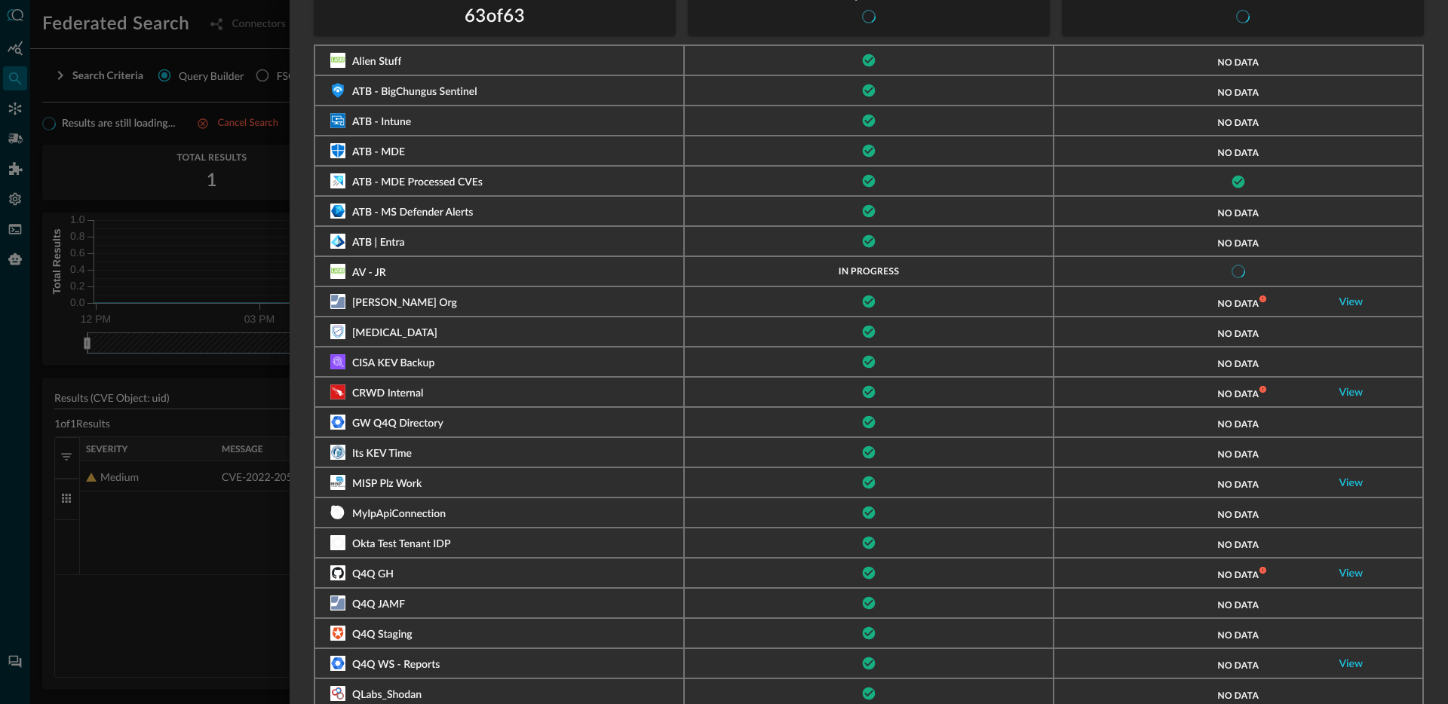
scroll to position [316, 0]
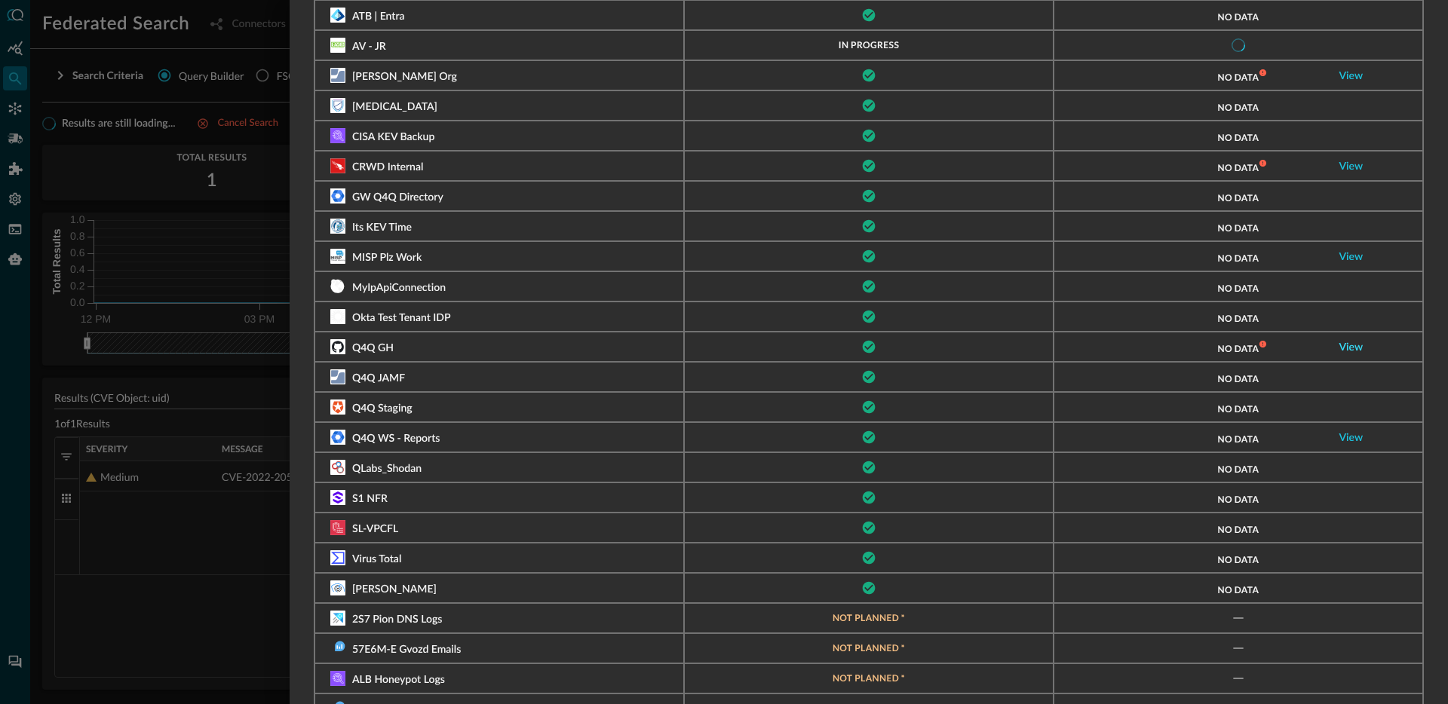
click at [1344, 350] on link "View" at bounding box center [1351, 347] width 24 height 11
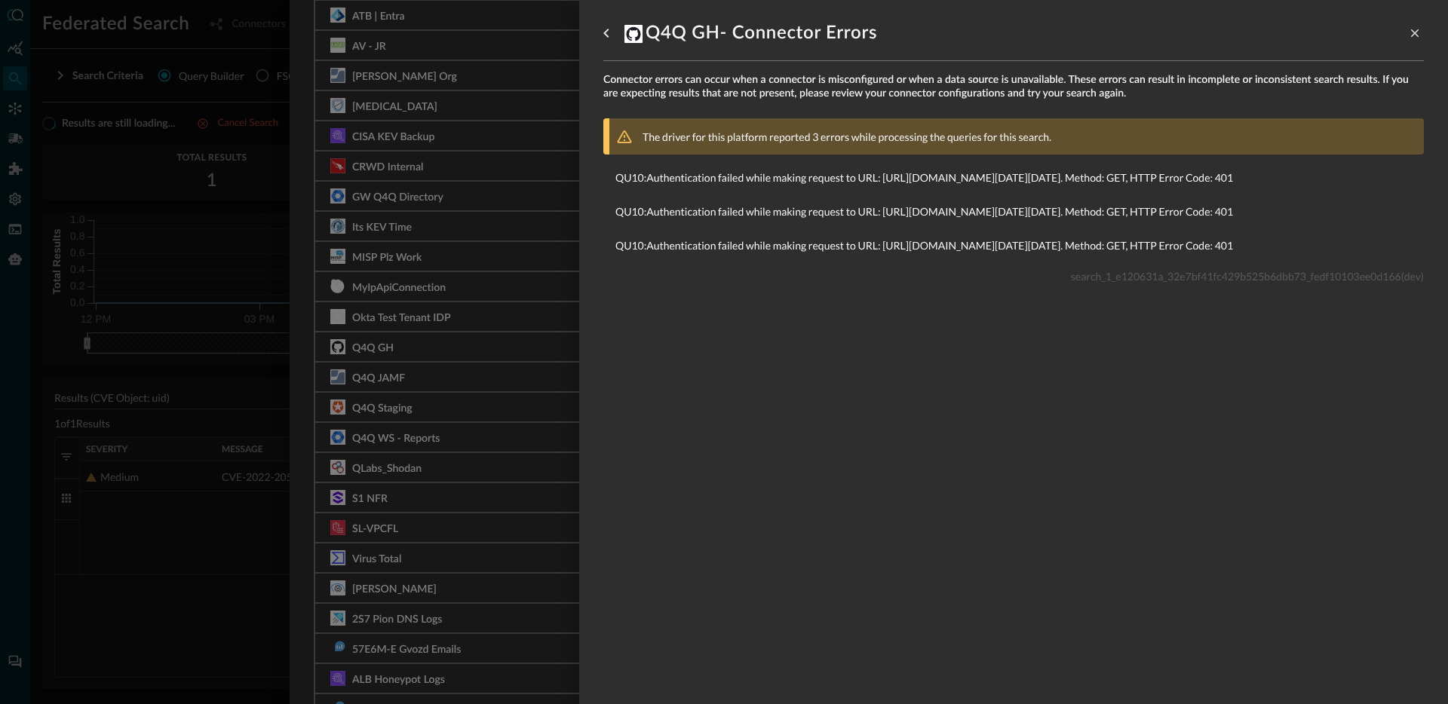
click at [529, 336] on div at bounding box center [724, 352] width 1448 height 704
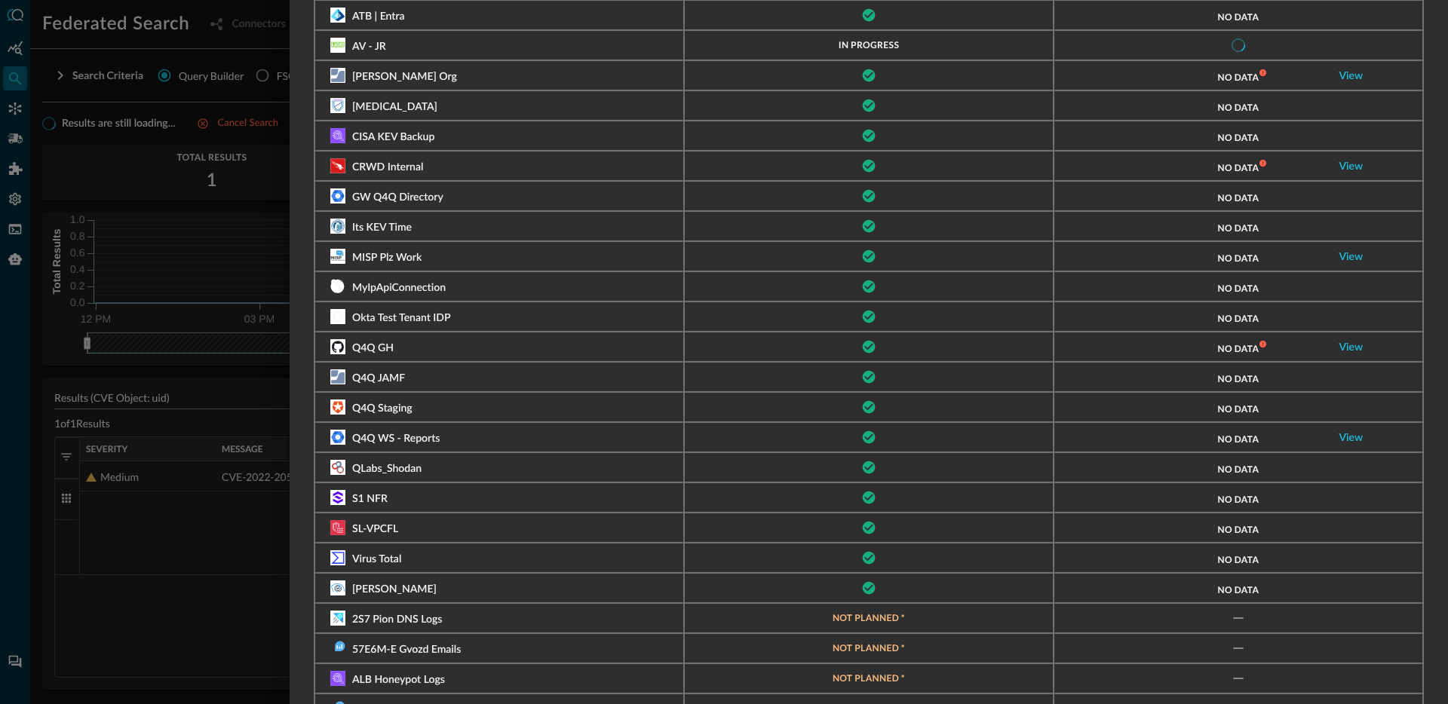
click at [1325, 437] on div "View" at bounding box center [1351, 437] width 112 height 17
click at [1339, 437] on link "View" at bounding box center [1351, 438] width 24 height 11
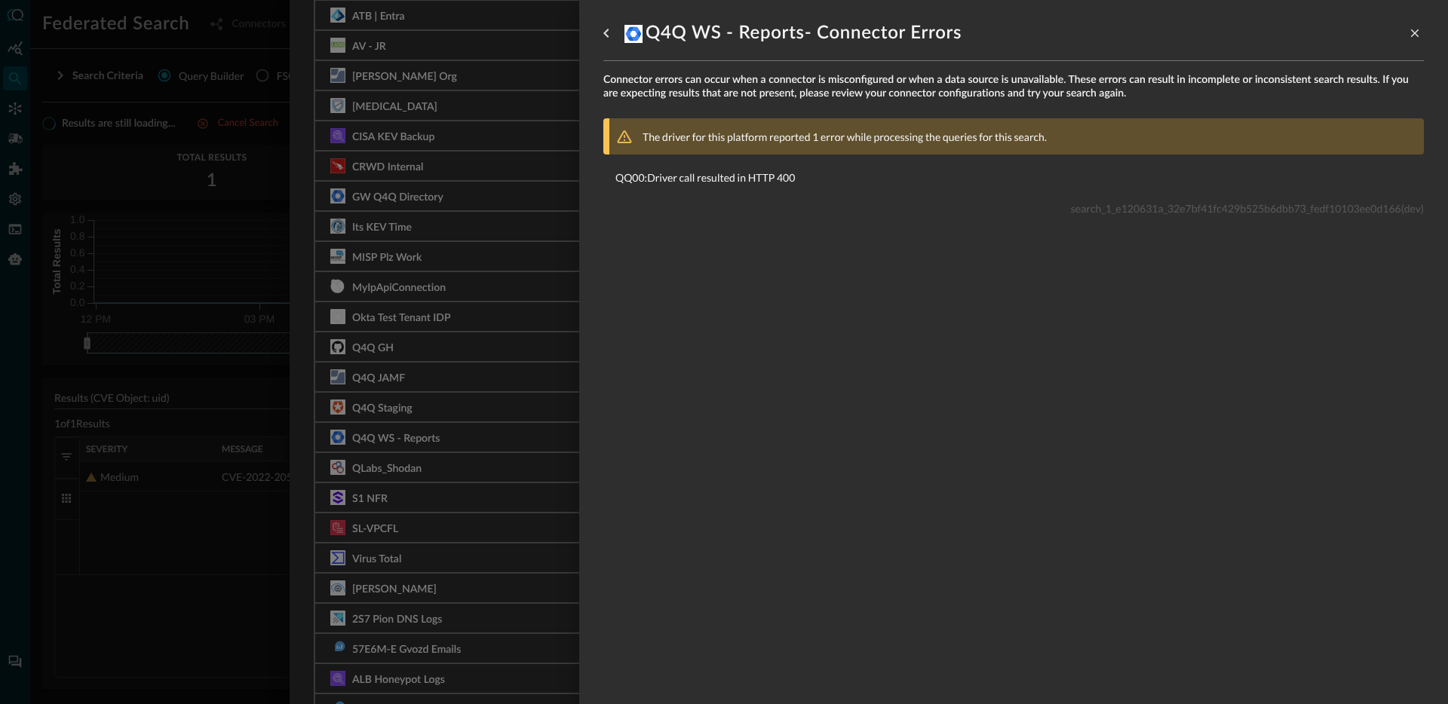
click at [522, 366] on div at bounding box center [724, 352] width 1448 height 704
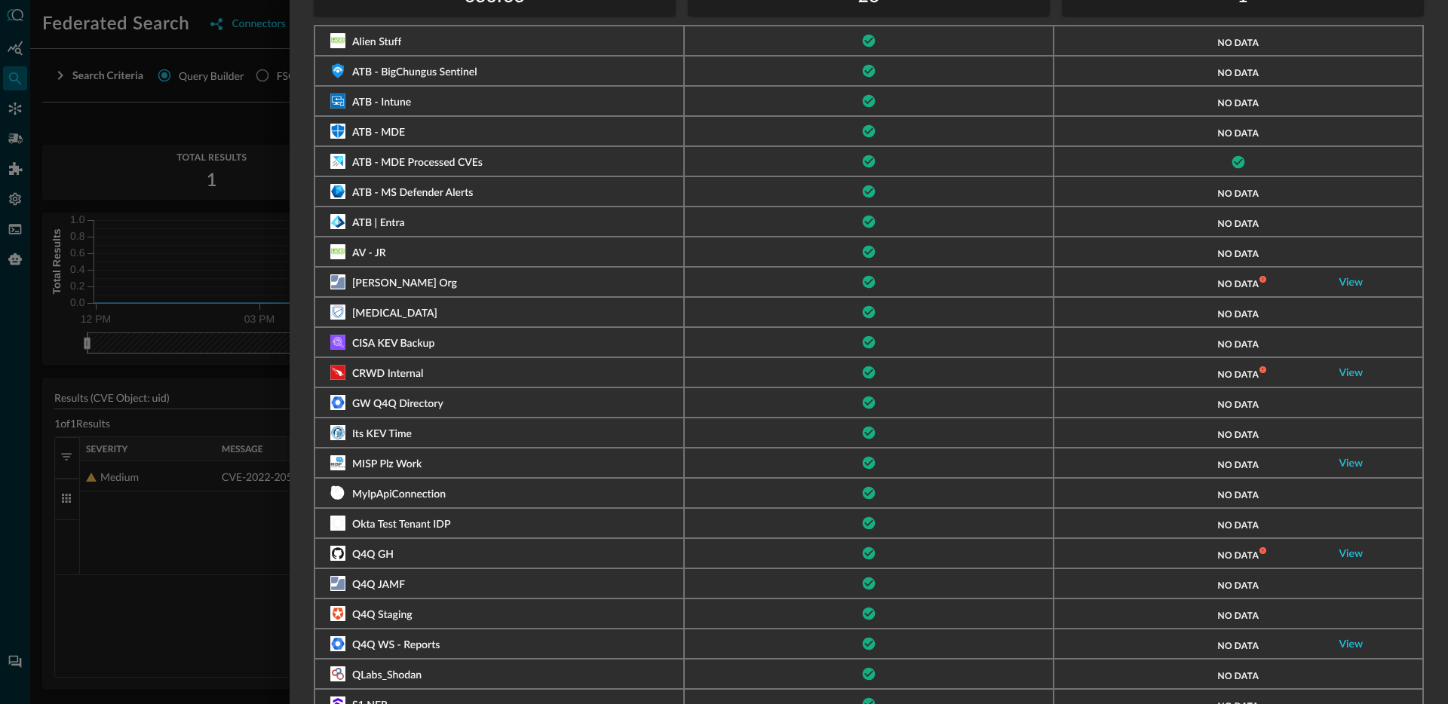
scroll to position [110, 0]
click at [130, 512] on div at bounding box center [724, 352] width 1448 height 704
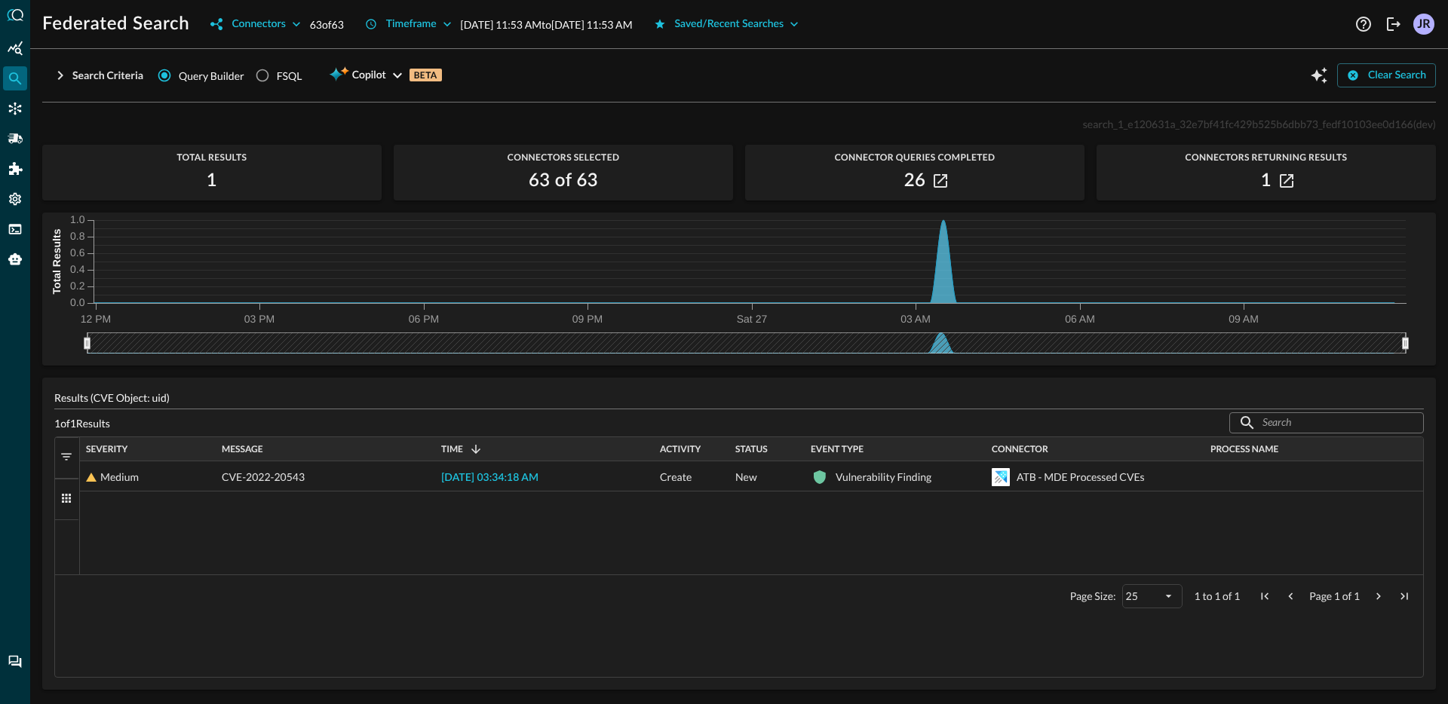
click at [249, 509] on div "Medium CVE-2022-20543 2025-09-27 03:34:18 AM Create New Vulnerability Finding A…" at bounding box center [751, 517] width 1343 height 113
click at [25, 100] on div "Connectors" at bounding box center [15, 109] width 24 height 24
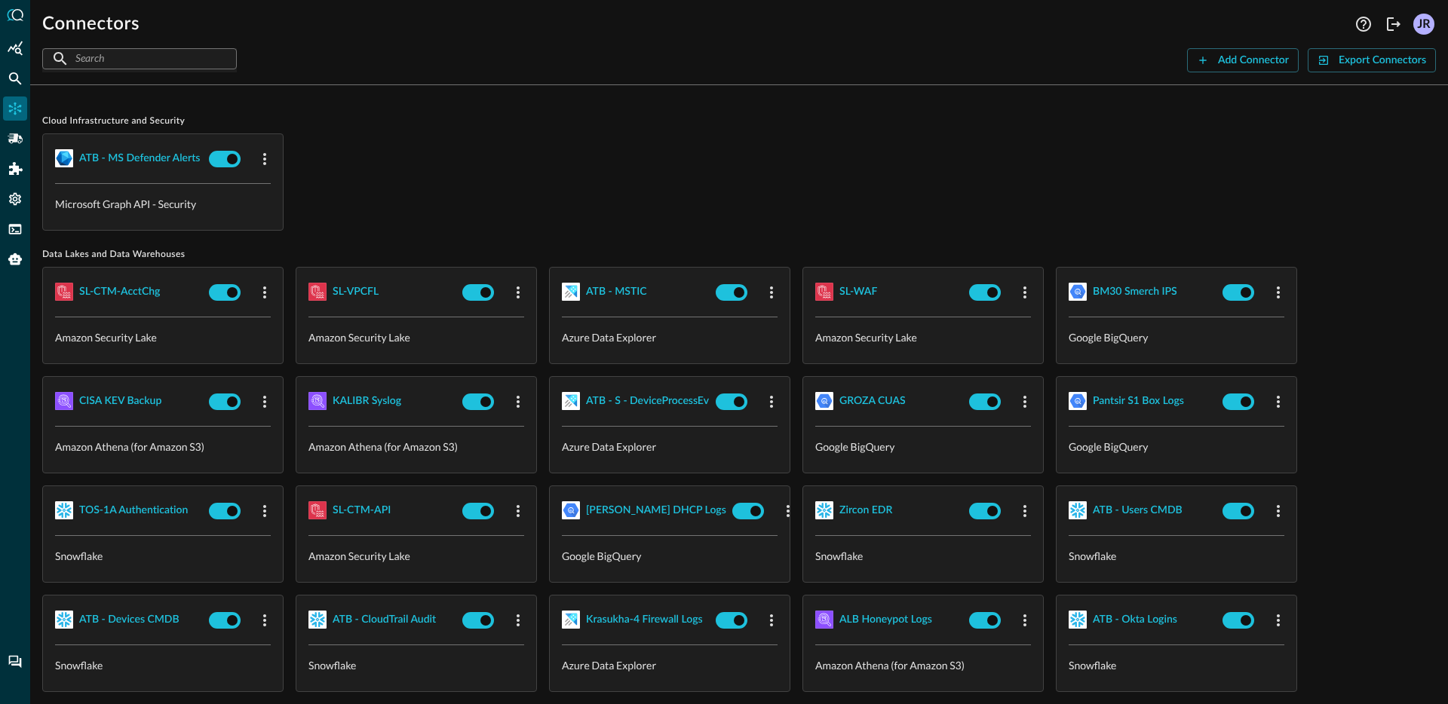
click at [16, 82] on icon "Federated Search" at bounding box center [15, 78] width 15 height 15
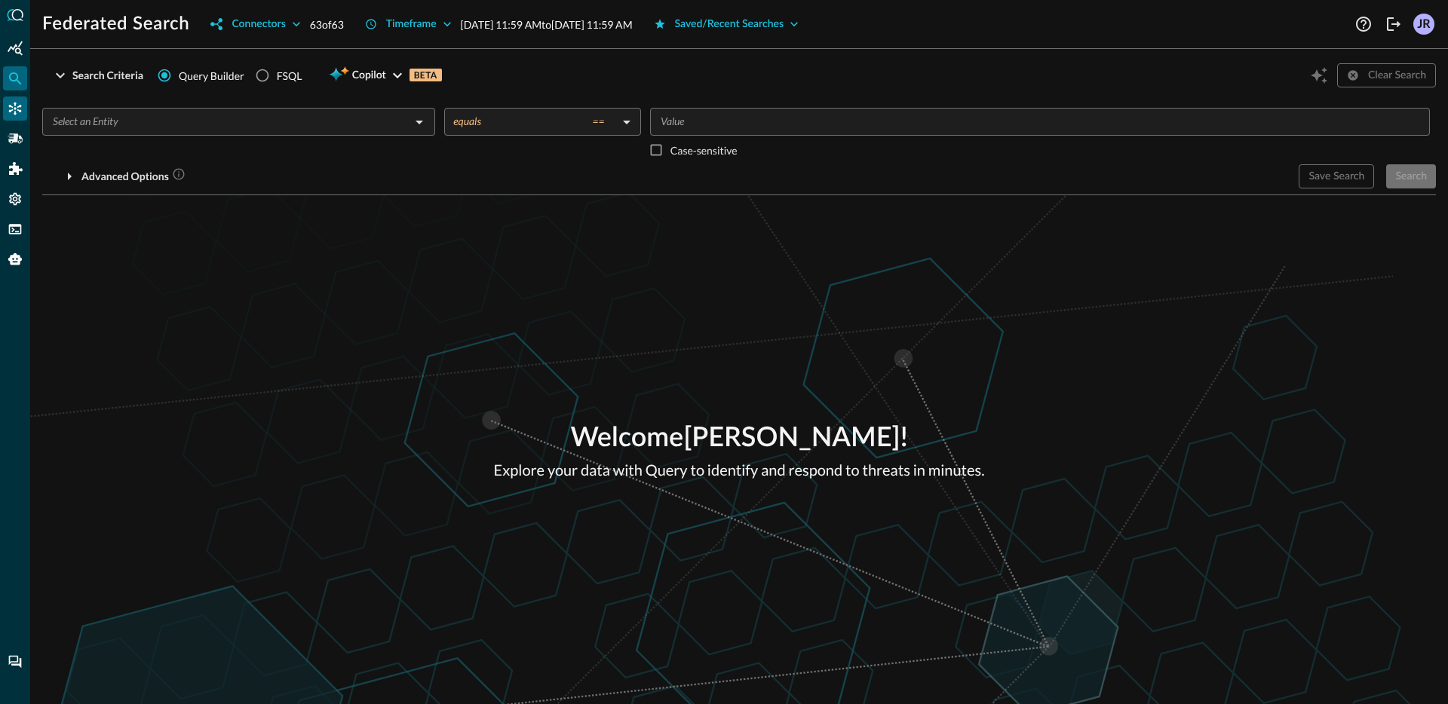
click at [21, 109] on icon "Connectors" at bounding box center [15, 108] width 15 height 15
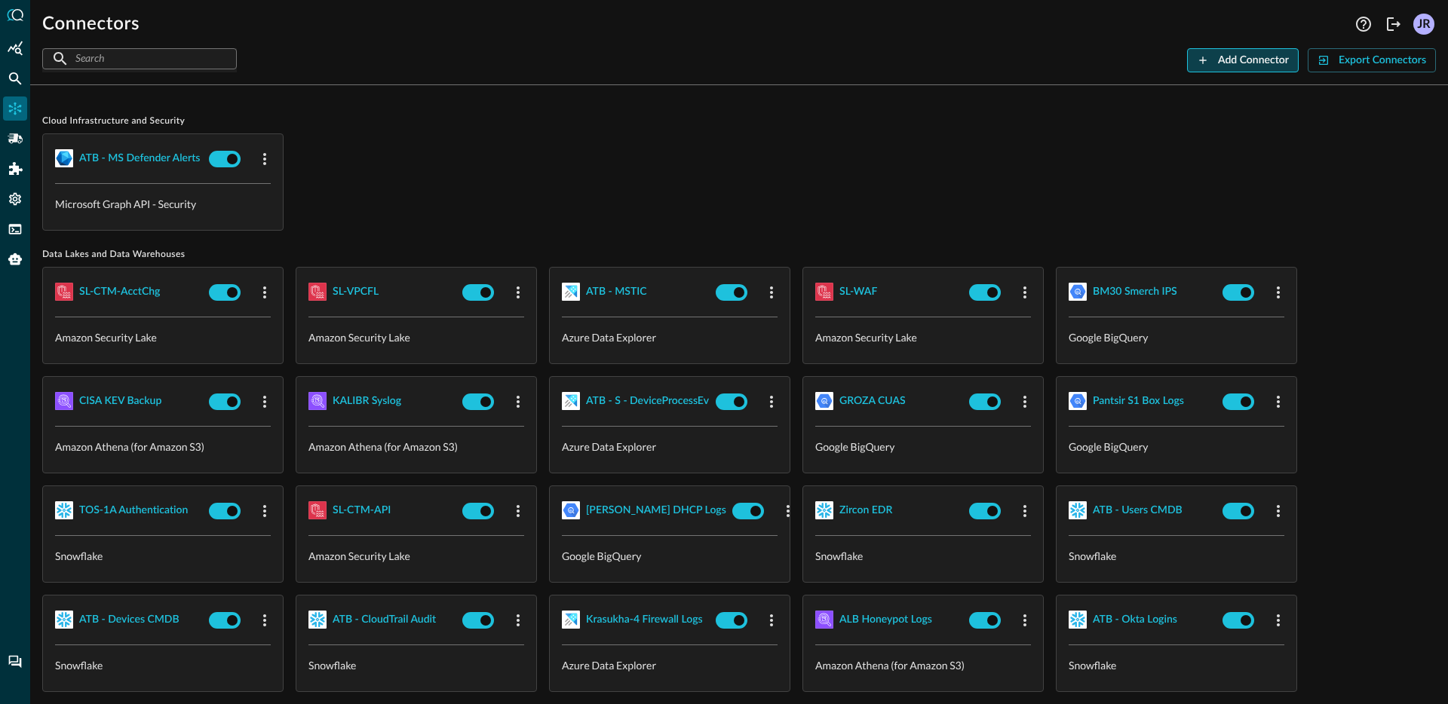
click at [1216, 67] on button "Add Connector" at bounding box center [1243, 60] width 112 height 24
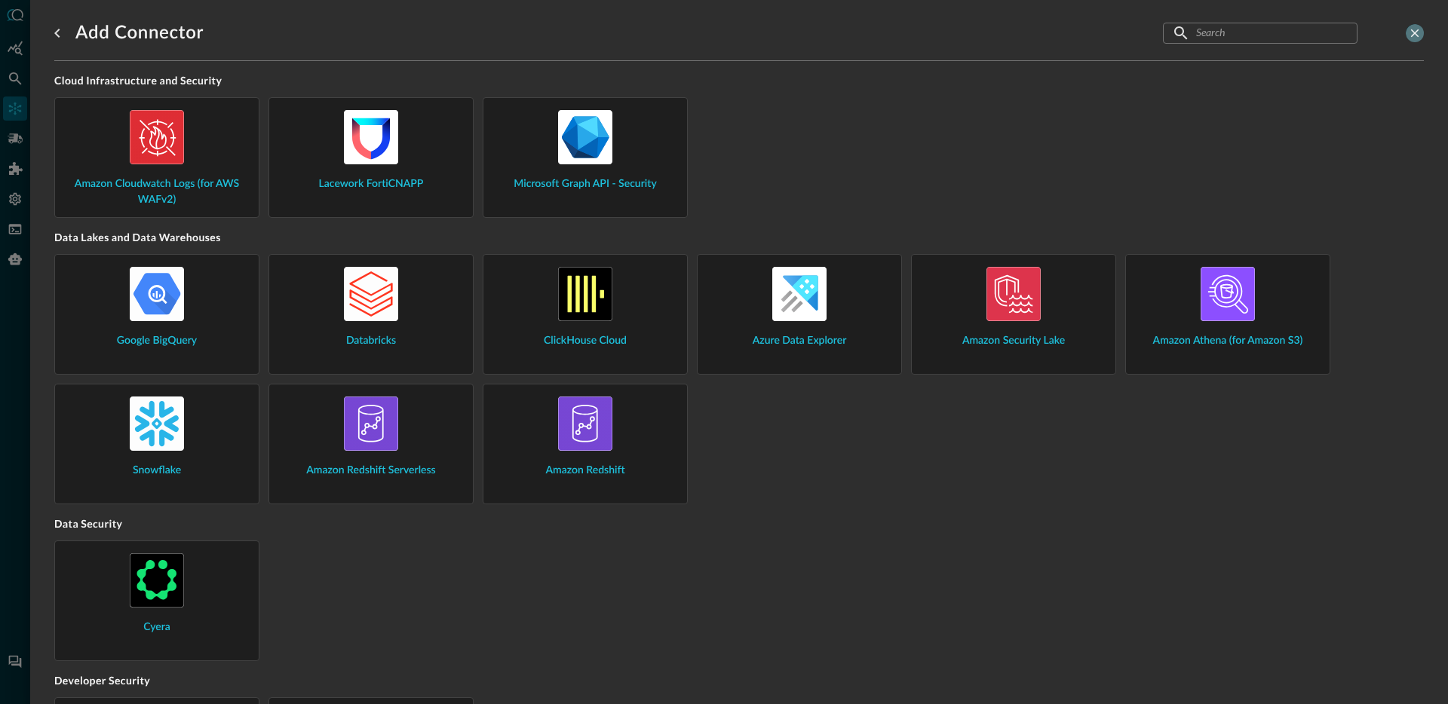
click at [1409, 36] on icon "close-drawer" at bounding box center [1415, 33] width 14 height 14
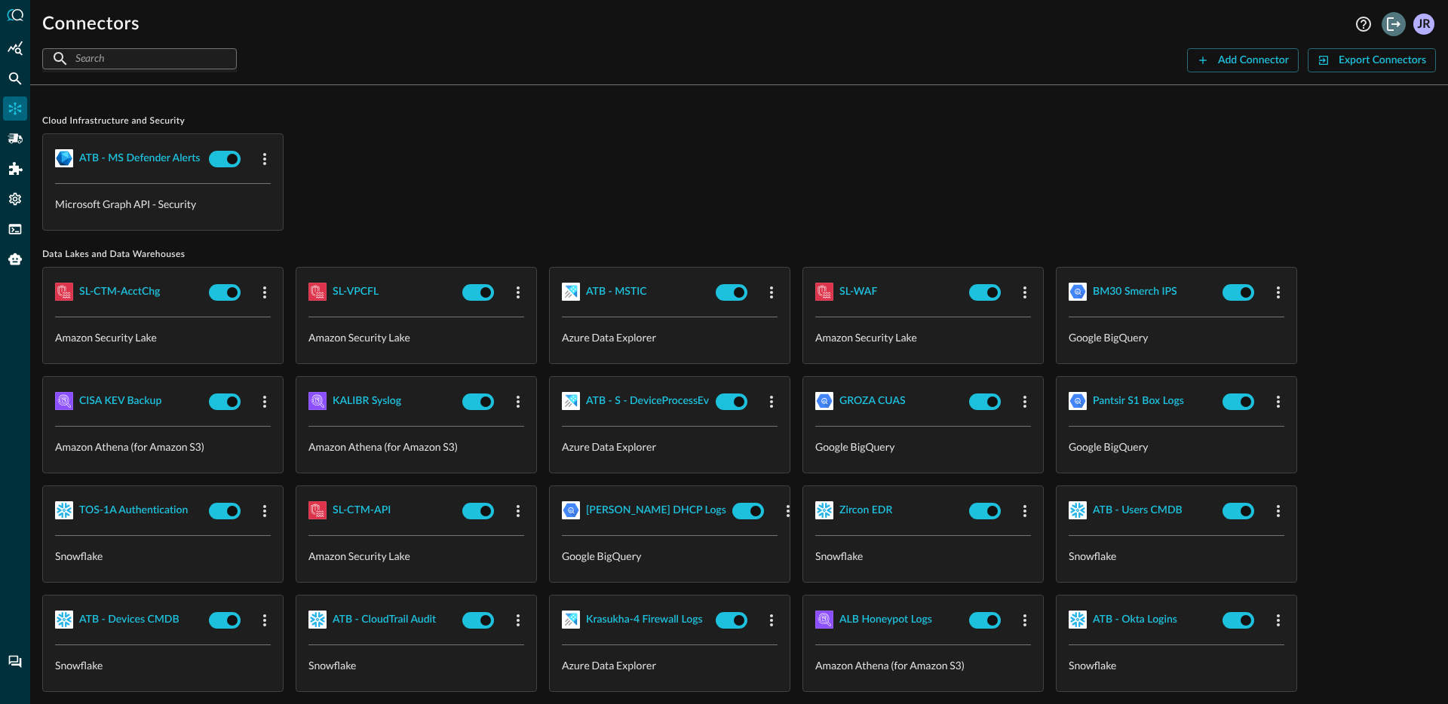
click at [1382, 27] on button "Logout" at bounding box center [1393, 24] width 24 height 24
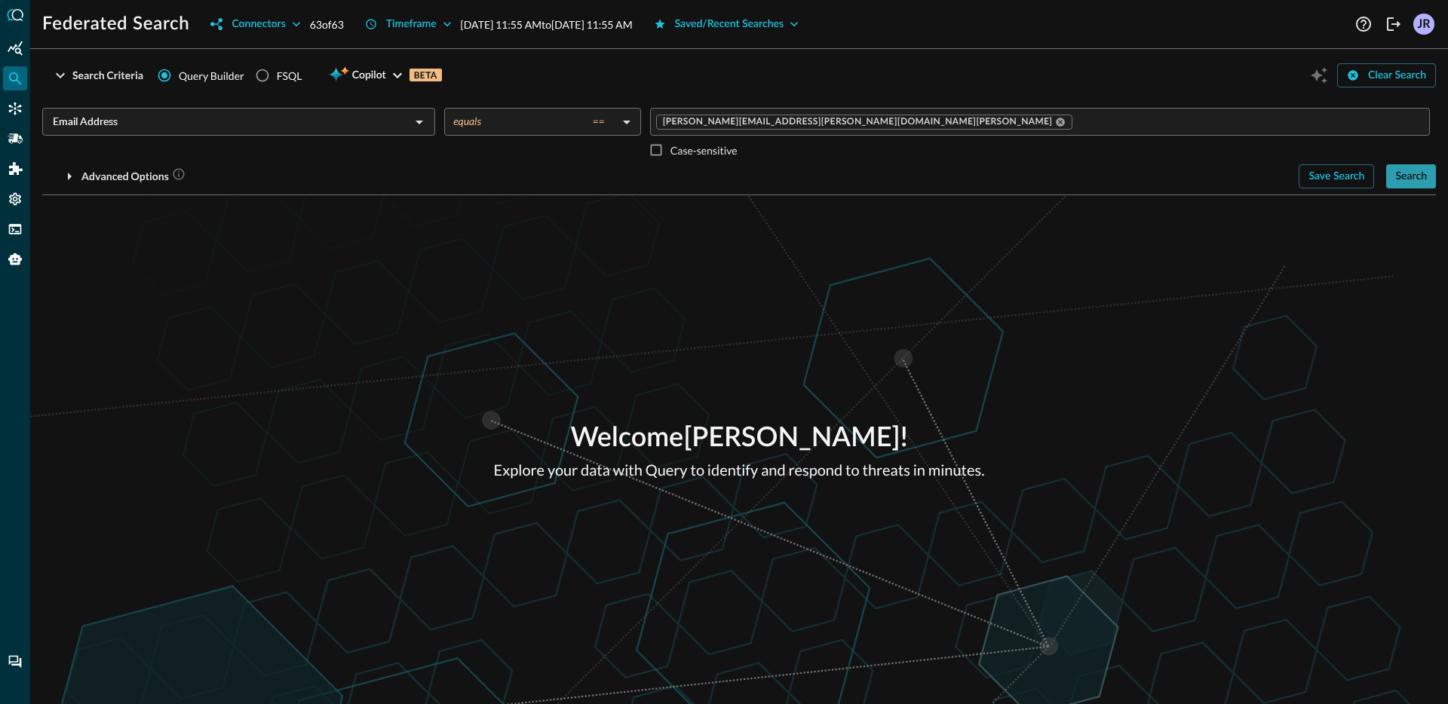
click at [1403, 187] on button "Search" at bounding box center [1411, 176] width 50 height 24
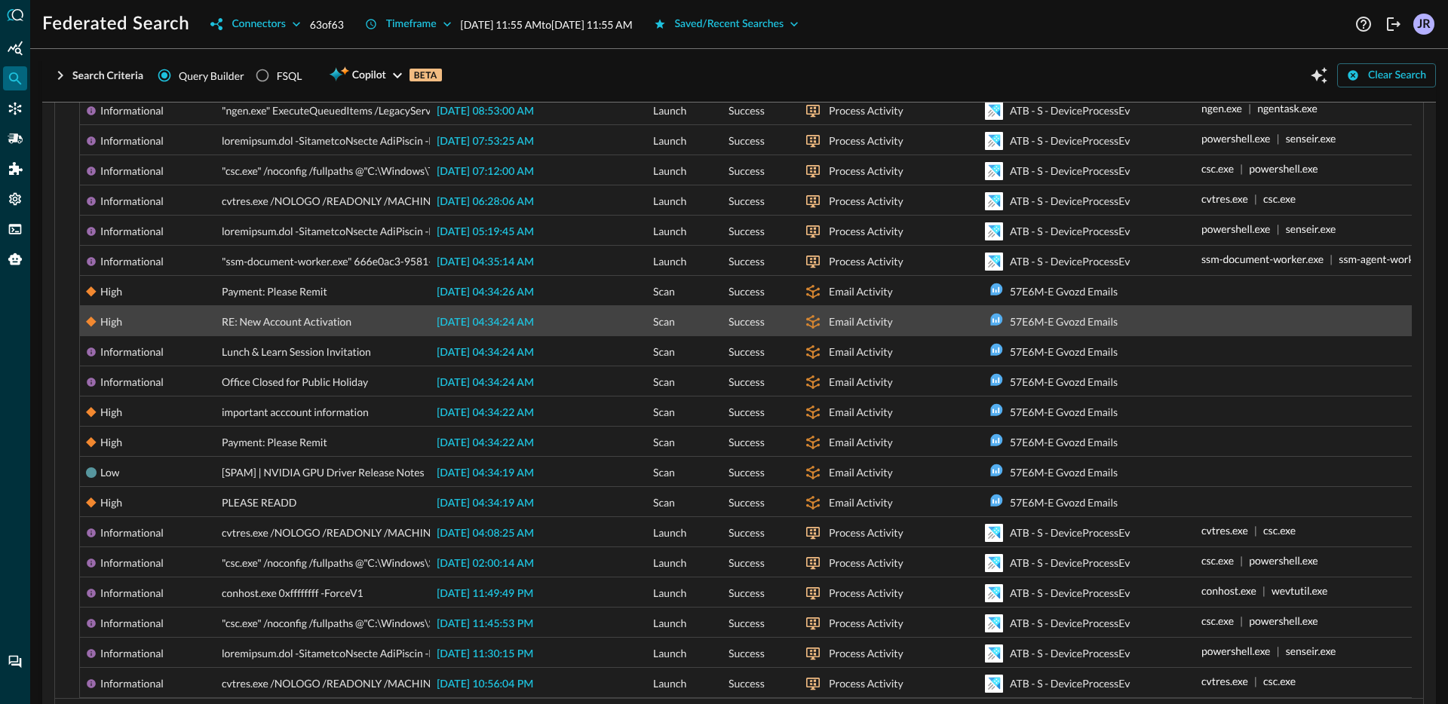
scroll to position [518, 0]
click at [489, 317] on span "2025-09-27 04:34:24 AM" at bounding box center [485, 322] width 97 height 11
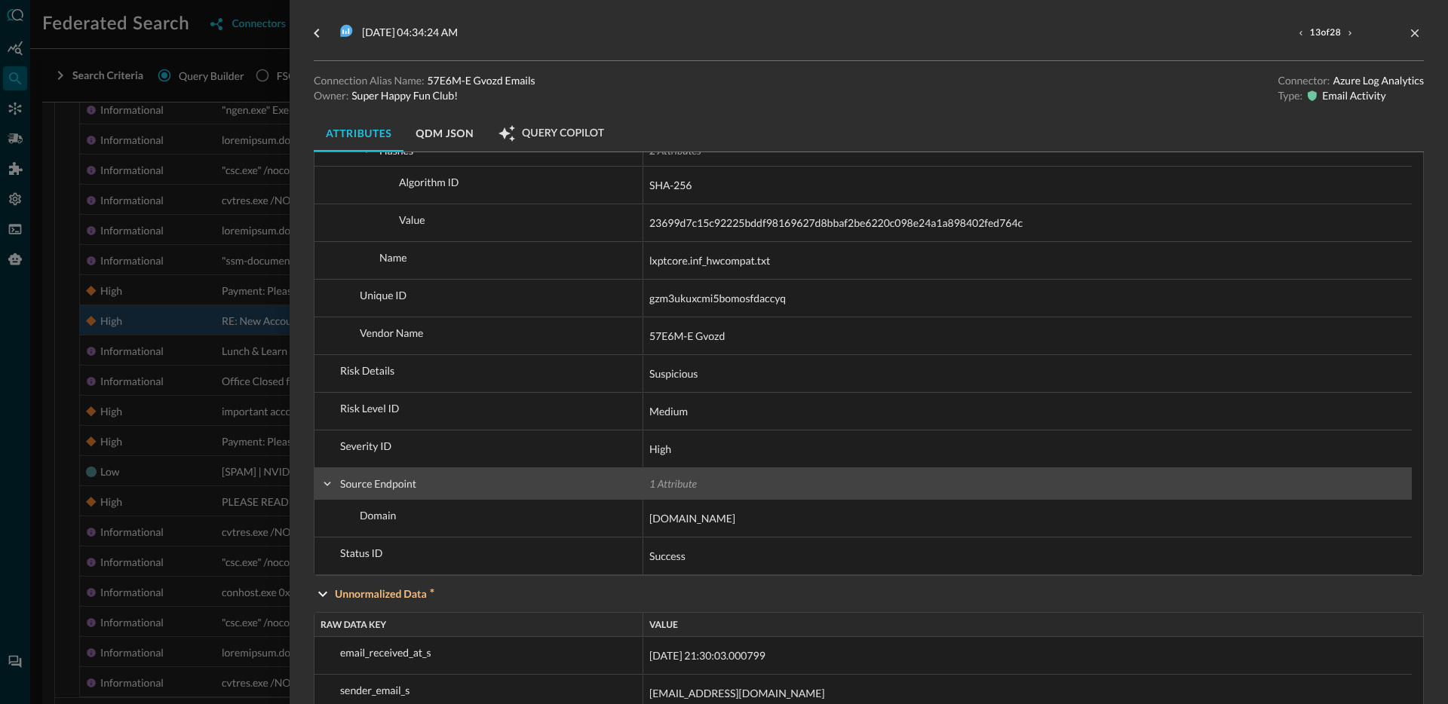
scroll to position [1454, 0]
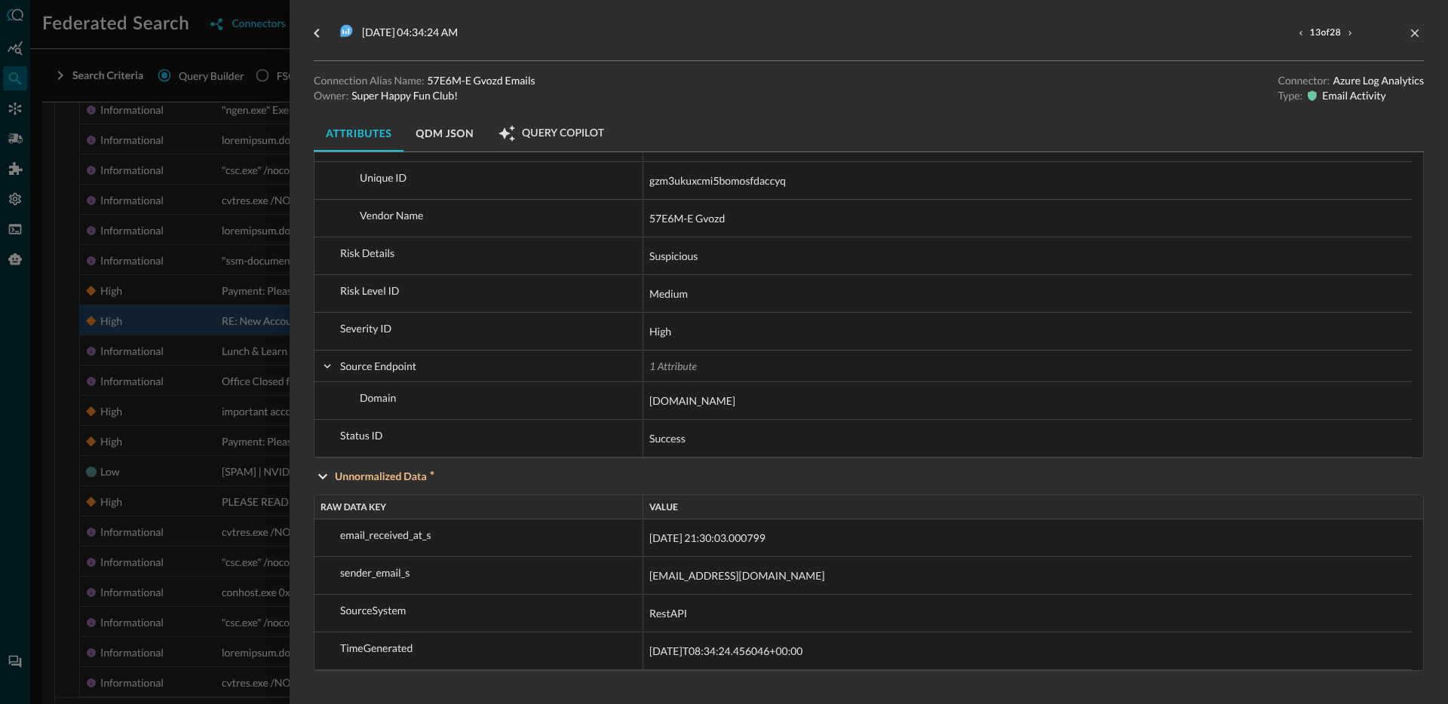
click at [152, 387] on div at bounding box center [724, 352] width 1448 height 704
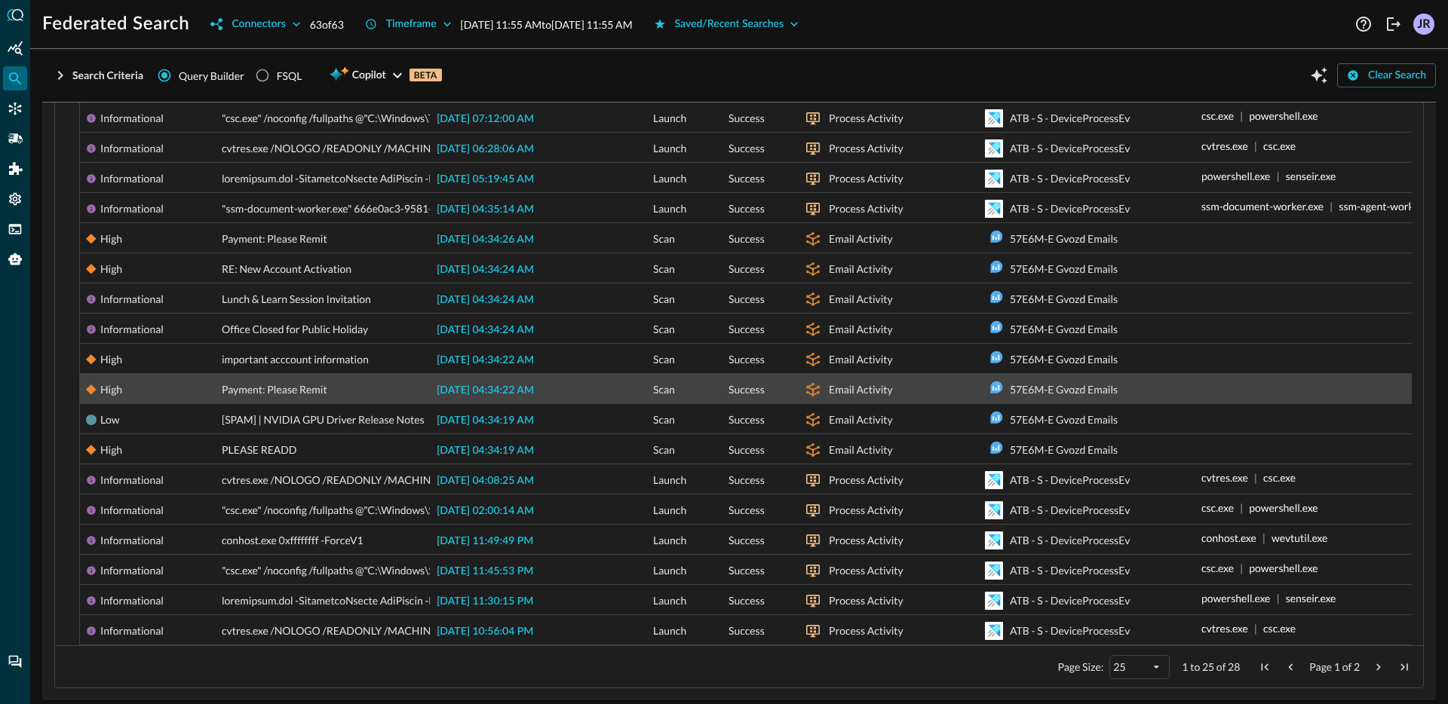
scroll to position [578, 0]
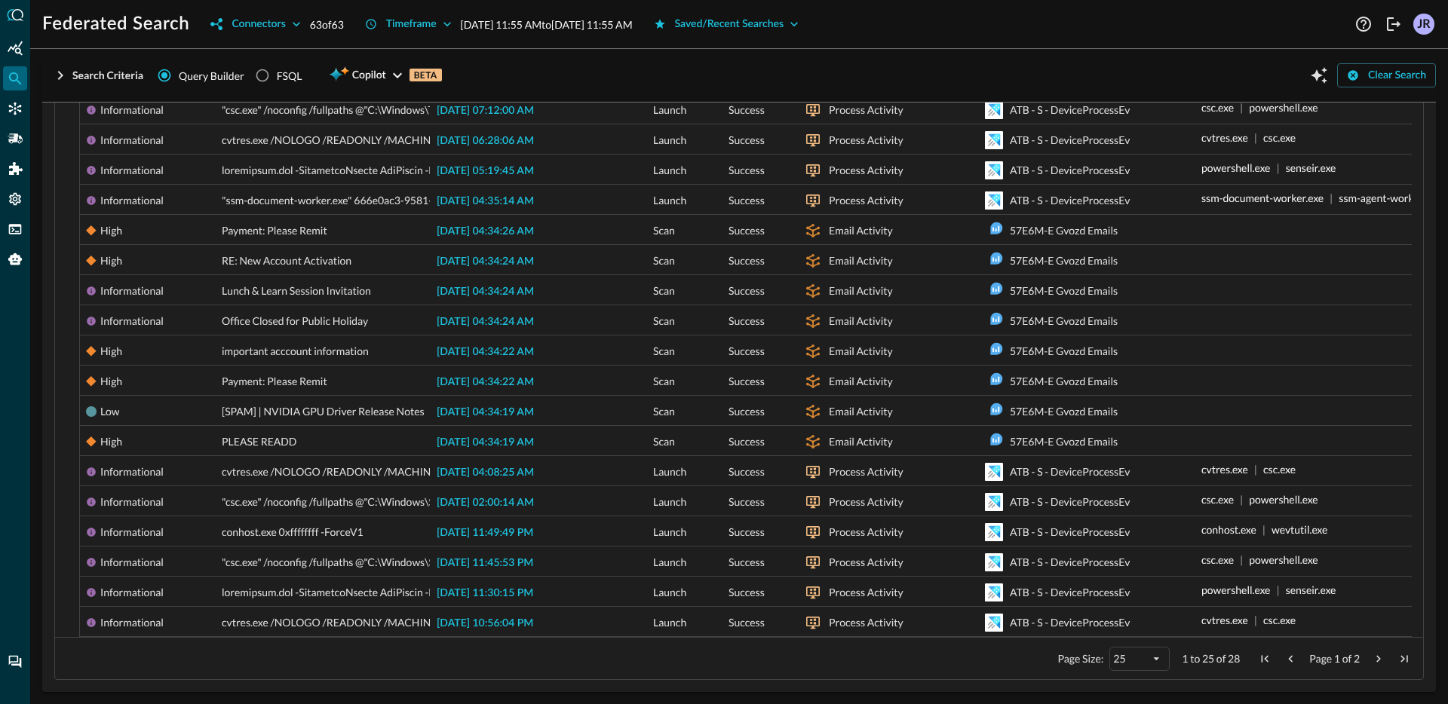
click at [1355, 658] on span "Page 1 of 2" at bounding box center [1334, 659] width 165 height 14
click at [1372, 658] on span "Next Page" at bounding box center [1379, 659] width 14 height 14
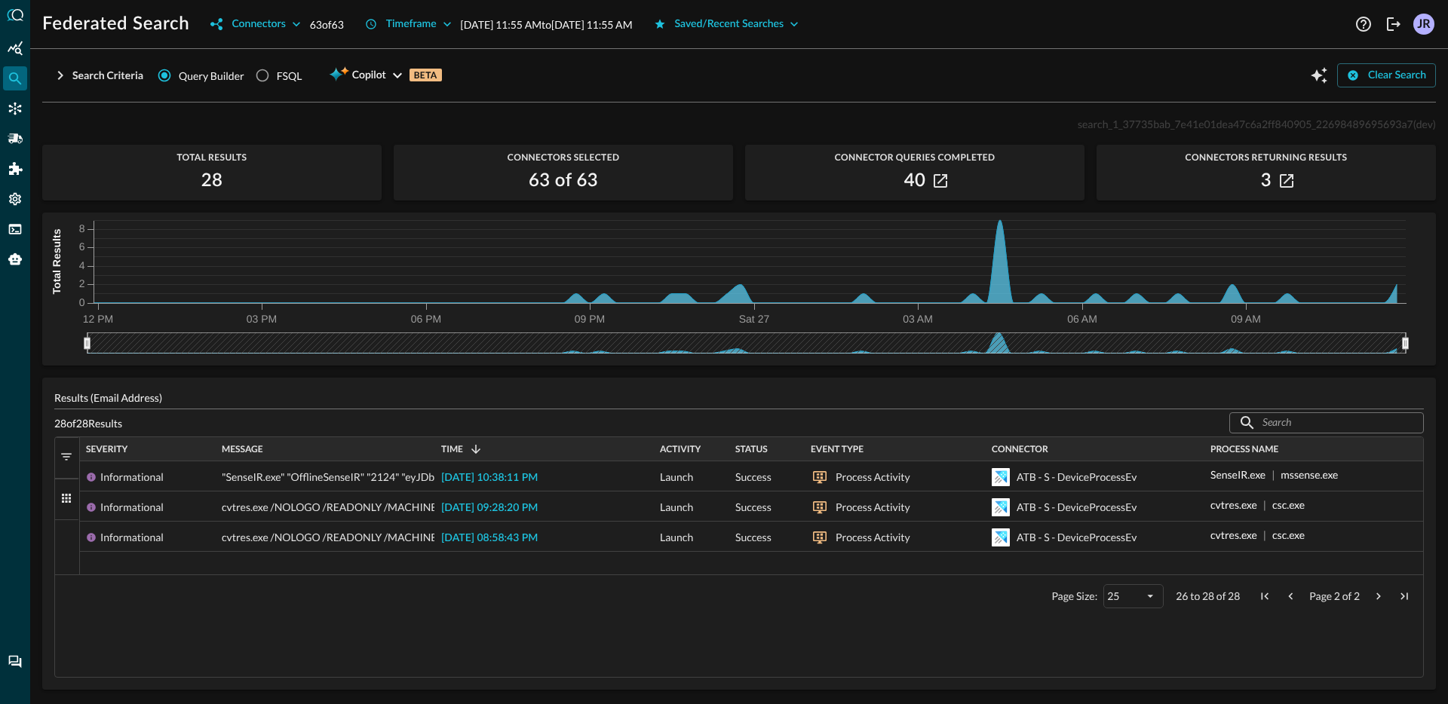
click at [1292, 596] on span "Previous Page" at bounding box center [1290, 597] width 14 height 14
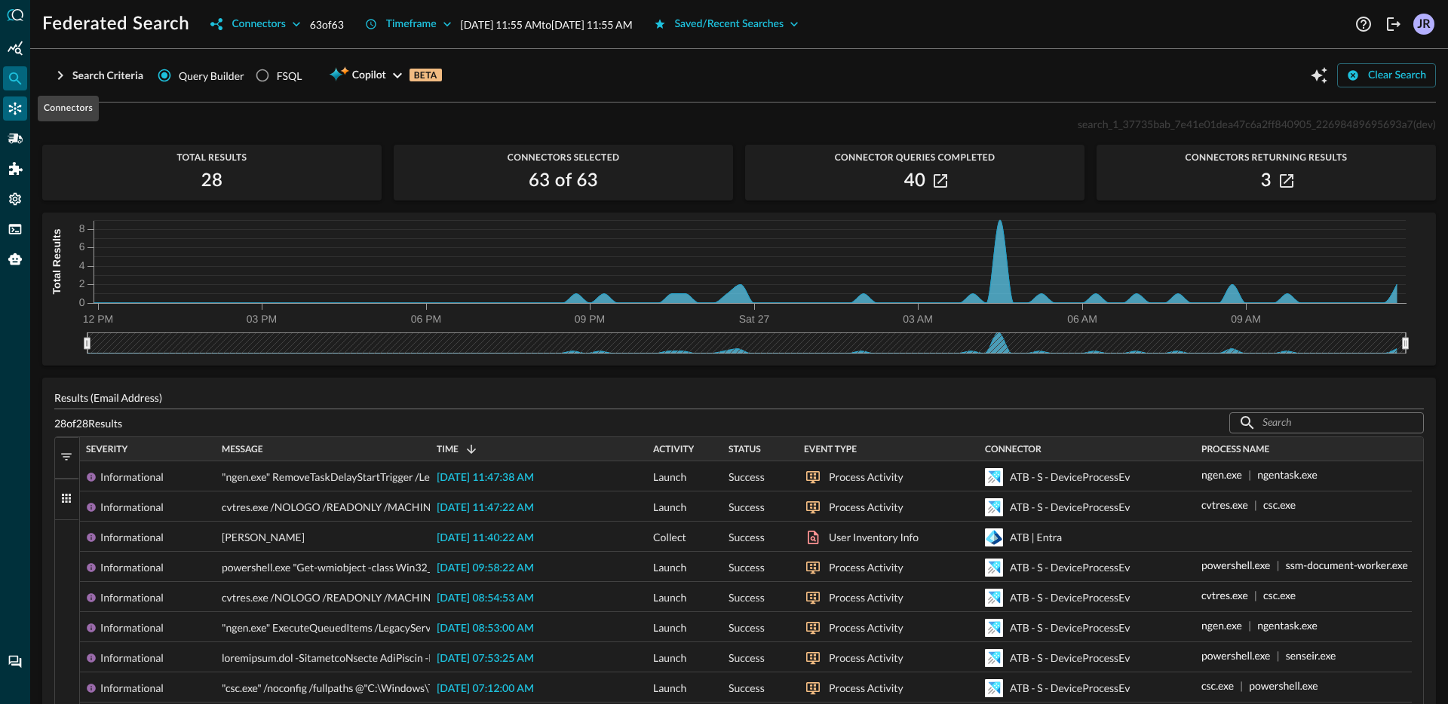
click at [11, 118] on div "Connectors" at bounding box center [15, 109] width 24 height 24
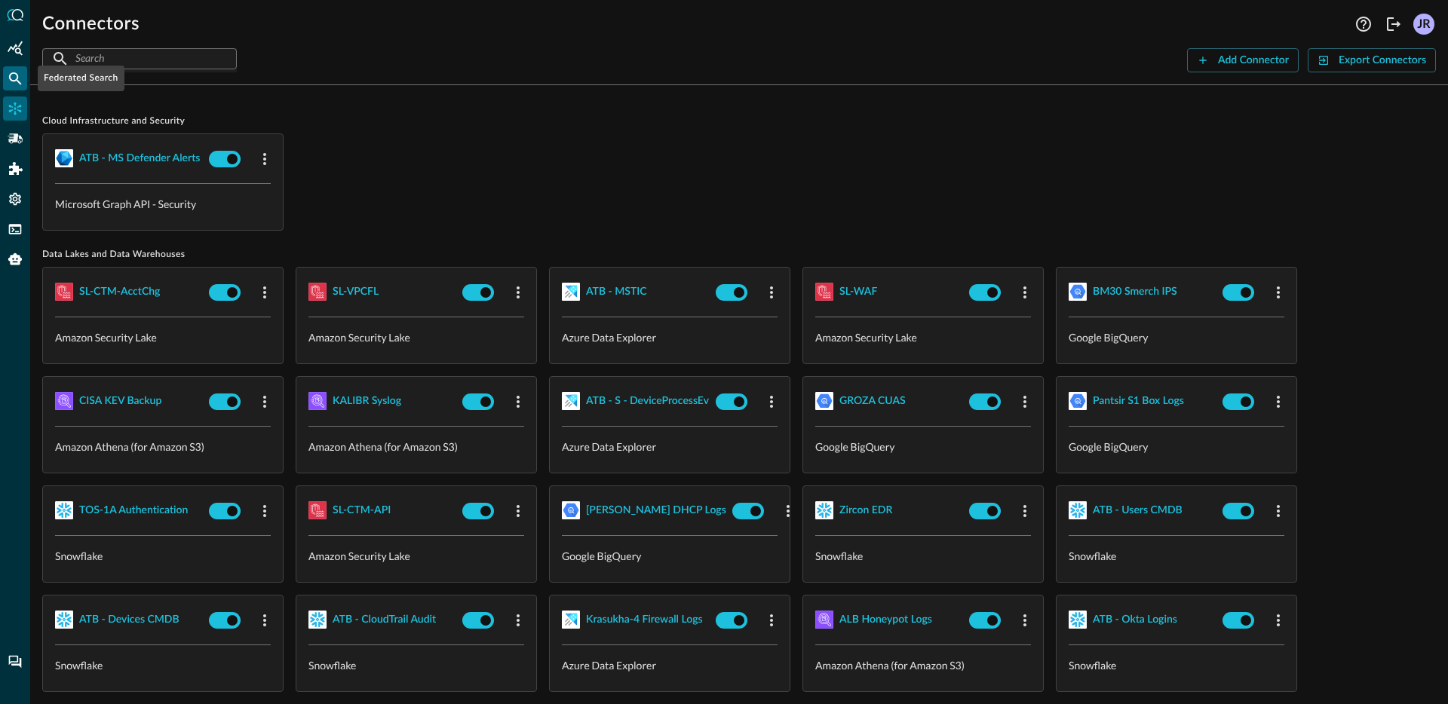
click at [14, 78] on icon "Federated Search" at bounding box center [15, 78] width 15 height 15
